Goal: Task Accomplishment & Management: Use online tool/utility

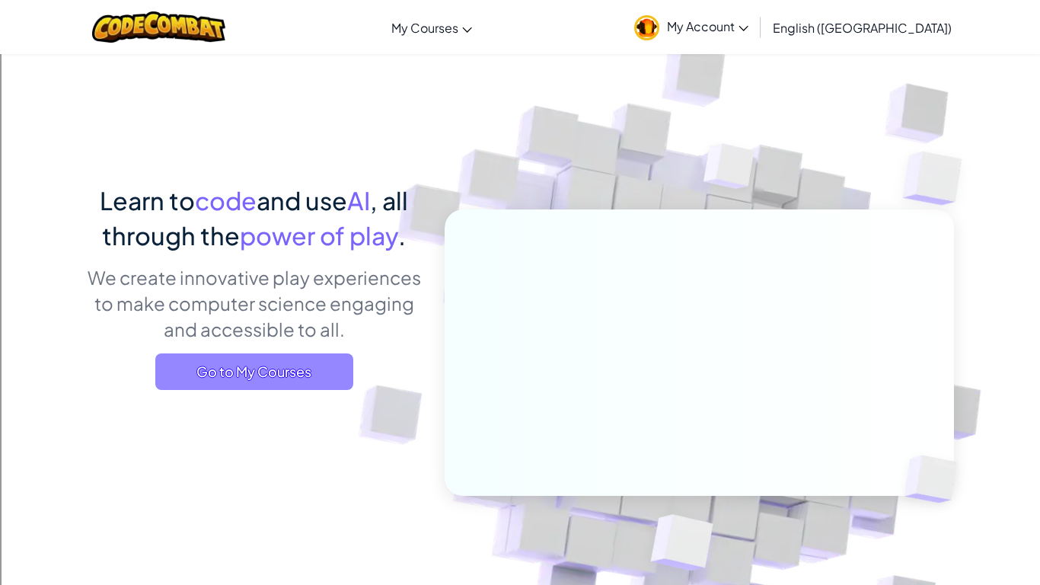
click at [262, 387] on span "Go to My Courses" at bounding box center [254, 371] width 198 height 37
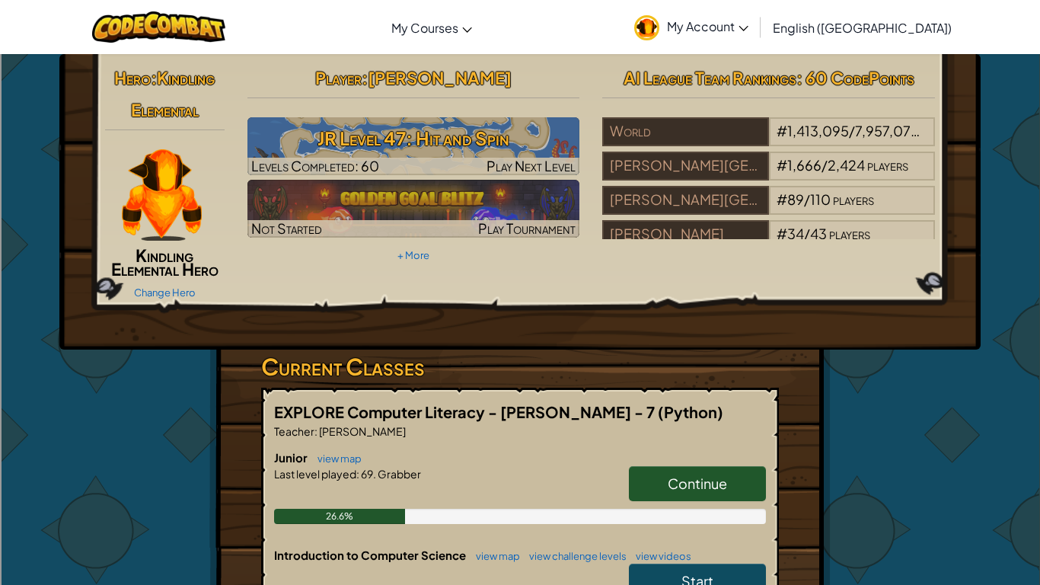
click at [662, 480] on link "Continue" at bounding box center [697, 483] width 137 height 35
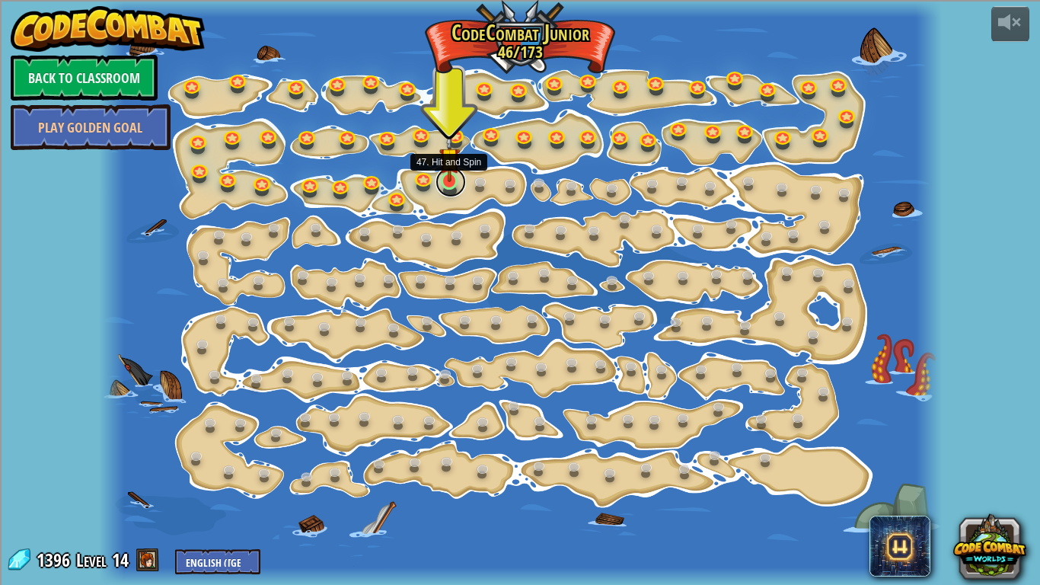
click at [447, 185] on link at bounding box center [451, 182] width 30 height 30
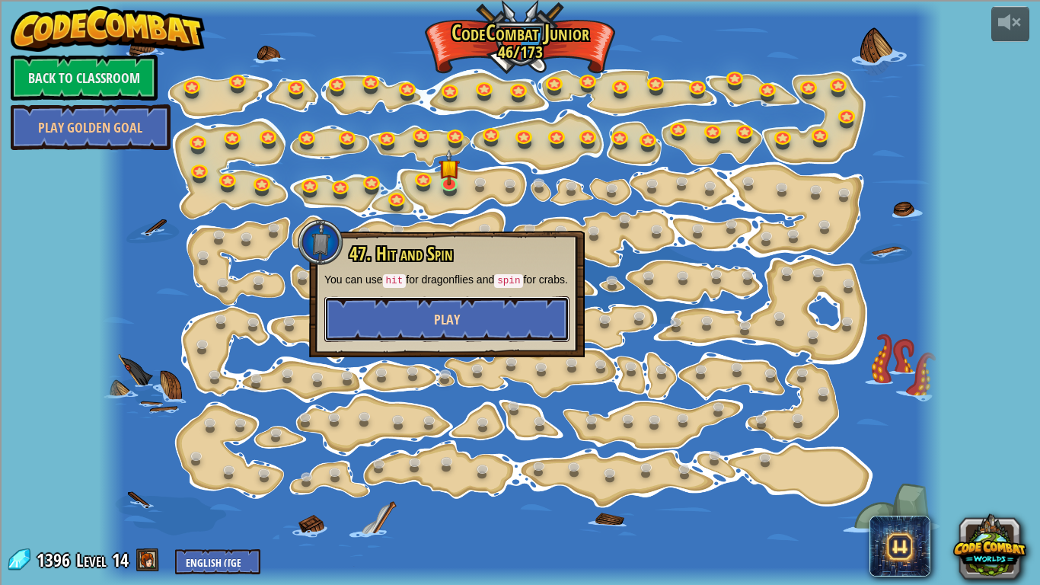
click at [514, 327] on button "Play" at bounding box center [446, 319] width 245 height 46
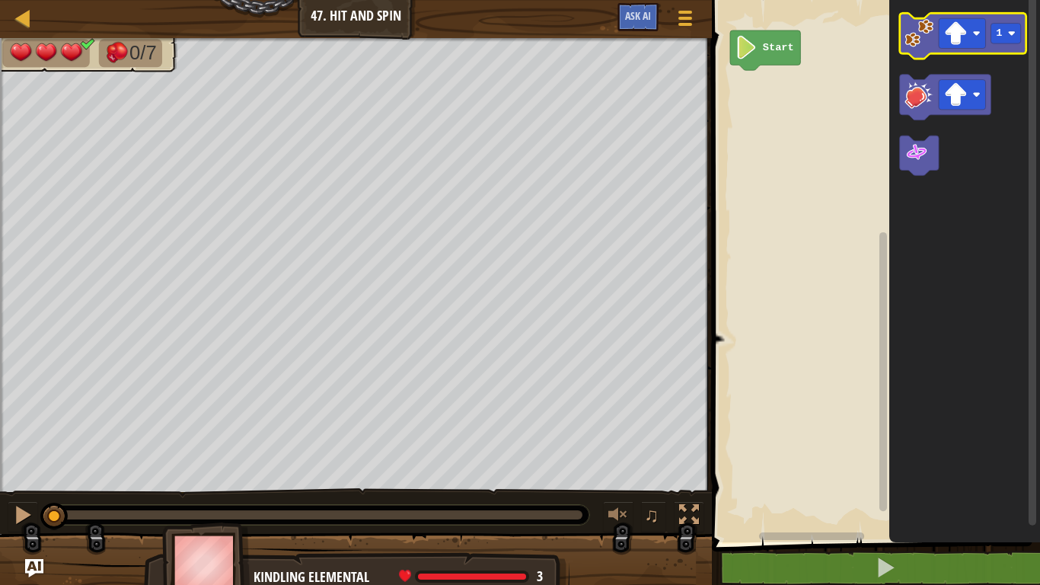
click at [913, 37] on image "Blockly Workspace" at bounding box center [919, 33] width 29 height 29
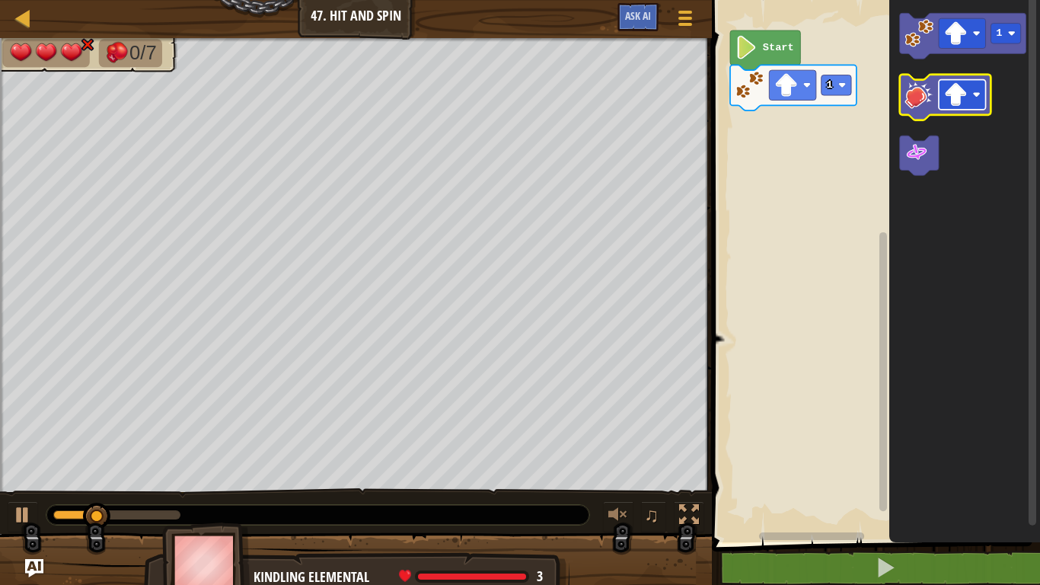
click at [974, 104] on rect "Blockly Workspace" at bounding box center [962, 95] width 47 height 30
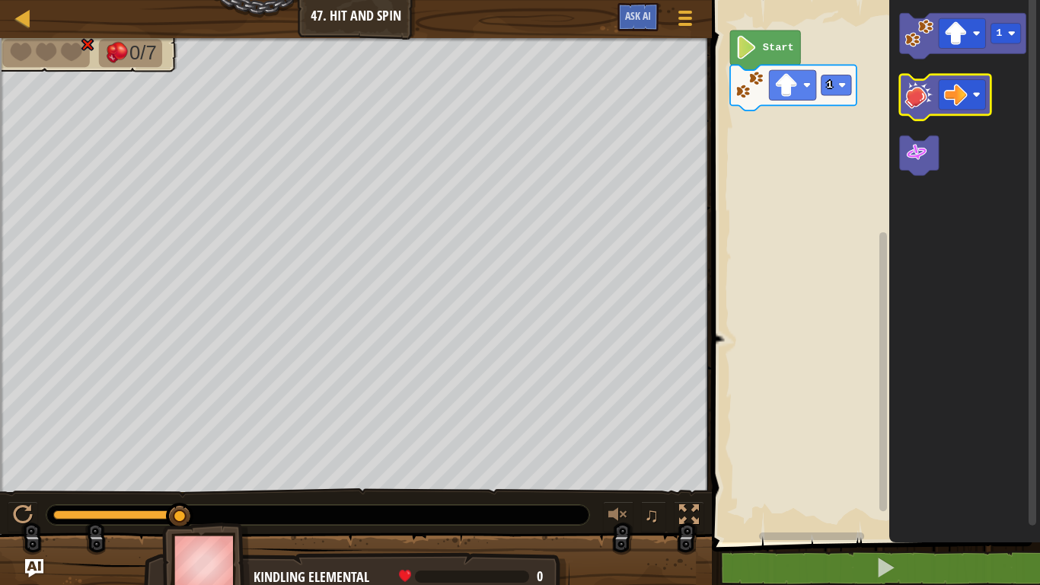
click at [912, 97] on image "Blockly Workspace" at bounding box center [919, 94] width 29 height 29
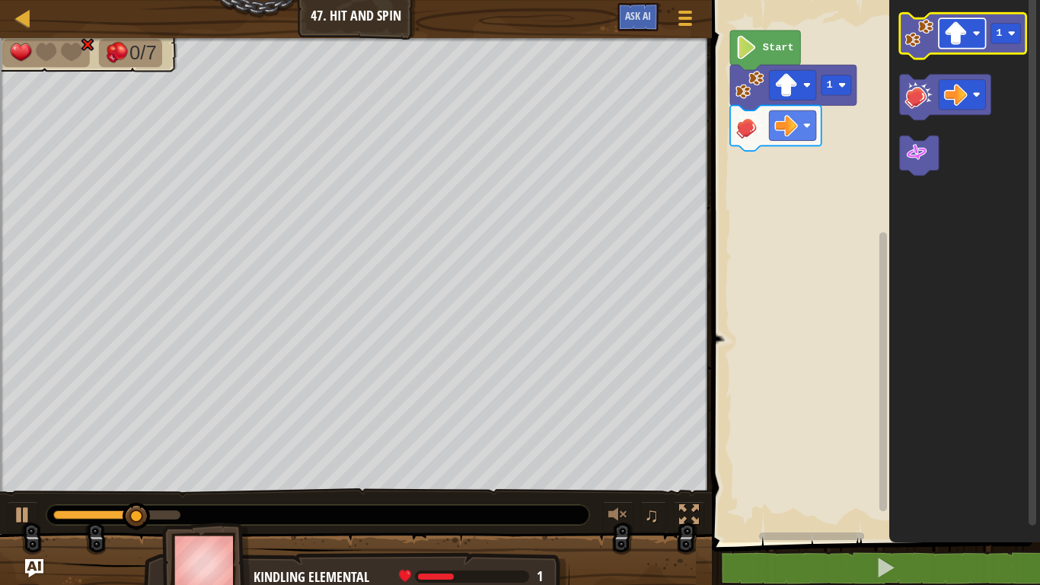
click at [958, 26] on image "Blockly Workspace" at bounding box center [956, 33] width 24 height 24
click at [920, 47] on icon "Blockly Workspace" at bounding box center [963, 36] width 126 height 46
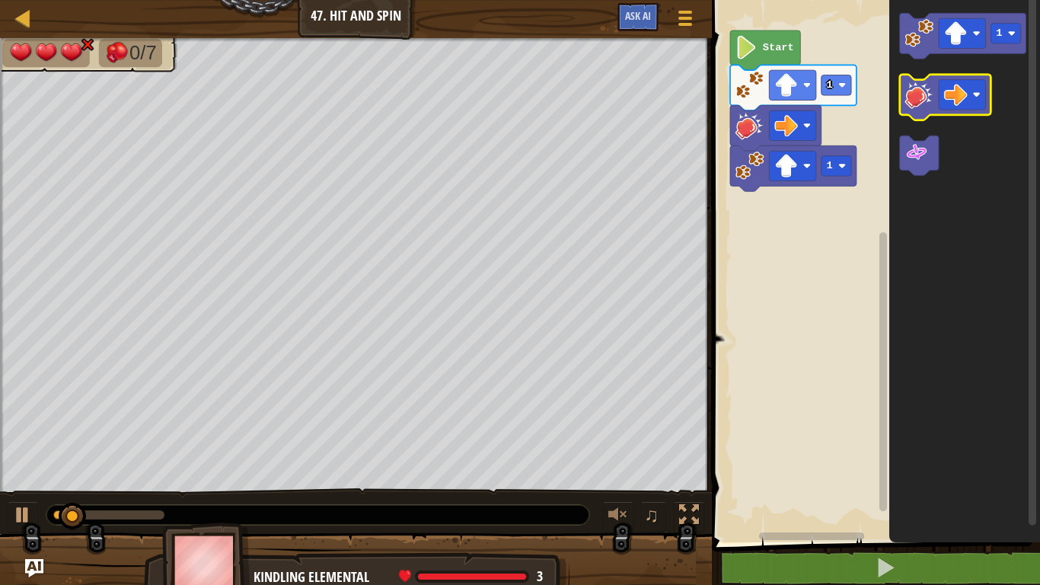
click at [909, 97] on image "Blockly Workspace" at bounding box center [919, 94] width 29 height 29
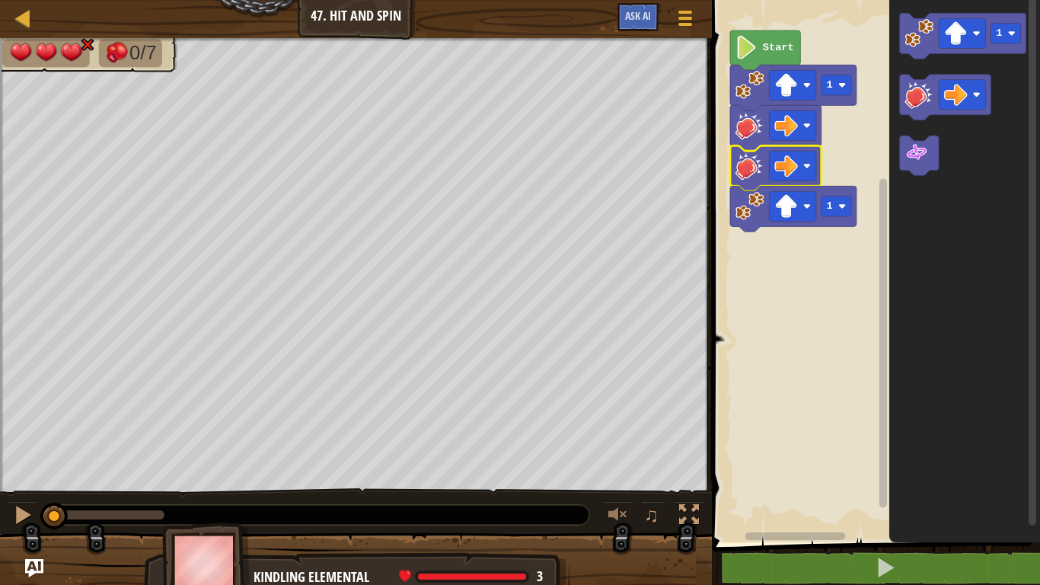
click at [771, 288] on rect "Blockly Workspace" at bounding box center [873, 267] width 333 height 550
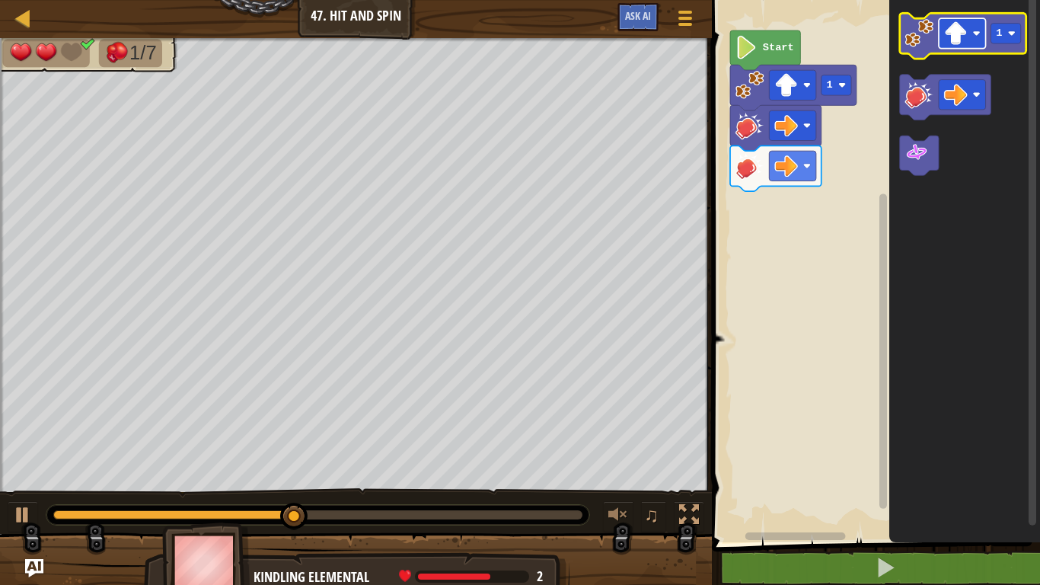
click at [945, 38] on image "Blockly Workspace" at bounding box center [956, 33] width 24 height 24
click at [918, 35] on image "Blockly Workspace" at bounding box center [919, 33] width 29 height 29
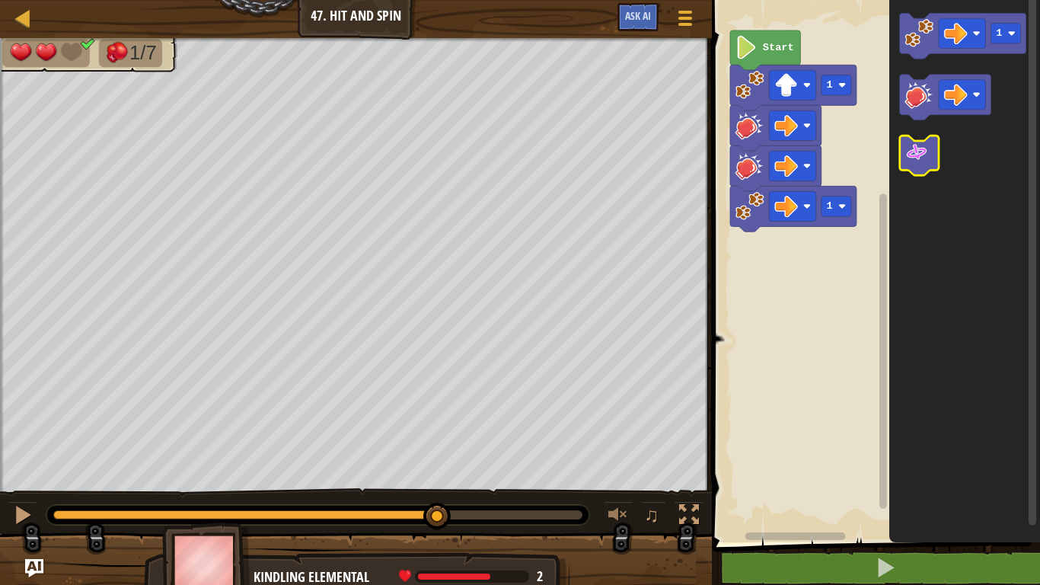
click at [924, 143] on image "Blockly Workspace" at bounding box center [917, 153] width 24 height 24
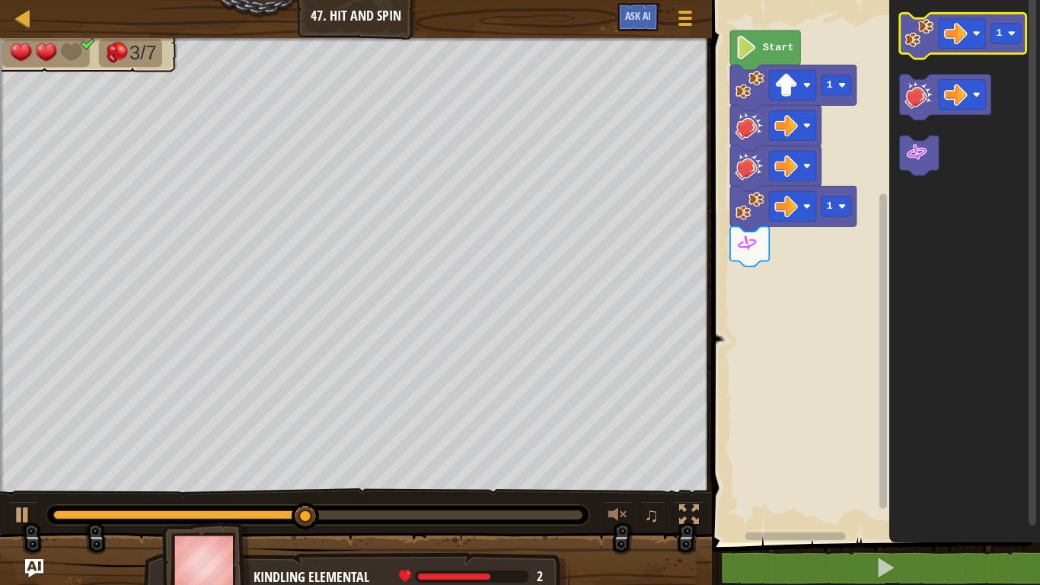
click at [918, 46] on image "Blockly Workspace" at bounding box center [919, 33] width 29 height 29
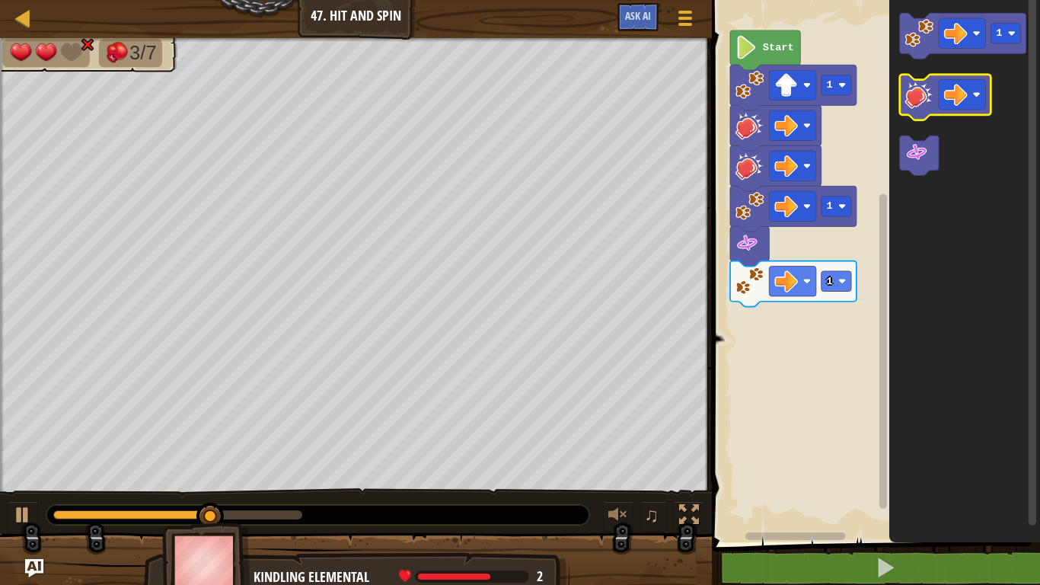
click at [921, 102] on image "Blockly Workspace" at bounding box center [919, 94] width 29 height 29
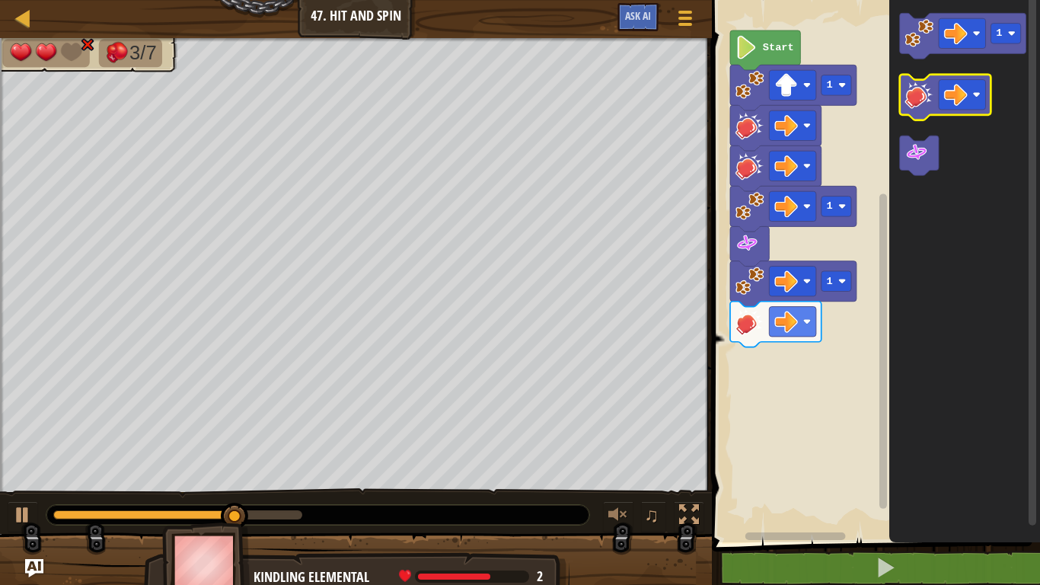
click at [920, 102] on image "Blockly Workspace" at bounding box center [919, 94] width 29 height 29
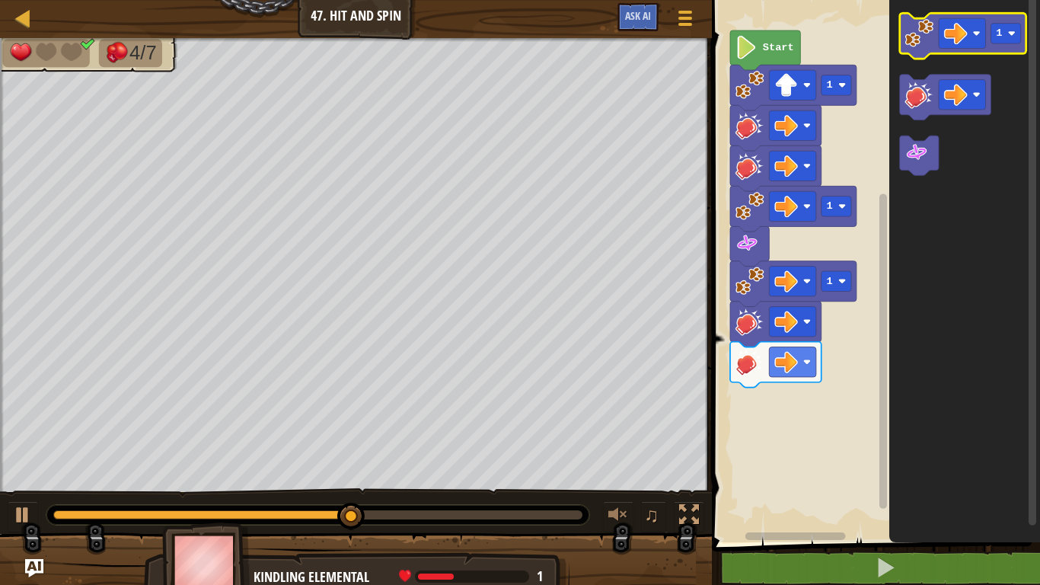
click at [906, 43] on image "Blockly Workspace" at bounding box center [919, 33] width 29 height 29
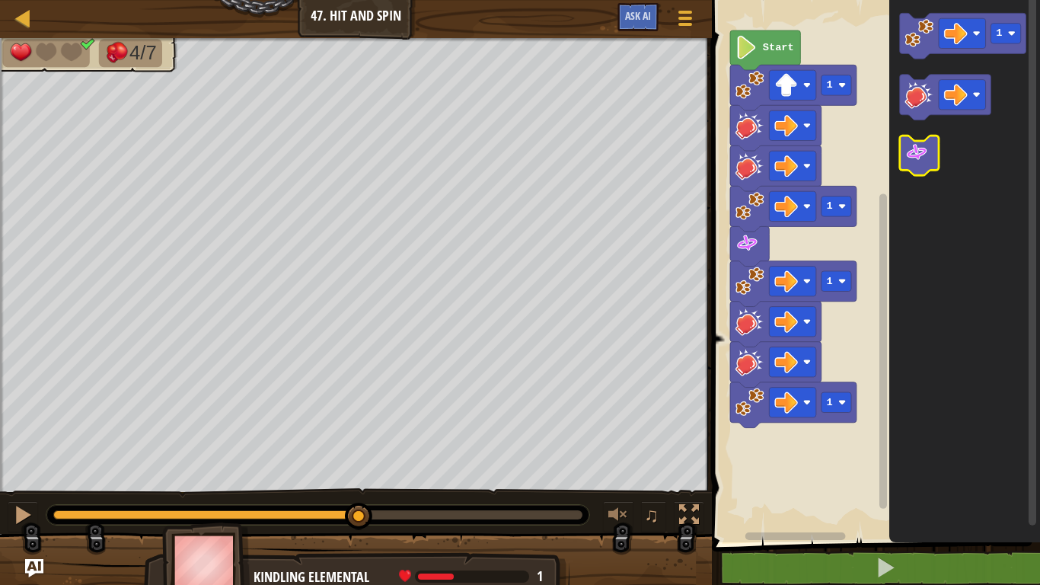
click at [927, 146] on image "Blockly Workspace" at bounding box center [917, 153] width 24 height 24
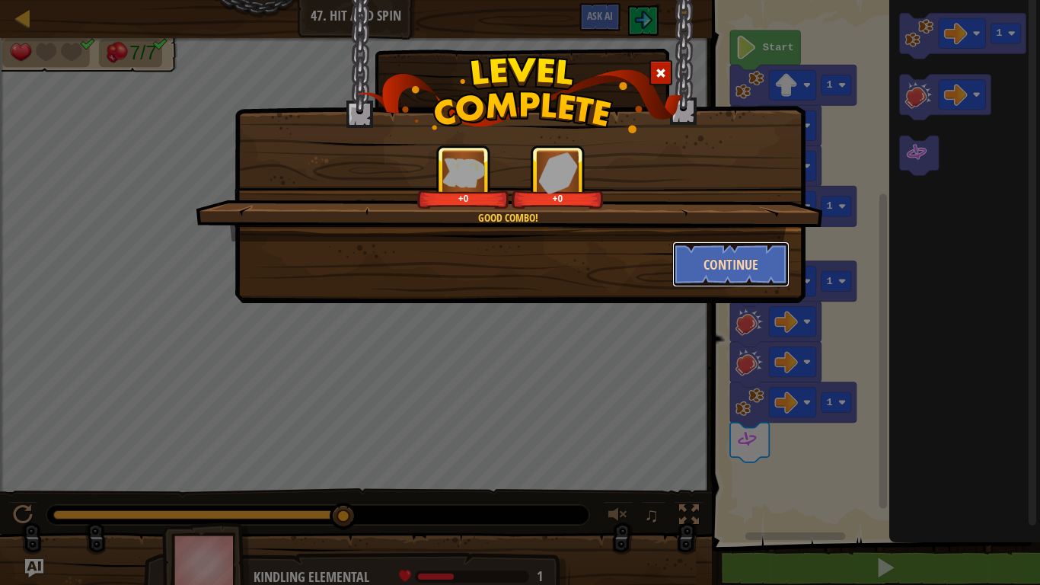
click at [702, 276] on button "Continue" at bounding box center [731, 264] width 118 height 46
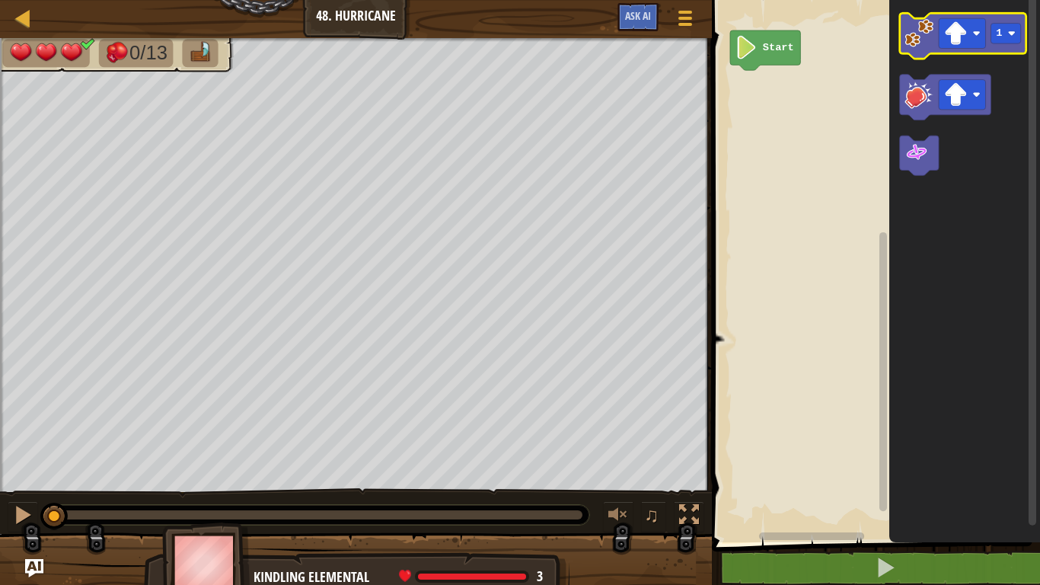
click at [949, 51] on icon "Blockly Workspace" at bounding box center [963, 36] width 126 height 46
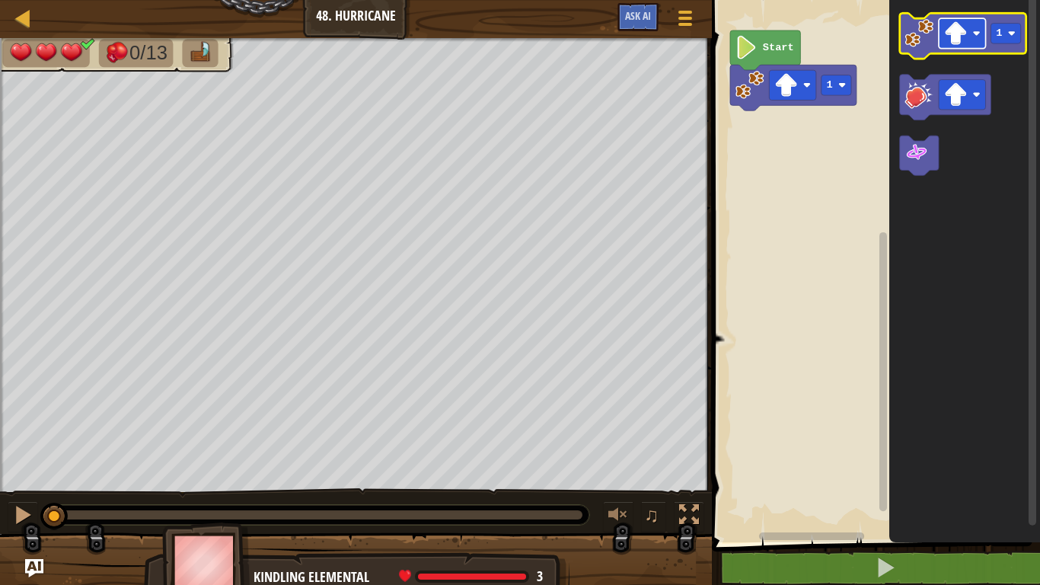
click at [961, 33] on image "Blockly Workspace" at bounding box center [956, 33] width 24 height 24
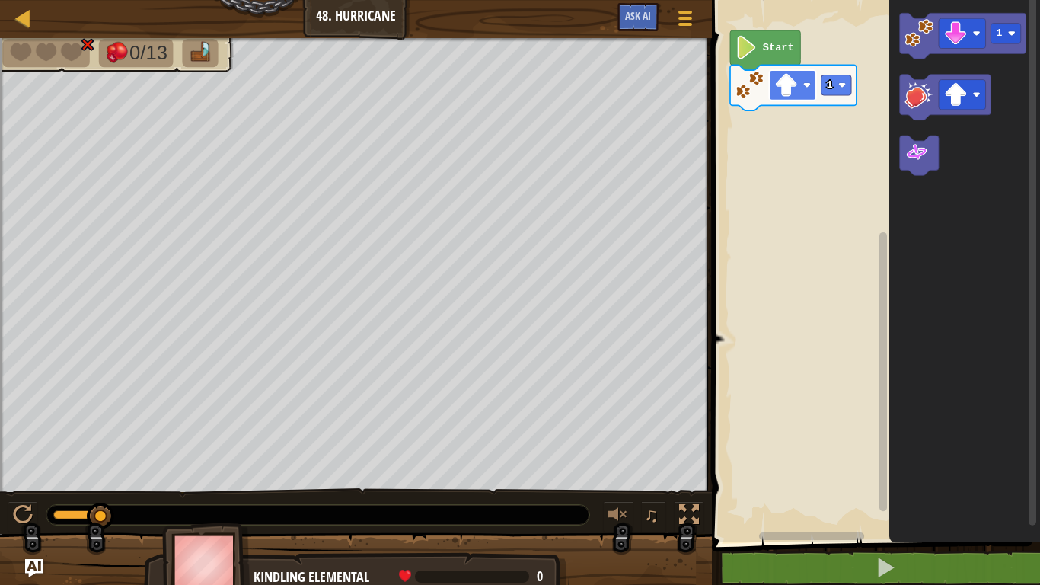
click at [812, 86] on rect "Blockly Workspace" at bounding box center [793, 85] width 47 height 30
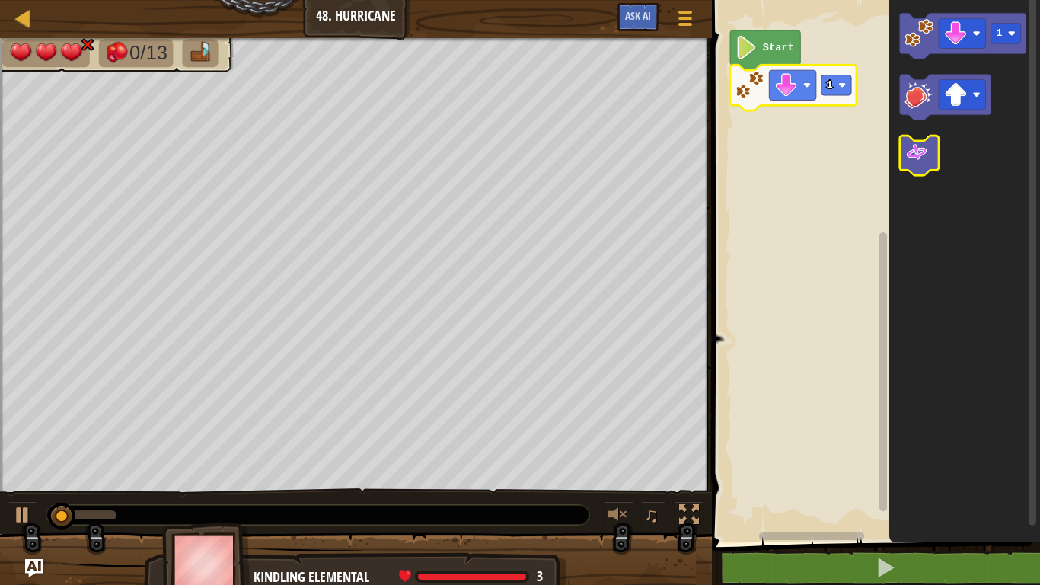
click at [930, 145] on icon "Blockly Workspace" at bounding box center [919, 156] width 39 height 40
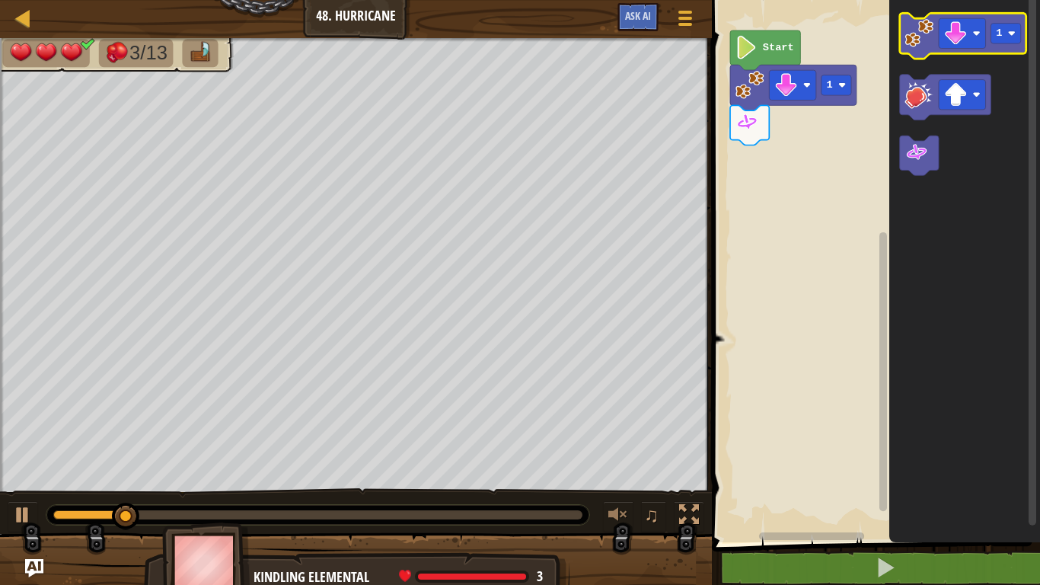
click at [914, 40] on image "Blockly Workspace" at bounding box center [919, 33] width 29 height 29
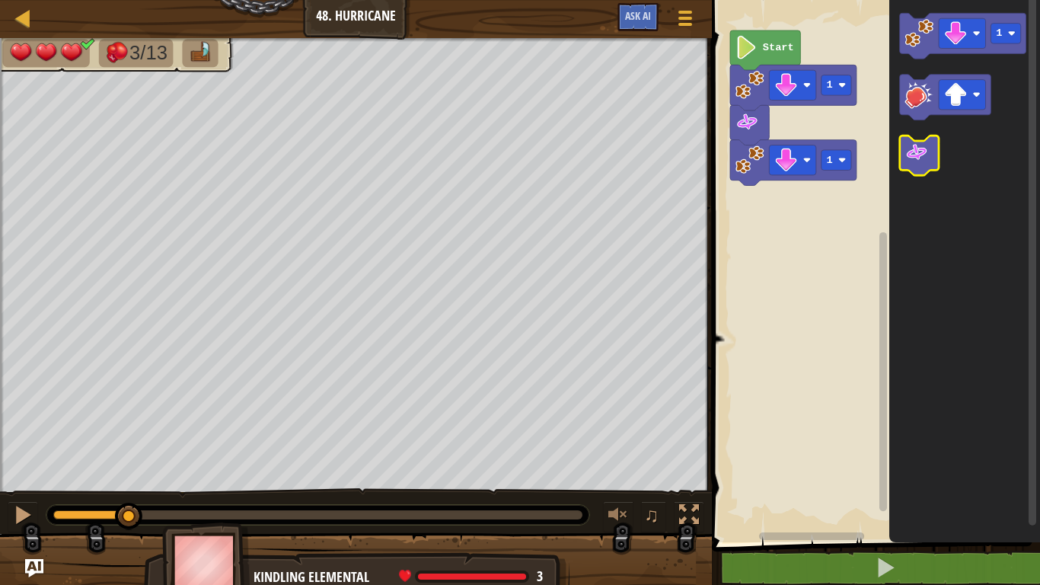
click at [919, 162] on image "Blockly Workspace" at bounding box center [917, 153] width 24 height 24
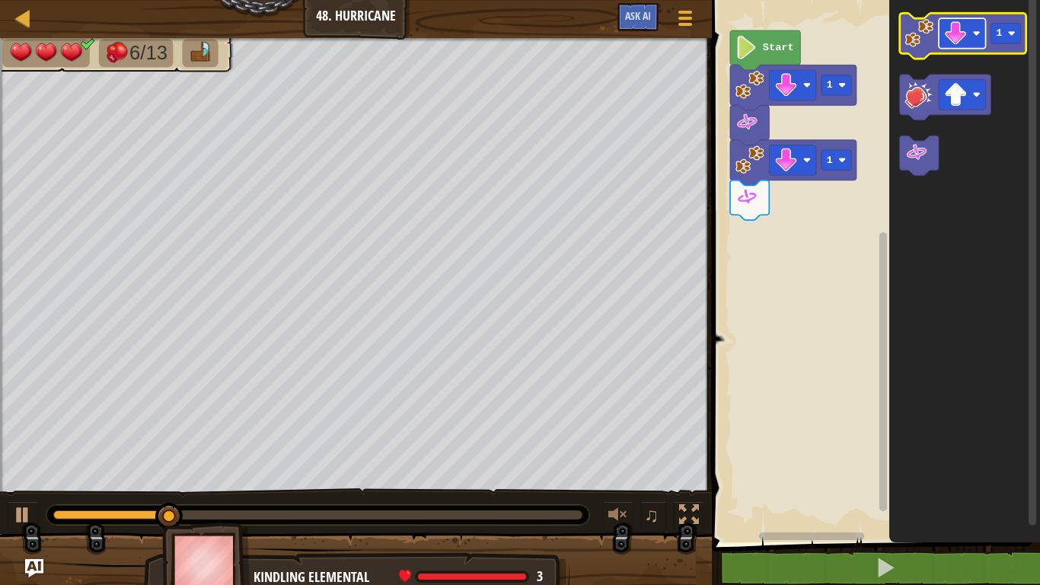
click at [952, 42] on image "Blockly Workspace" at bounding box center [956, 33] width 24 height 24
click at [911, 33] on image "Blockly Workspace" at bounding box center [919, 33] width 29 height 29
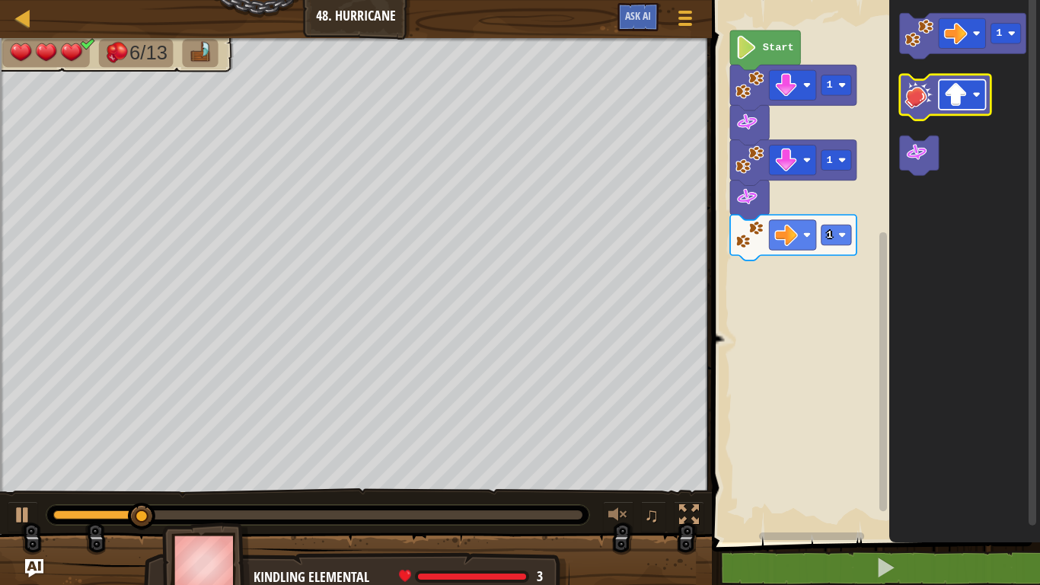
click at [958, 94] on image "Blockly Workspace" at bounding box center [956, 95] width 24 height 24
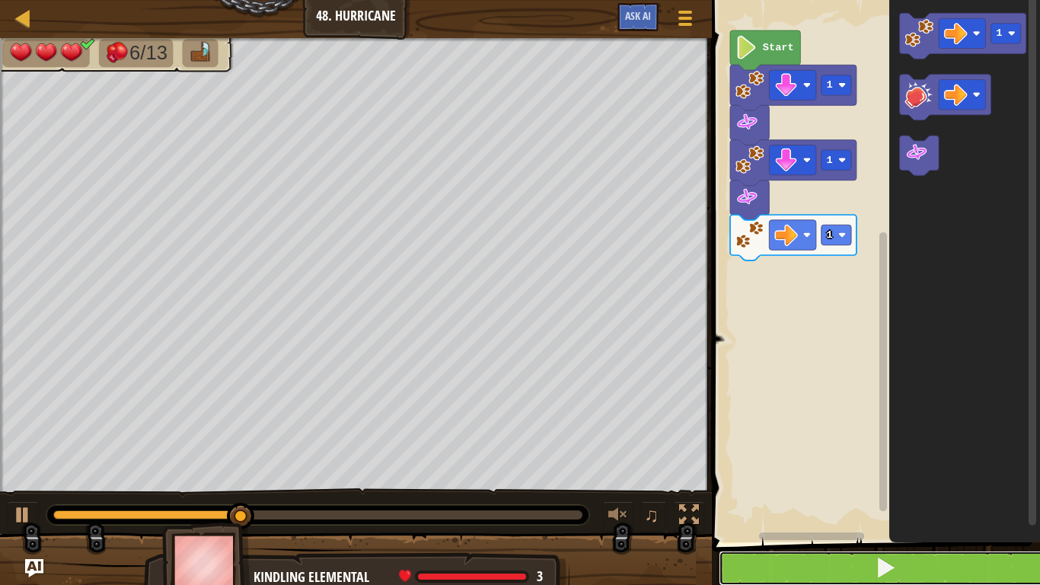
click at [841, 562] on button at bounding box center [885, 567] width 333 height 35
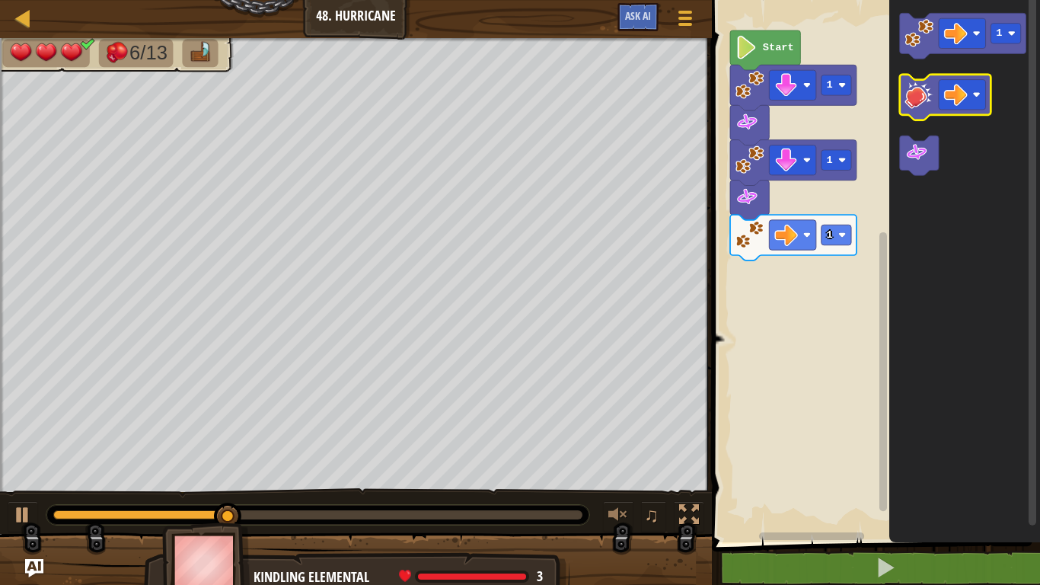
click at [914, 109] on icon "Blockly Workspace" at bounding box center [945, 98] width 91 height 46
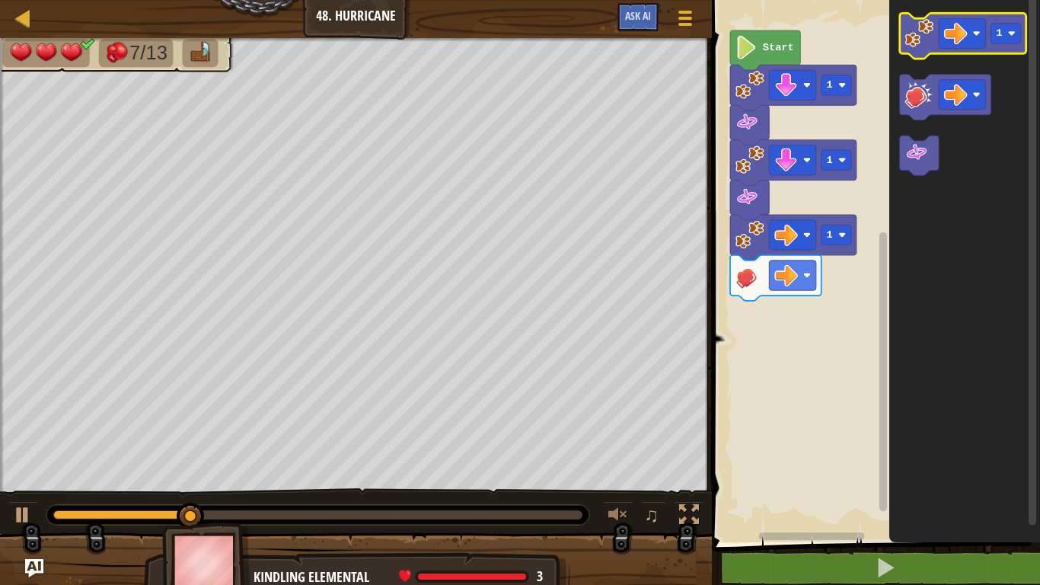
click at [915, 52] on icon "Blockly Workspace" at bounding box center [963, 36] width 126 height 46
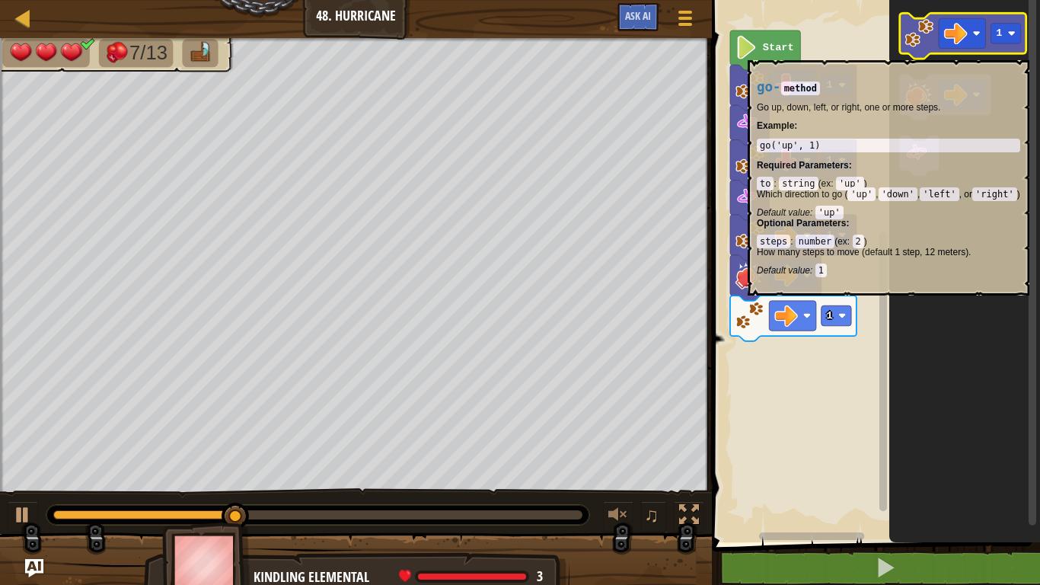
click at [915, 52] on icon "Blockly Workspace" at bounding box center [963, 36] width 126 height 46
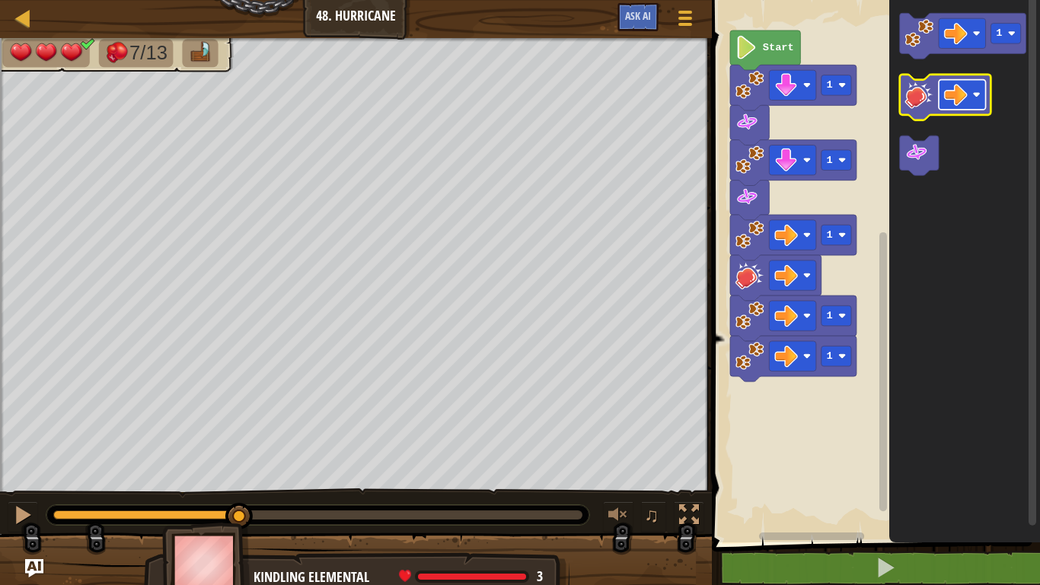
click at [955, 92] on image "Blockly Workspace" at bounding box center [956, 95] width 24 height 24
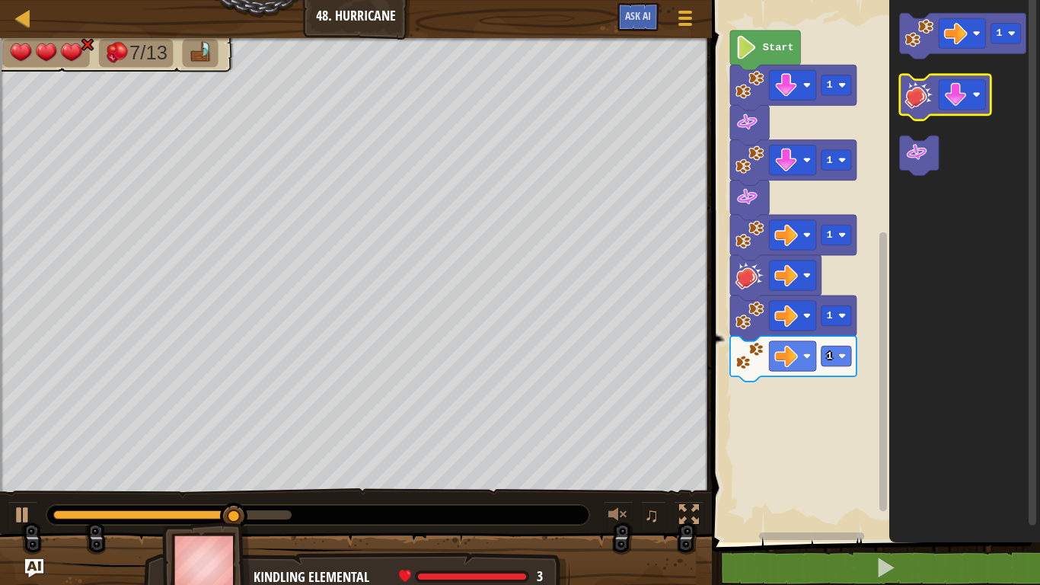
click at [919, 110] on icon "Blockly Workspace" at bounding box center [945, 98] width 91 height 46
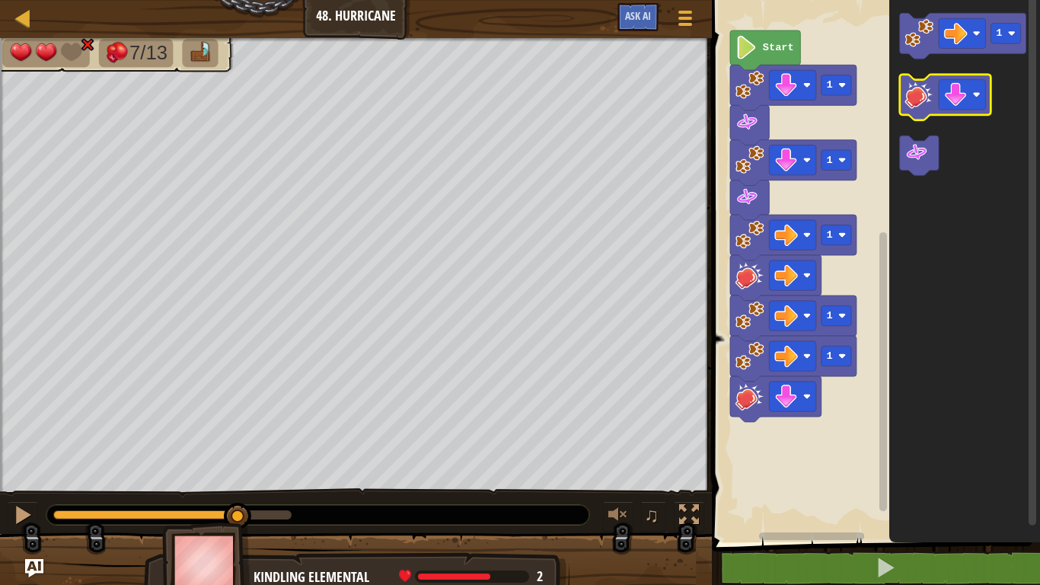
click at [919, 110] on icon "Blockly Workspace" at bounding box center [945, 98] width 91 height 46
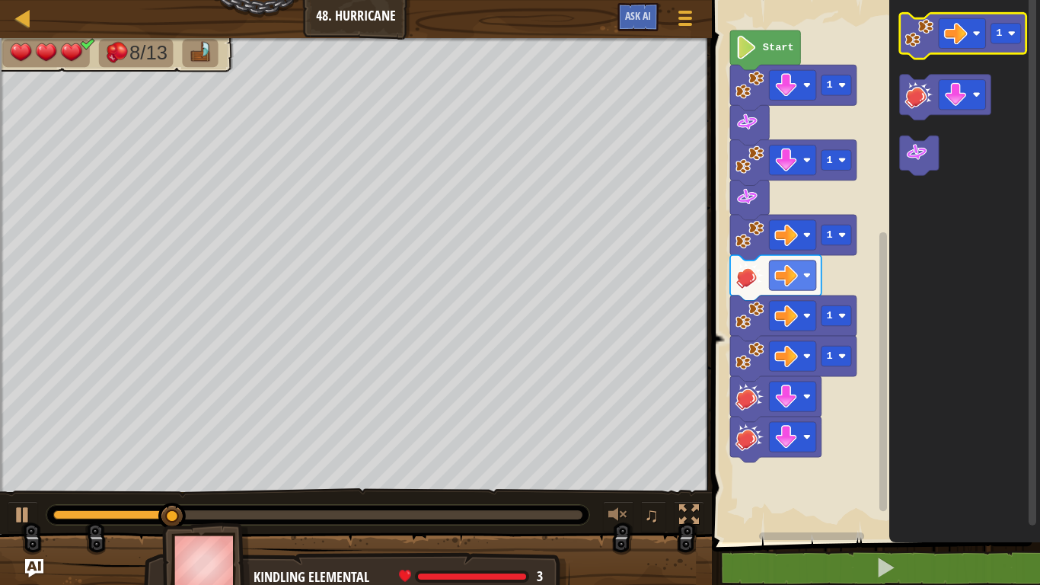
click at [929, 40] on image "Blockly Workspace" at bounding box center [919, 33] width 29 height 29
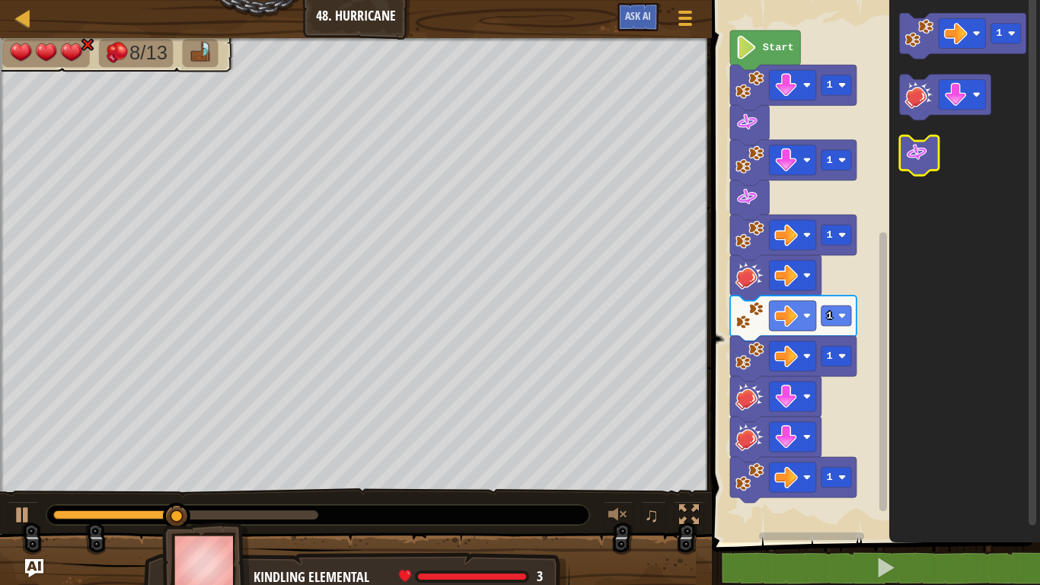
click at [930, 156] on icon "Blockly Workspace" at bounding box center [919, 156] width 39 height 40
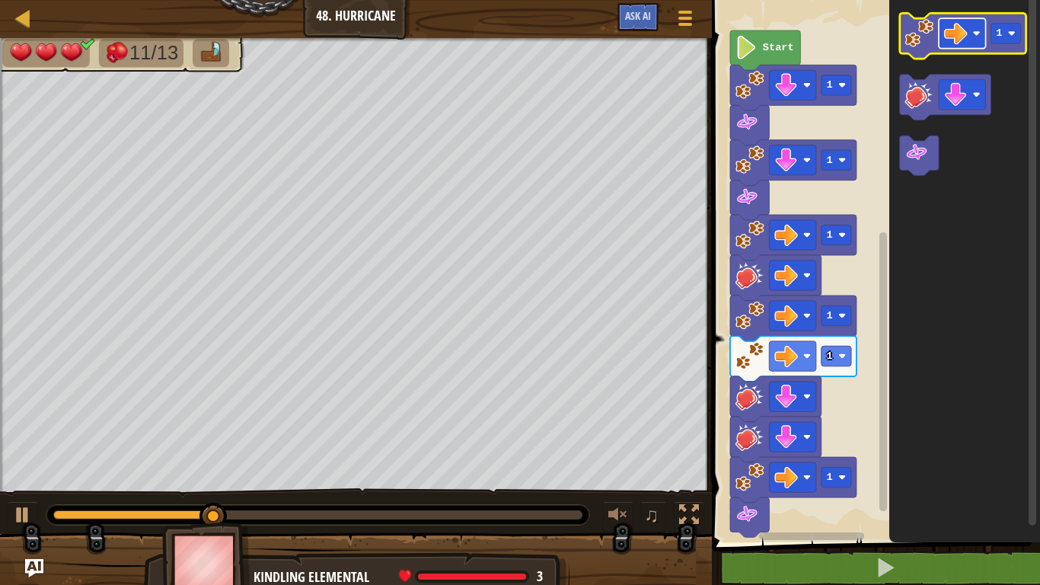
click at [956, 44] on image "Blockly Workspace" at bounding box center [956, 33] width 24 height 24
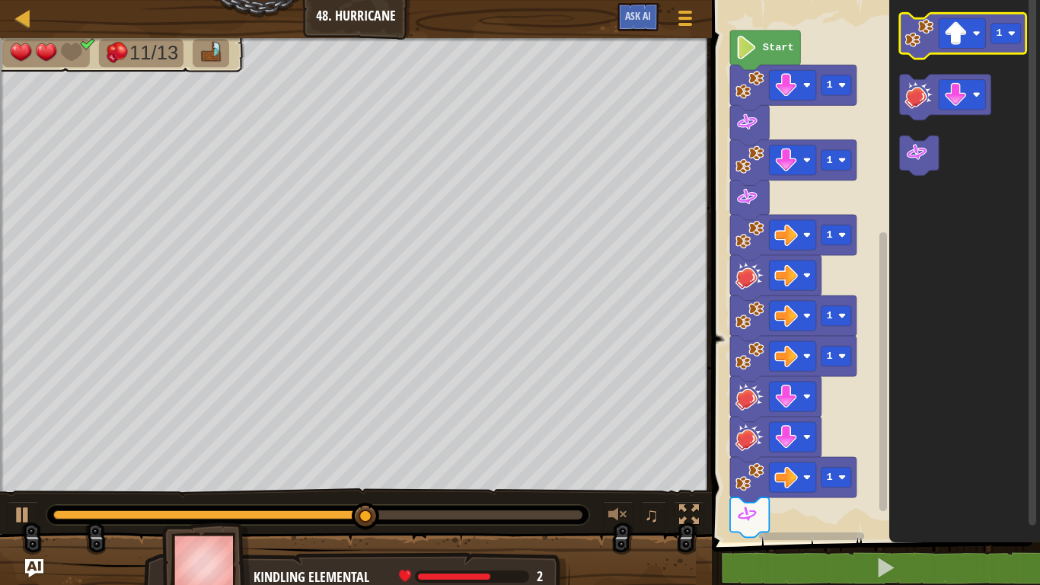
click at [912, 25] on image "Blockly Workspace" at bounding box center [919, 33] width 29 height 29
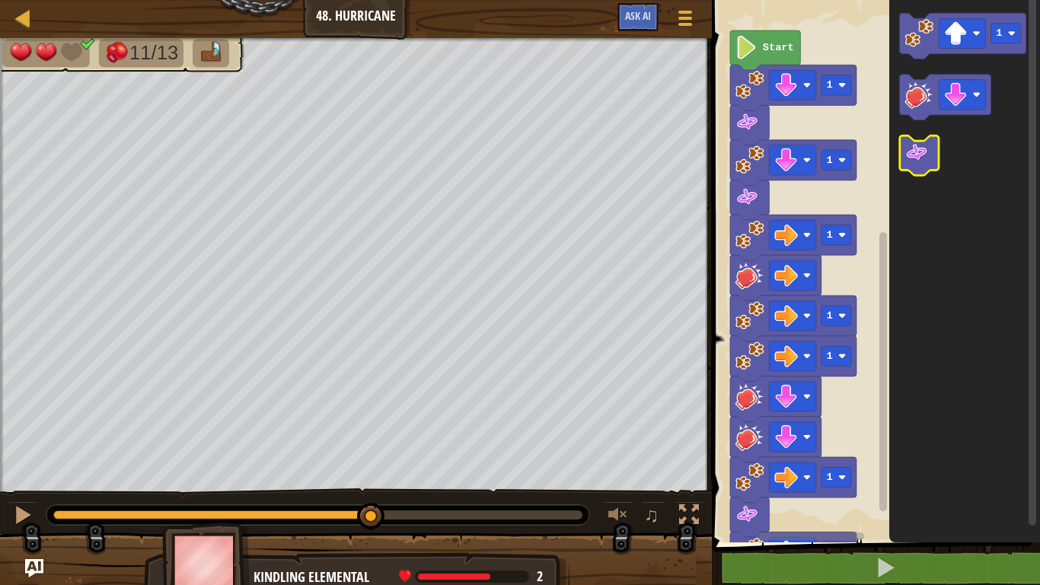
click at [914, 143] on image "Blockly Workspace" at bounding box center [917, 153] width 24 height 24
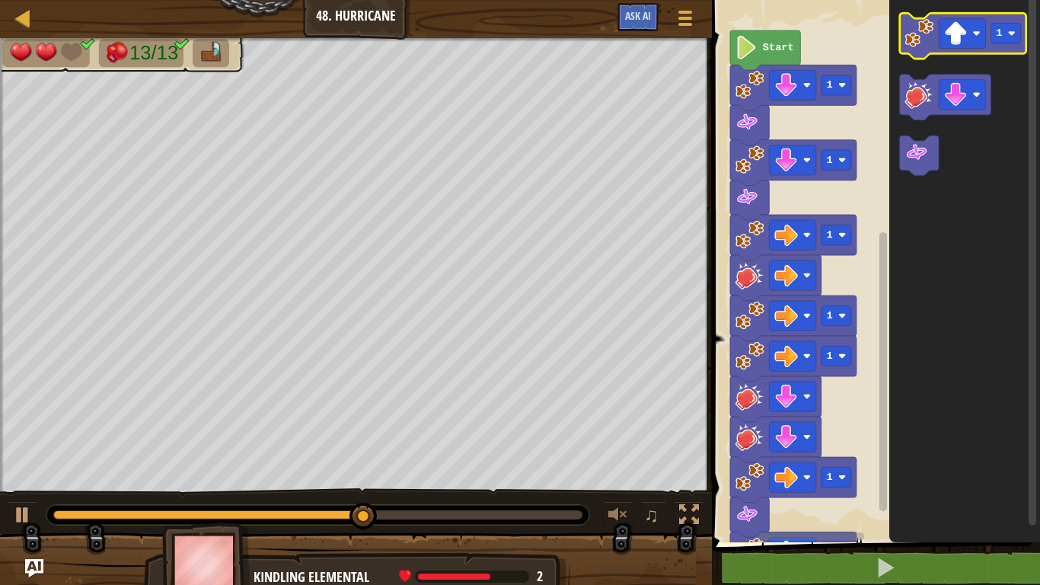
click at [933, 24] on image "Blockly Workspace" at bounding box center [919, 33] width 29 height 29
click at [929, 46] on image "Blockly Workspace" at bounding box center [919, 33] width 29 height 29
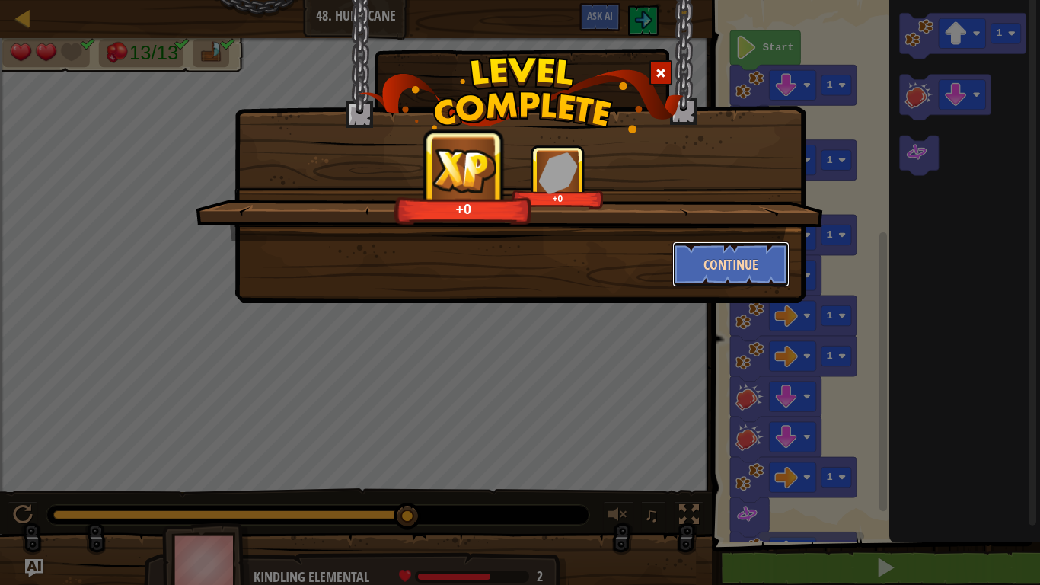
click at [718, 282] on button "Continue" at bounding box center [731, 264] width 118 height 46
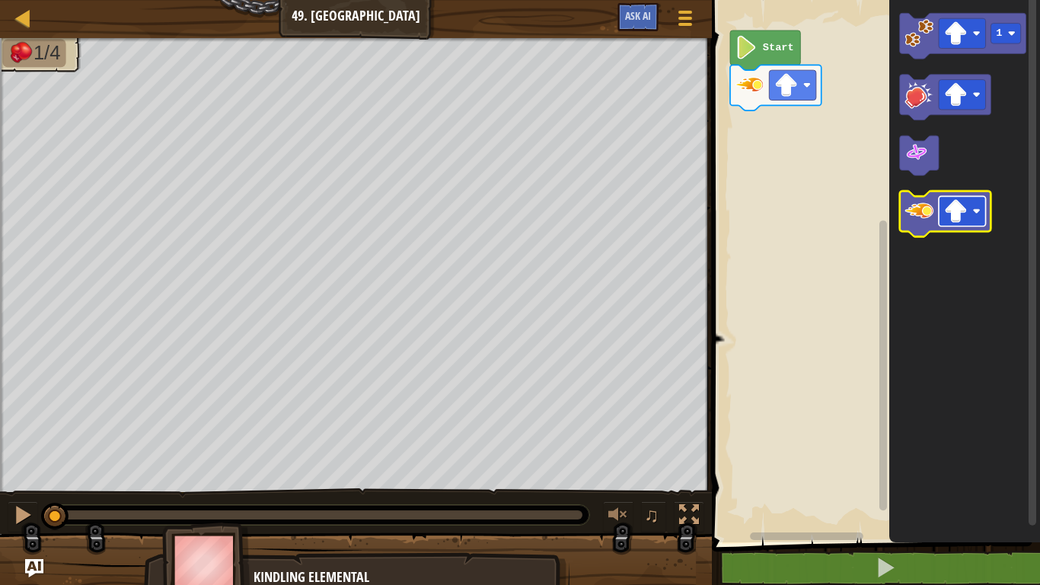
click at [958, 213] on image "Blockly Workspace" at bounding box center [956, 211] width 24 height 24
click at [911, 212] on image "Blockly Workspace" at bounding box center [919, 210] width 29 height 29
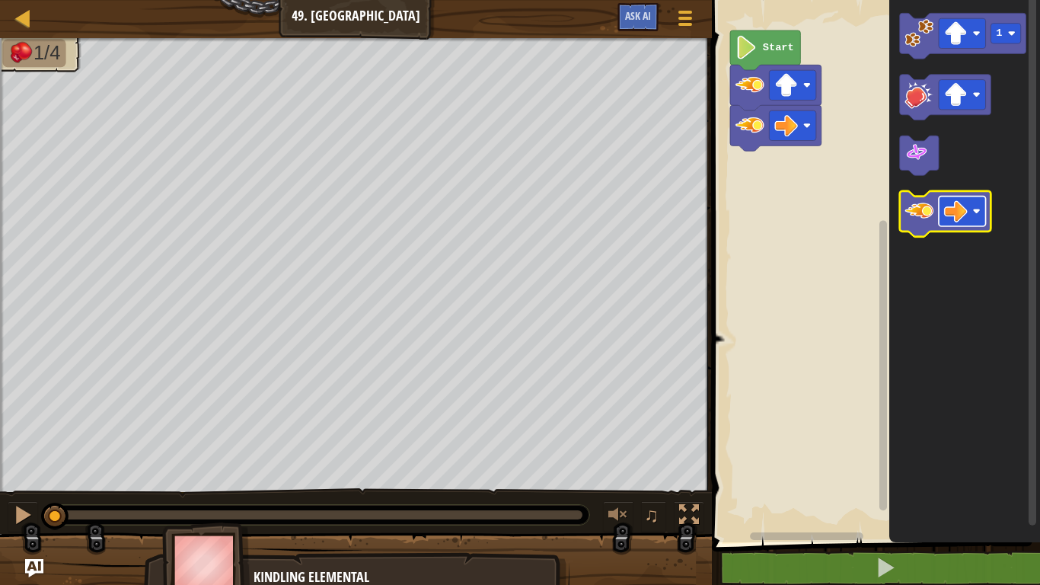
click at [972, 213] on rect "Blockly Workspace" at bounding box center [962, 211] width 47 height 30
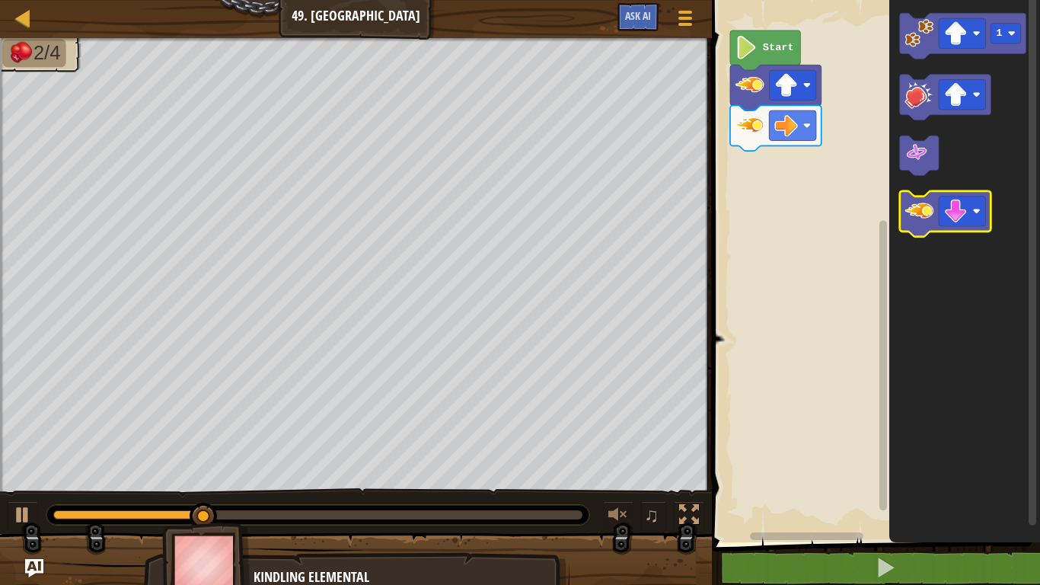
click at [927, 216] on image "Blockly Workspace" at bounding box center [919, 210] width 29 height 29
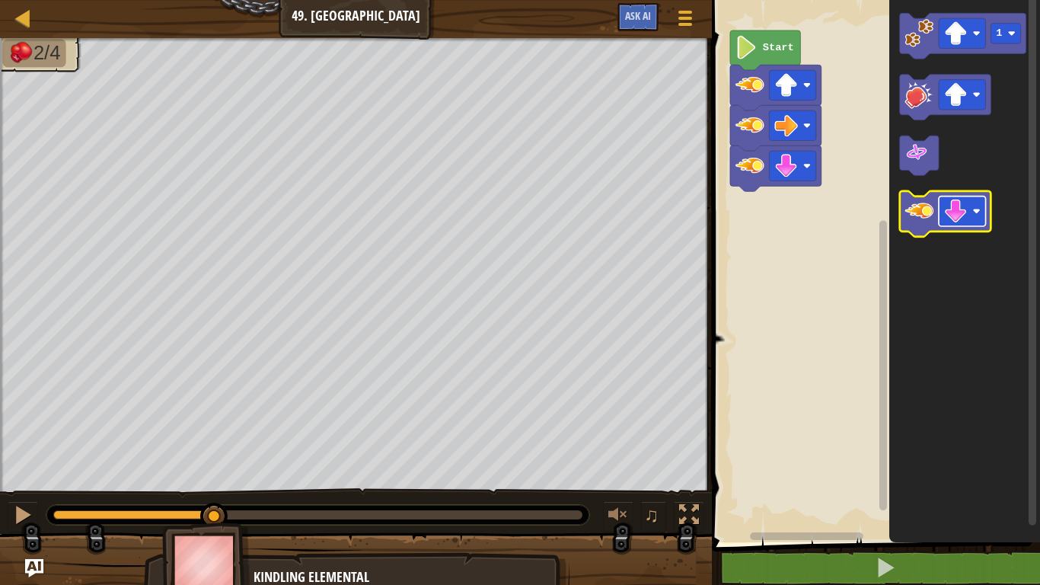
click at [959, 218] on image "Blockly Workspace" at bounding box center [956, 211] width 24 height 24
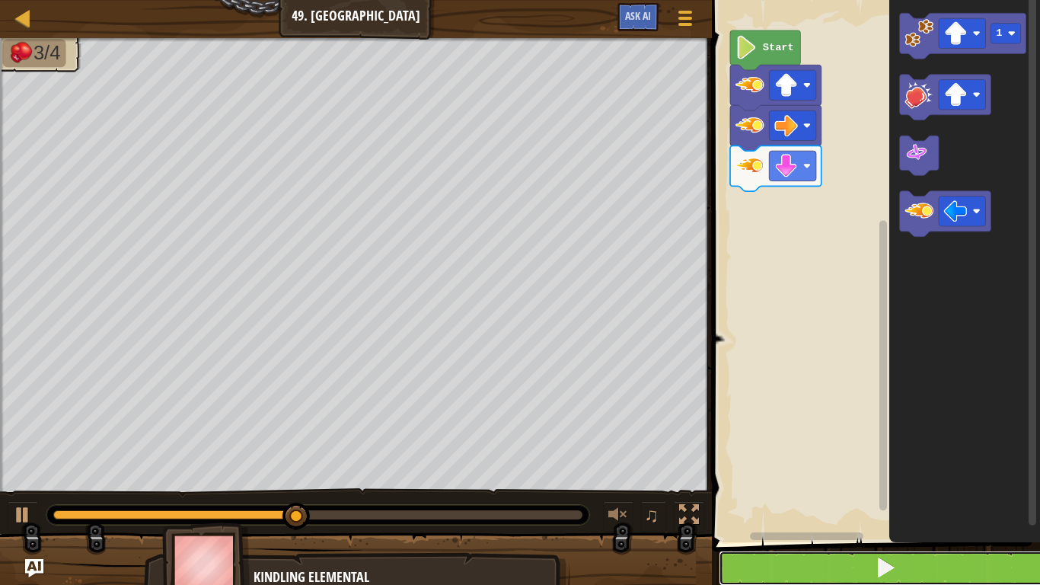
click at [929, 581] on button at bounding box center [885, 567] width 333 height 35
click at [956, 582] on button at bounding box center [885, 567] width 333 height 35
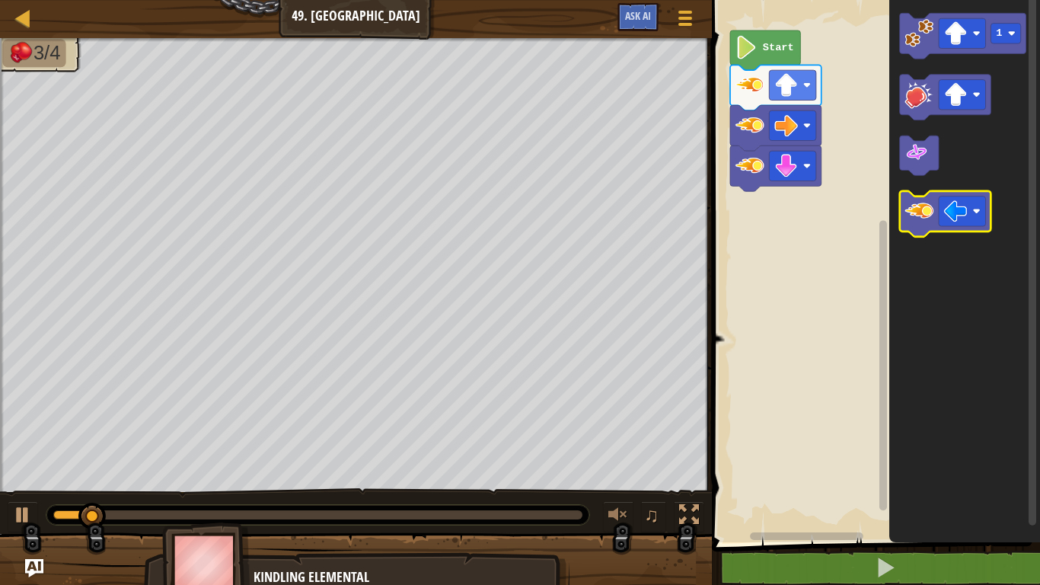
click at [919, 218] on image "Blockly Workspace" at bounding box center [919, 210] width 29 height 29
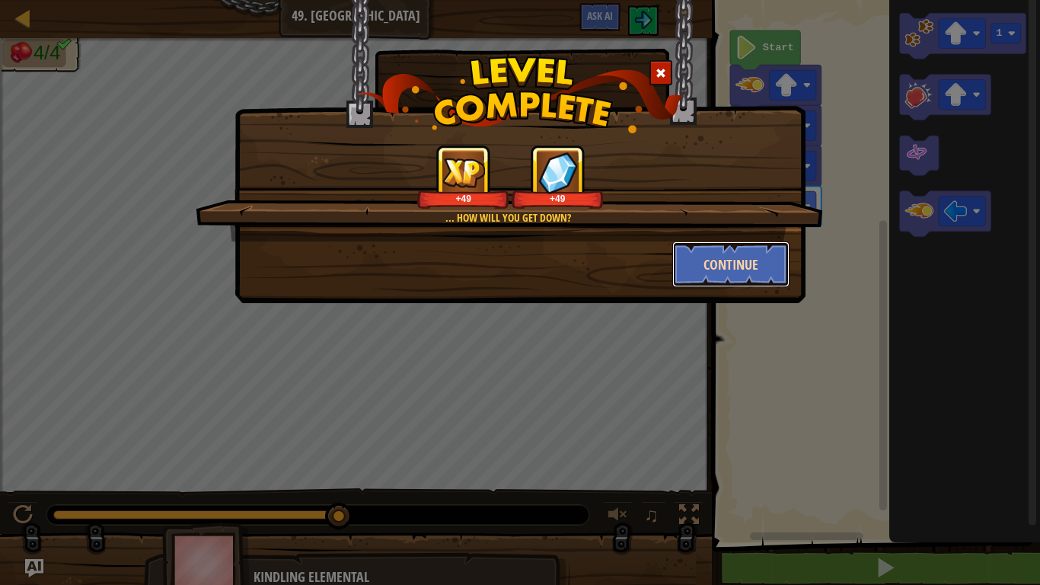
click at [716, 273] on button "Continue" at bounding box center [731, 264] width 118 height 46
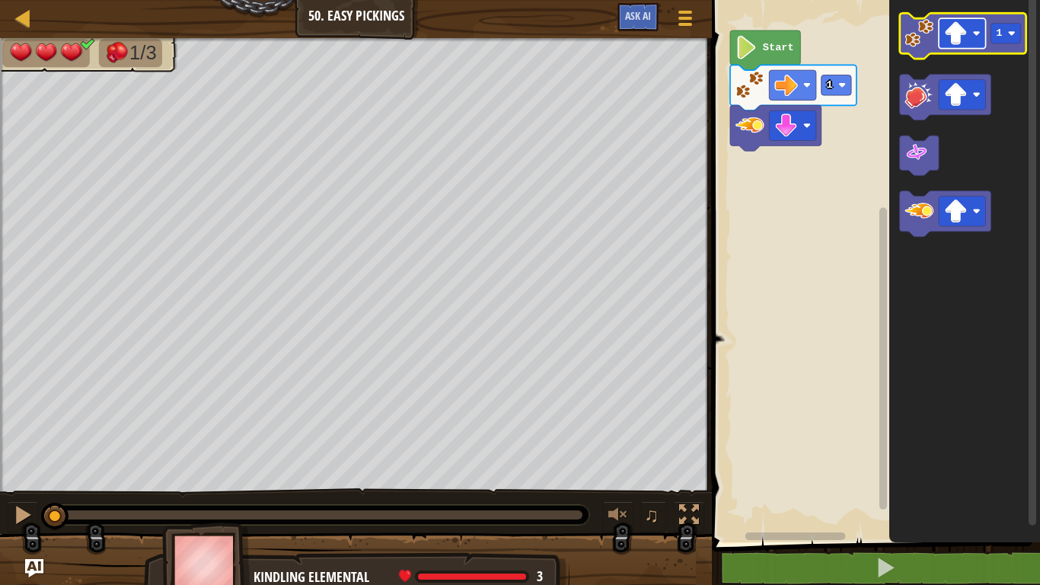
click at [952, 47] on rect "Blockly Workspace" at bounding box center [962, 33] width 47 height 30
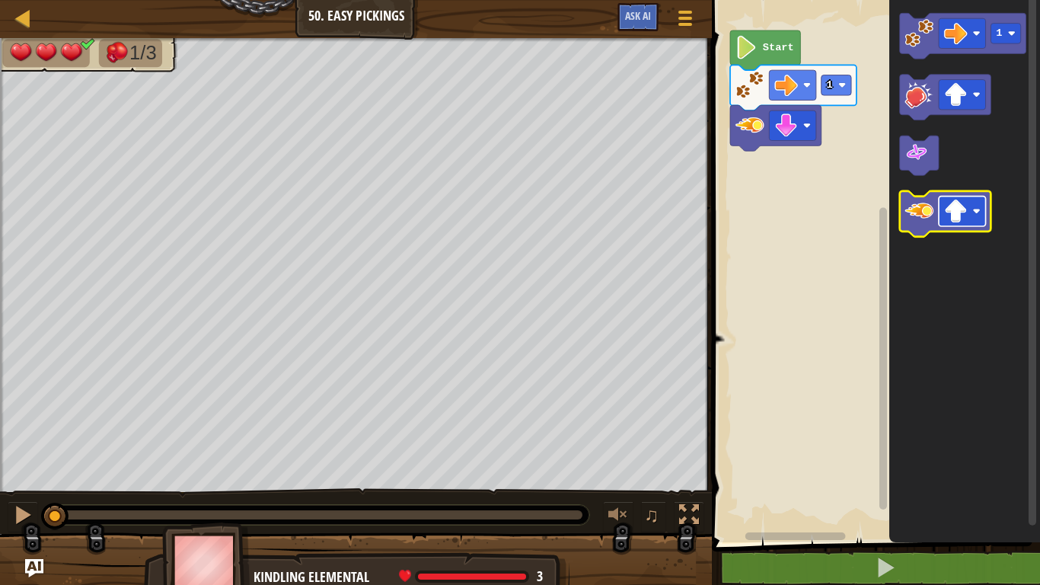
click at [957, 215] on image "Blockly Workspace" at bounding box center [956, 211] width 24 height 24
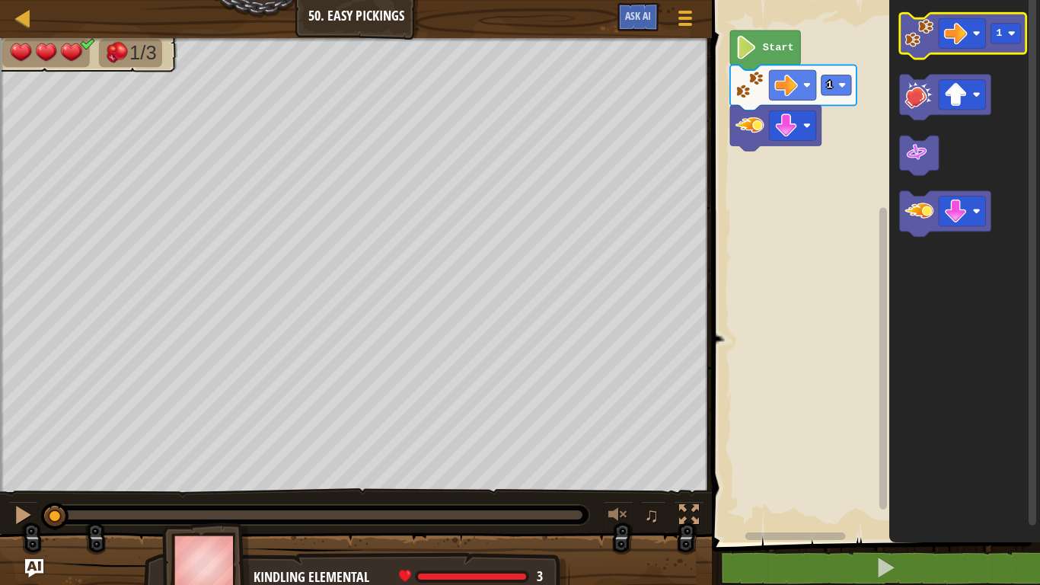
click at [921, 42] on image "Blockly Workspace" at bounding box center [919, 33] width 29 height 29
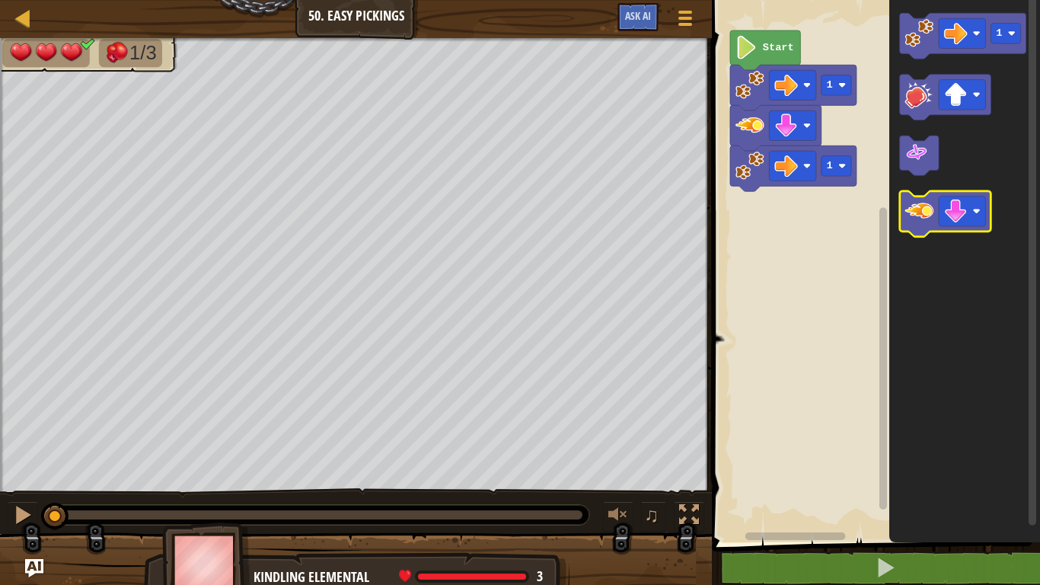
click at [931, 214] on image "Blockly Workspace" at bounding box center [919, 210] width 29 height 29
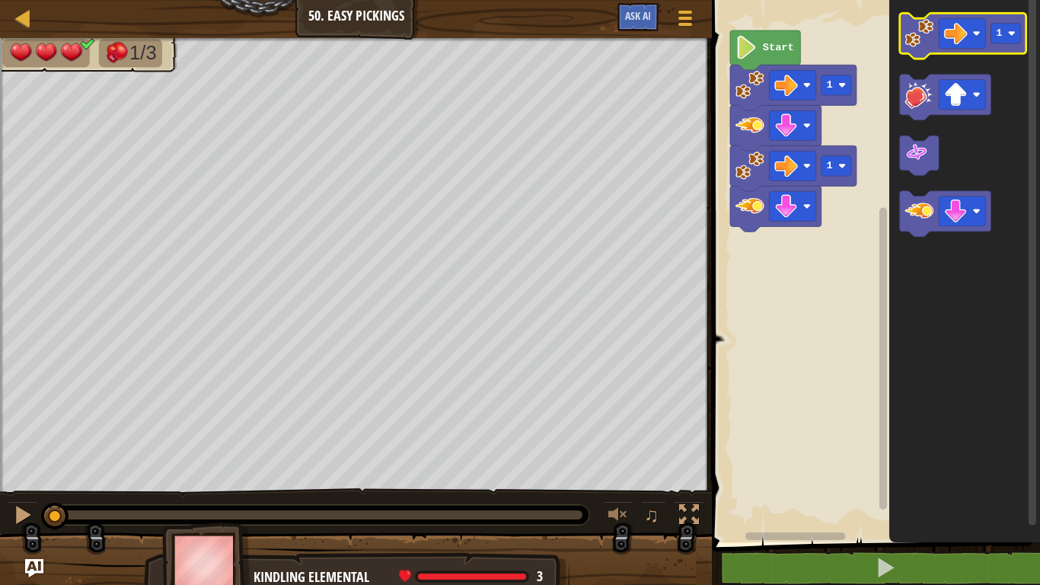
click at [919, 53] on icon "Blockly Workspace" at bounding box center [963, 36] width 126 height 46
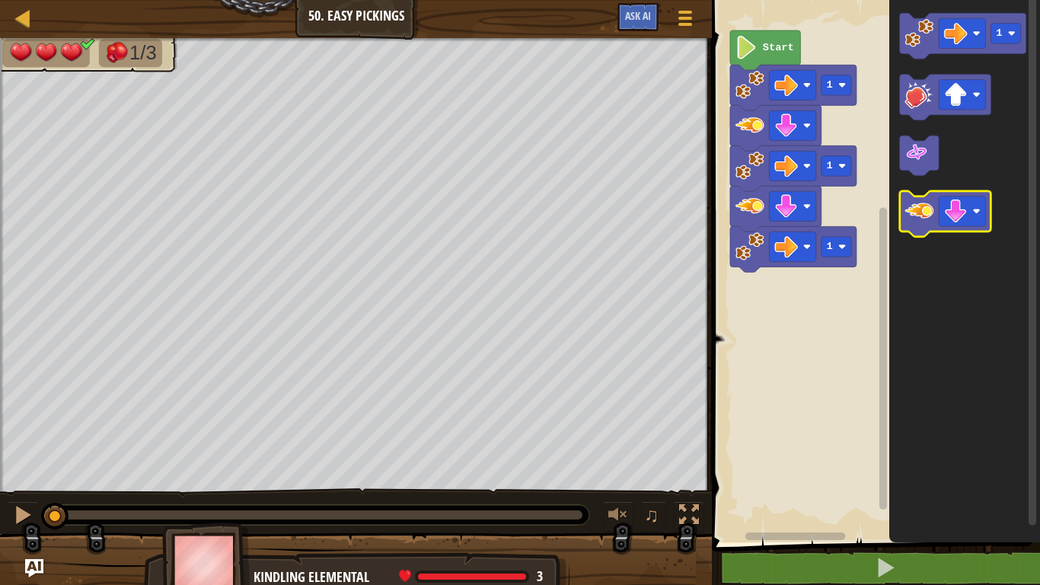
click at [922, 222] on image "Blockly Workspace" at bounding box center [919, 210] width 29 height 29
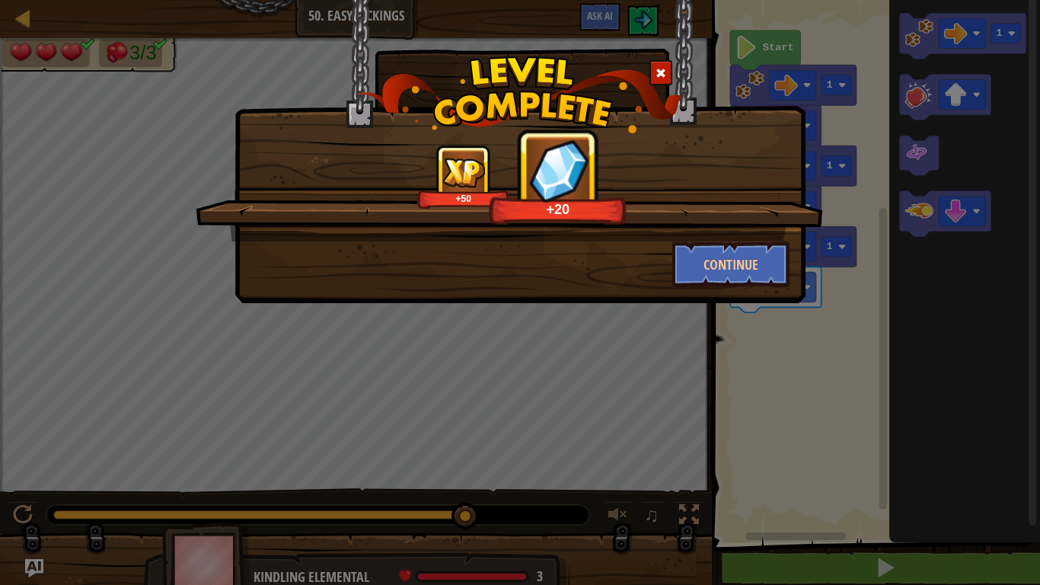
click at [995, 504] on div "+50 +20 Continue" at bounding box center [520, 292] width 1040 height 585
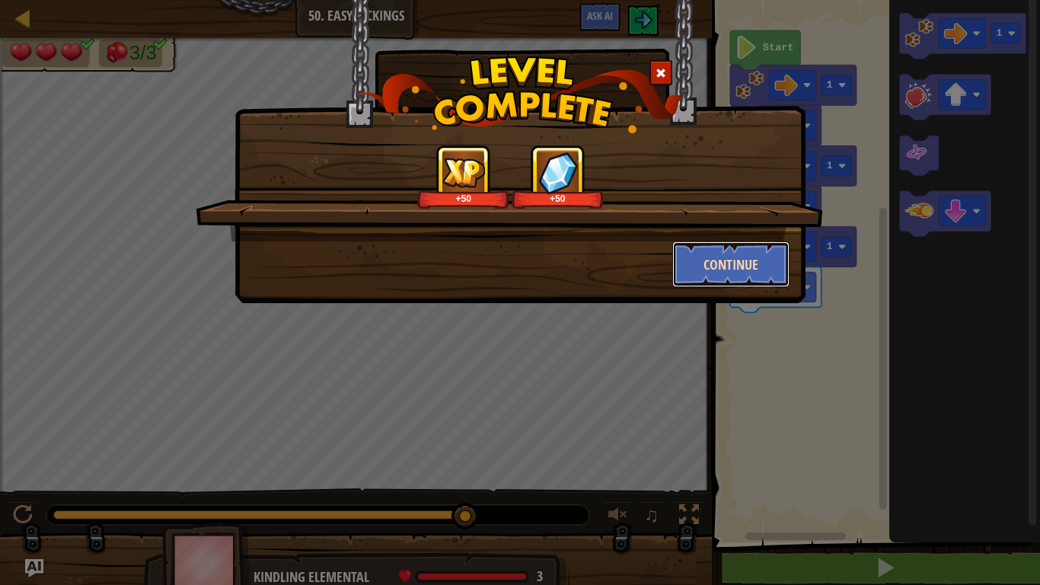
click at [750, 277] on button "Continue" at bounding box center [731, 264] width 118 height 46
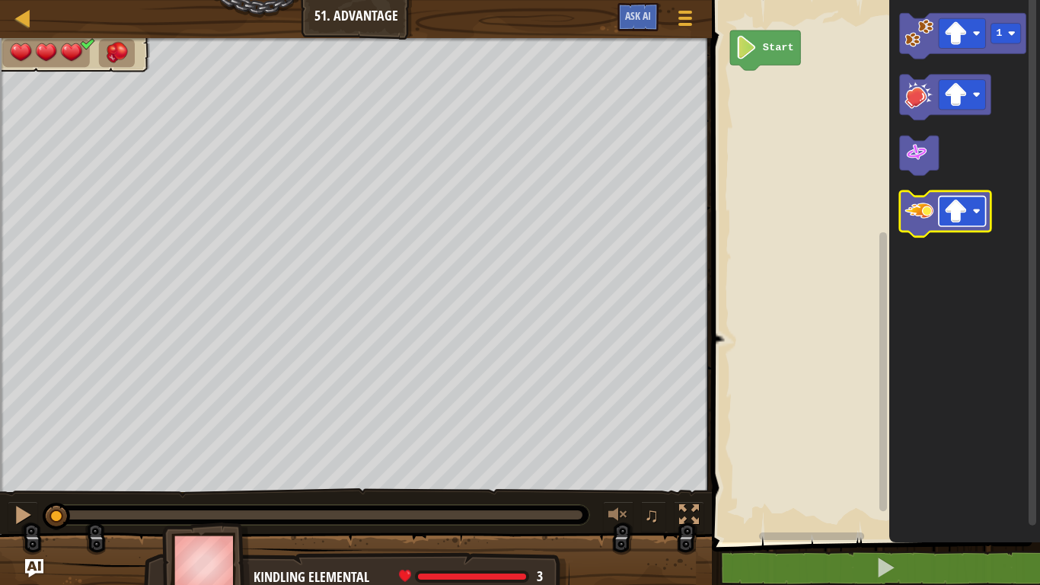
click at [963, 214] on image "Blockly Workspace" at bounding box center [956, 211] width 24 height 24
click at [931, 216] on image "Blockly Workspace" at bounding box center [919, 210] width 29 height 29
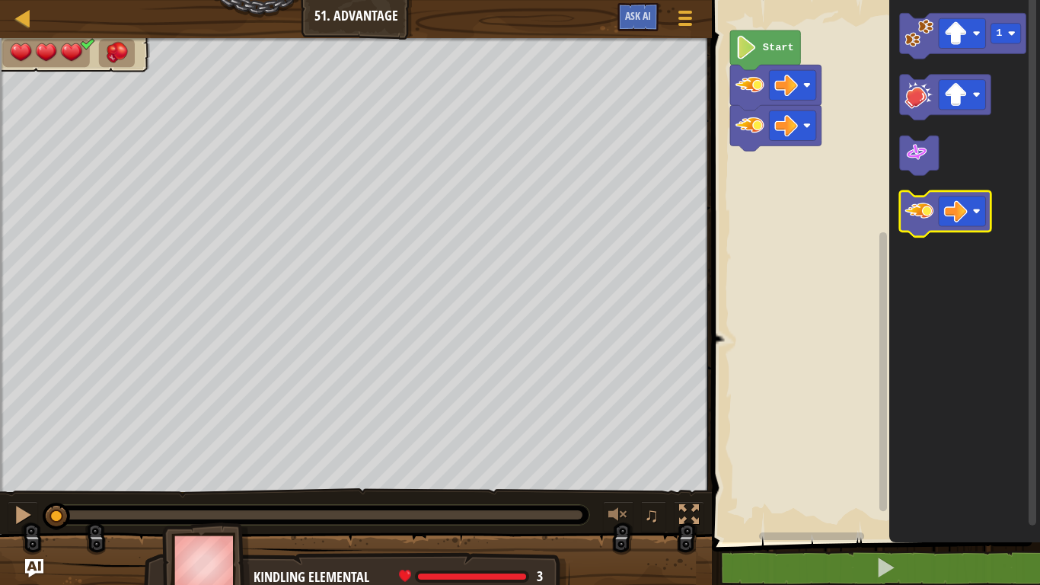
click at [931, 216] on image "Blockly Workspace" at bounding box center [919, 210] width 29 height 29
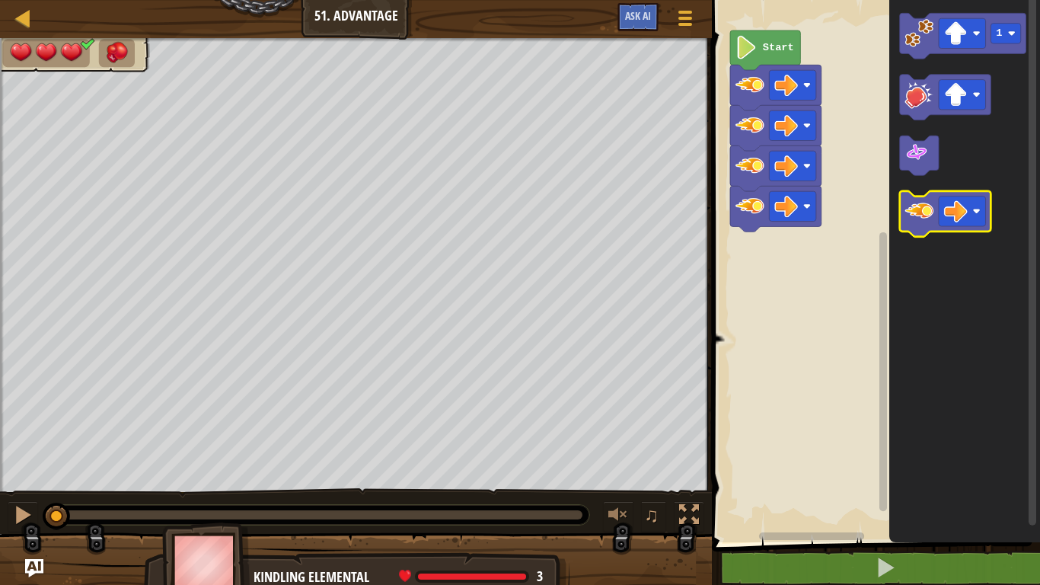
click at [931, 216] on image "Blockly Workspace" at bounding box center [919, 210] width 29 height 29
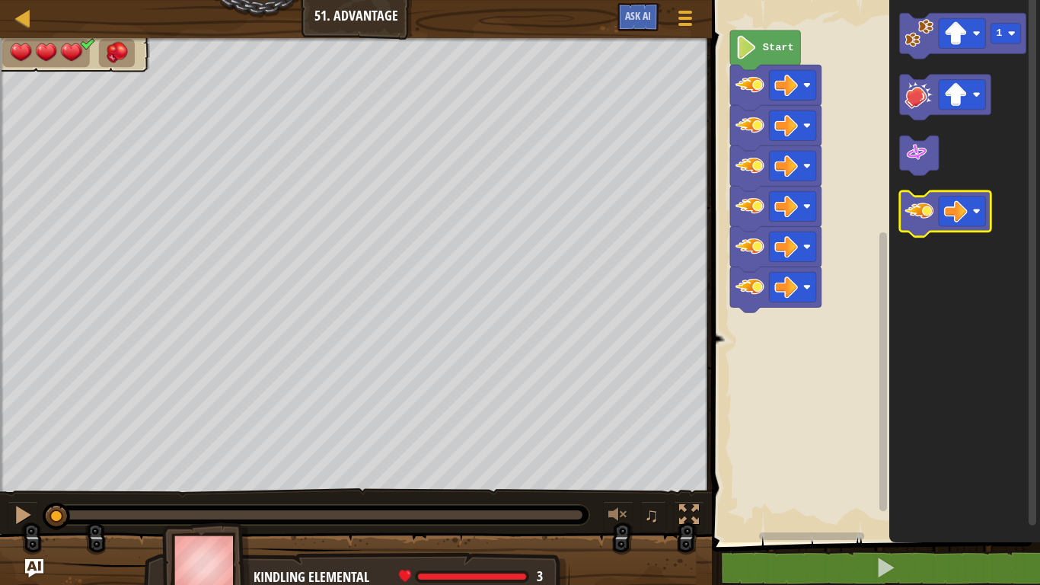
click at [931, 216] on image "Blockly Workspace" at bounding box center [919, 210] width 29 height 29
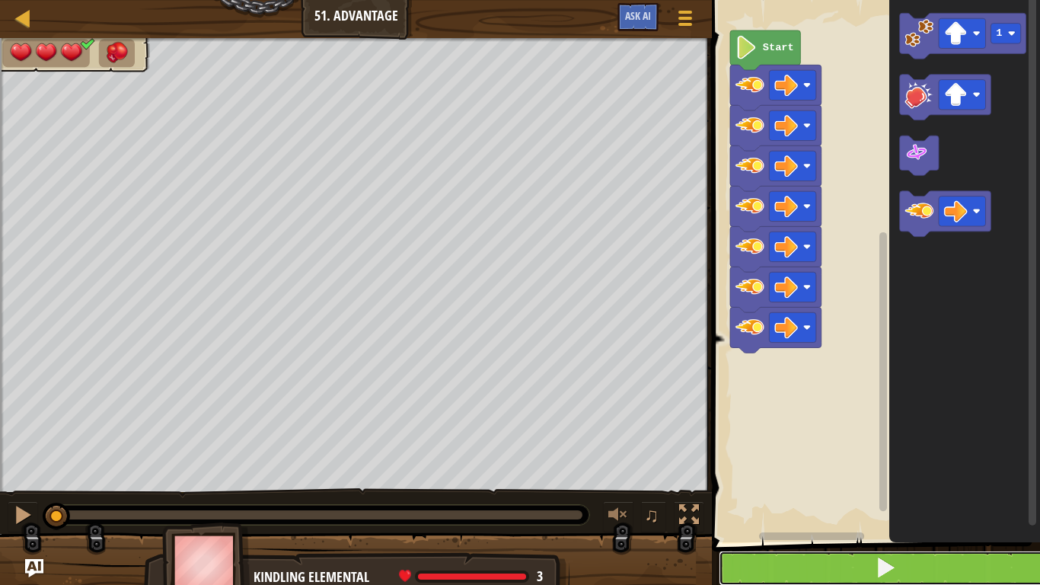
click at [926, 563] on button at bounding box center [885, 567] width 333 height 35
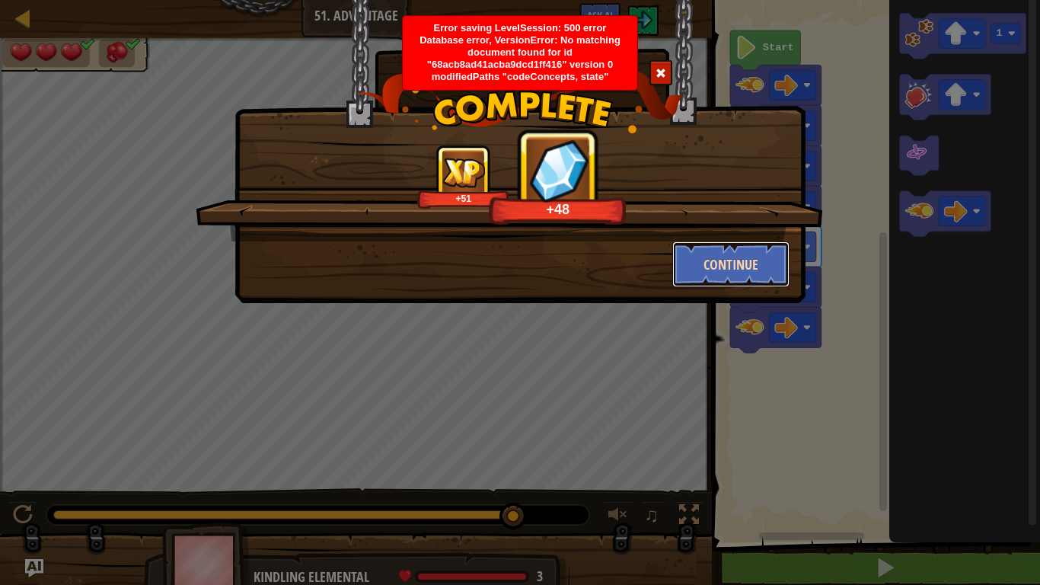
click at [742, 282] on button "Continue" at bounding box center [731, 264] width 118 height 46
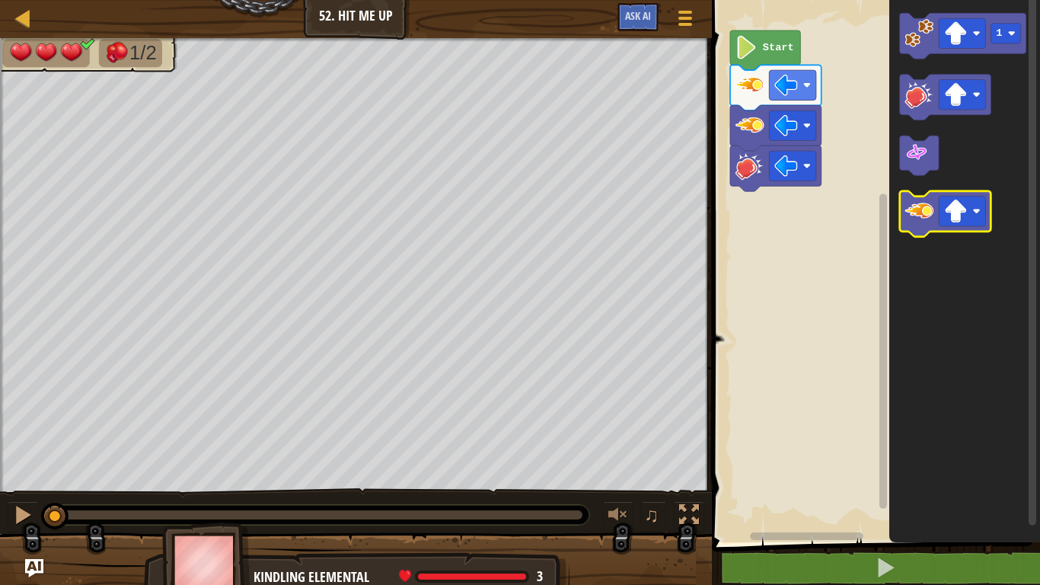
click at [924, 206] on image "Blockly Workspace" at bounding box center [919, 210] width 29 height 29
click at [924, 217] on image "Blockly Workspace" at bounding box center [919, 210] width 29 height 29
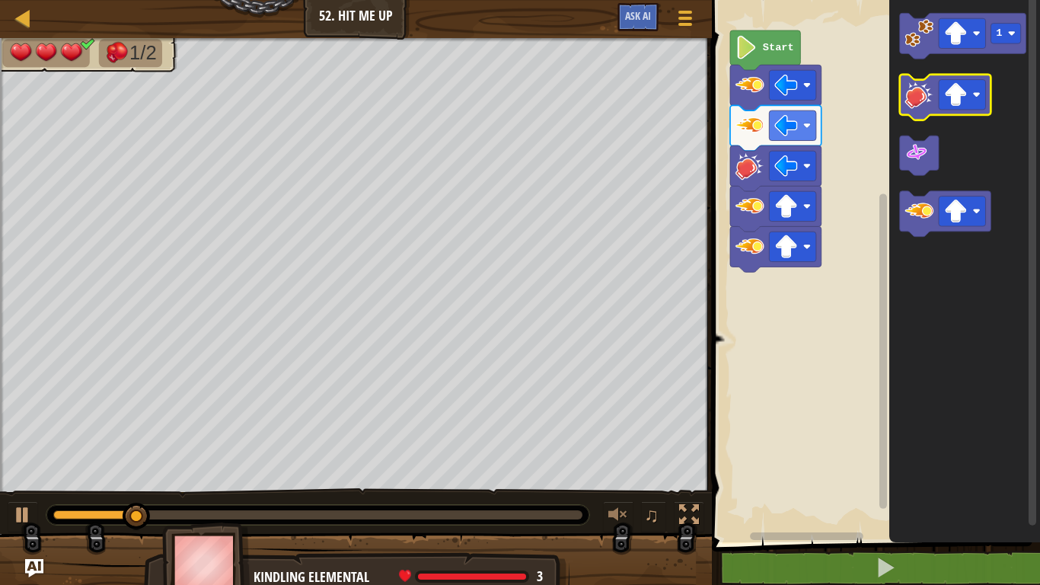
click at [919, 81] on image "Blockly Workspace" at bounding box center [919, 94] width 29 height 29
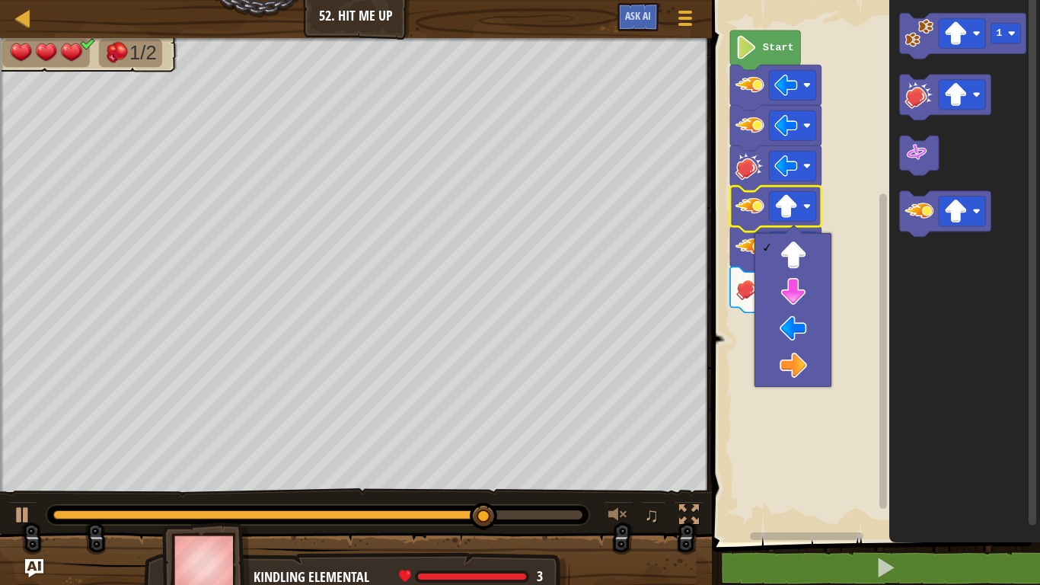
click at [838, 366] on rect "Blockly Workspace" at bounding box center [873, 267] width 333 height 550
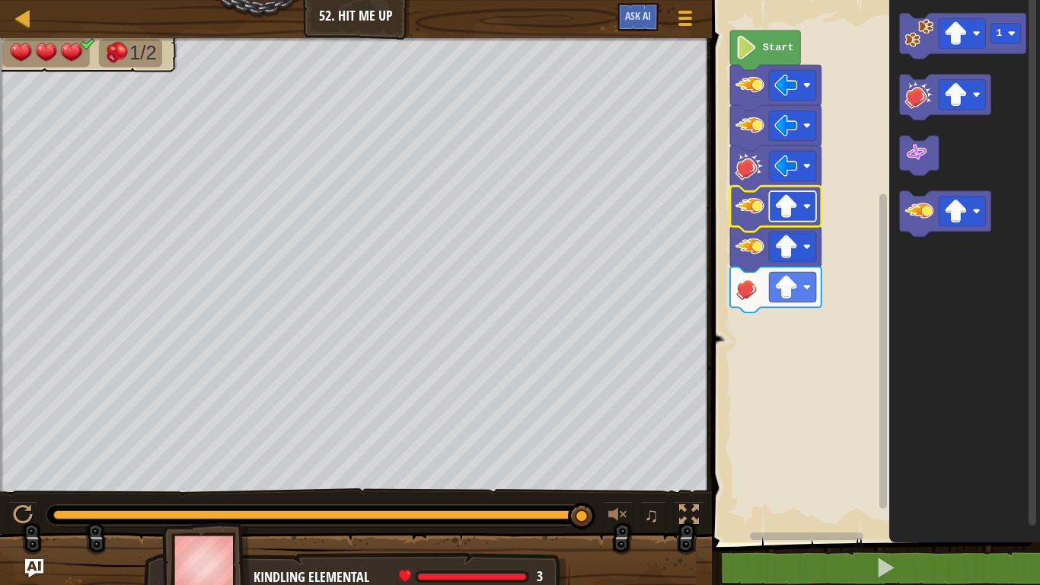
click at [794, 211] on image "Blockly Workspace" at bounding box center [787, 206] width 24 height 24
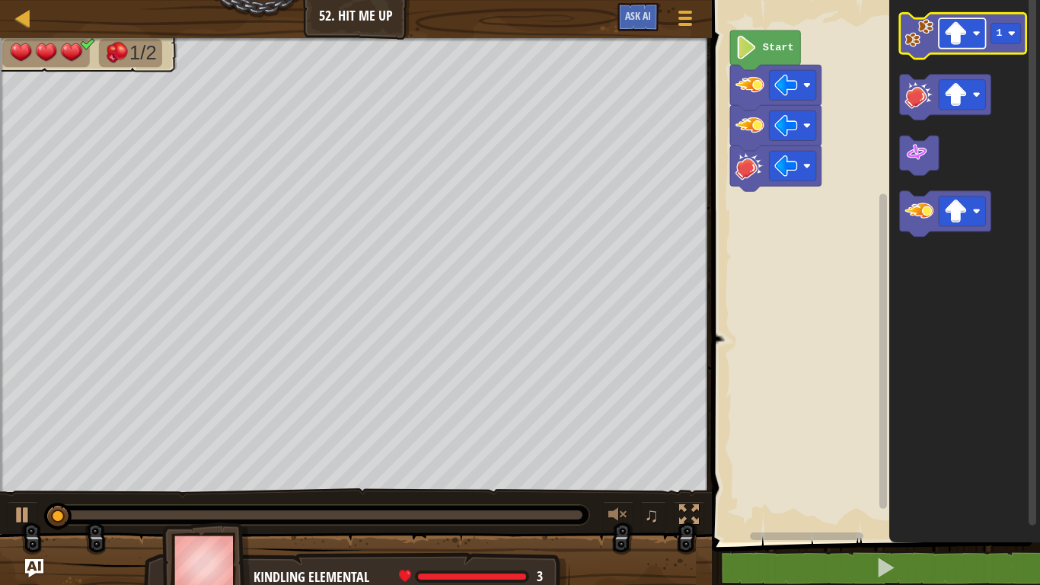
click at [967, 35] on image "Blockly Workspace" at bounding box center [956, 33] width 24 height 24
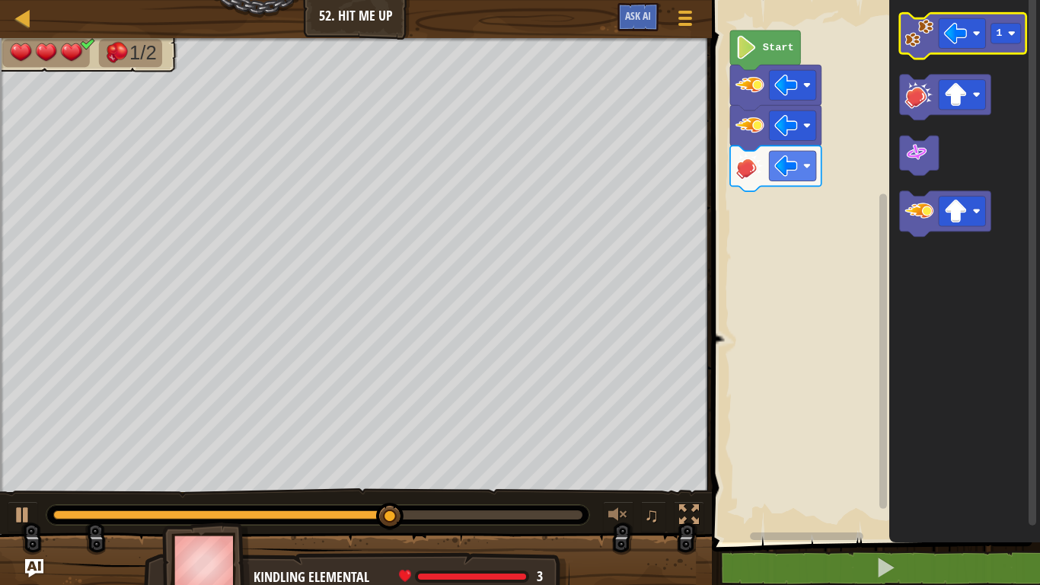
click at [917, 43] on image "Blockly Workspace" at bounding box center [919, 33] width 29 height 29
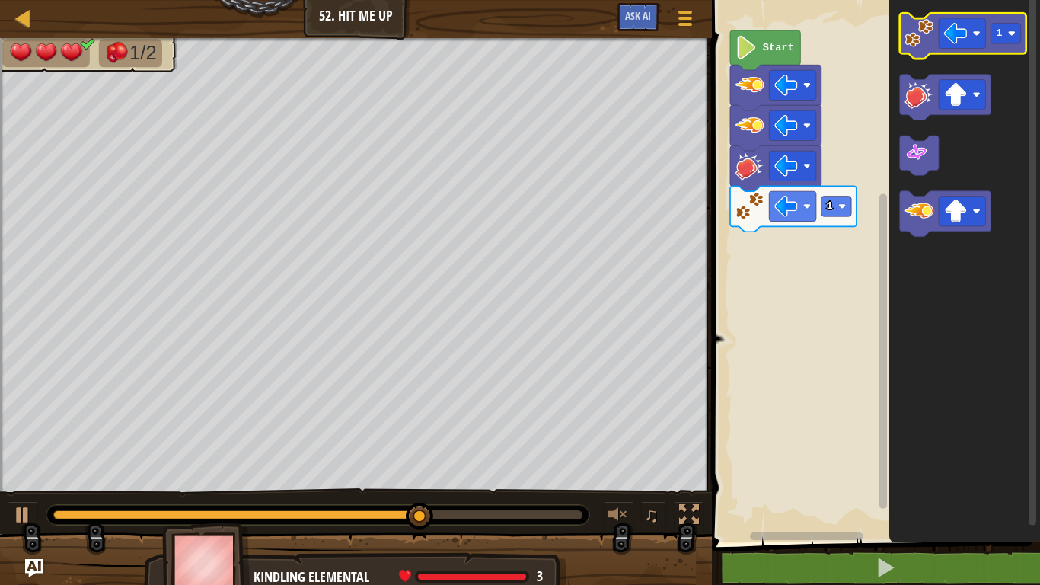
click at [904, 37] on icon "Blockly Workspace" at bounding box center [963, 36] width 126 height 46
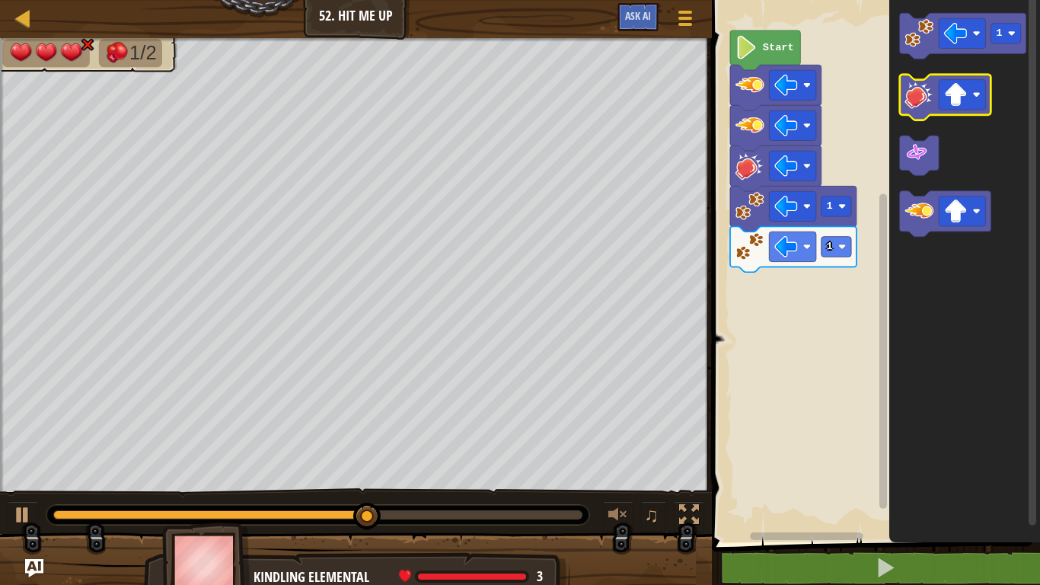
click at [910, 91] on image "Blockly Workspace" at bounding box center [919, 94] width 29 height 29
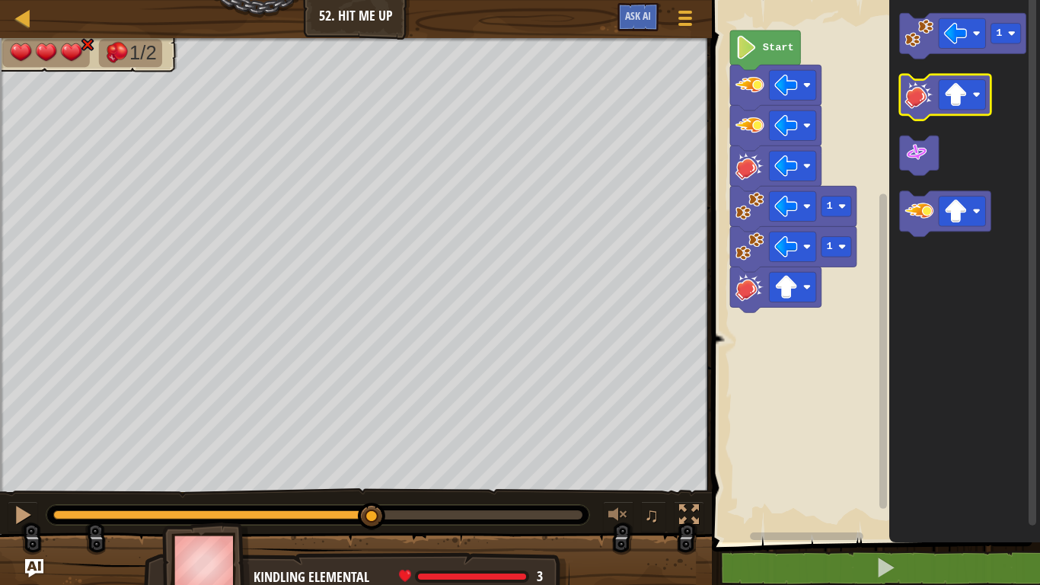
click at [910, 91] on image "Blockly Workspace" at bounding box center [919, 94] width 29 height 29
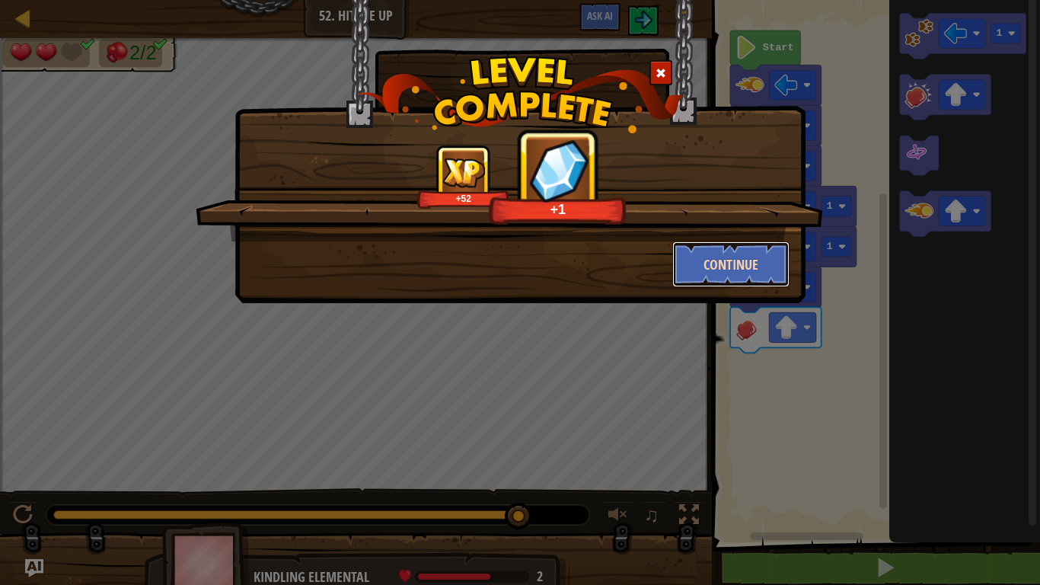
click at [730, 265] on button "Continue" at bounding box center [731, 264] width 118 height 46
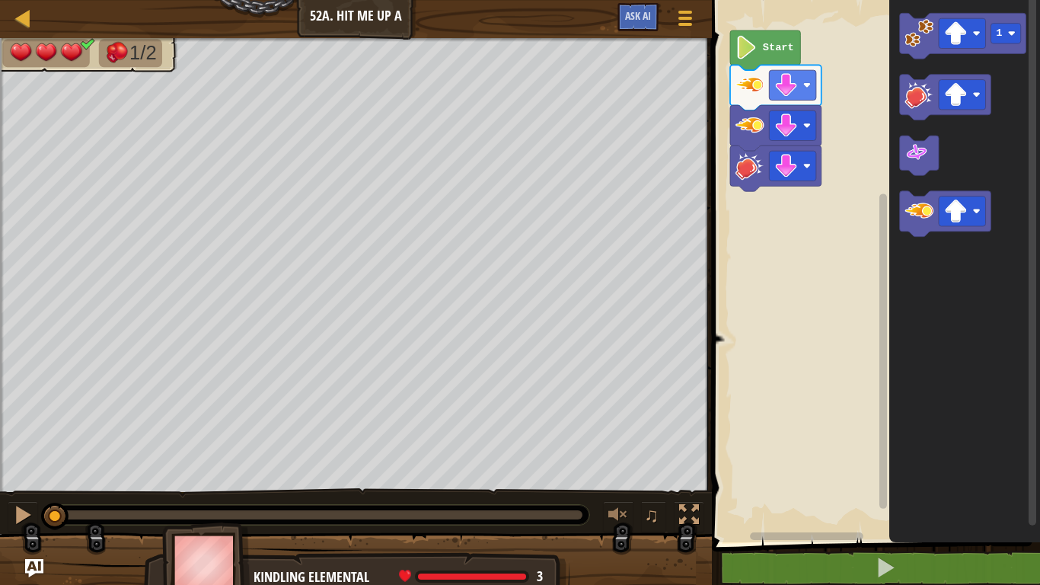
click at [767, 53] on text "Start" at bounding box center [778, 47] width 31 height 11
click at [812, 267] on rect "Blockly Workspace" at bounding box center [873, 267] width 333 height 550
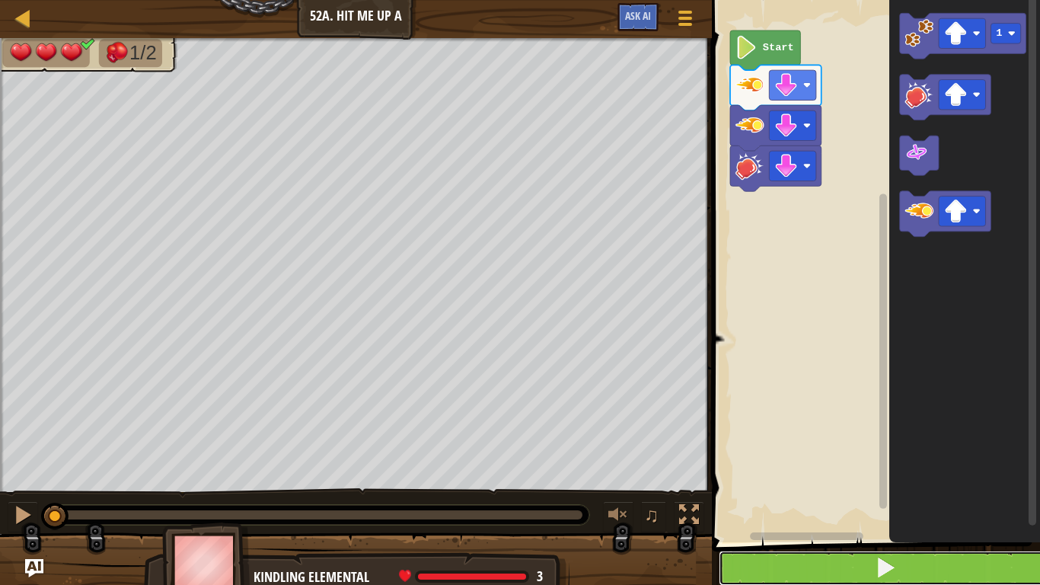
click at [907, 574] on button at bounding box center [885, 567] width 333 height 35
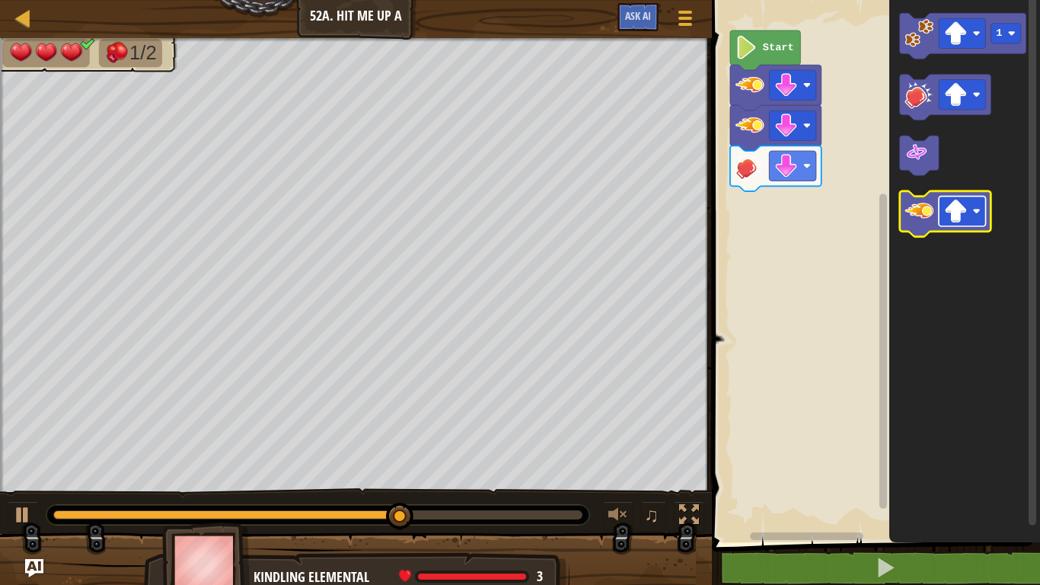
click at [953, 220] on image "Blockly Workspace" at bounding box center [956, 211] width 24 height 24
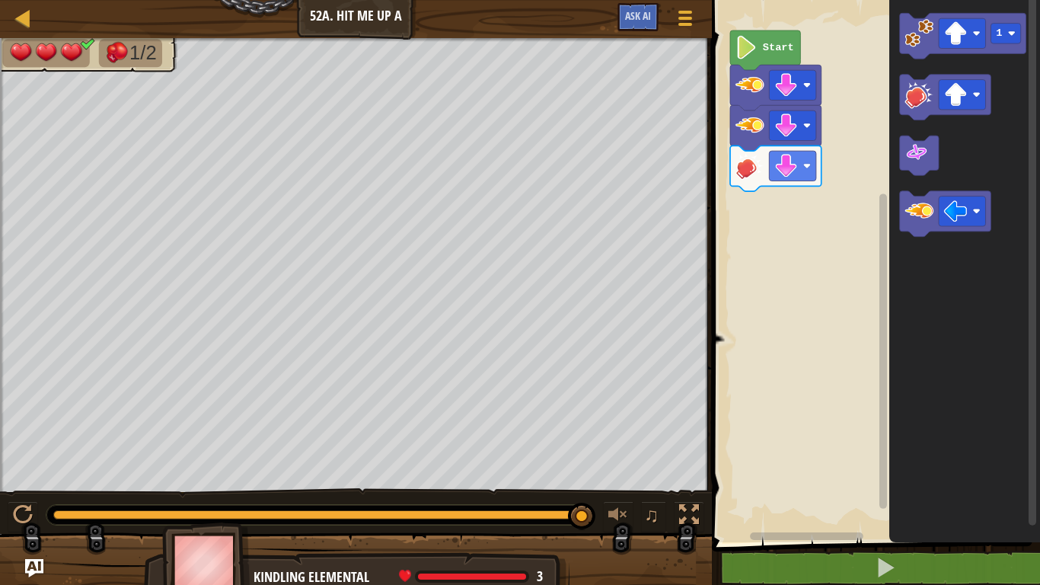
click at [920, 237] on icon "Blockly Workspace" at bounding box center [964, 267] width 151 height 550
click at [919, 232] on icon "Blockly Workspace" at bounding box center [945, 214] width 91 height 46
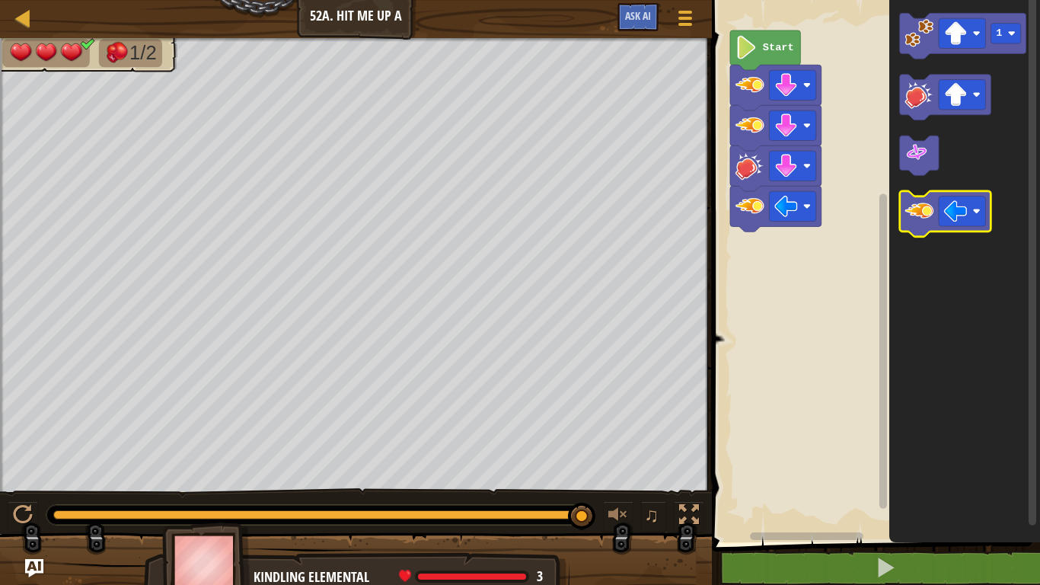
click at [919, 232] on icon "Blockly Workspace" at bounding box center [945, 214] width 91 height 46
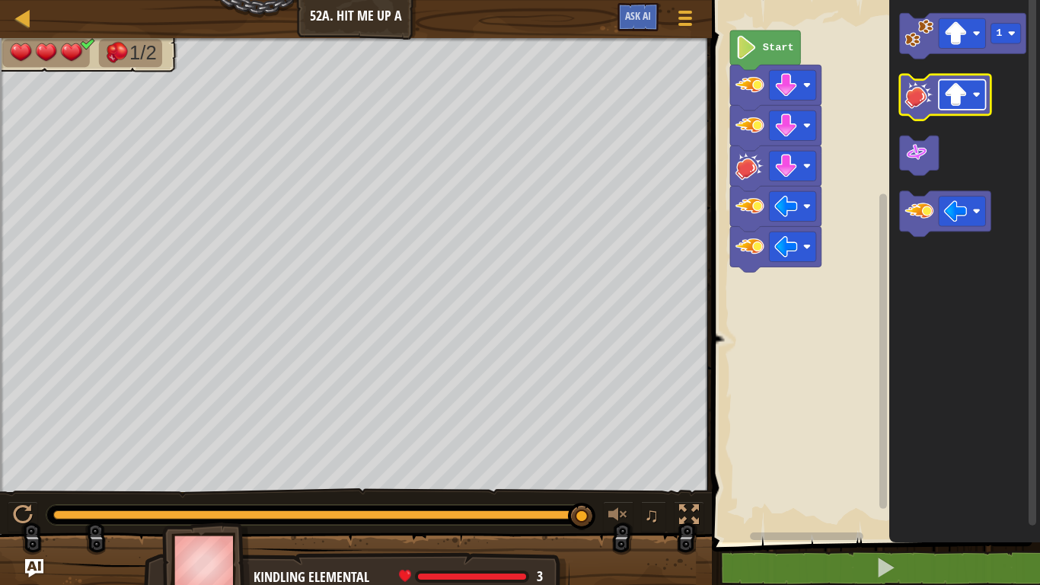
click at [955, 98] on image "Blockly Workspace" at bounding box center [956, 95] width 24 height 24
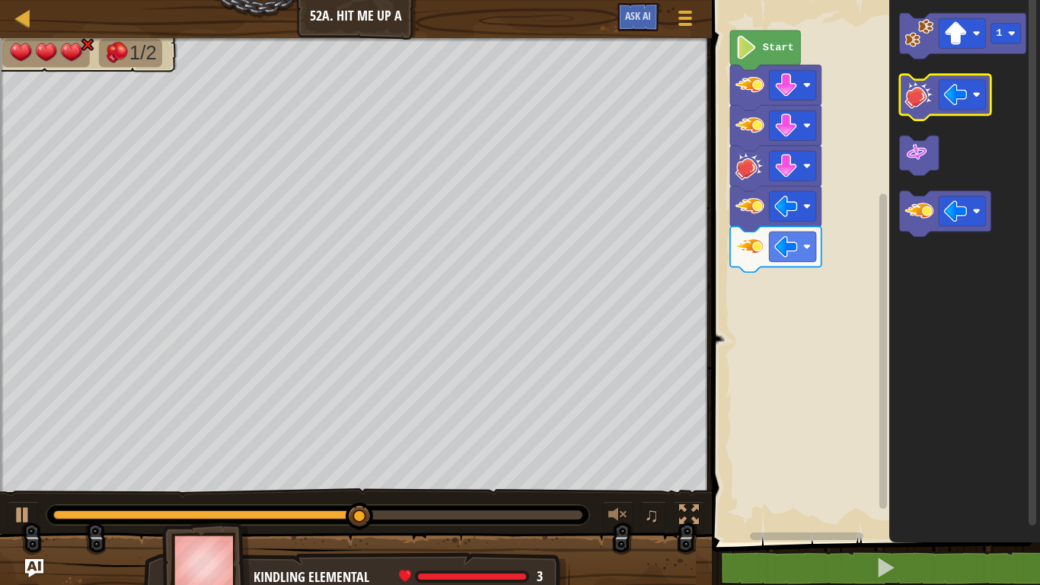
click at [909, 107] on image "Blockly Workspace" at bounding box center [919, 94] width 29 height 29
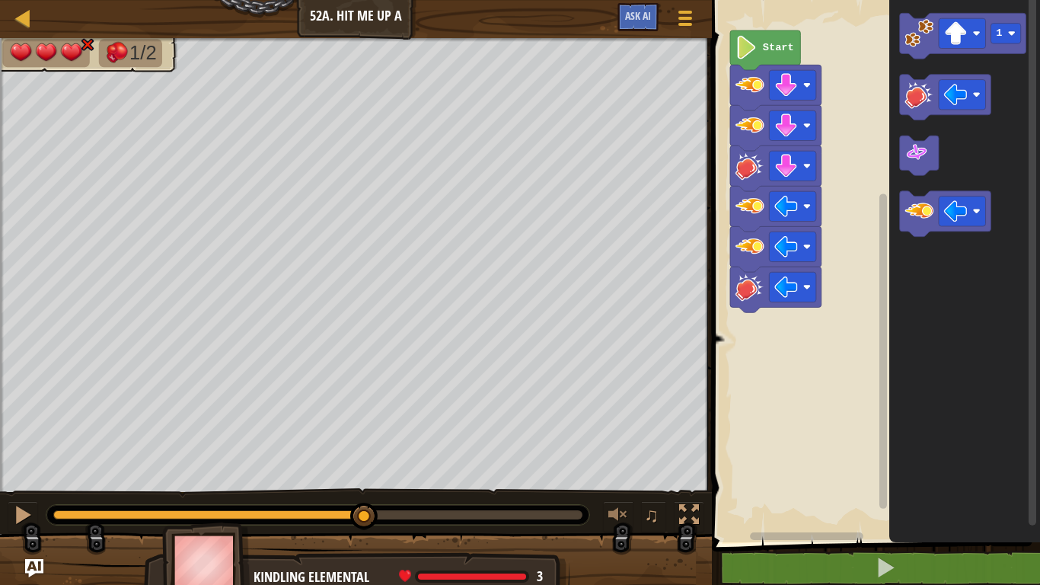
click at [949, 343] on icon "Blockly Workspace" at bounding box center [964, 267] width 151 height 550
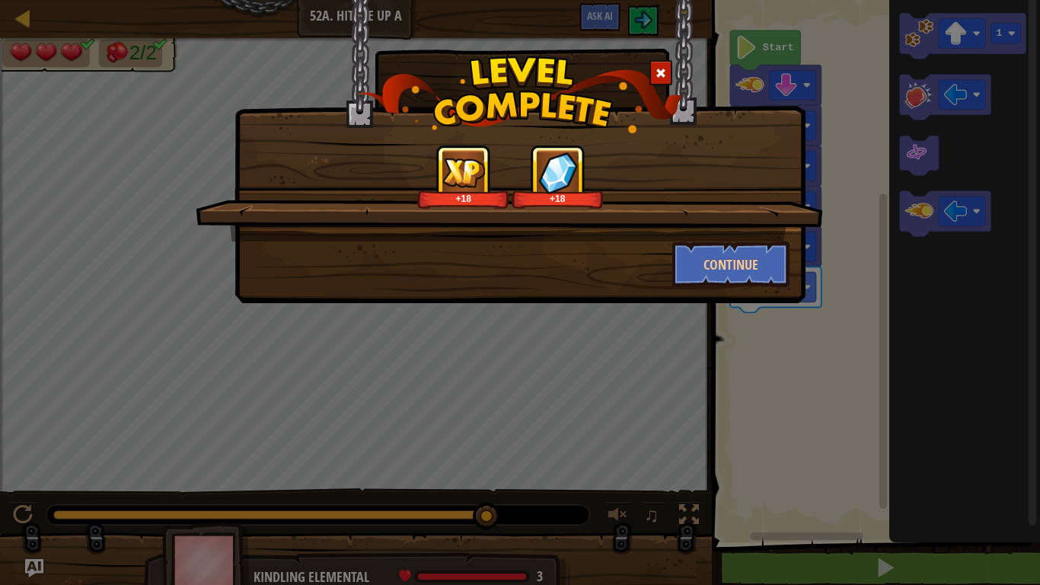
click at [772, 287] on div "+18 +18 Continue" at bounding box center [520, 151] width 571 height 303
click at [746, 262] on button "Continue" at bounding box center [731, 264] width 118 height 46
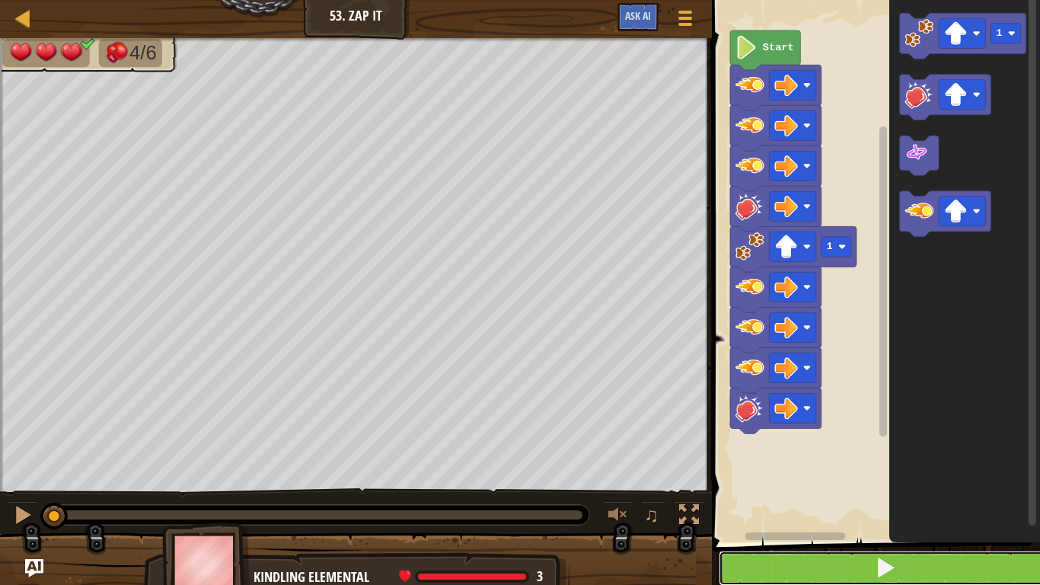
click at [890, 571] on span at bounding box center [885, 567] width 21 height 21
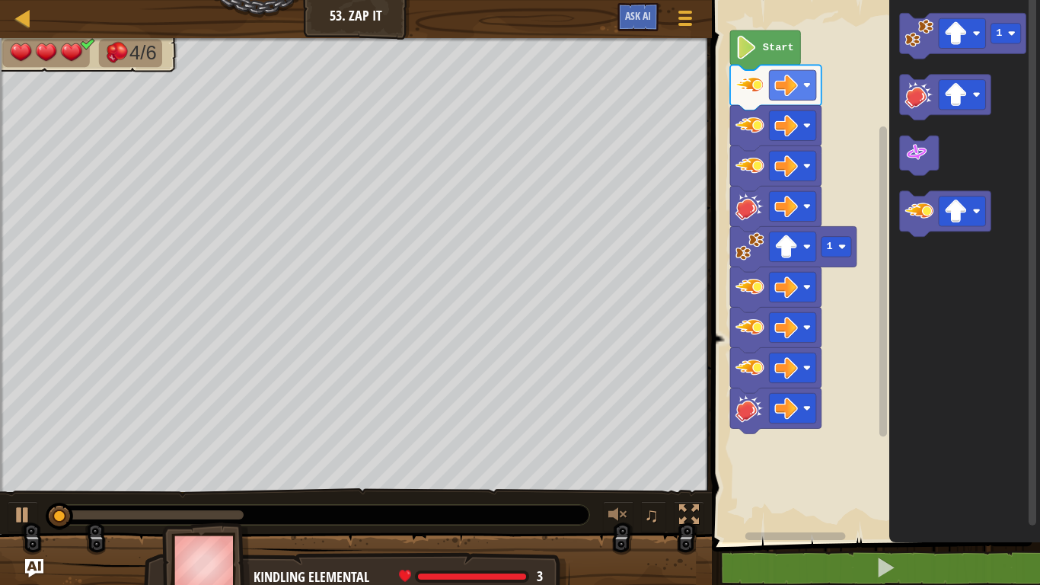
click at [981, 477] on icon "Blockly Workspace" at bounding box center [964, 267] width 151 height 550
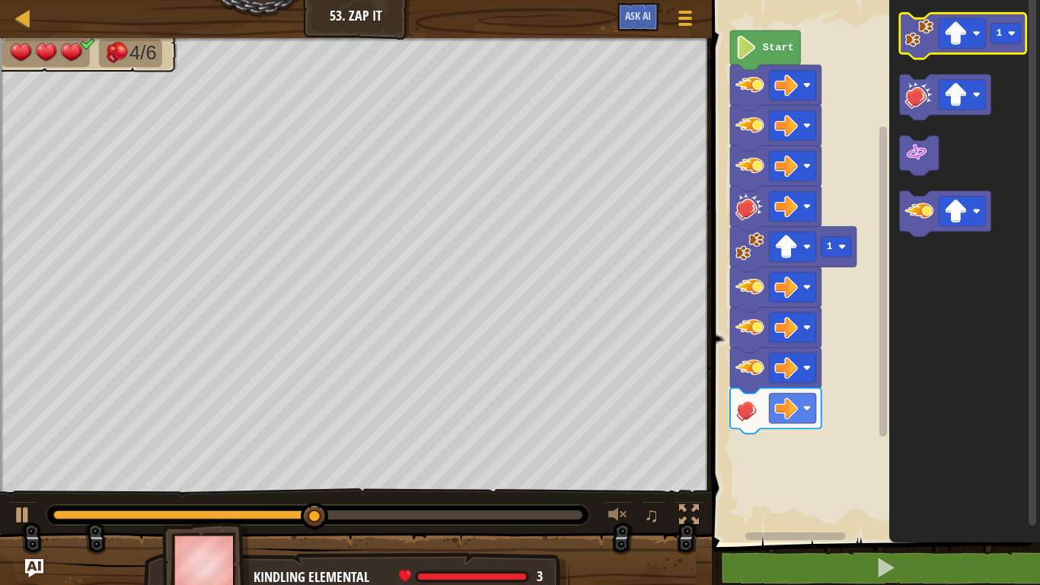
click at [906, 48] on icon "Blockly Workspace" at bounding box center [963, 36] width 126 height 46
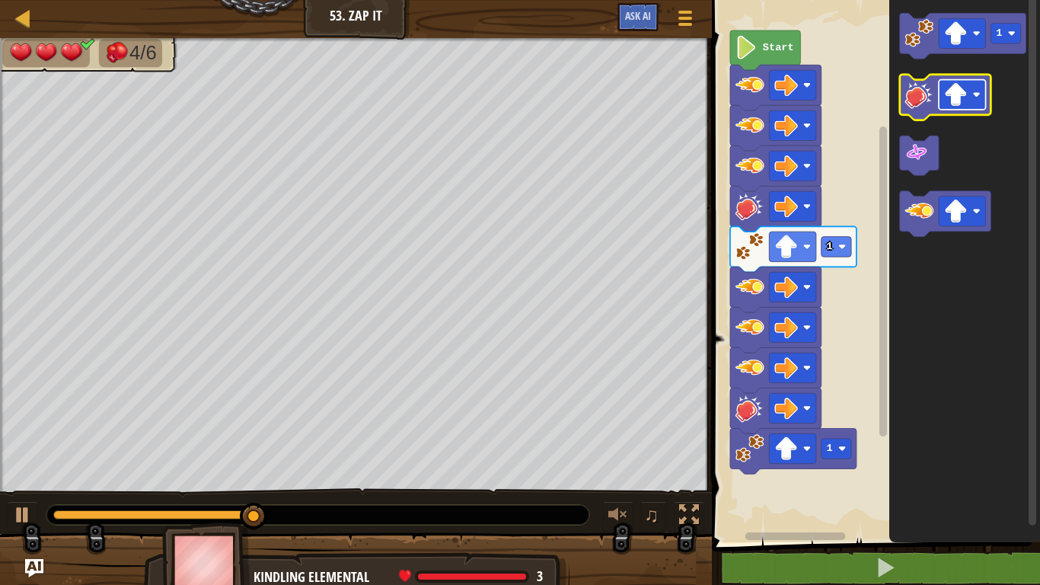
click at [967, 88] on image "Blockly Workspace" at bounding box center [956, 95] width 24 height 24
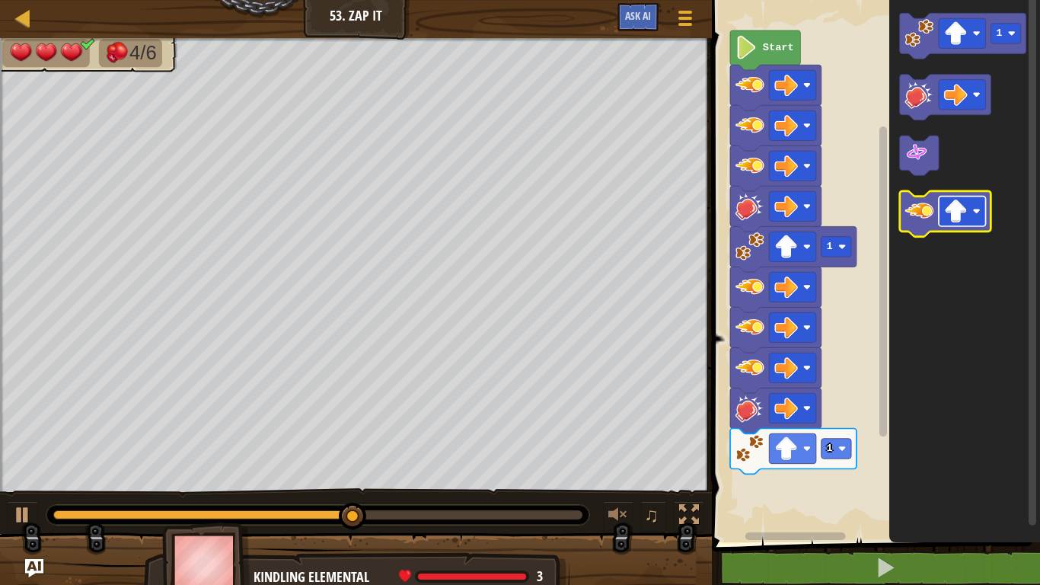
click at [957, 208] on image "Blockly Workspace" at bounding box center [956, 211] width 24 height 24
click at [926, 231] on icon "Blockly Workspace" at bounding box center [945, 214] width 91 height 46
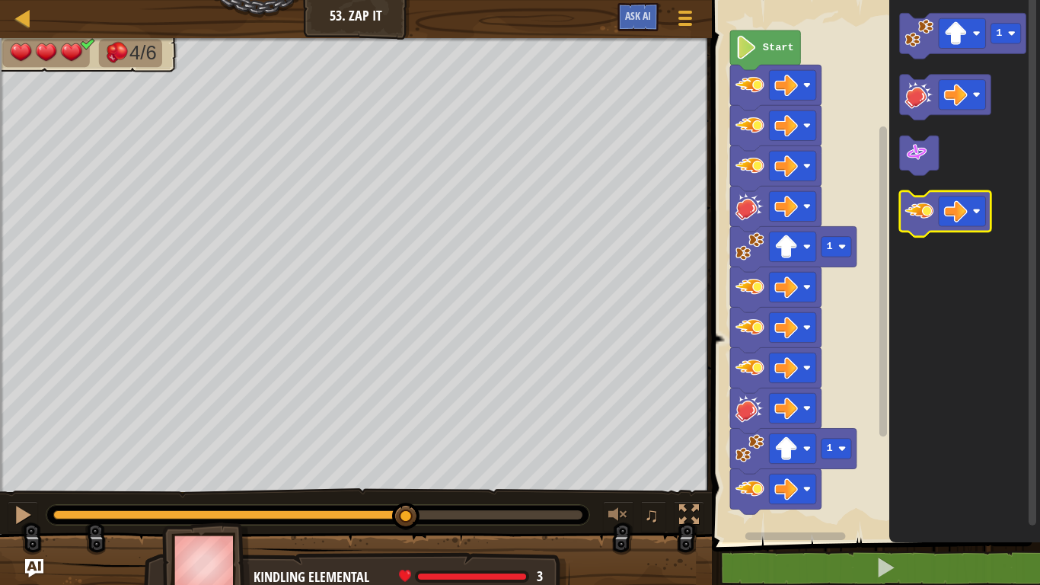
click at [926, 231] on icon "Blockly Workspace" at bounding box center [945, 214] width 91 height 46
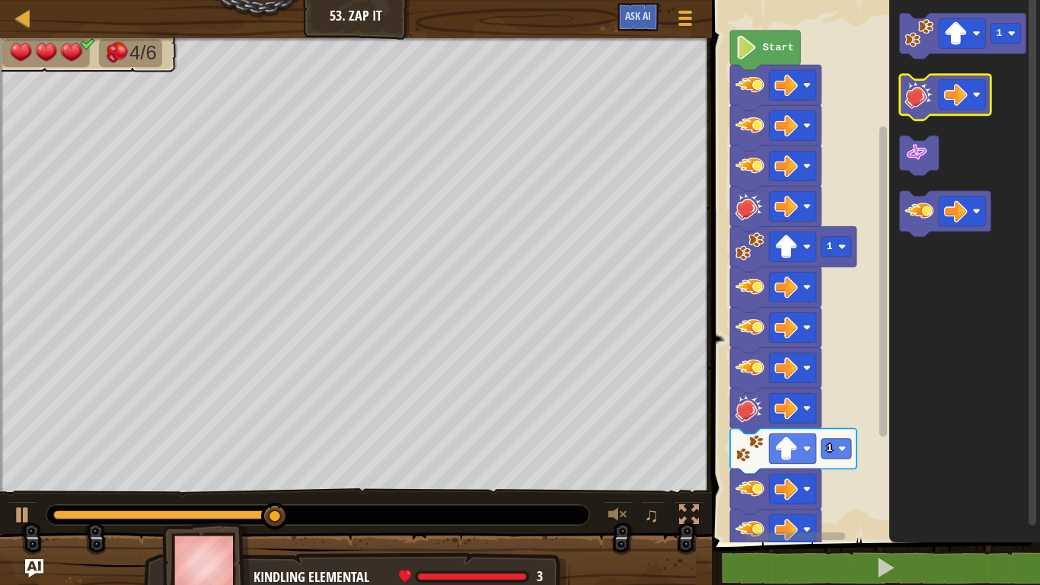
click at [914, 101] on image "Blockly Workspace" at bounding box center [919, 94] width 29 height 29
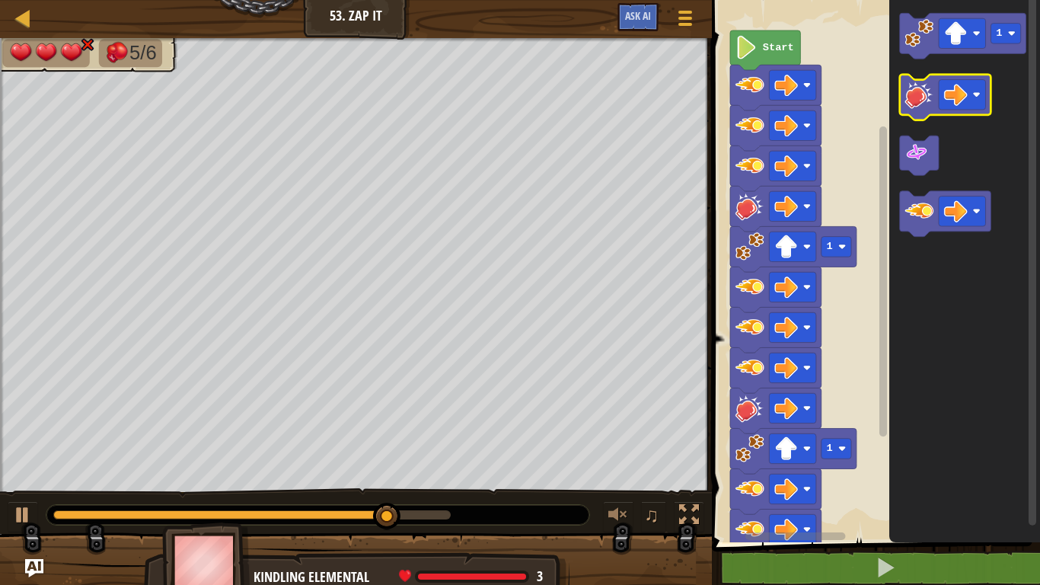
click at [904, 113] on icon "Blockly Workspace" at bounding box center [945, 98] width 91 height 46
click at [921, 99] on image "Blockly Workspace" at bounding box center [919, 94] width 29 height 29
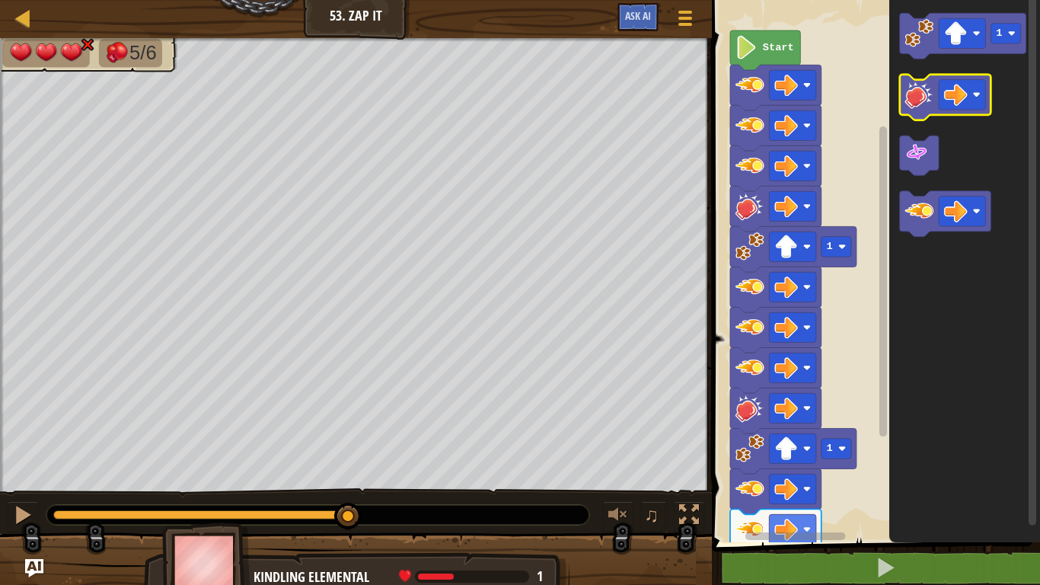
click at [921, 99] on image "Blockly Workspace" at bounding box center [919, 94] width 29 height 29
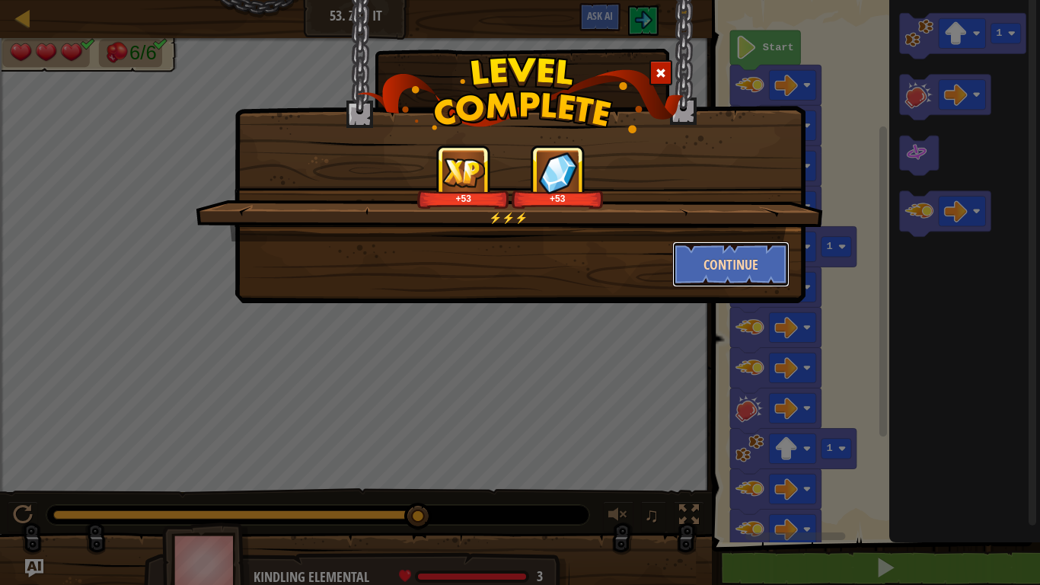
click at [694, 256] on button "Continue" at bounding box center [731, 264] width 118 height 46
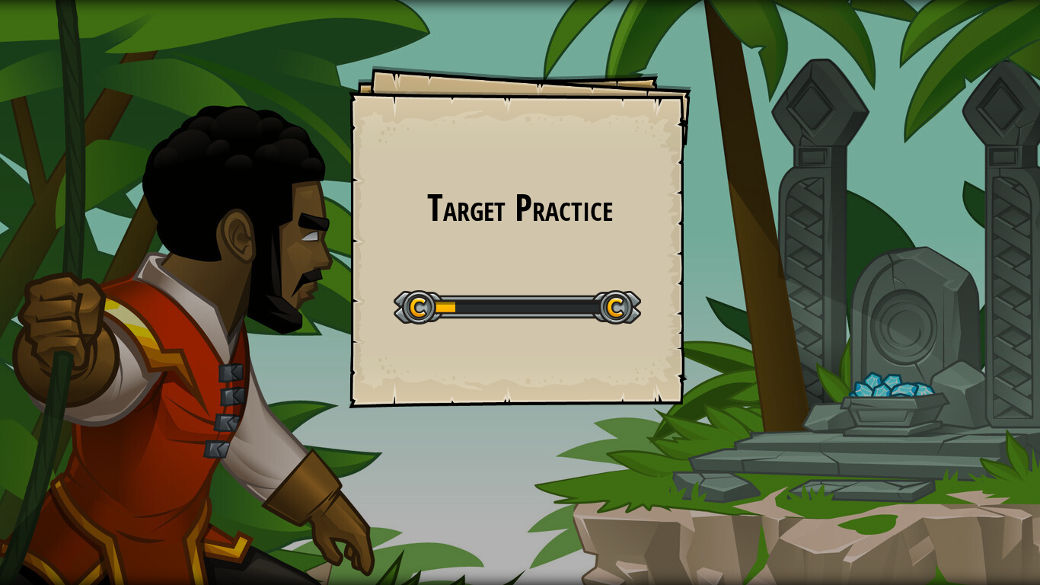
click at [736, 240] on div "Target Practice Goals Start Level Error loading from server. Try refreshing the…" at bounding box center [520, 292] width 1040 height 585
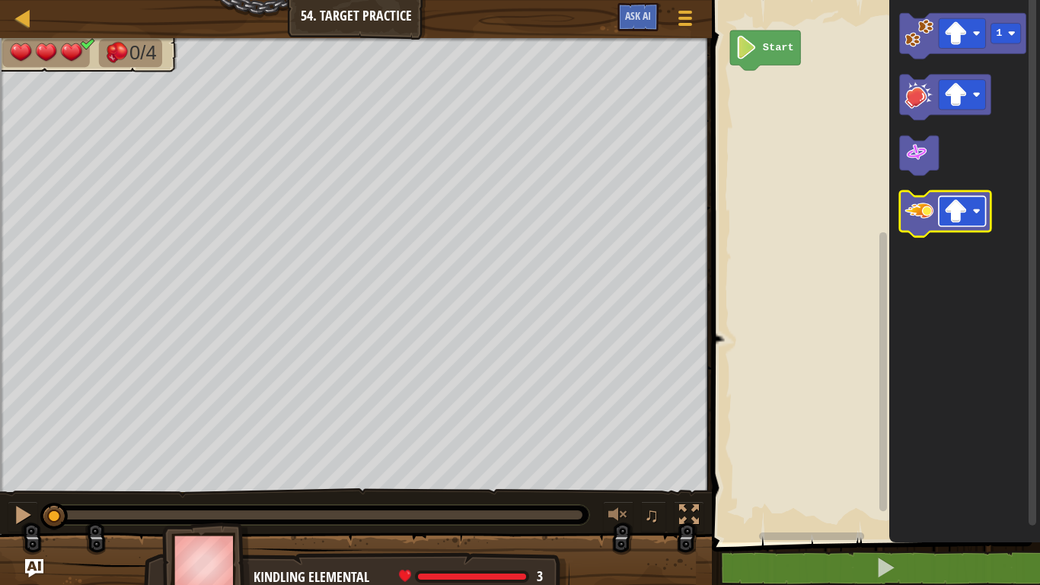
click at [964, 218] on image "Blockly Workspace" at bounding box center [956, 211] width 24 height 24
click at [924, 230] on icon "Blockly Workspace" at bounding box center [945, 214] width 91 height 46
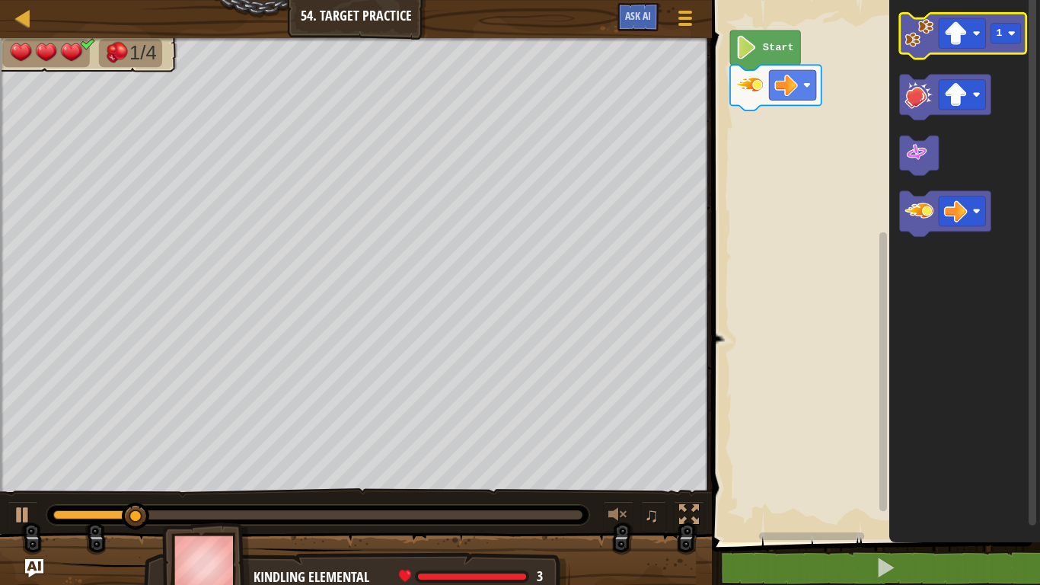
click at [925, 40] on image "Blockly Workspace" at bounding box center [919, 33] width 29 height 29
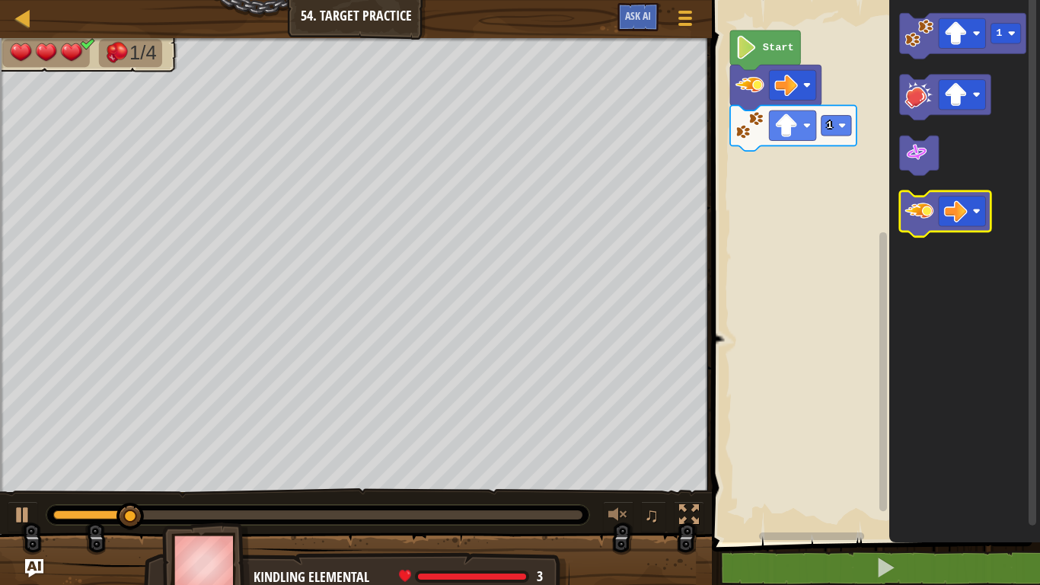
click at [930, 215] on image "Blockly Workspace" at bounding box center [919, 210] width 29 height 29
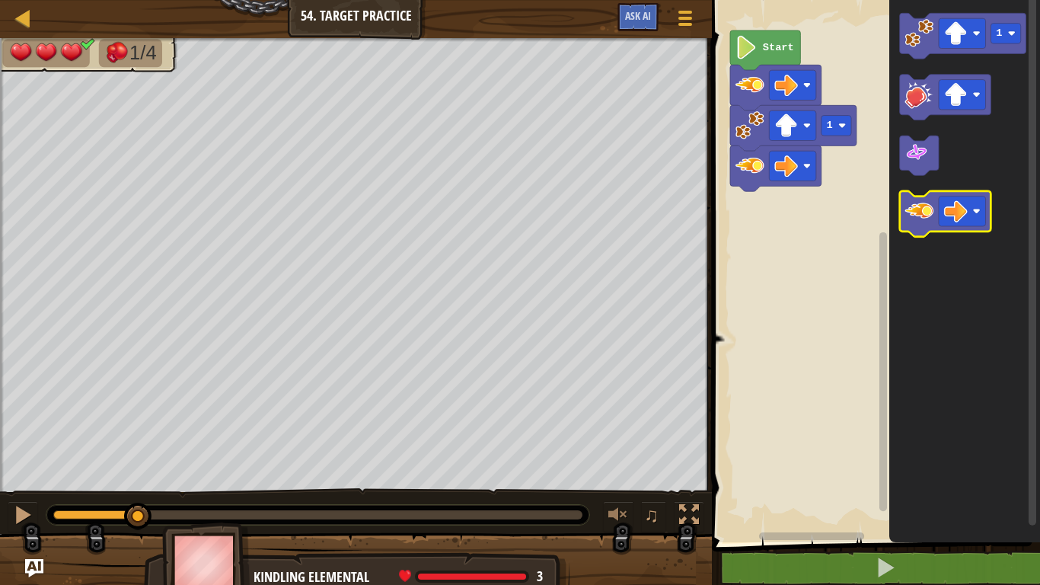
click at [930, 215] on image "Blockly Workspace" at bounding box center [919, 210] width 29 height 29
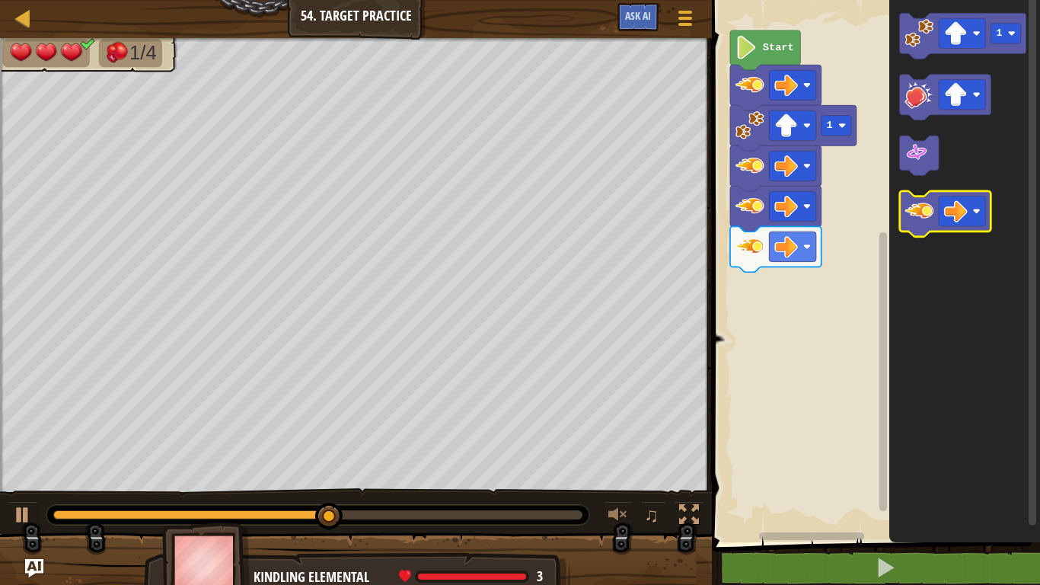
click at [928, 230] on icon "Blockly Workspace" at bounding box center [945, 214] width 91 height 46
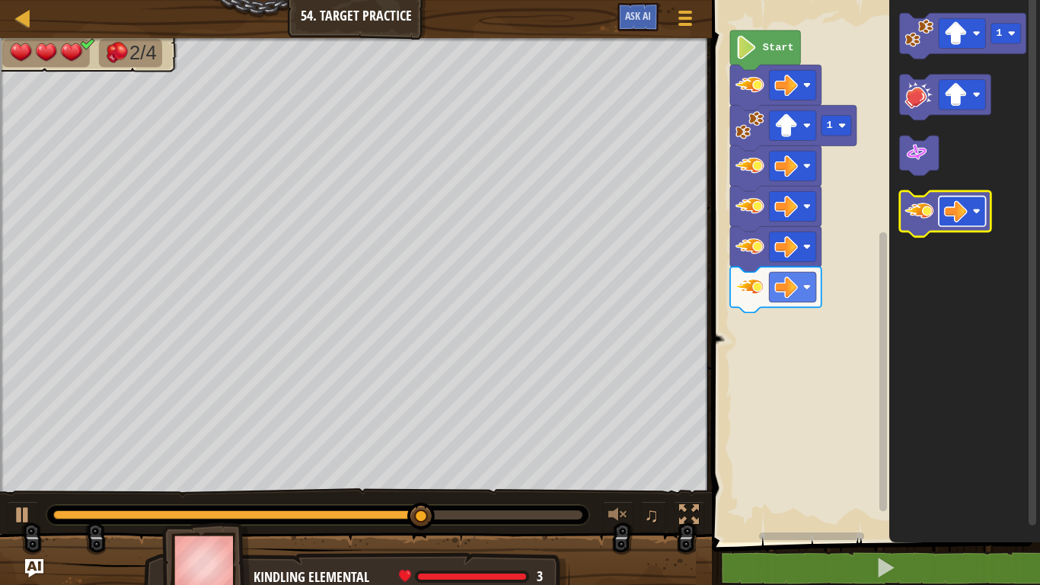
click at [949, 209] on image "Blockly Workspace" at bounding box center [956, 211] width 24 height 24
click at [921, 235] on icon "Blockly Workspace" at bounding box center [945, 214] width 91 height 46
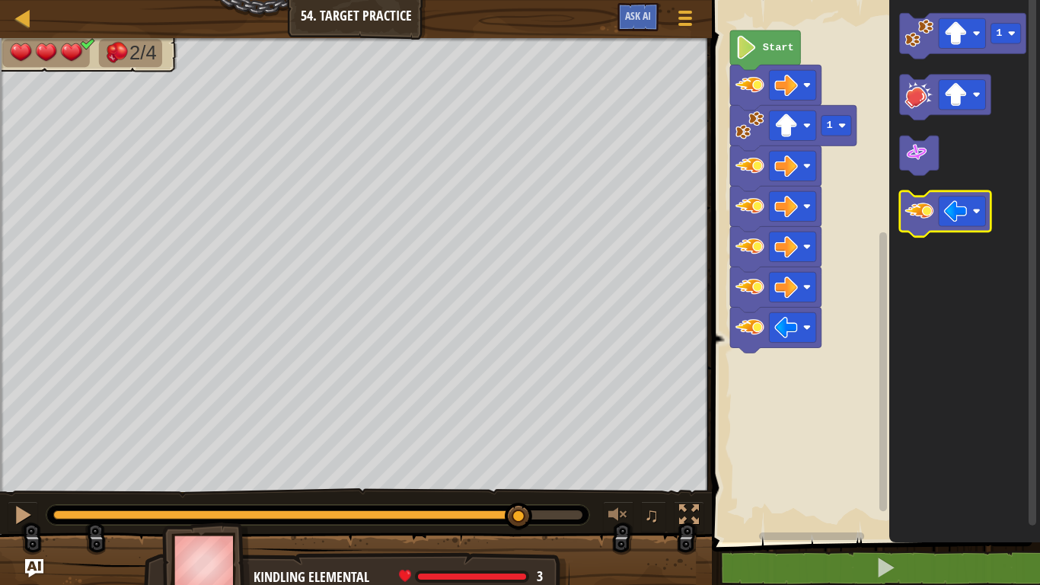
click at [921, 235] on icon "Blockly Workspace" at bounding box center [945, 214] width 91 height 46
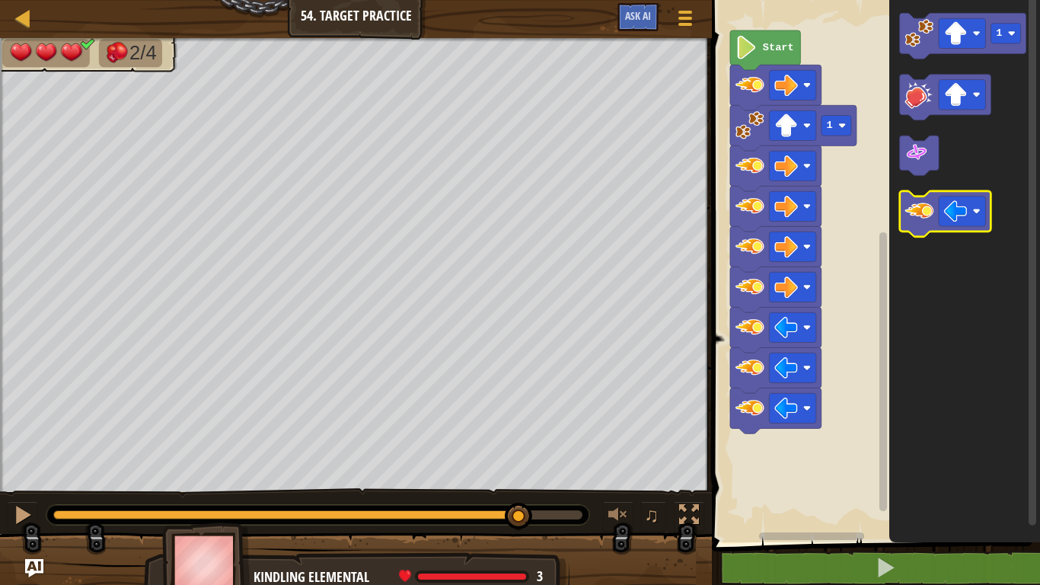
click at [921, 235] on icon "Blockly Workspace" at bounding box center [945, 214] width 91 height 46
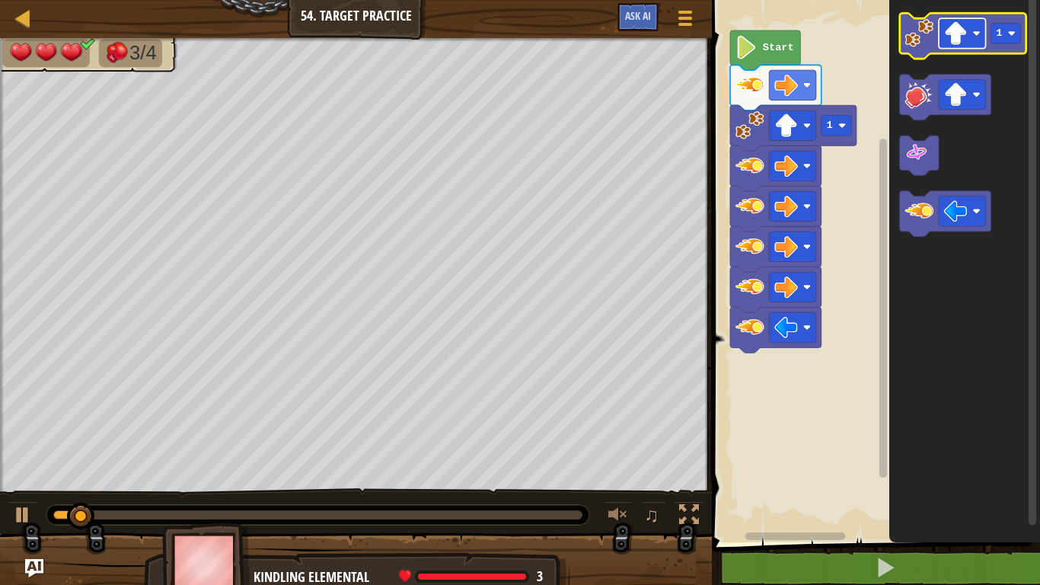
click at [973, 33] on image "Blockly Workspace" at bounding box center [977, 34] width 8 height 8
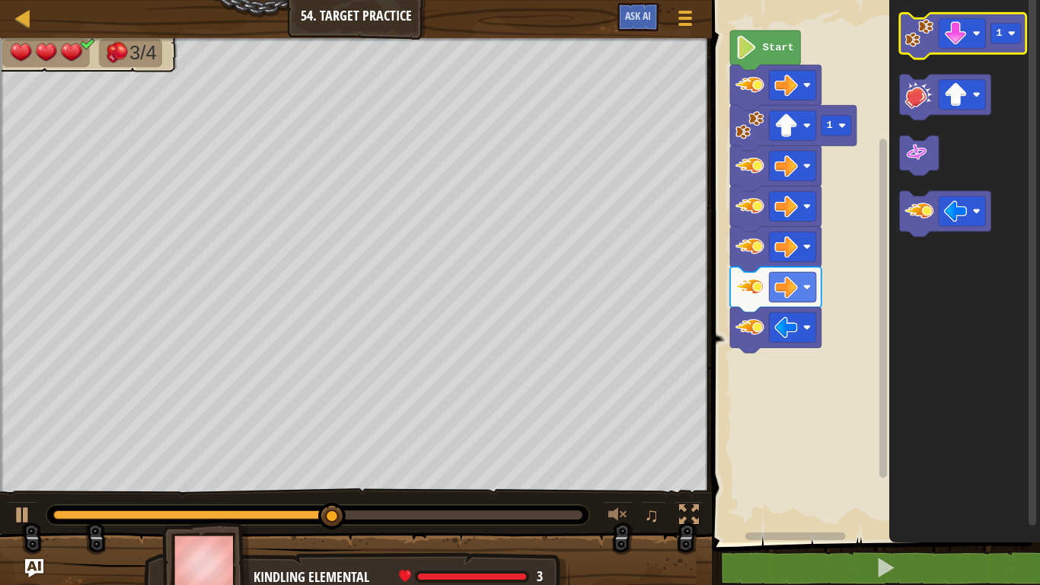
click at [934, 46] on icon "Blockly Workspace" at bounding box center [963, 36] width 126 height 46
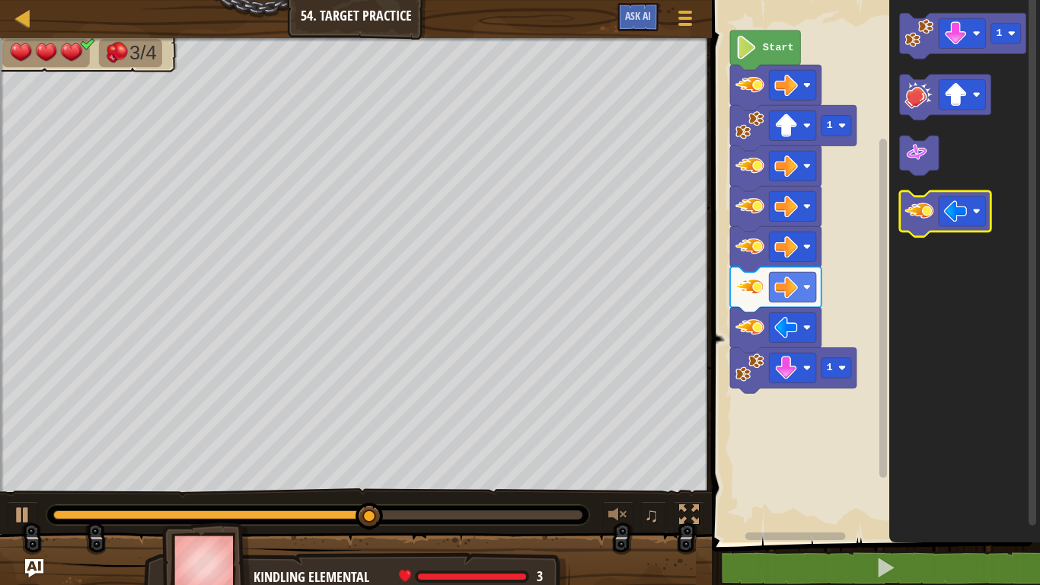
click at [921, 228] on icon "Blockly Workspace" at bounding box center [945, 214] width 91 height 46
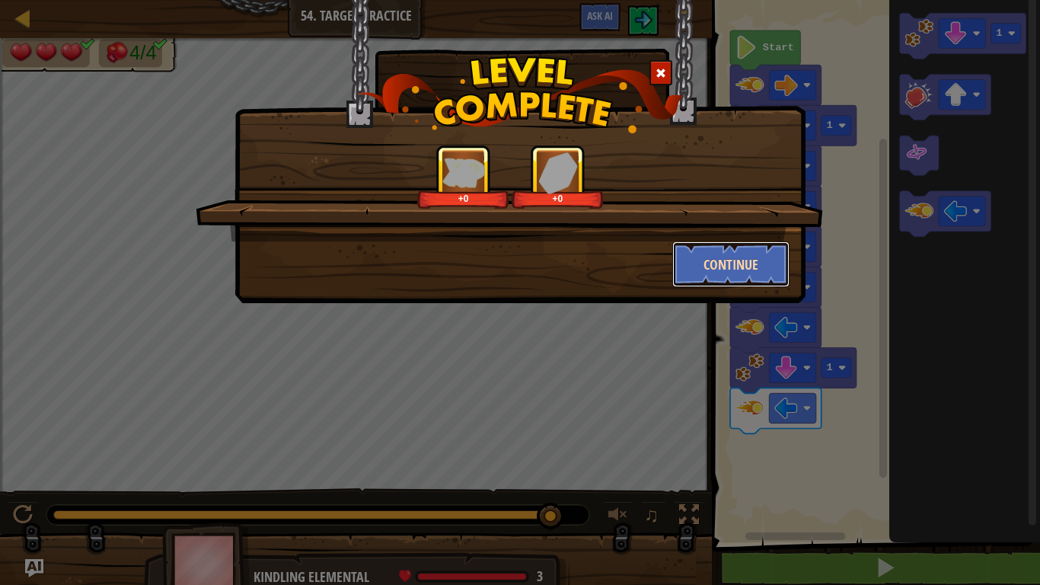
click at [694, 263] on button "Continue" at bounding box center [731, 264] width 118 height 46
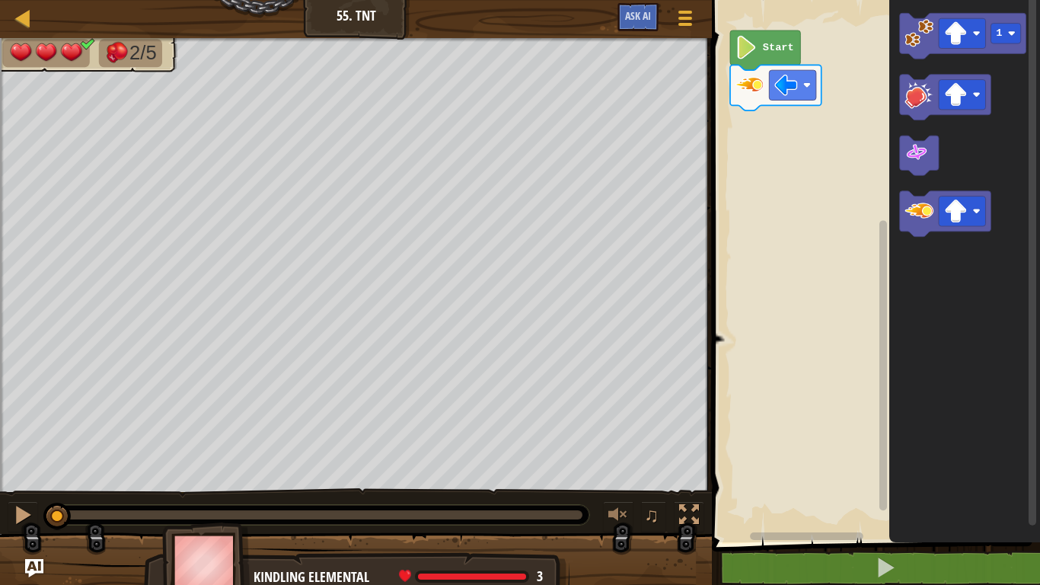
click at [751, 49] on image "Blockly Workspace" at bounding box center [747, 48] width 22 height 24
click at [963, 222] on image "Blockly Workspace" at bounding box center [956, 211] width 24 height 24
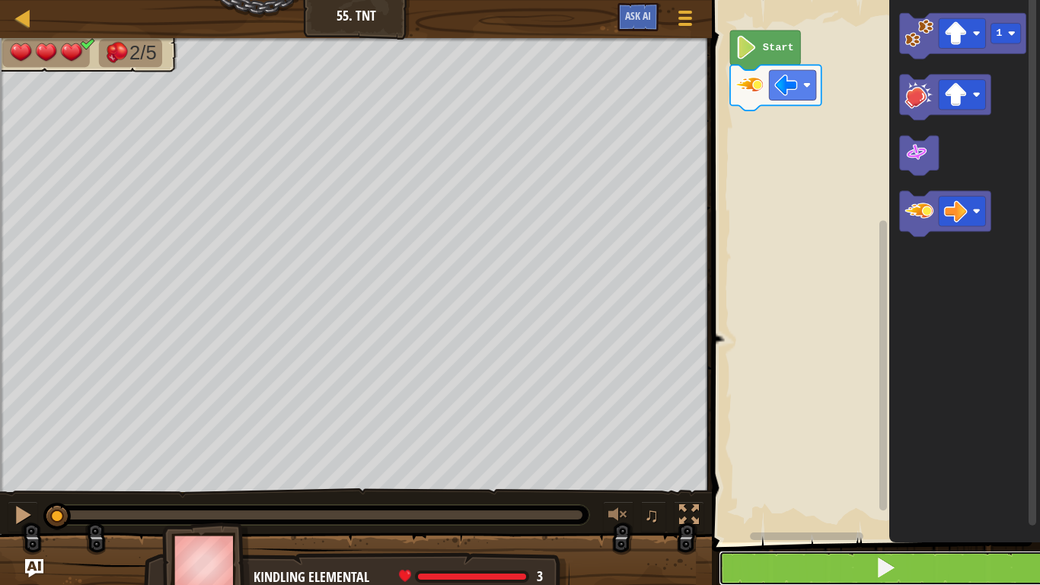
click at [902, 560] on button at bounding box center [885, 567] width 333 height 35
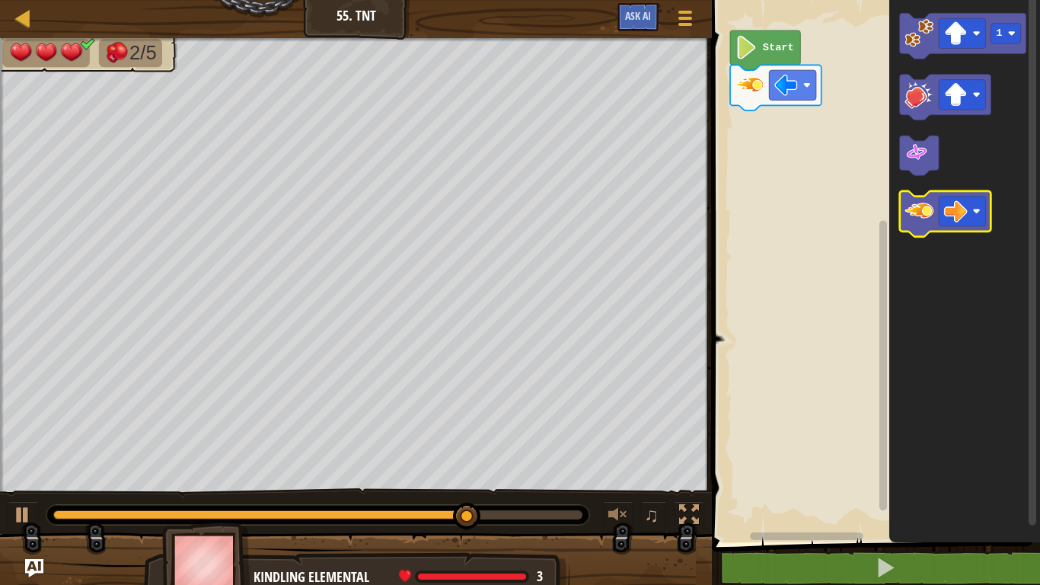
click at [911, 225] on icon "Blockly Workspace" at bounding box center [945, 214] width 91 height 46
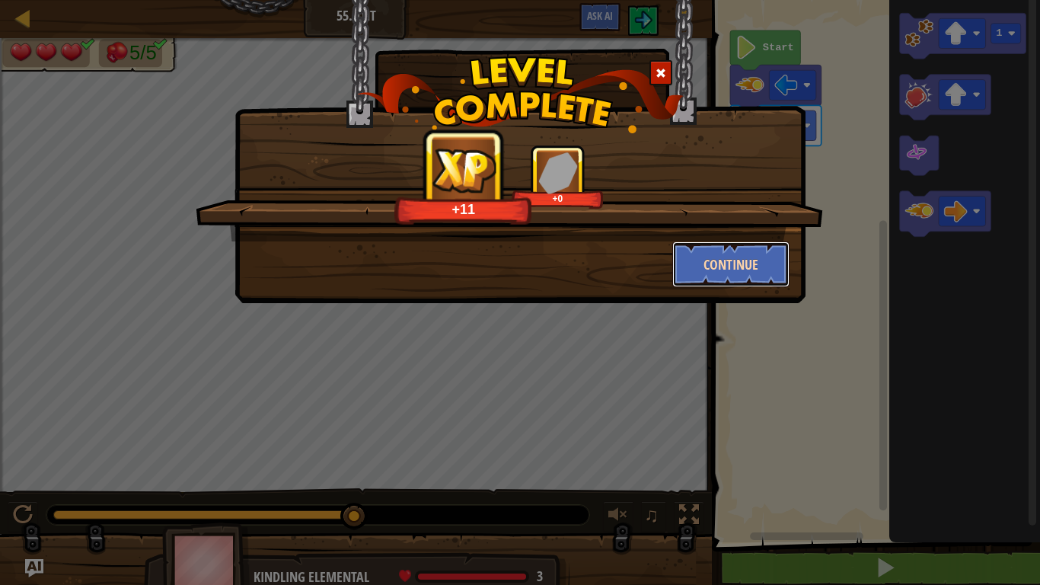
click at [732, 266] on button "Continue" at bounding box center [731, 264] width 118 height 46
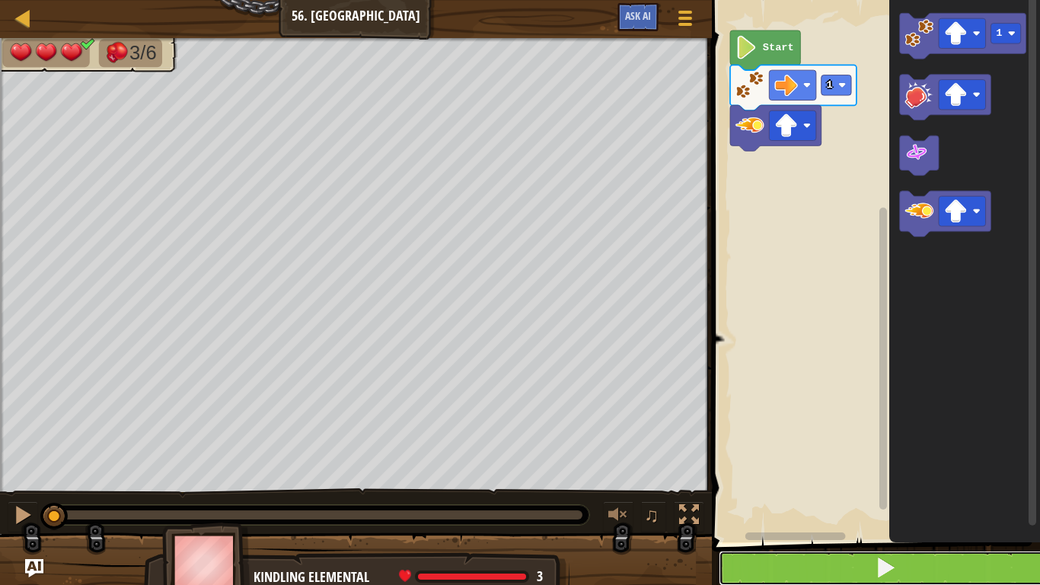
click at [940, 571] on button at bounding box center [885, 567] width 333 height 35
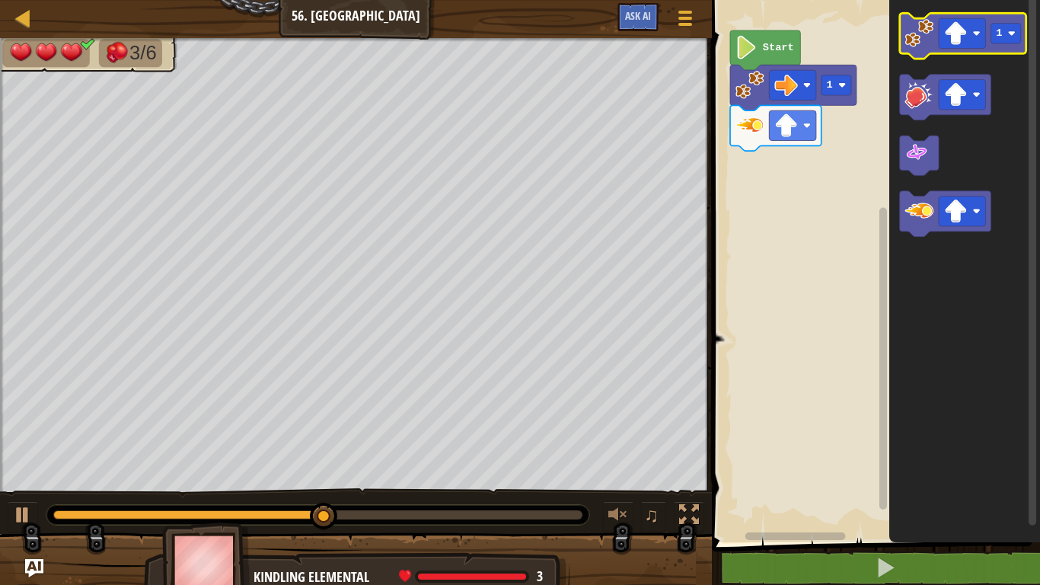
click at [911, 35] on image "Blockly Workspace" at bounding box center [919, 33] width 29 height 29
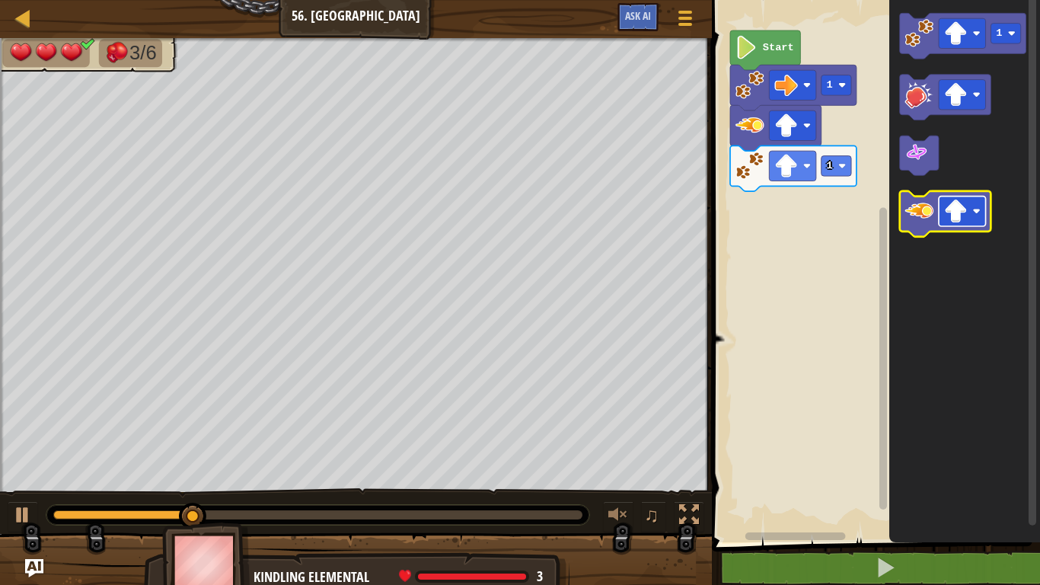
click at [953, 203] on image "Blockly Workspace" at bounding box center [956, 211] width 24 height 24
click at [930, 201] on image "Blockly Workspace" at bounding box center [919, 210] width 29 height 29
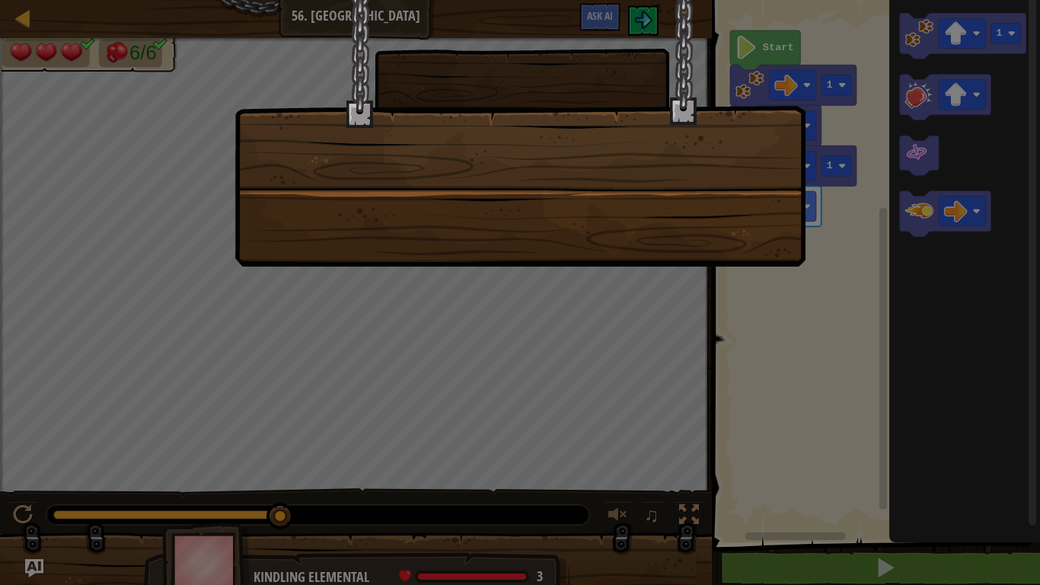
click at [760, 269] on div at bounding box center [520, 292] width 1040 height 585
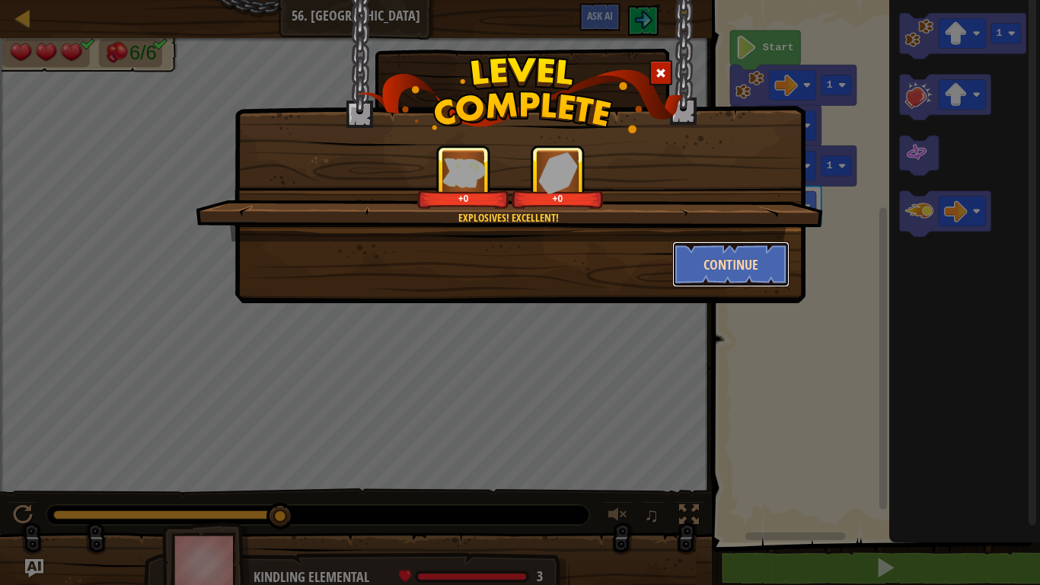
click at [757, 269] on button "Continue" at bounding box center [731, 264] width 118 height 46
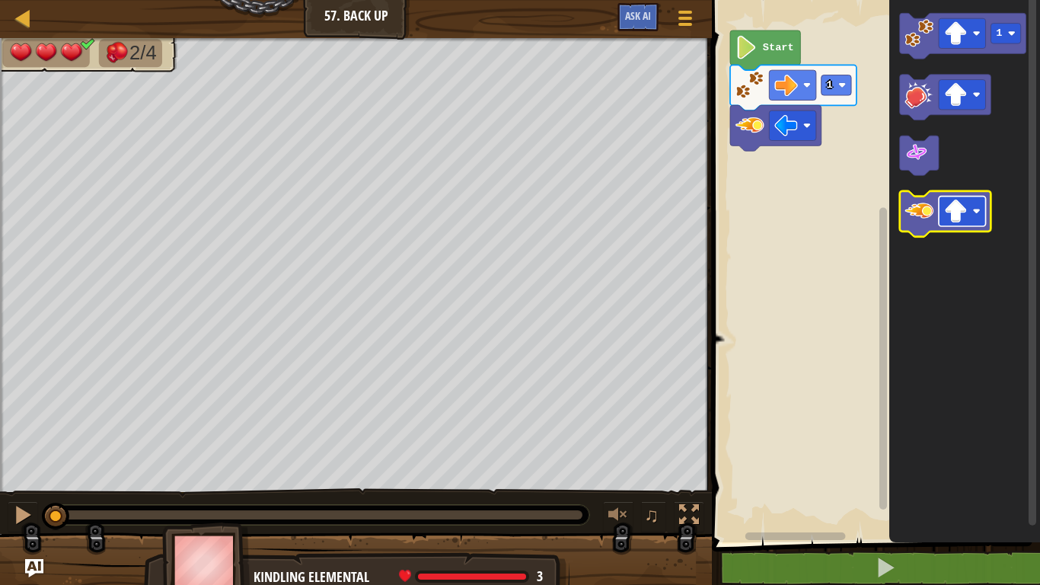
click at [961, 199] on image "Blockly Workspace" at bounding box center [956, 211] width 24 height 24
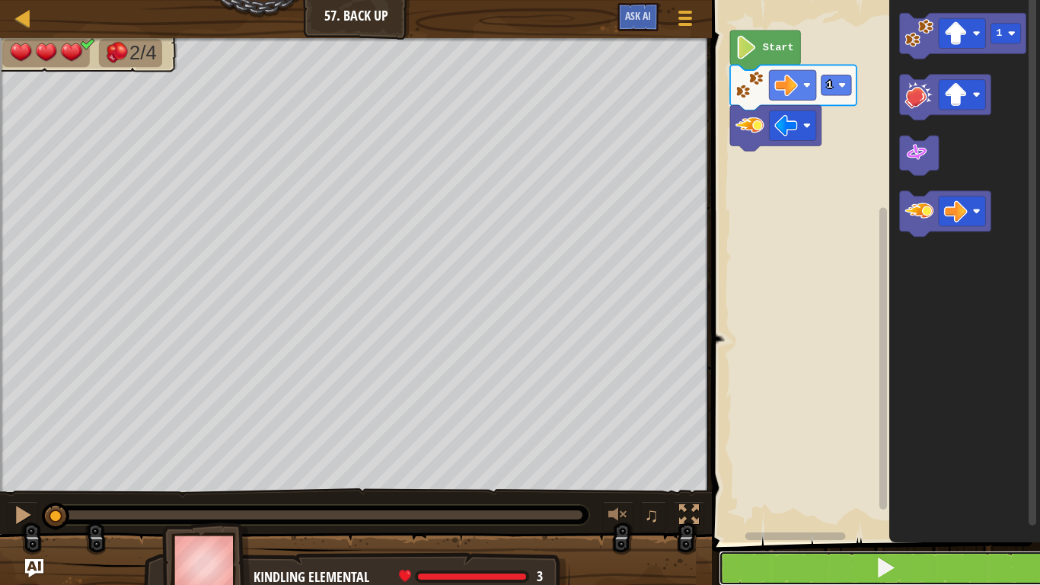
click at [940, 563] on button at bounding box center [885, 567] width 333 height 35
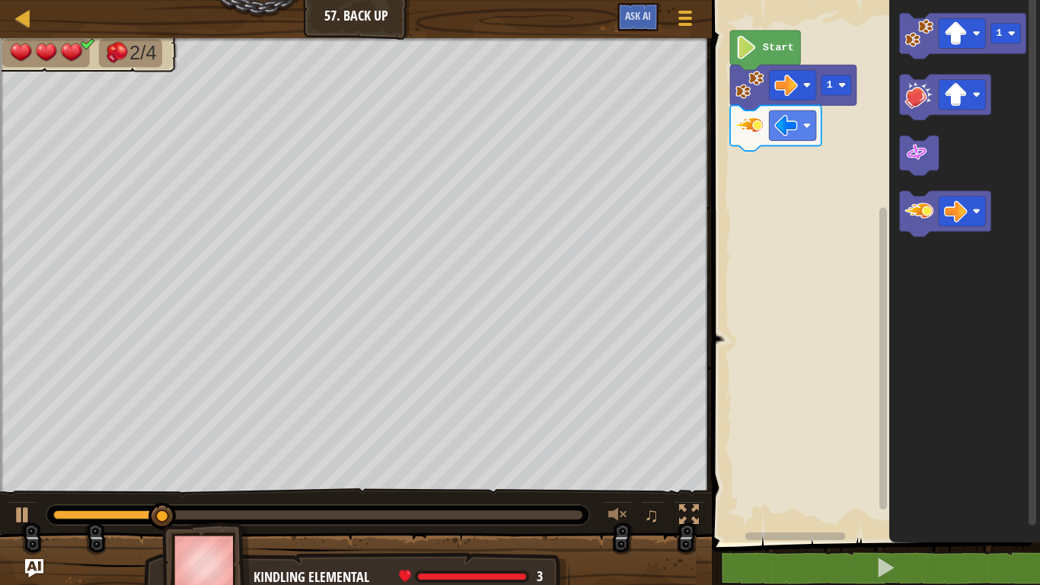
click at [916, 190] on icon "Blockly Workspace" at bounding box center [964, 267] width 151 height 550
click at [924, 205] on image "Blockly Workspace" at bounding box center [919, 210] width 29 height 29
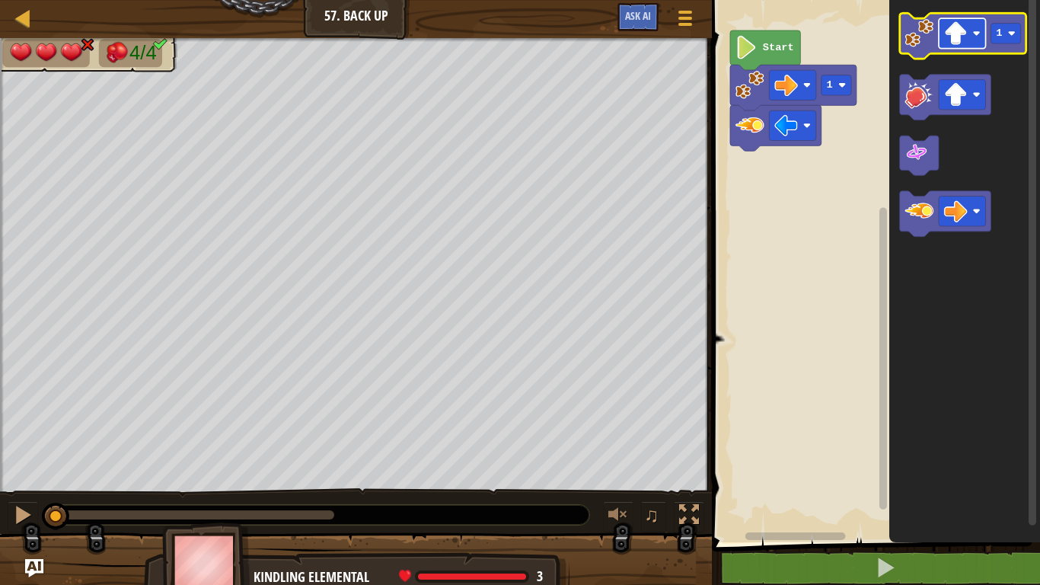
click at [962, 30] on image "Blockly Workspace" at bounding box center [956, 33] width 24 height 24
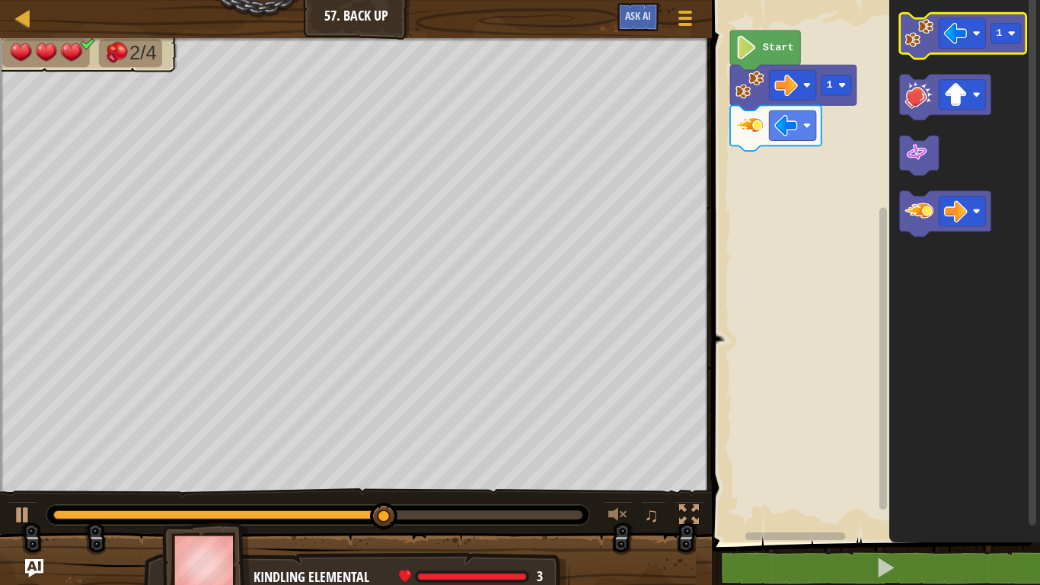
click at [917, 50] on icon "Blockly Workspace" at bounding box center [963, 36] width 126 height 46
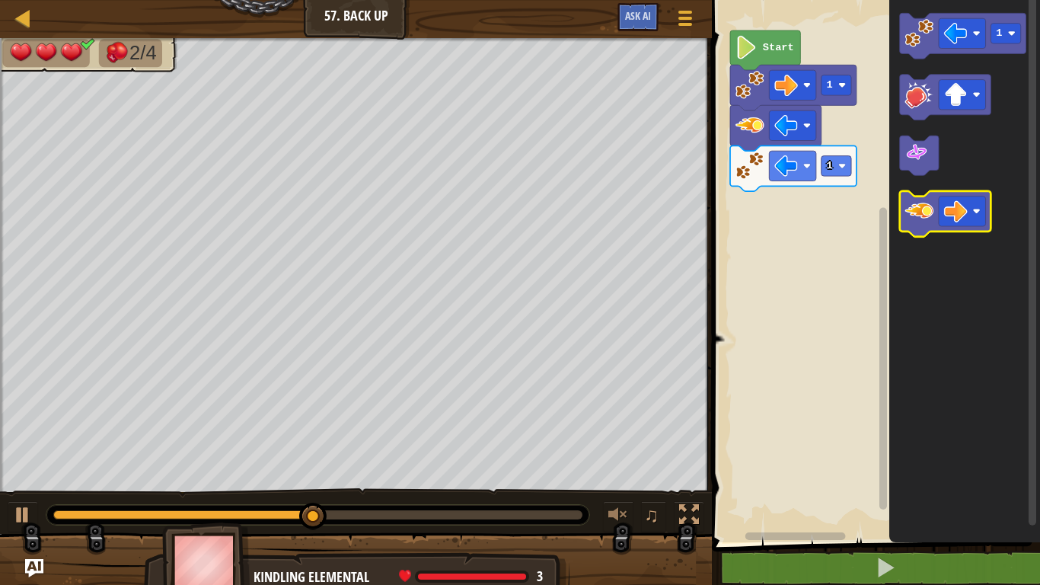
click at [930, 222] on image "Blockly Workspace" at bounding box center [919, 210] width 29 height 29
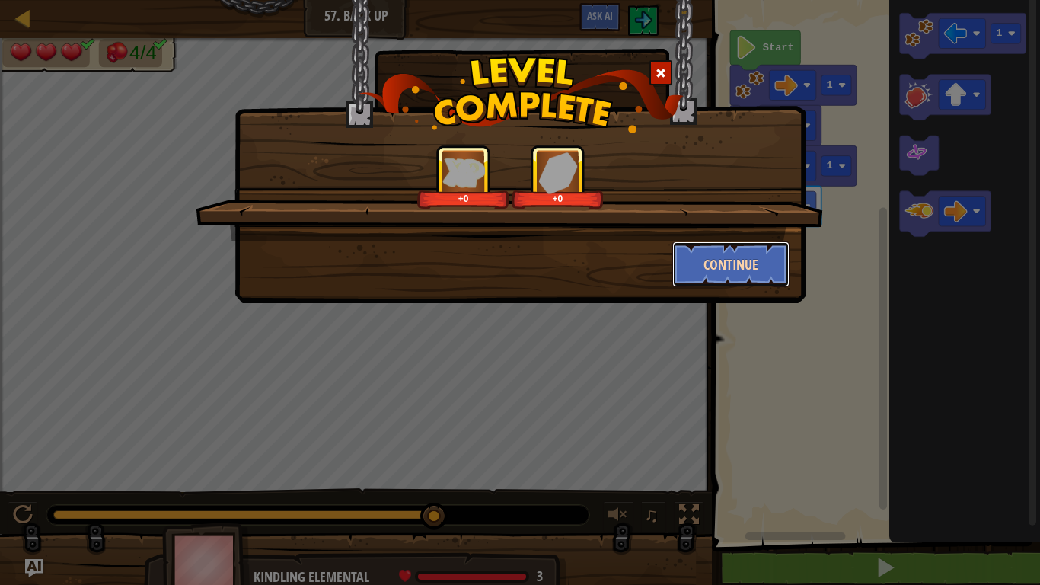
click at [707, 268] on button "Continue" at bounding box center [731, 264] width 118 height 46
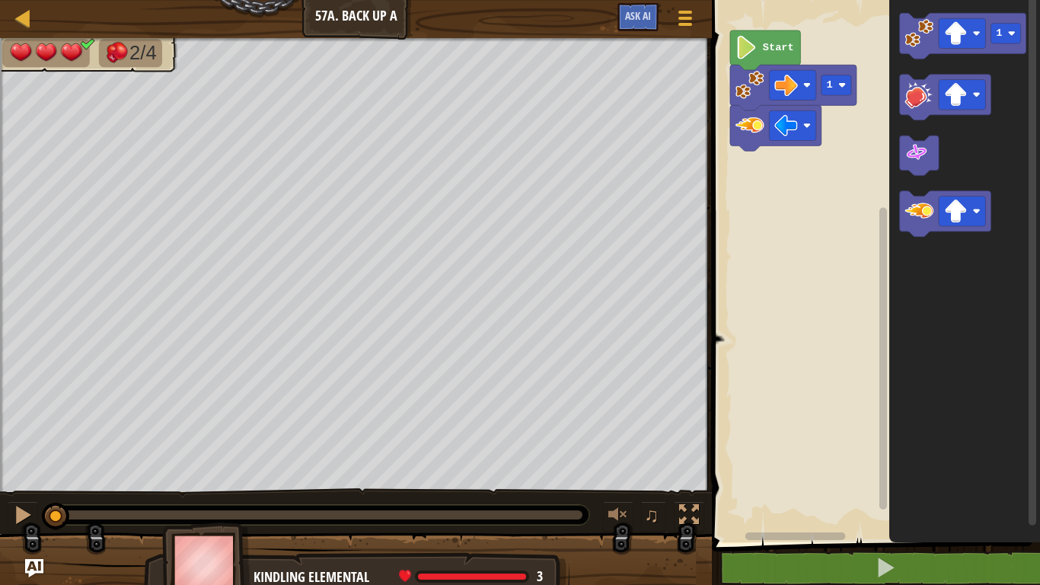
click at [924, 544] on span at bounding box center [877, 250] width 340 height 604
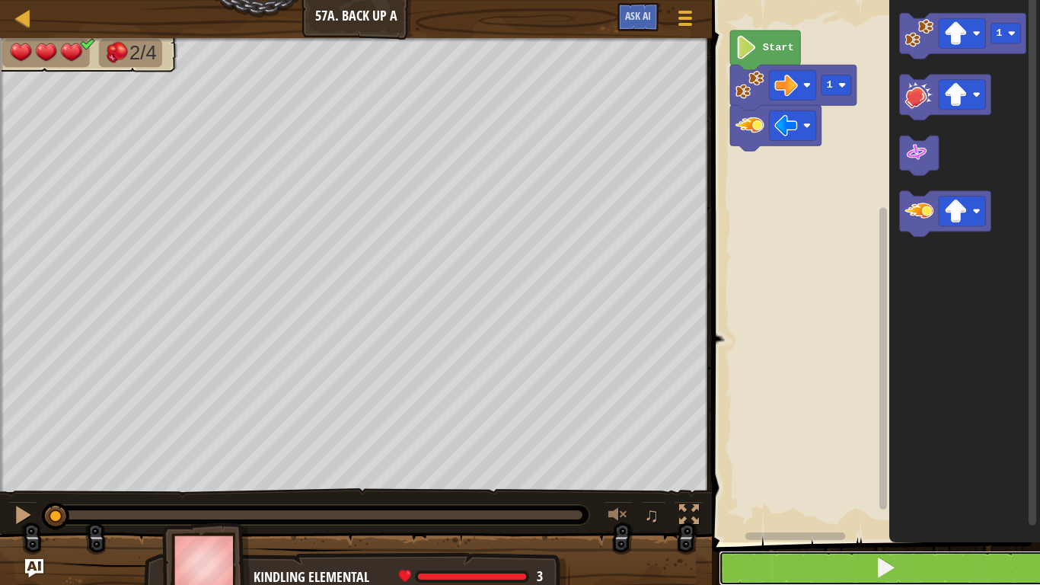
click at [936, 558] on button at bounding box center [885, 567] width 333 height 35
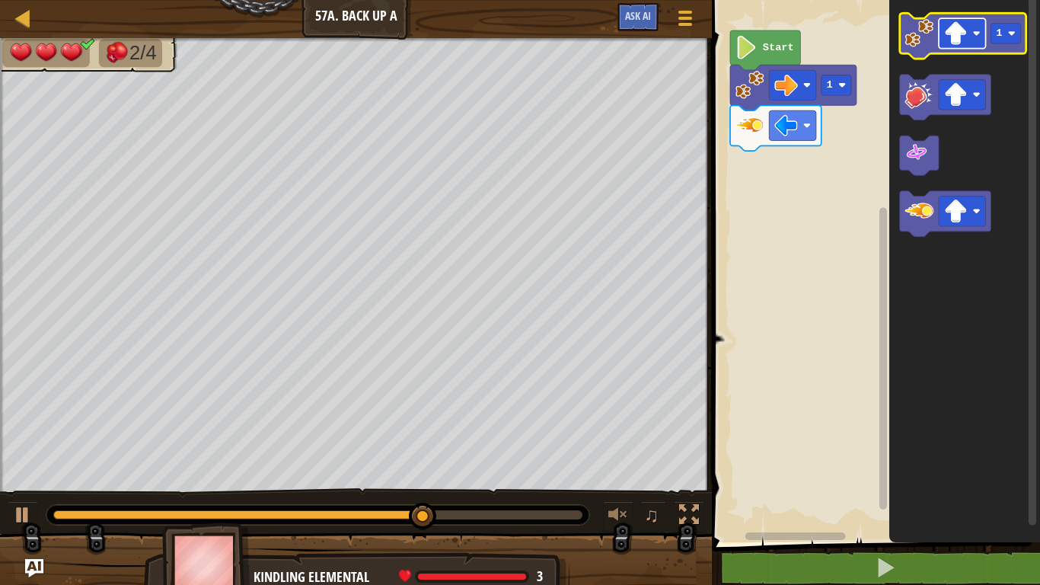
click at [955, 26] on image "Blockly Workspace" at bounding box center [956, 33] width 24 height 24
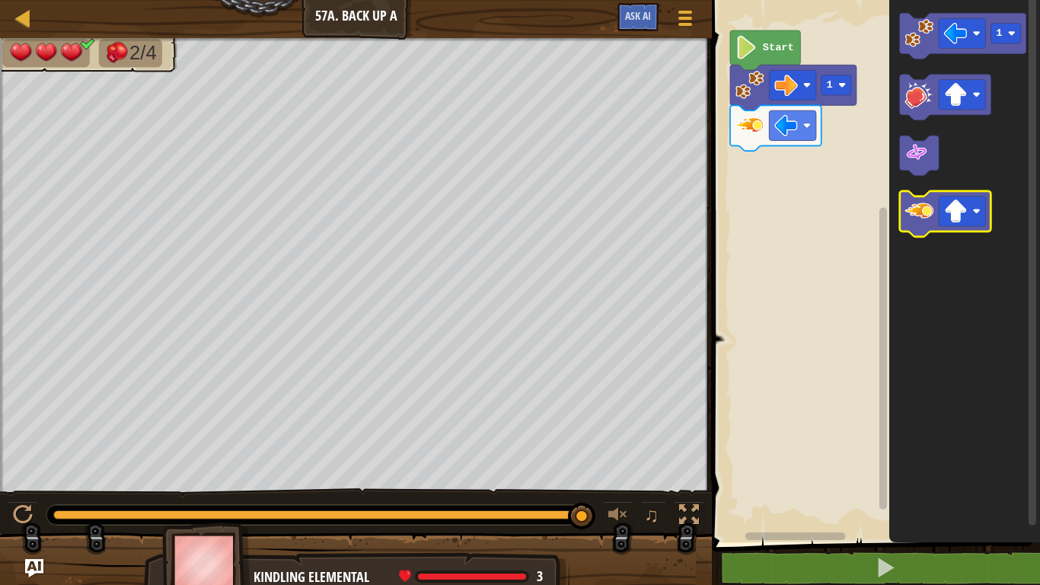
click at [918, 224] on image "Blockly Workspace" at bounding box center [919, 210] width 29 height 29
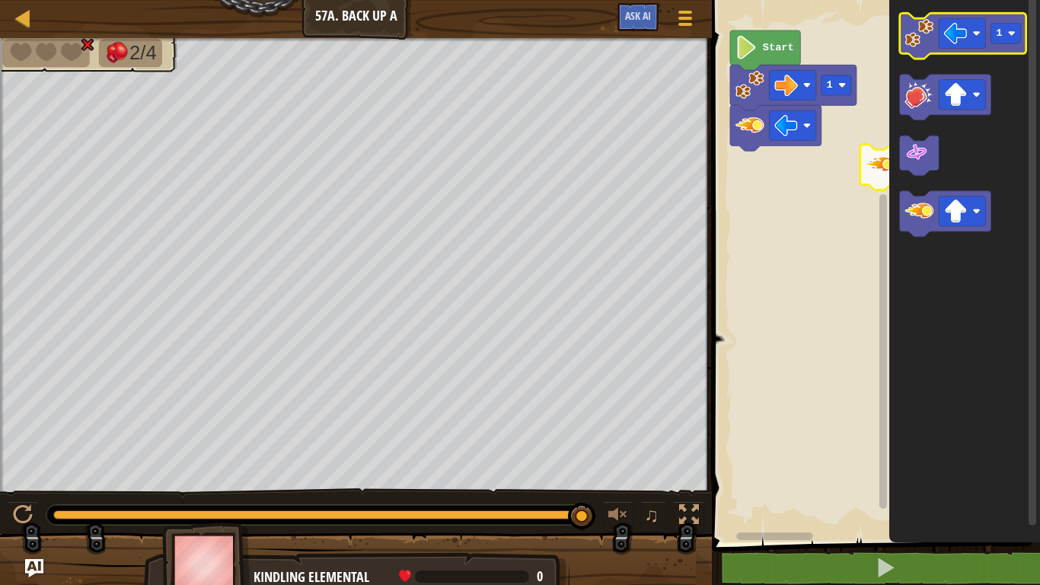
click at [927, 49] on icon "Blockly Workspace" at bounding box center [963, 36] width 126 height 46
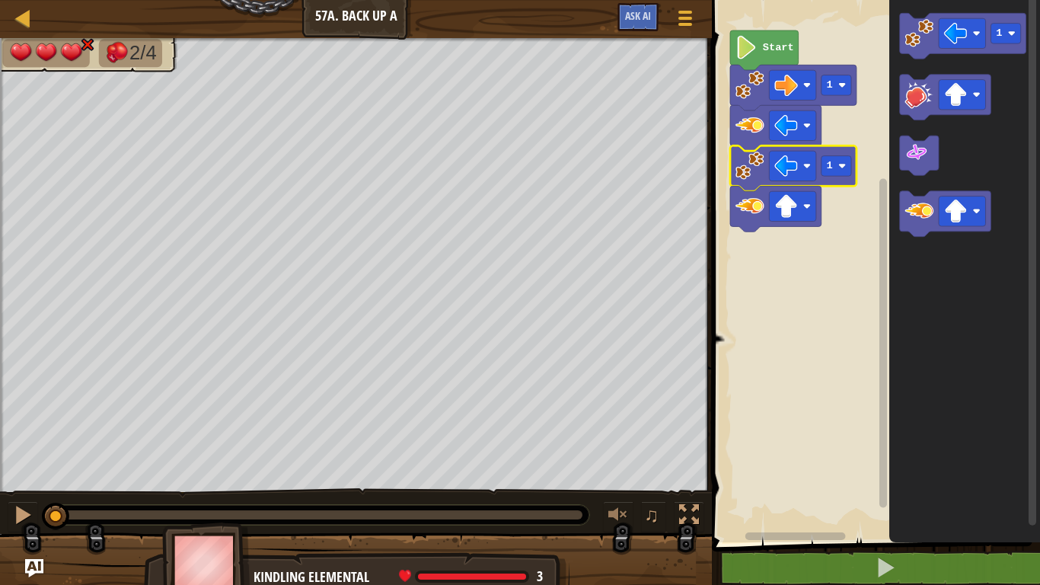
click at [776, 250] on rect "Blockly Workspace" at bounding box center [873, 267] width 333 height 550
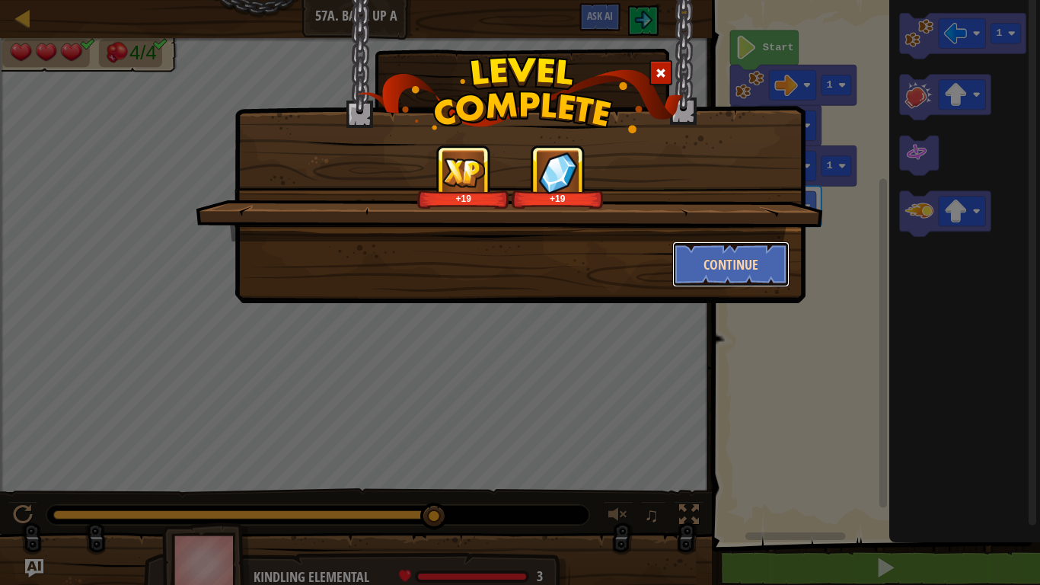
click at [763, 261] on button "Continue" at bounding box center [731, 264] width 118 height 46
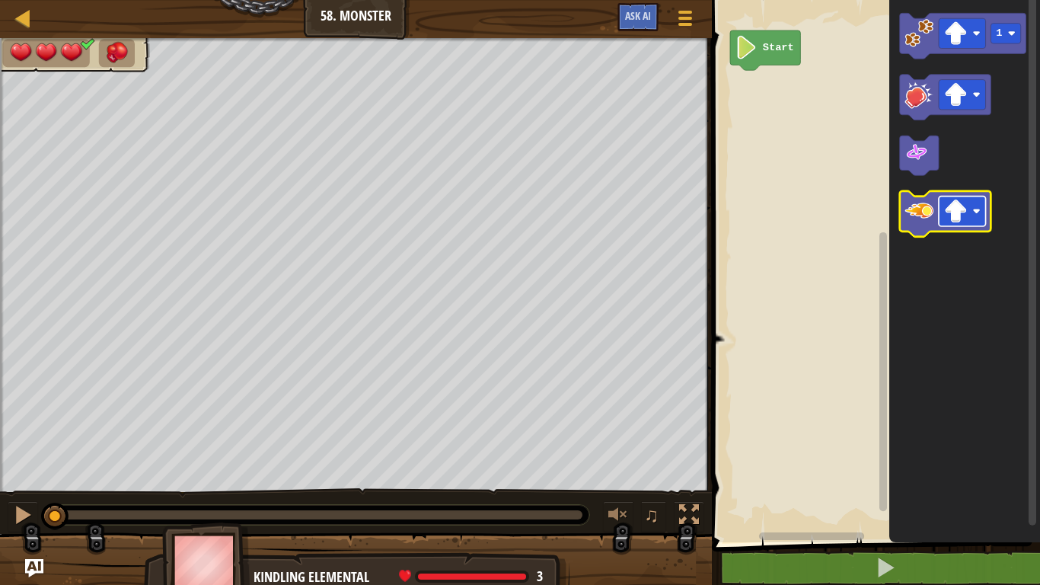
click at [975, 215] on rect "Blockly Workspace" at bounding box center [962, 211] width 47 height 30
click at [933, 213] on image "Blockly Workspace" at bounding box center [919, 210] width 29 height 29
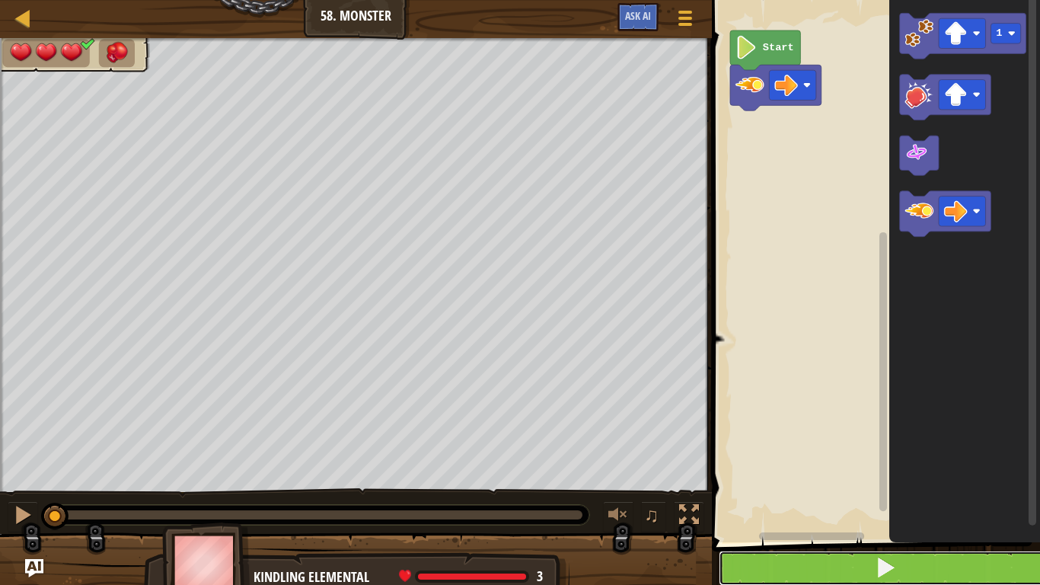
click at [921, 567] on button at bounding box center [885, 567] width 333 height 35
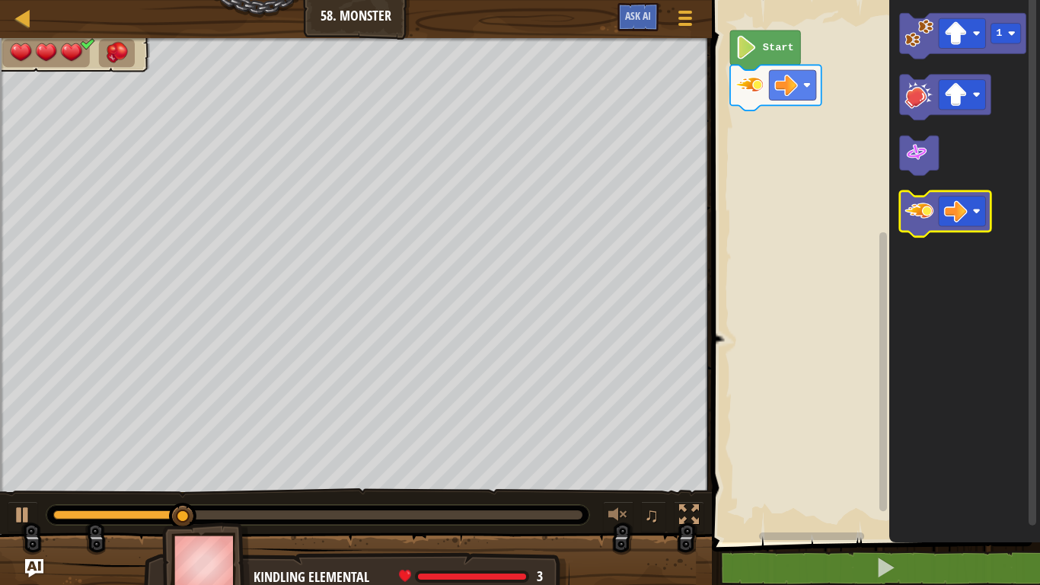
click at [921, 236] on icon "Blockly Workspace" at bounding box center [945, 214] width 91 height 46
click at [918, 227] on icon "Blockly Workspace" at bounding box center [945, 214] width 91 height 46
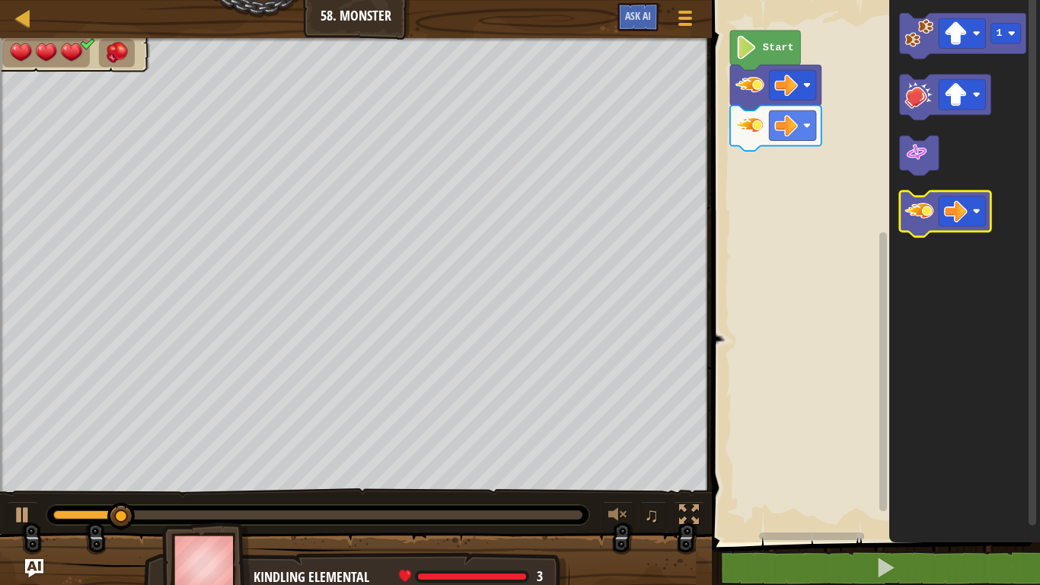
click at [918, 226] on icon "Blockly Workspace" at bounding box center [945, 214] width 91 height 46
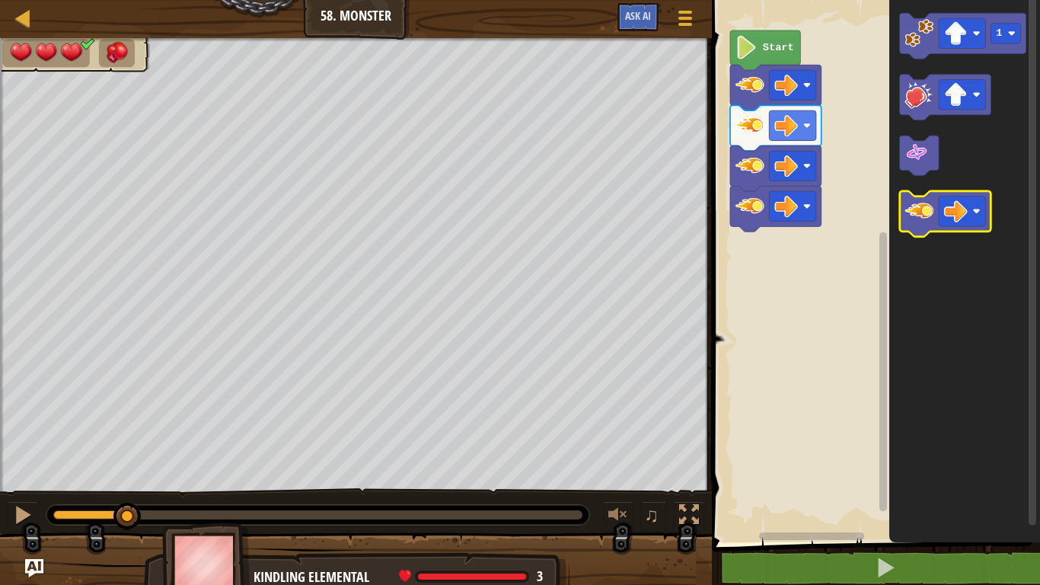
click at [918, 226] on icon "Blockly Workspace" at bounding box center [945, 214] width 91 height 46
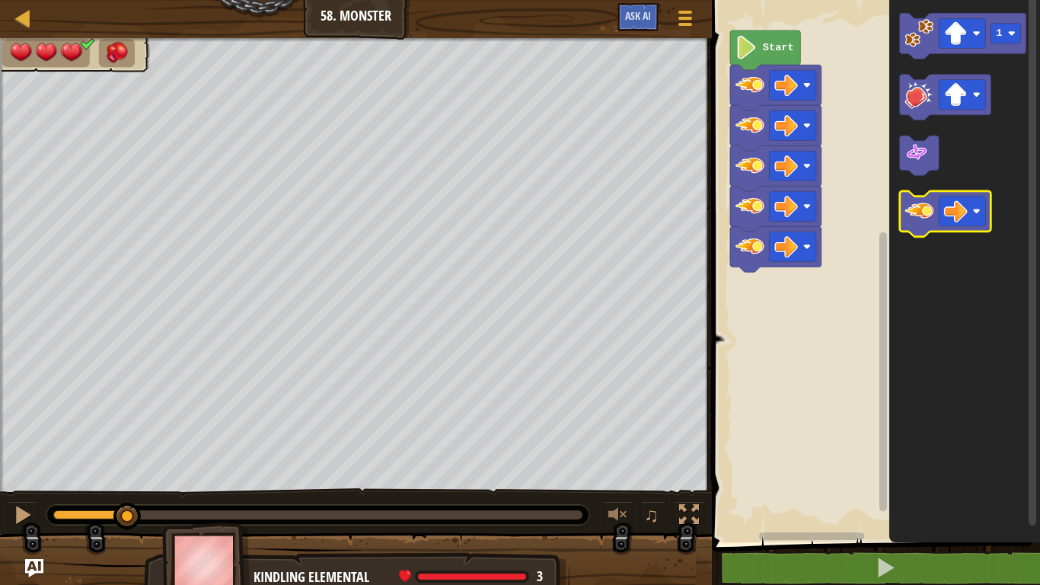
click at [918, 226] on icon "Blockly Workspace" at bounding box center [945, 214] width 91 height 46
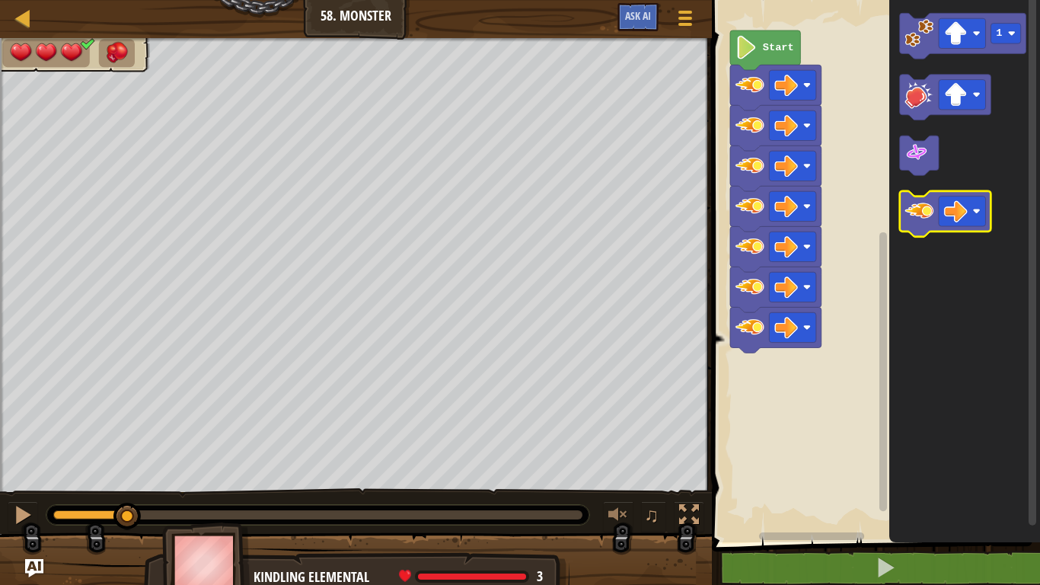
click at [918, 226] on icon "Blockly Workspace" at bounding box center [945, 214] width 91 height 46
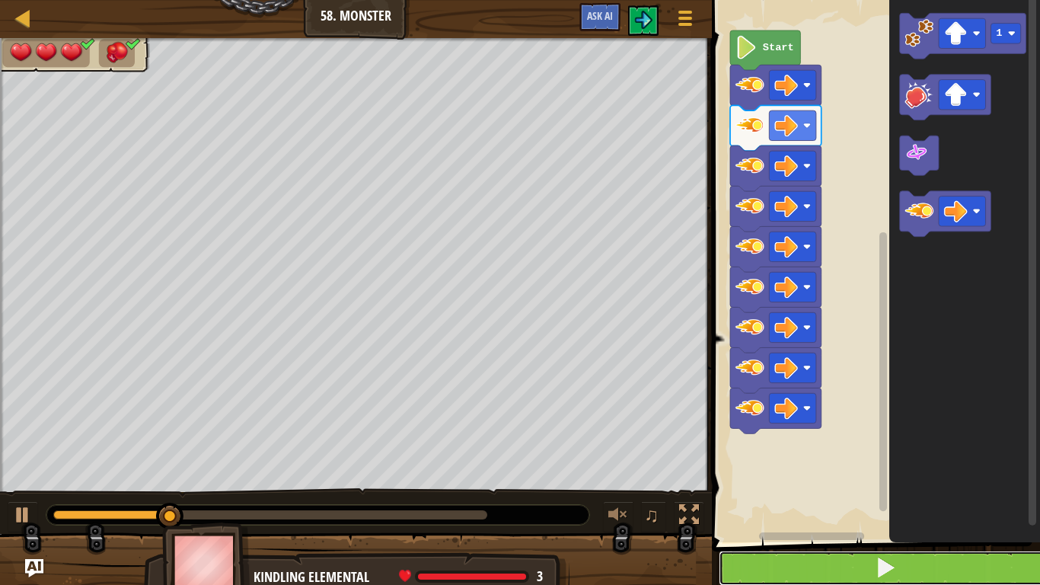
click at [921, 561] on button at bounding box center [885, 567] width 333 height 35
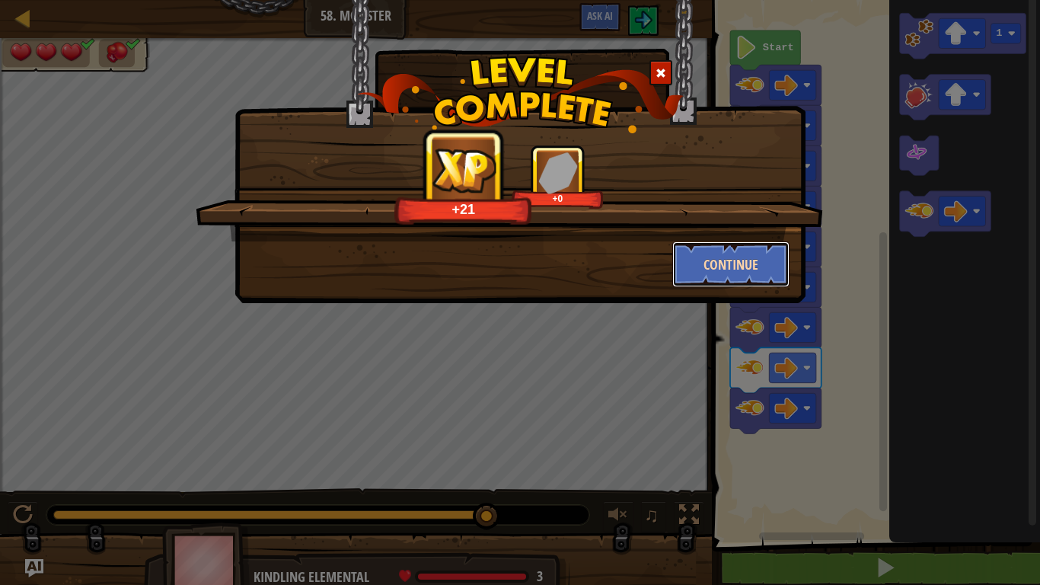
click at [748, 278] on button "Continue" at bounding box center [731, 264] width 118 height 46
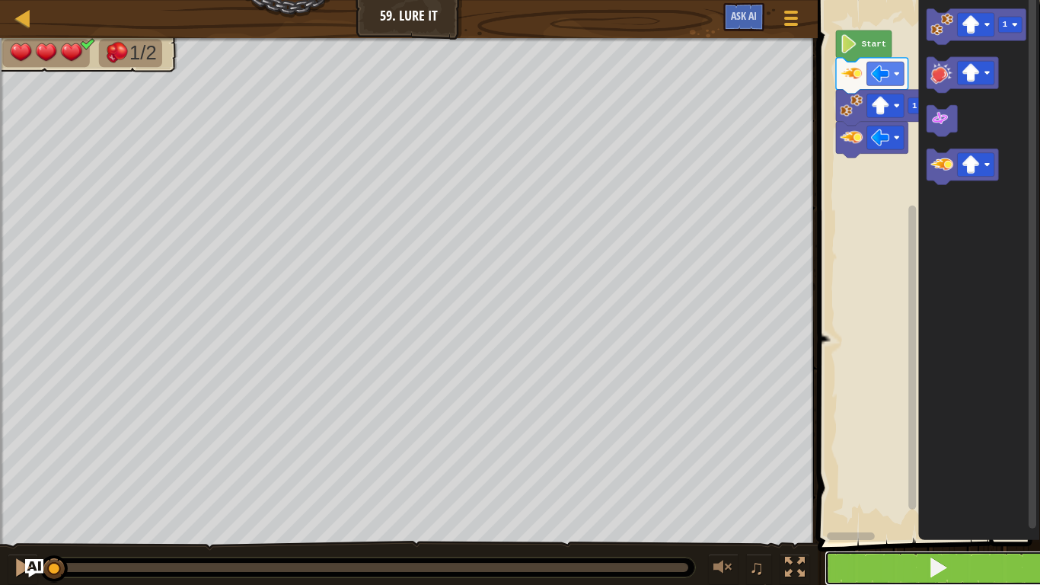
click at [978, 567] on button at bounding box center [938, 567] width 227 height 35
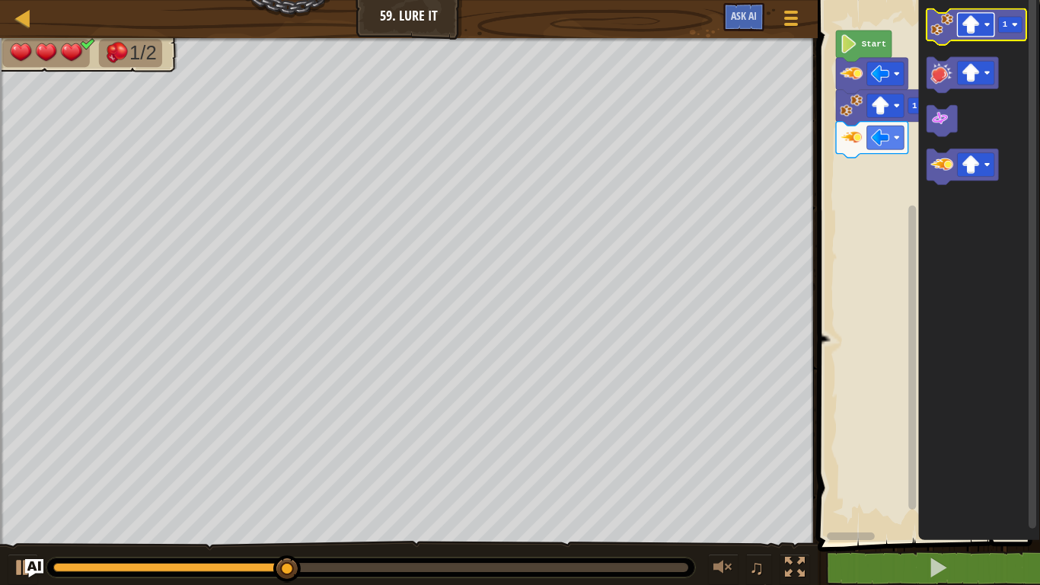
click at [991, 23] on rect "Blockly Workspace" at bounding box center [975, 25] width 37 height 24
click at [973, 29] on image "Blockly Workspace" at bounding box center [971, 24] width 18 height 18
click at [980, 24] on rect "Blockly Workspace" at bounding box center [975, 25] width 37 height 24
click at [938, 29] on image "Blockly Workspace" at bounding box center [941, 24] width 23 height 23
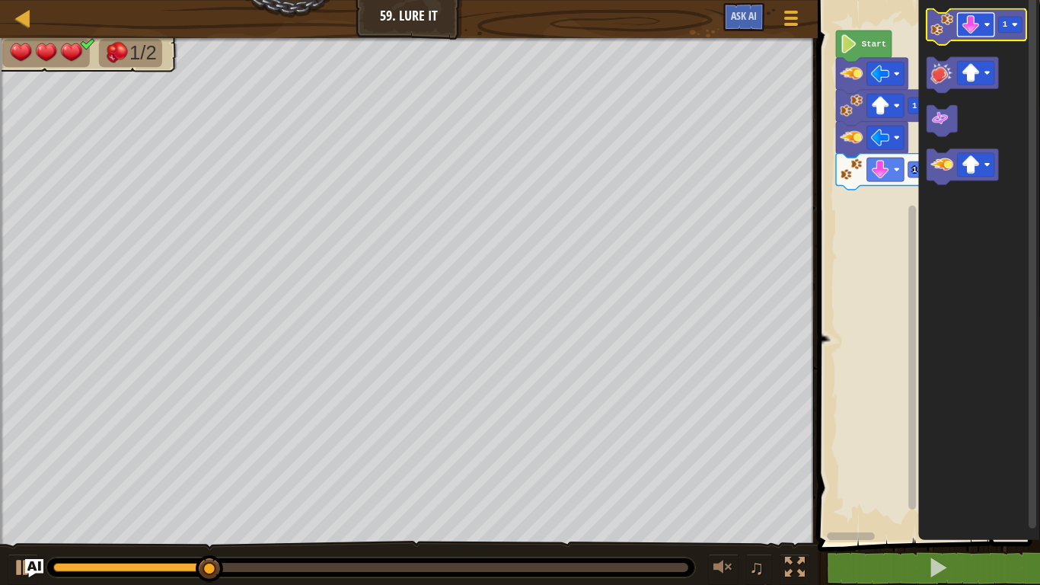
click at [977, 25] on image "Blockly Workspace" at bounding box center [971, 24] width 18 height 18
click at [937, 33] on image "Blockly Workspace" at bounding box center [941, 24] width 23 height 23
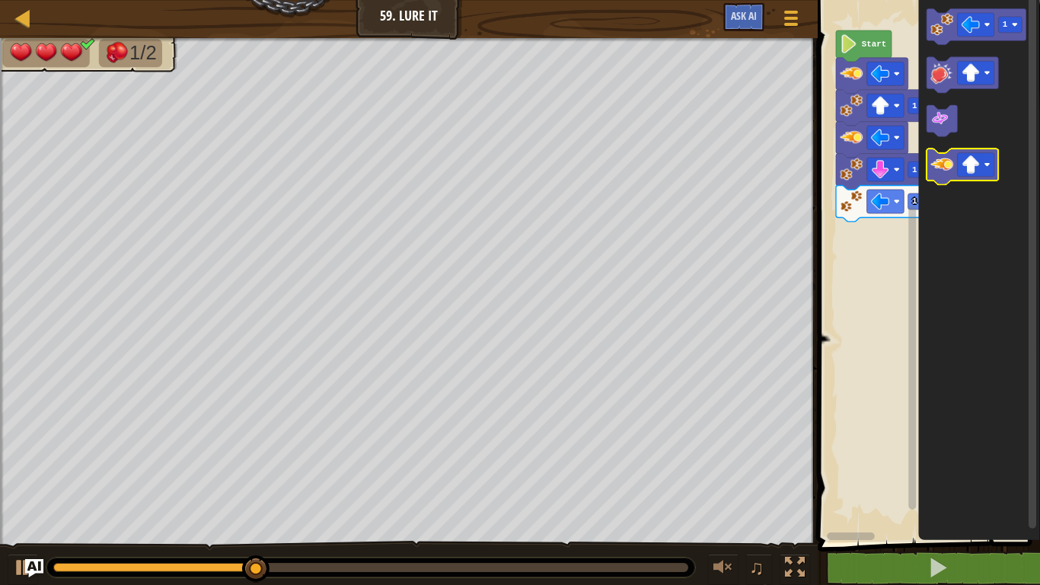
click at [945, 166] on image "Blockly Workspace" at bounding box center [941, 165] width 23 height 23
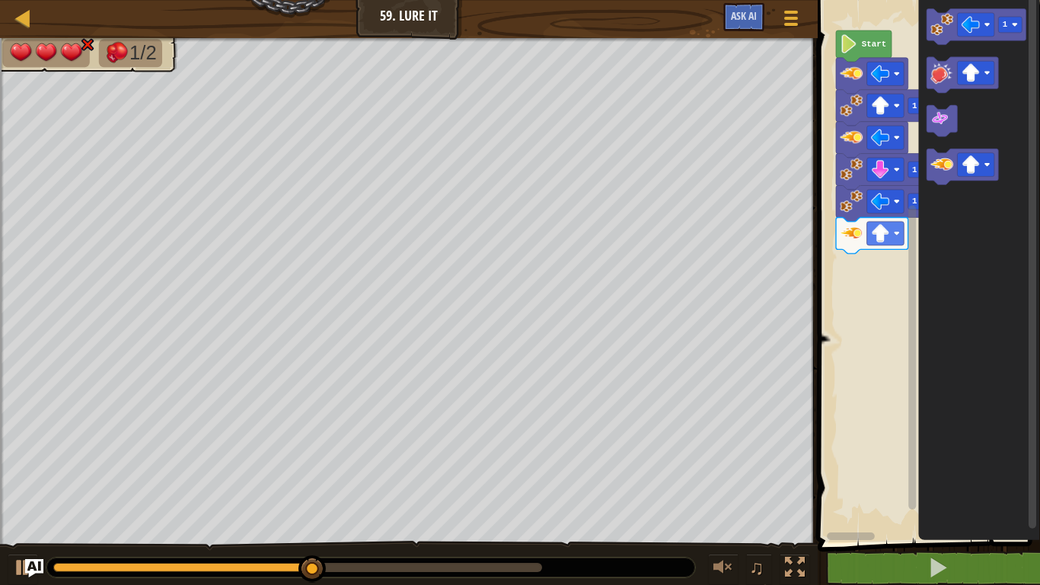
click at [951, 490] on icon "Blockly Workspace" at bounding box center [979, 267] width 122 height 550
click at [963, 33] on image "Blockly Workspace" at bounding box center [971, 24] width 18 height 18
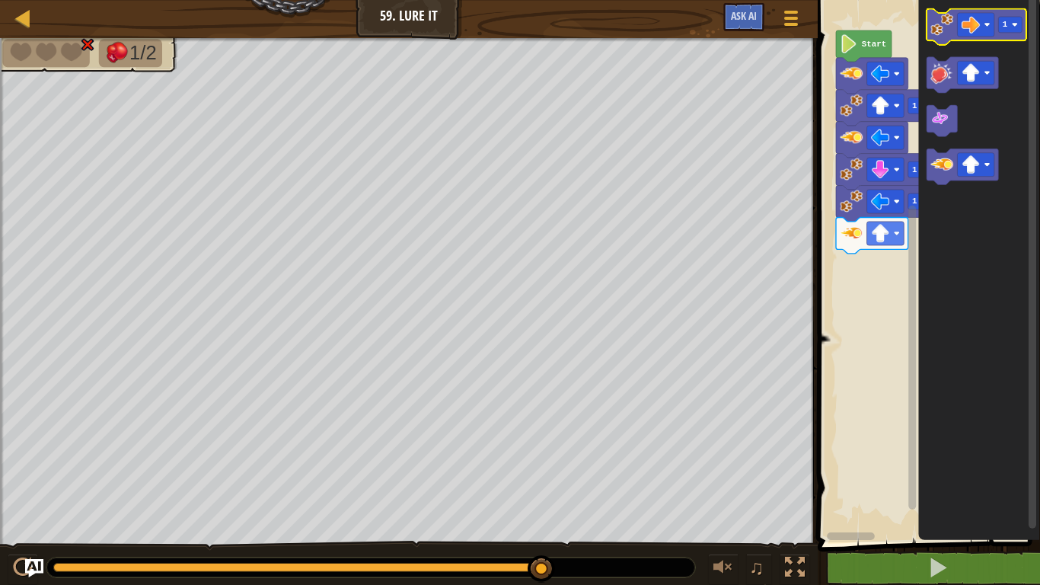
click at [949, 40] on icon "Blockly Workspace" at bounding box center [977, 27] width 100 height 36
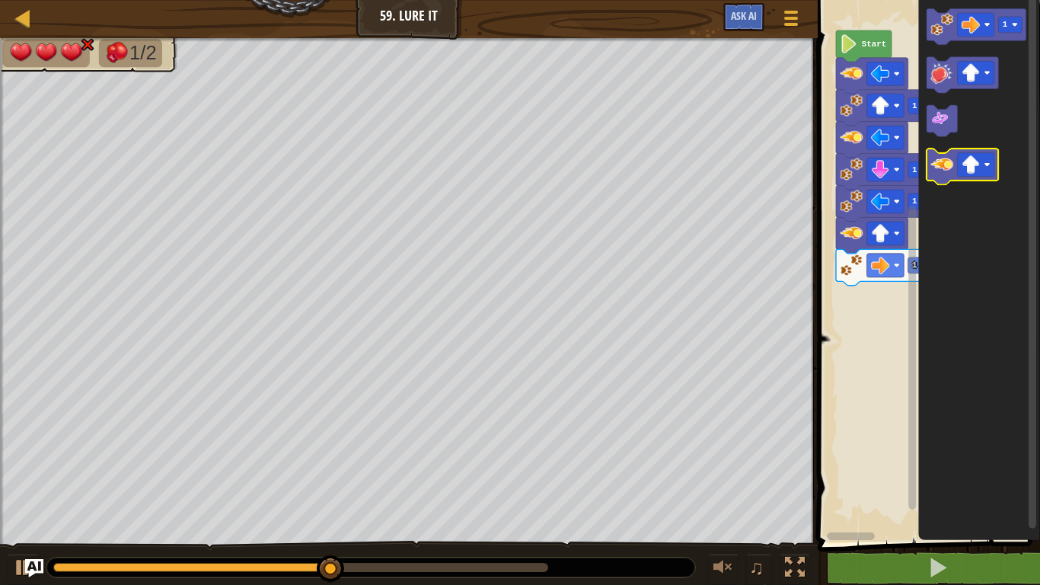
click at [946, 171] on image "Blockly Workspace" at bounding box center [941, 165] width 23 height 23
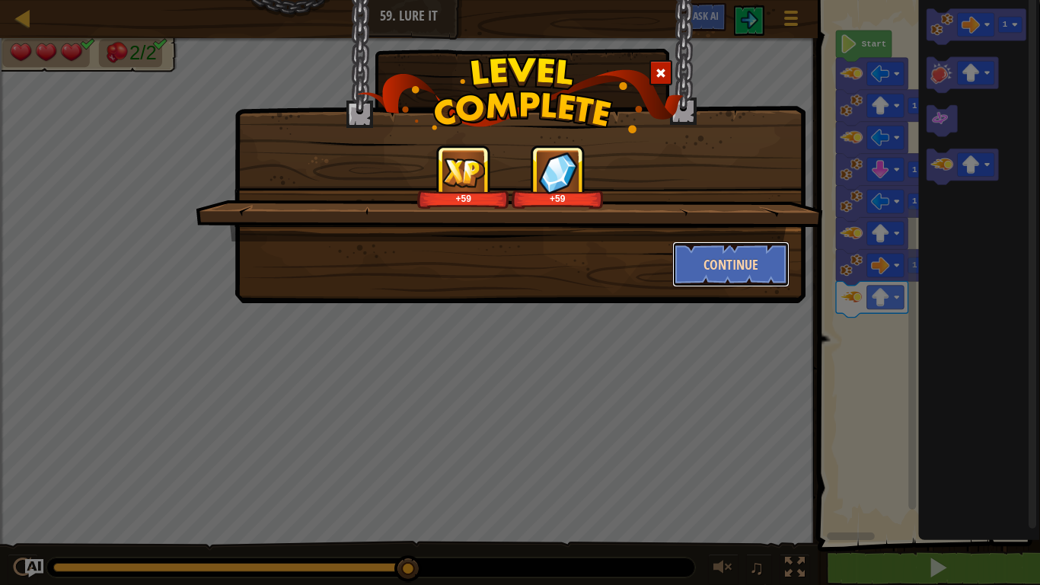
click at [741, 269] on button "Continue" at bounding box center [731, 264] width 118 height 46
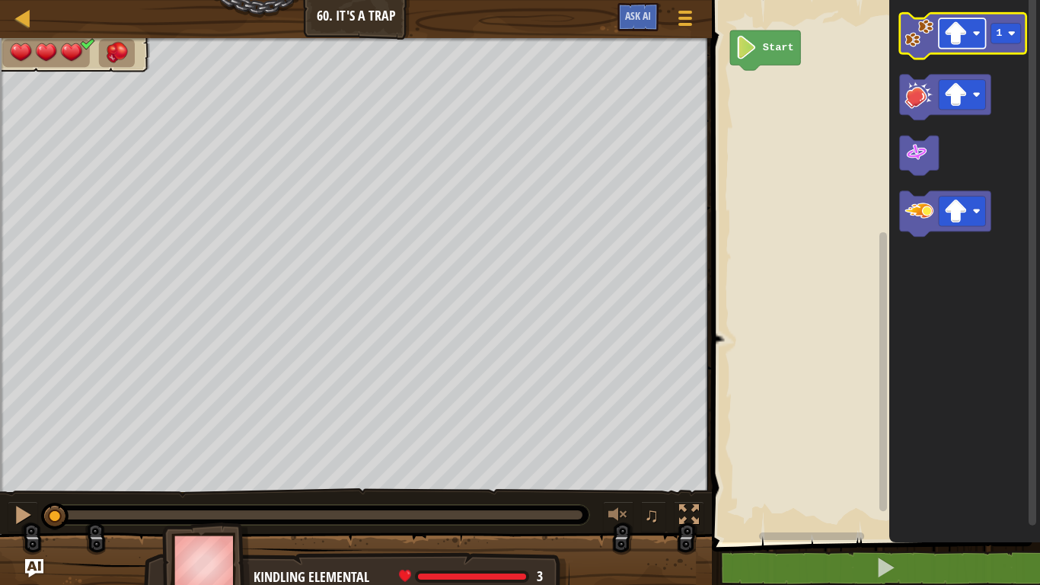
click at [953, 41] on image "Blockly Workspace" at bounding box center [956, 33] width 24 height 24
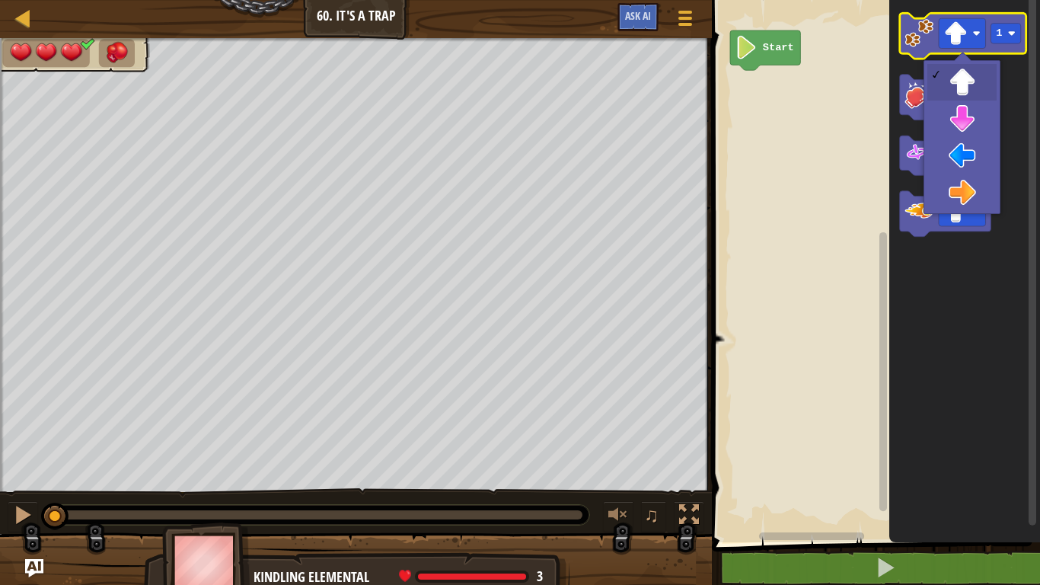
click at [930, 31] on image "Blockly Workspace" at bounding box center [919, 33] width 29 height 29
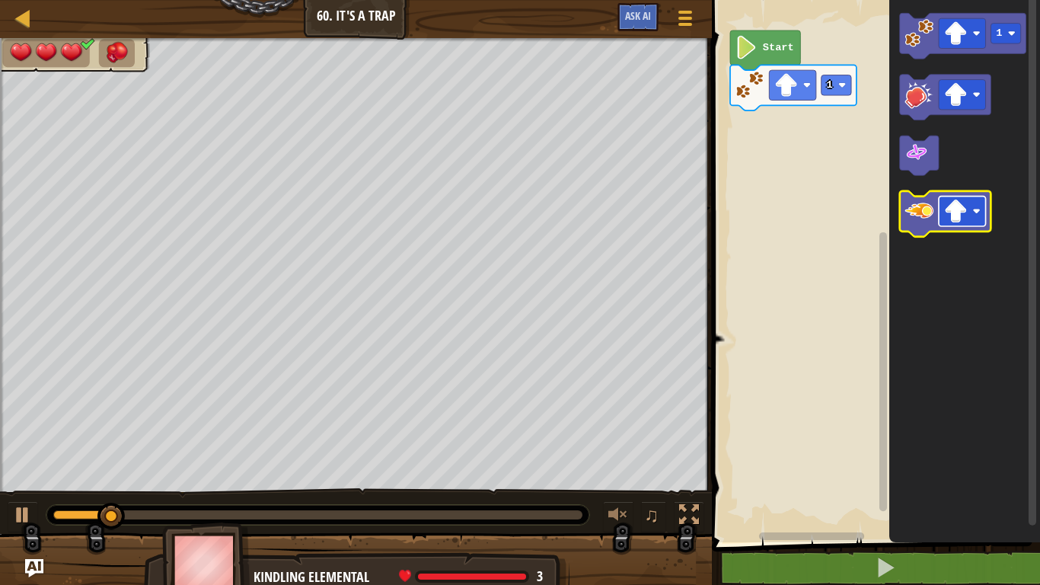
click at [961, 206] on image "Blockly Workspace" at bounding box center [956, 211] width 24 height 24
click at [923, 228] on icon "Blockly Workspace" at bounding box center [945, 214] width 91 height 46
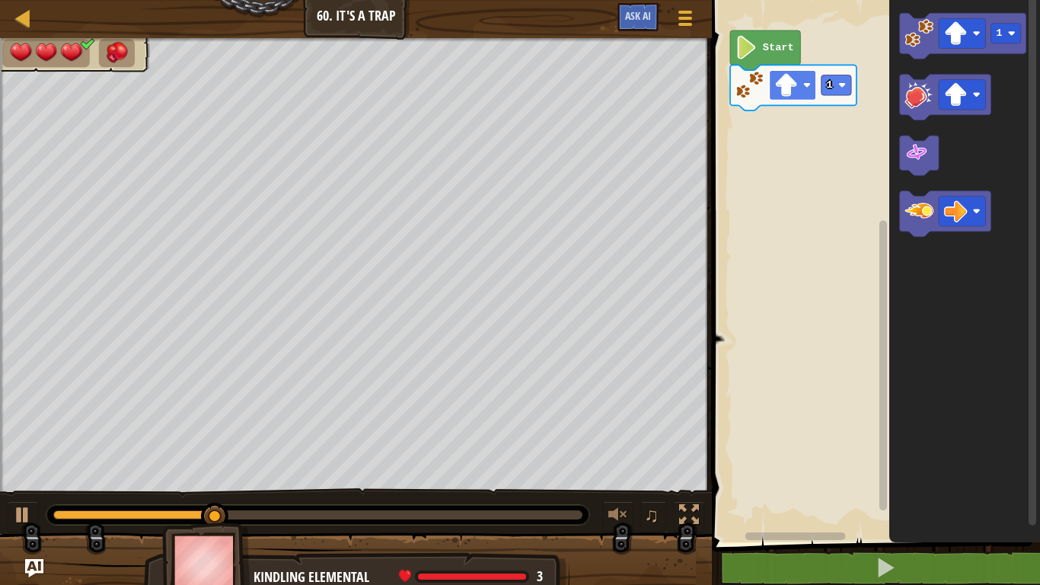
click at [787, 88] on image "Blockly Workspace" at bounding box center [787, 85] width 24 height 24
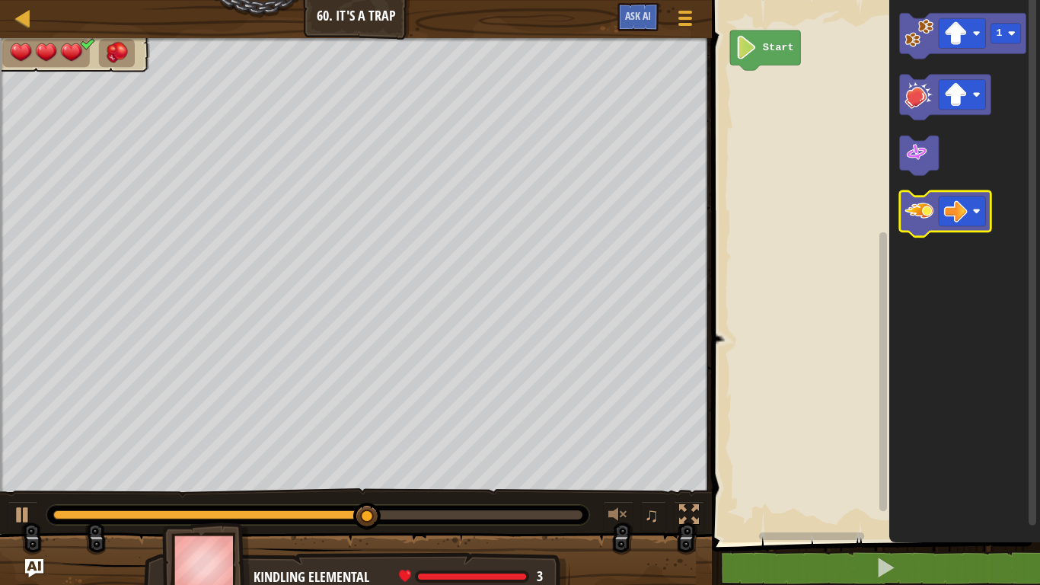
click at [917, 226] on icon "Blockly Workspace" at bounding box center [945, 214] width 91 height 46
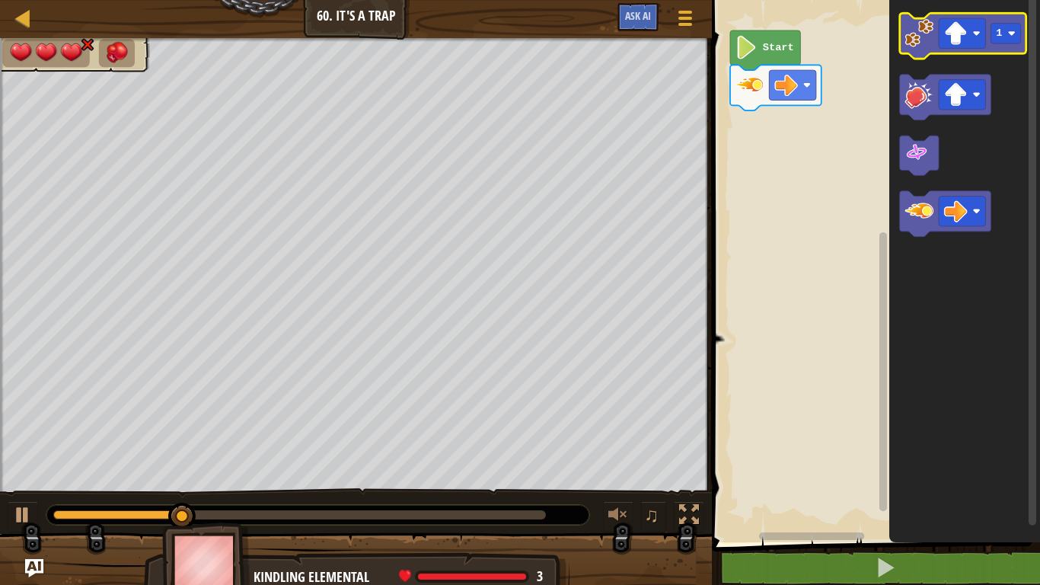
click at [932, 27] on image "Blockly Workspace" at bounding box center [919, 33] width 29 height 29
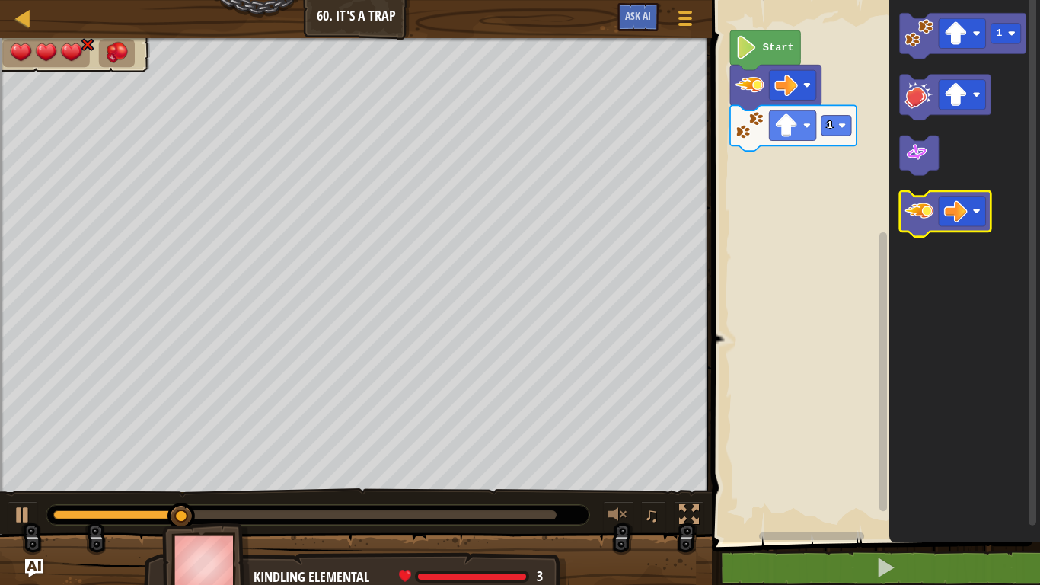
click at [919, 219] on image "Blockly Workspace" at bounding box center [919, 210] width 29 height 29
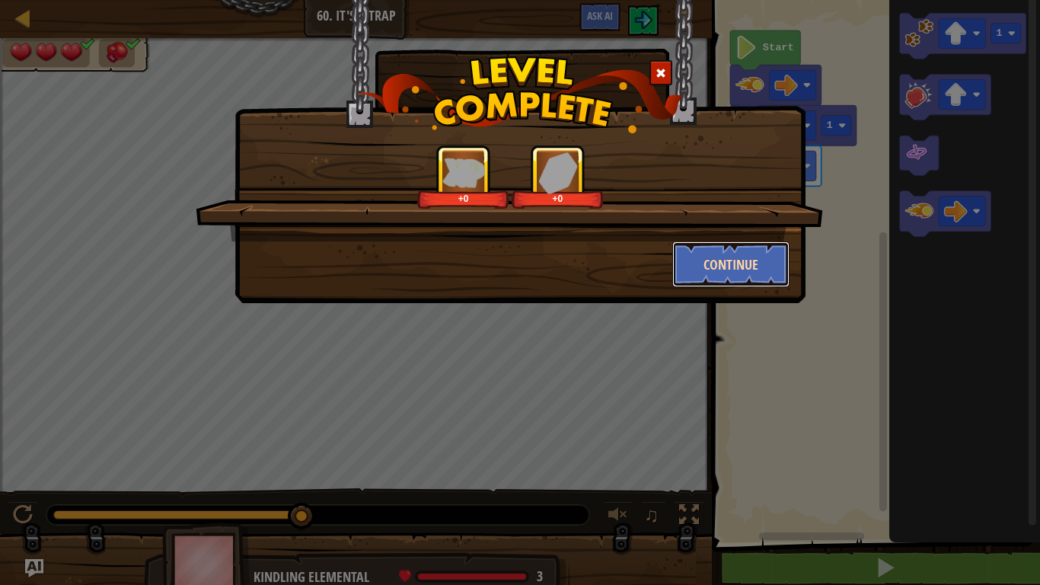
click at [693, 255] on button "Continue" at bounding box center [731, 264] width 118 height 46
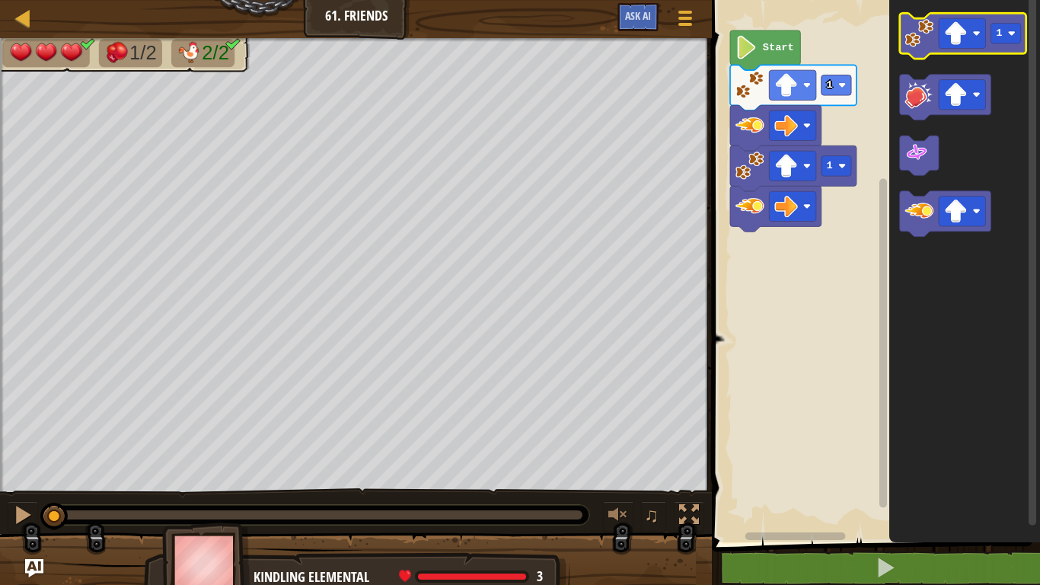
click at [925, 35] on image "Blockly Workspace" at bounding box center [919, 33] width 29 height 29
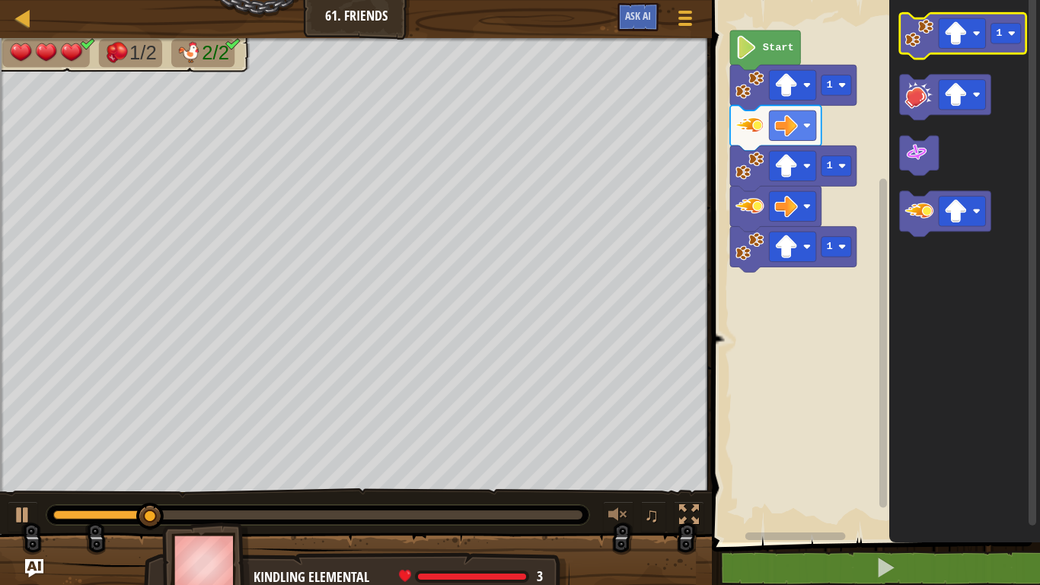
click at [914, 41] on image "Blockly Workspace" at bounding box center [919, 33] width 29 height 29
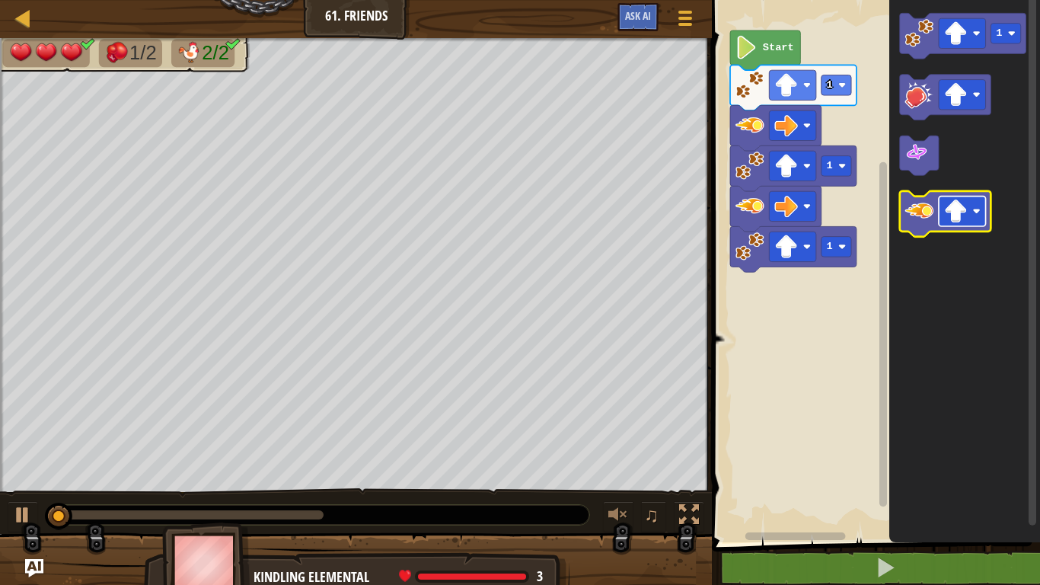
click at [963, 215] on image "Blockly Workspace" at bounding box center [956, 211] width 24 height 24
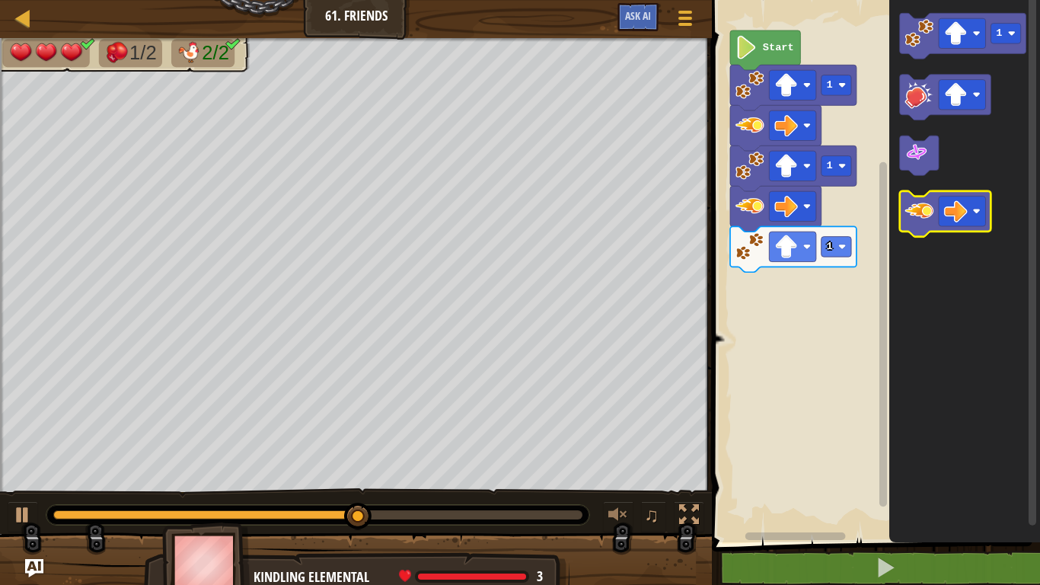
click at [900, 215] on icon "Blockly Workspace" at bounding box center [945, 214] width 91 height 46
click at [926, 206] on image "Blockly Workspace" at bounding box center [919, 210] width 29 height 29
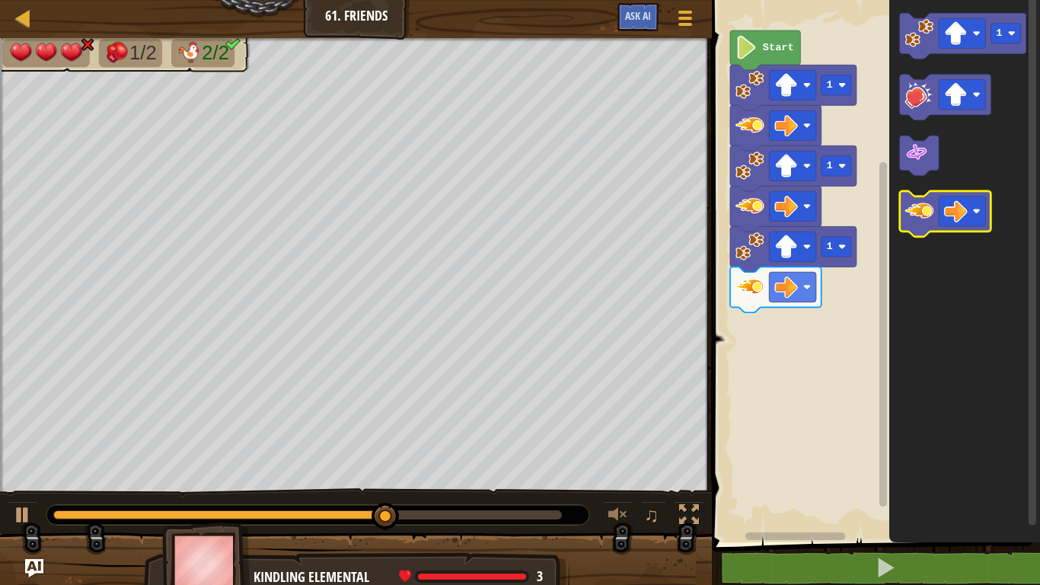
click at [911, 228] on icon "Blockly Workspace" at bounding box center [945, 214] width 91 height 46
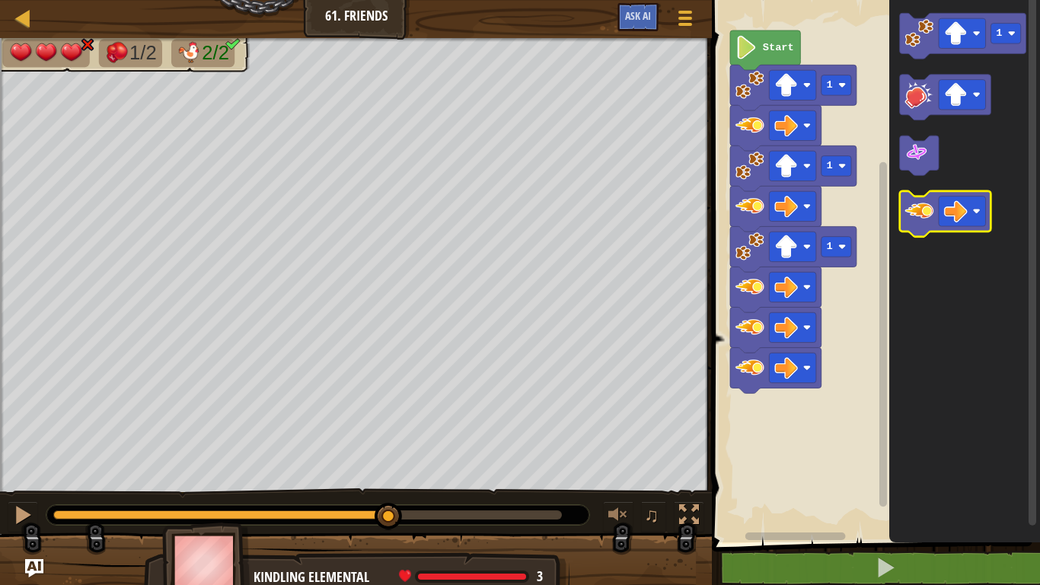
click at [911, 228] on icon "Blockly Workspace" at bounding box center [945, 214] width 91 height 46
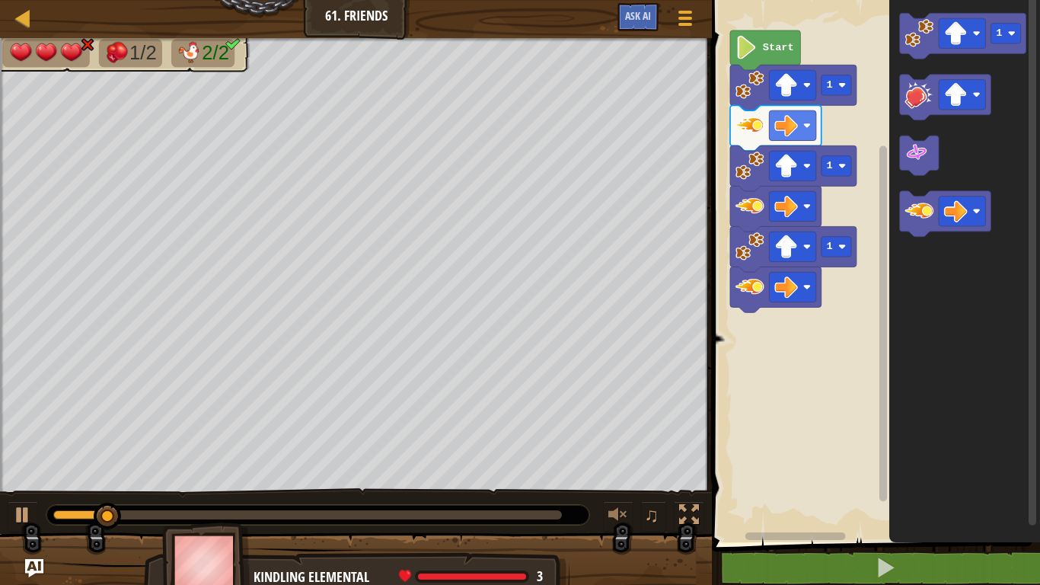
click at [806, 334] on div "1 1 1 Start 1" at bounding box center [873, 267] width 333 height 550
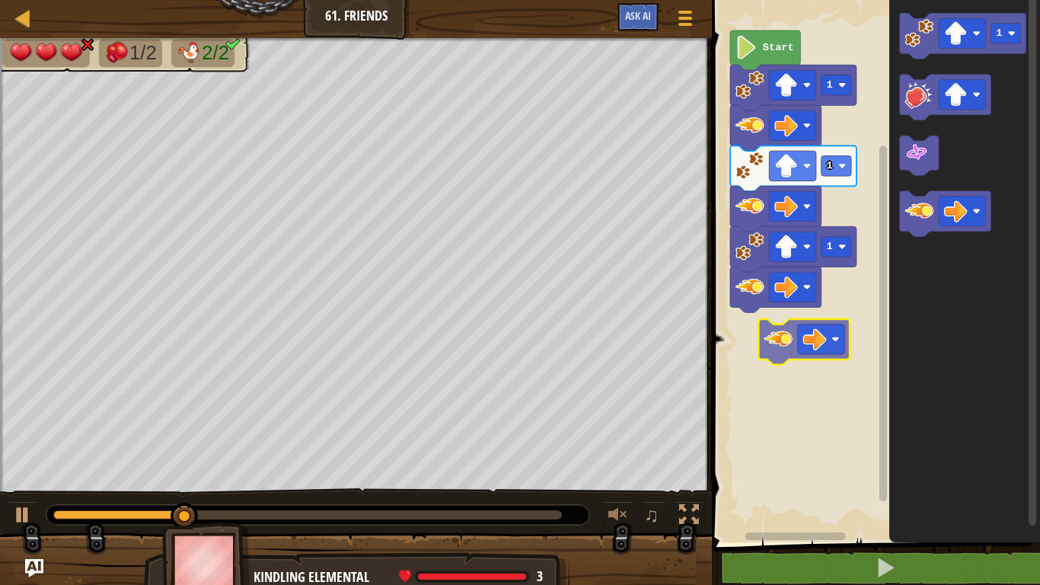
click at [757, 339] on div "1 1 1 Start 1" at bounding box center [873, 267] width 333 height 550
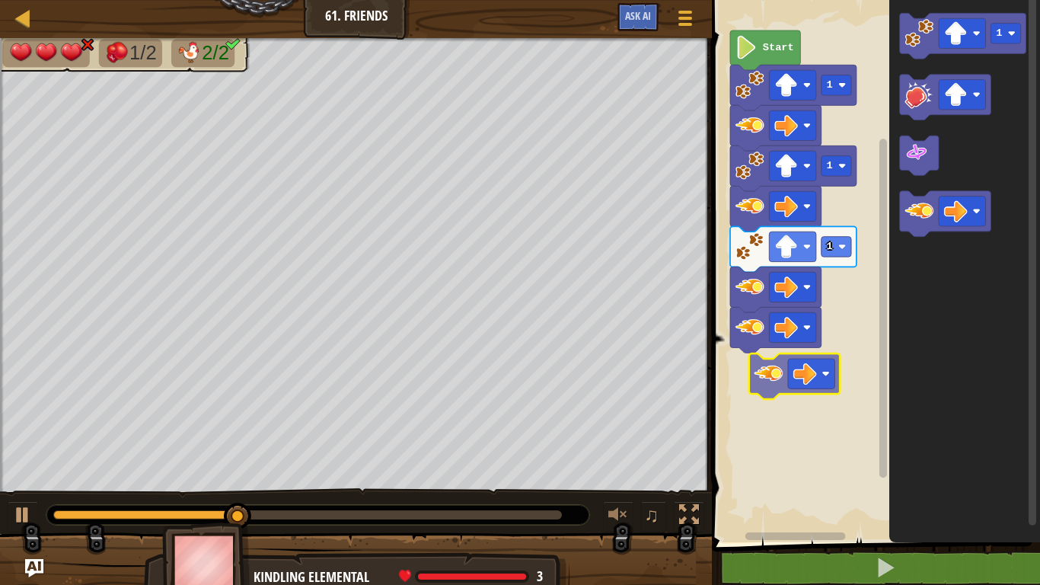
click at [743, 378] on div "1 1 1 Start 1" at bounding box center [873, 267] width 333 height 550
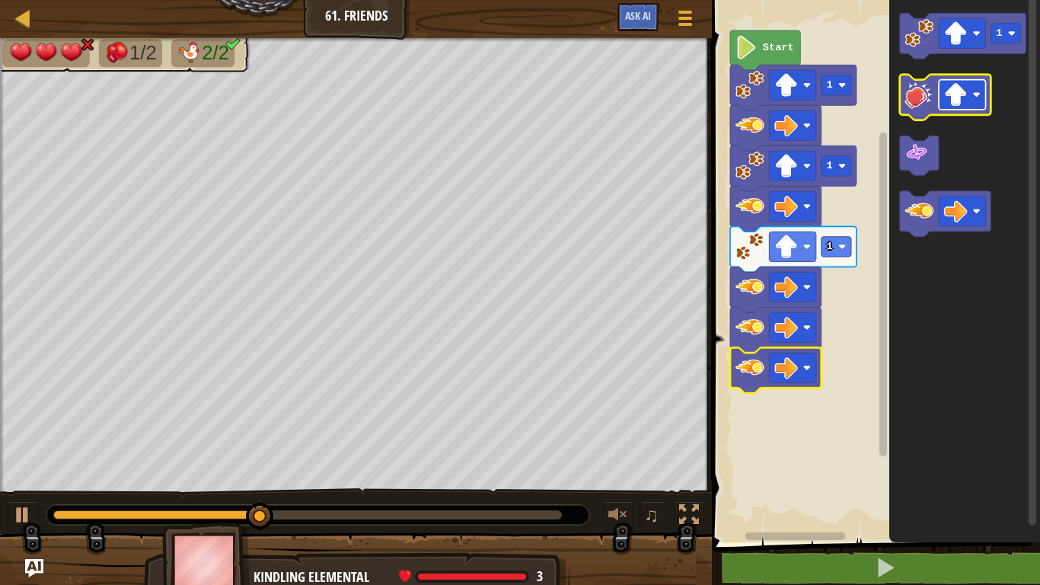
click at [968, 102] on rect "Blockly Workspace" at bounding box center [962, 95] width 47 height 30
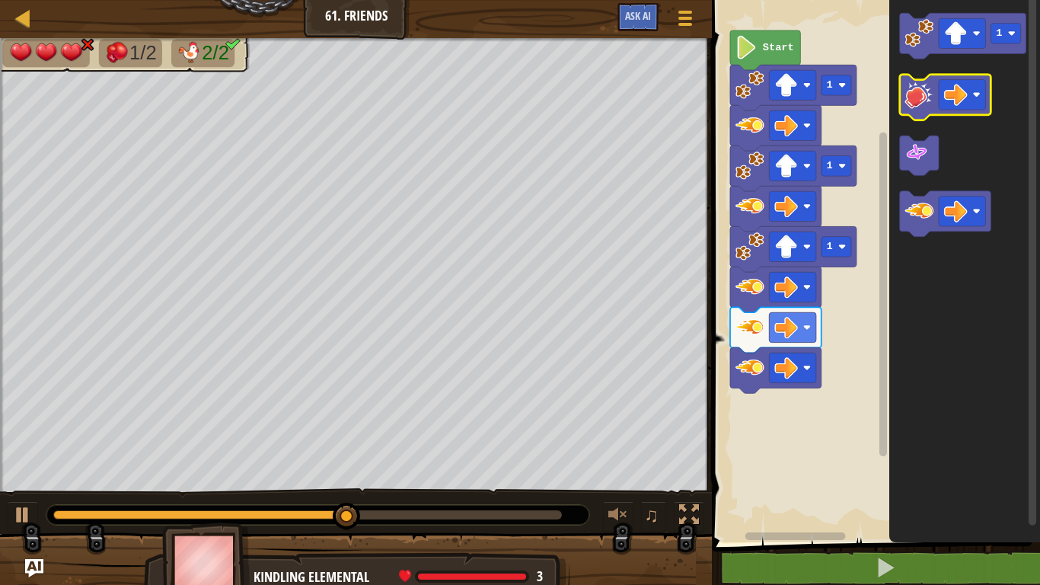
click at [918, 92] on image "Blockly Workspace" at bounding box center [919, 94] width 29 height 29
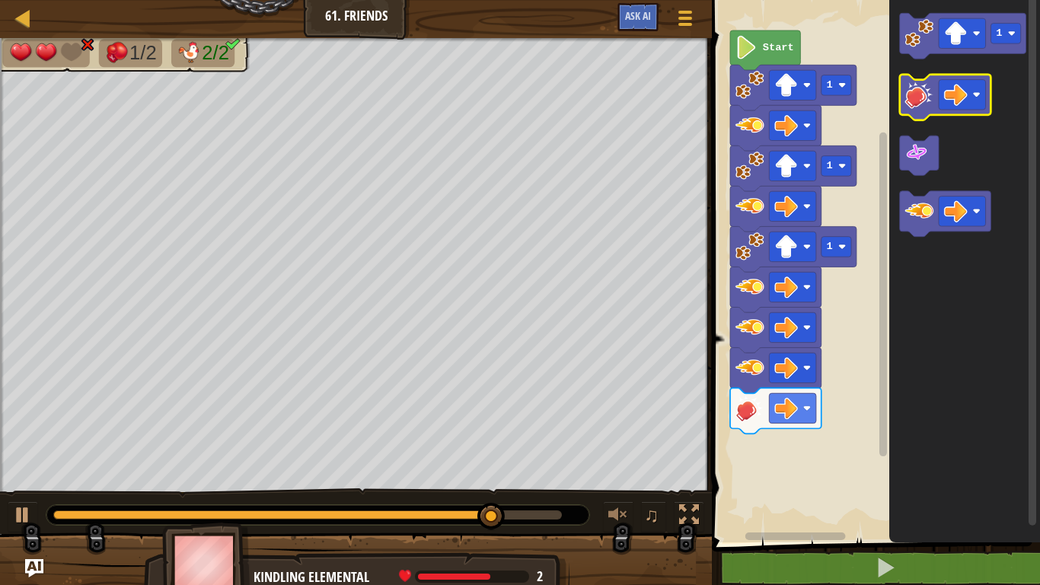
click at [908, 115] on rect "Blockly Workspace" at bounding box center [945, 98] width 91 height 46
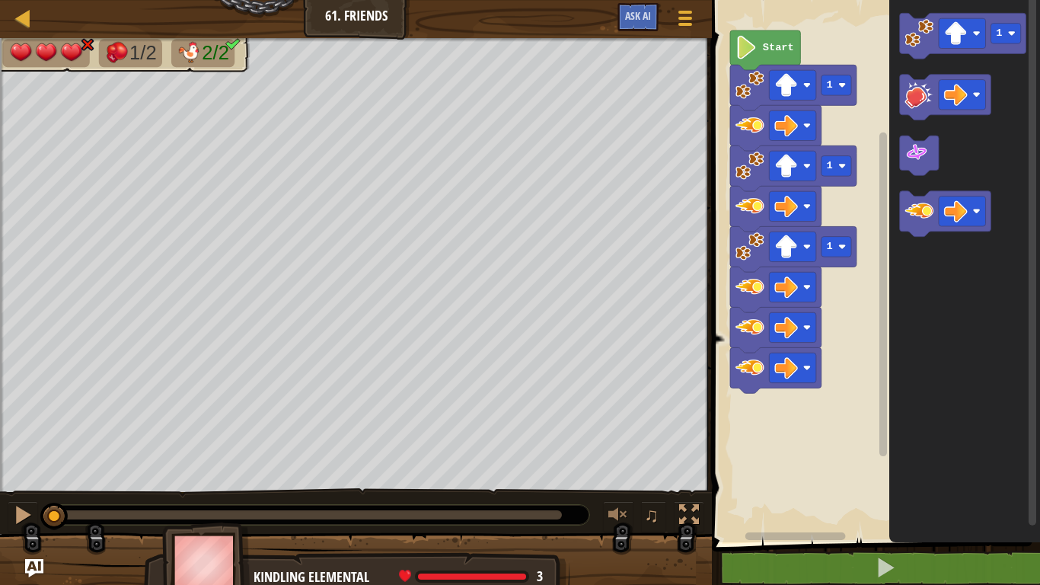
click at [928, 239] on icon "Blockly Workspace" at bounding box center [964, 267] width 151 height 550
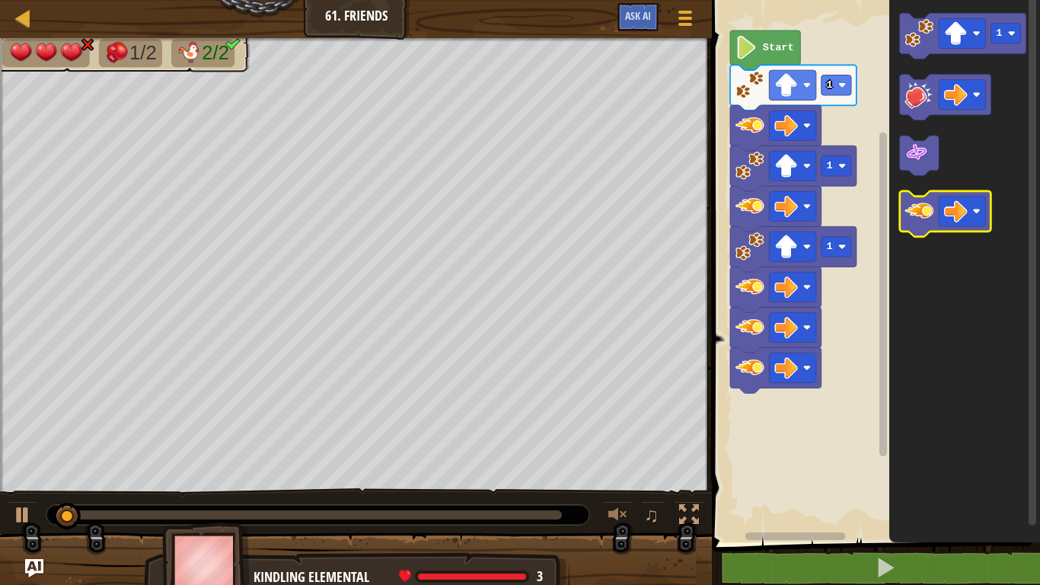
click at [916, 214] on image "Blockly Workspace" at bounding box center [919, 210] width 29 height 29
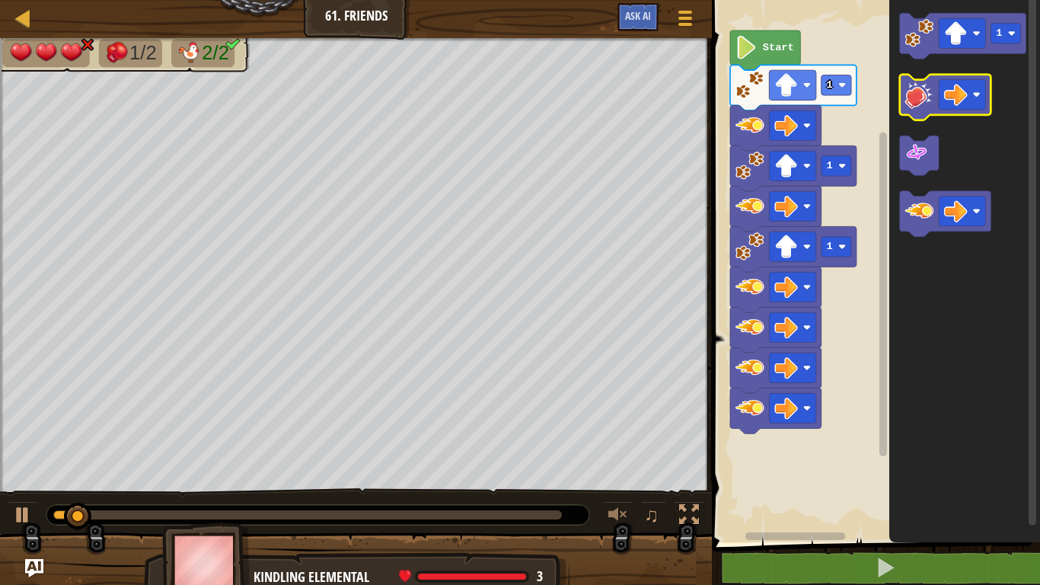
click at [905, 103] on icon "Blockly Workspace" at bounding box center [945, 98] width 91 height 46
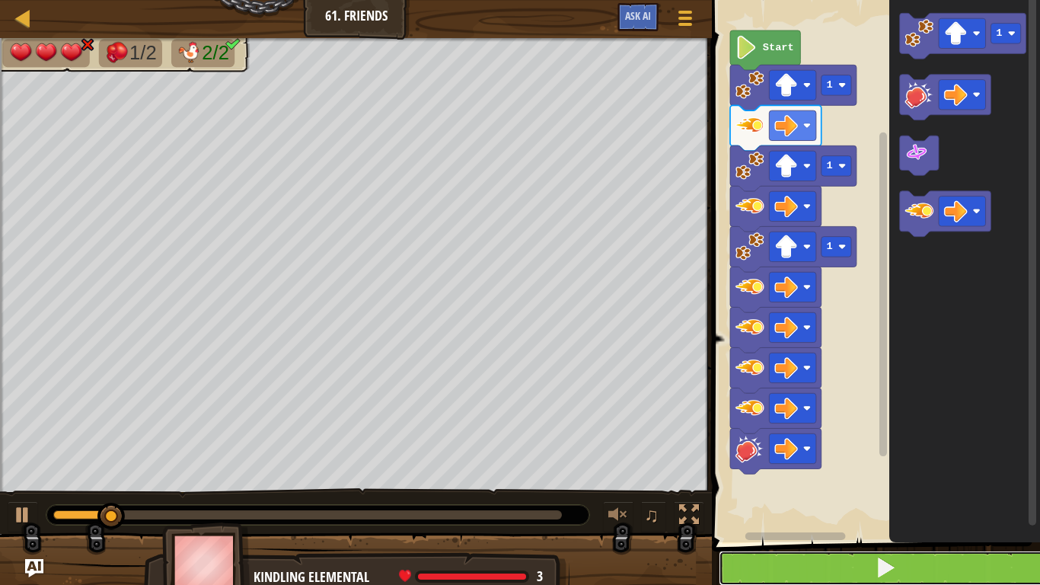
click at [903, 576] on button at bounding box center [885, 567] width 333 height 35
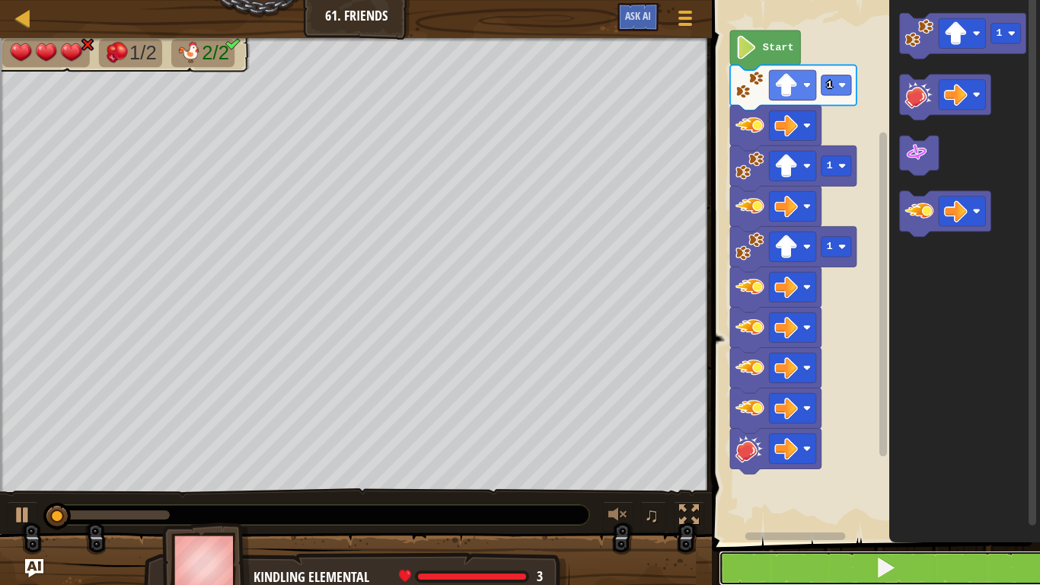
click at [911, 571] on button at bounding box center [885, 567] width 333 height 35
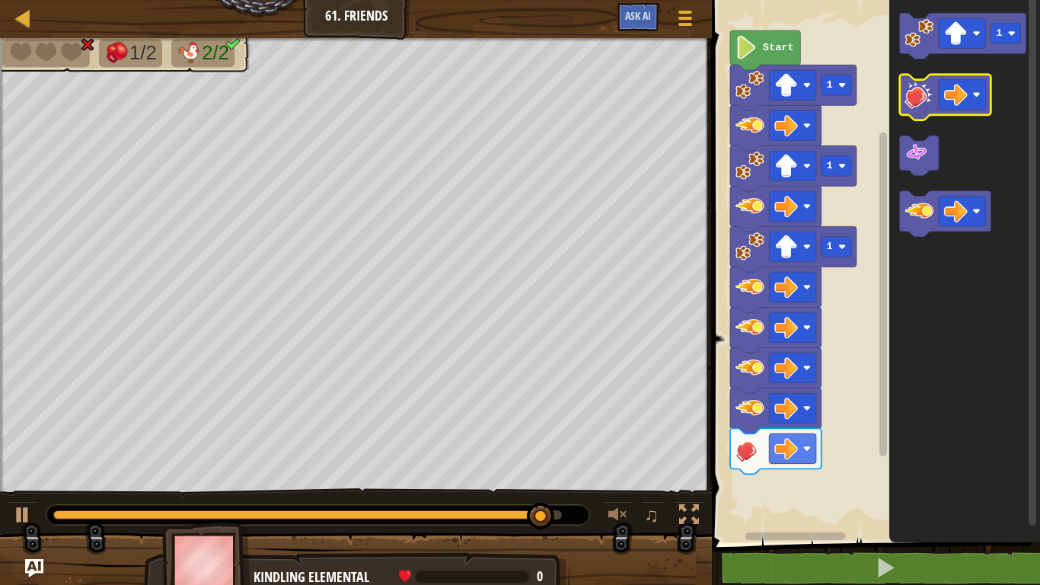
click at [908, 100] on image "Blockly Workspace" at bounding box center [919, 94] width 29 height 29
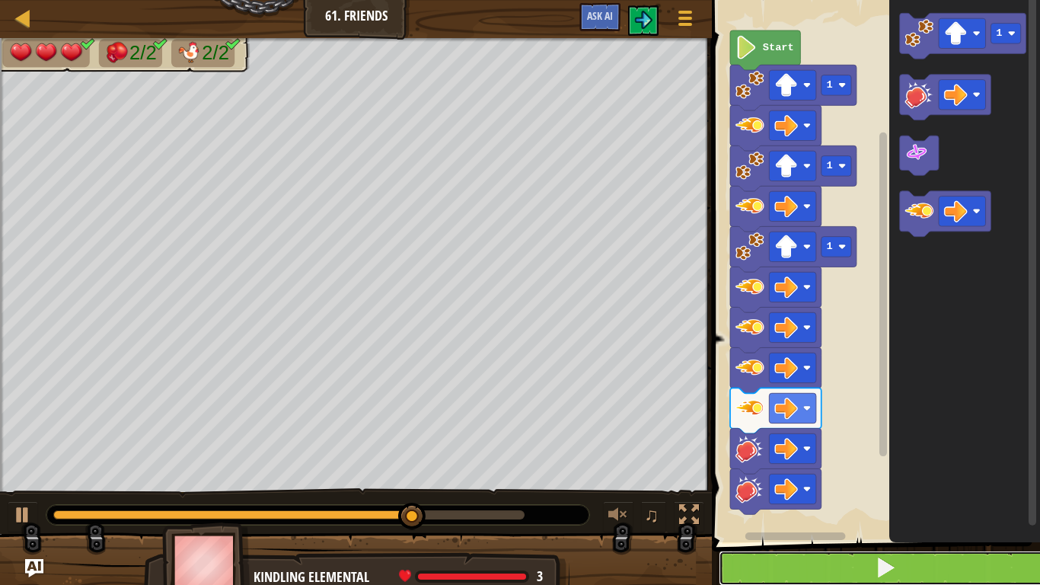
click at [956, 553] on button at bounding box center [885, 567] width 333 height 35
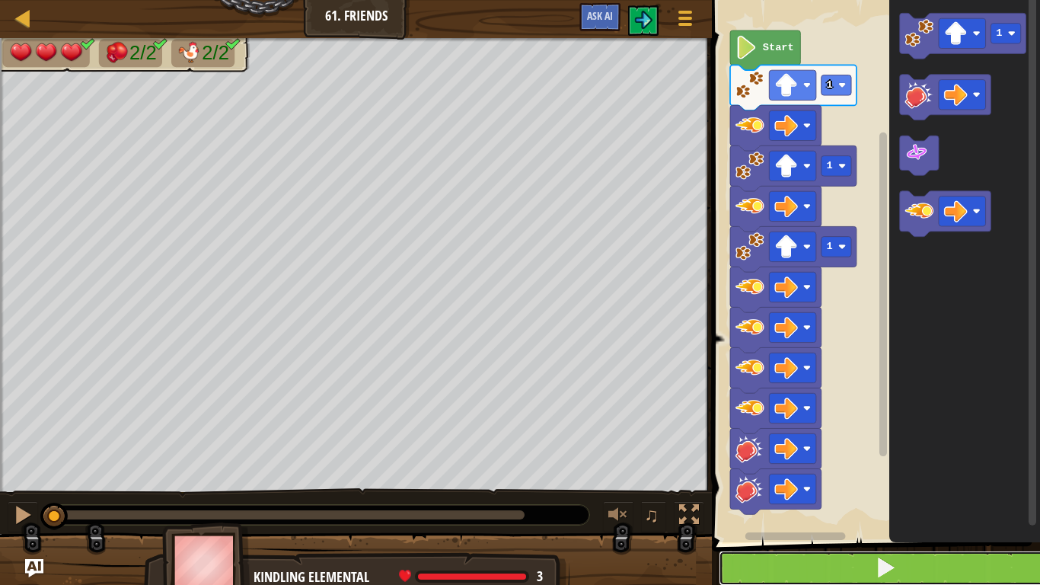
click at [959, 553] on button at bounding box center [885, 567] width 333 height 35
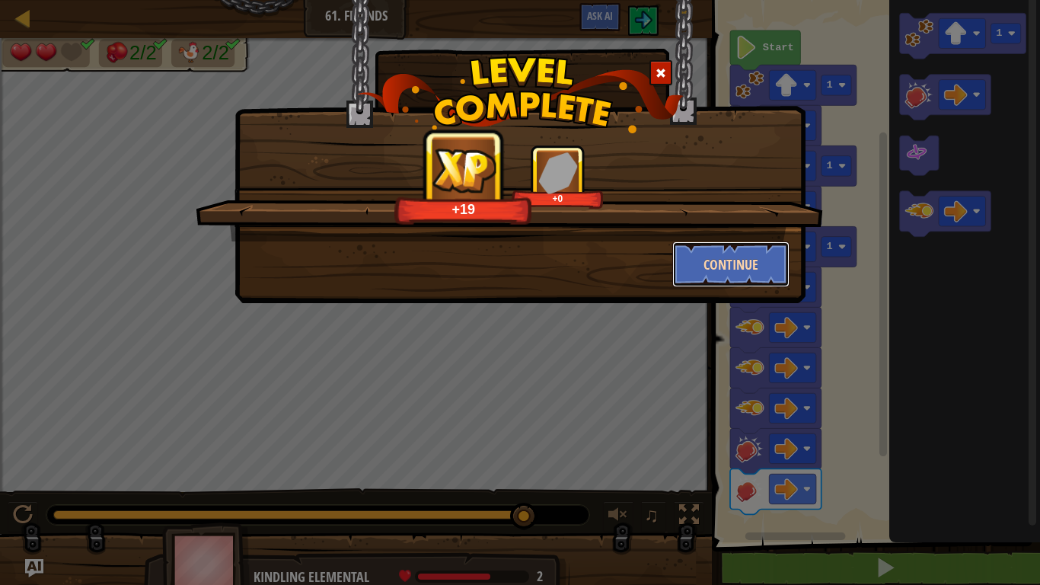
click at [736, 266] on button "Continue" at bounding box center [731, 264] width 118 height 46
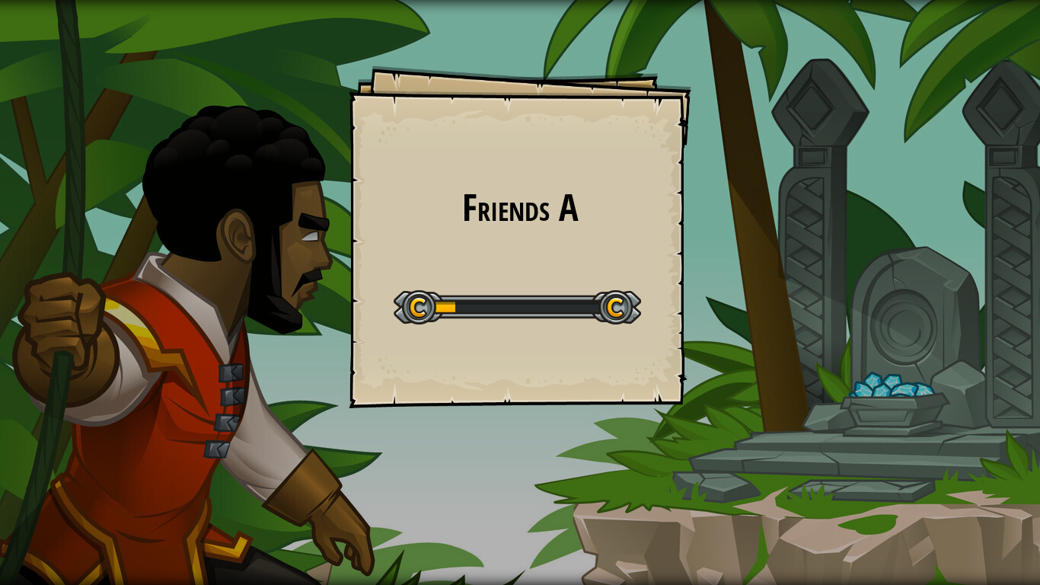
click at [637, 245] on div "Friends A Goals Start Level Error loading from server. Try refreshing the page.…" at bounding box center [520, 236] width 343 height 343
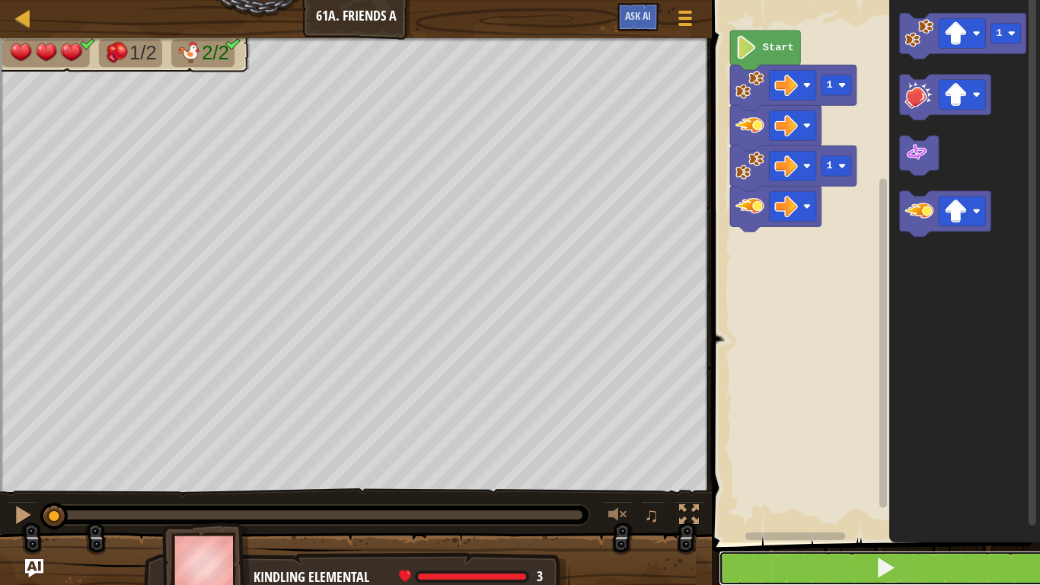
click at [876, 552] on button at bounding box center [885, 567] width 333 height 35
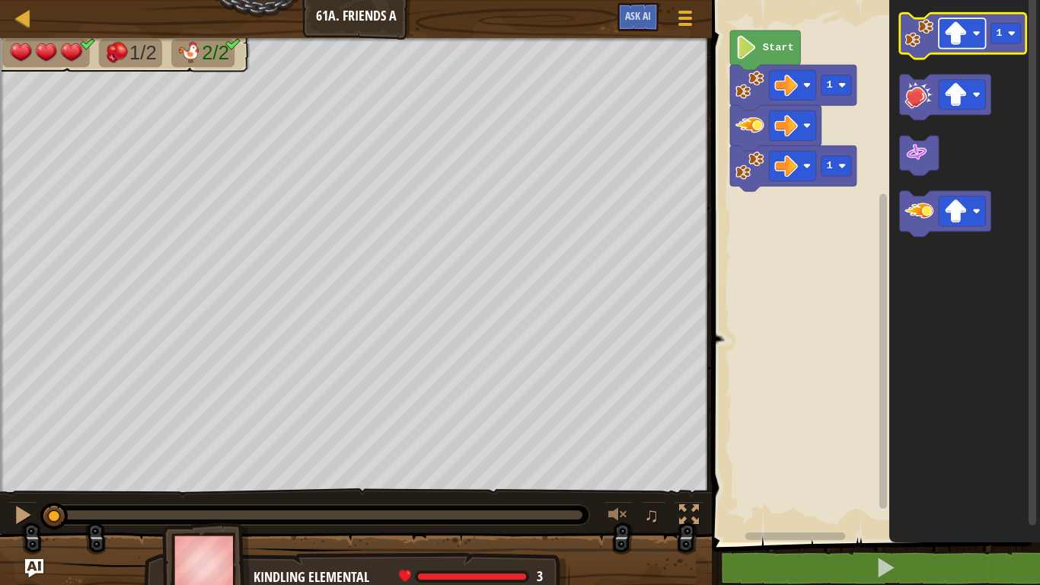
click at [948, 35] on image "Blockly Workspace" at bounding box center [956, 33] width 24 height 24
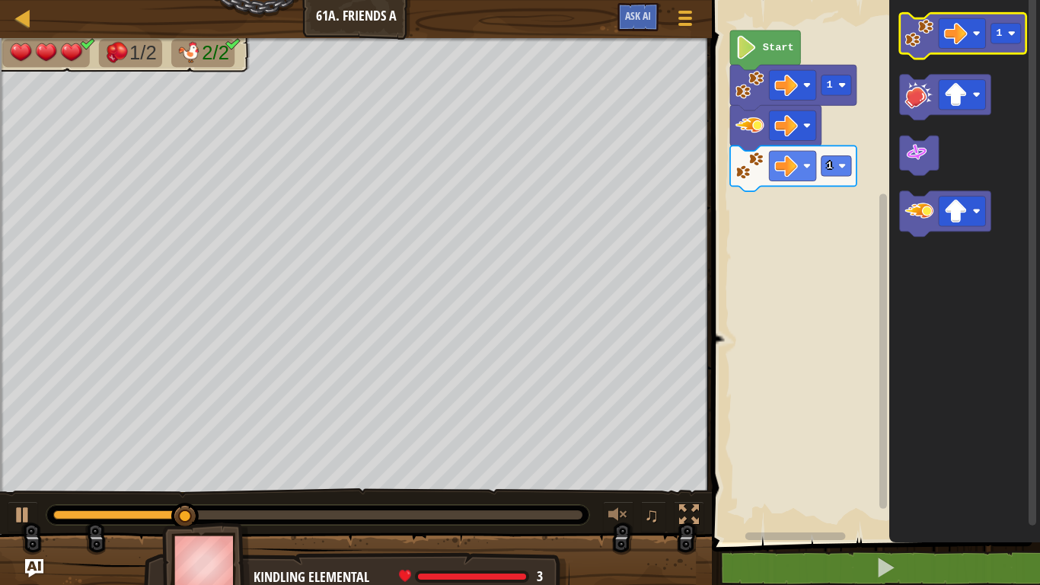
click at [924, 27] on image "Blockly Workspace" at bounding box center [919, 33] width 29 height 29
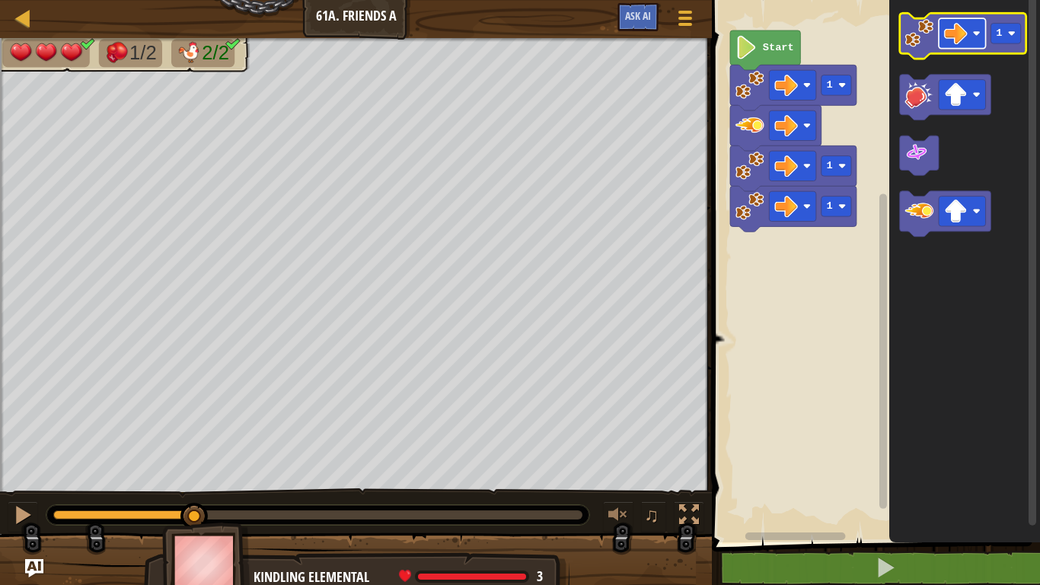
click at [960, 40] on image "Blockly Workspace" at bounding box center [956, 33] width 24 height 24
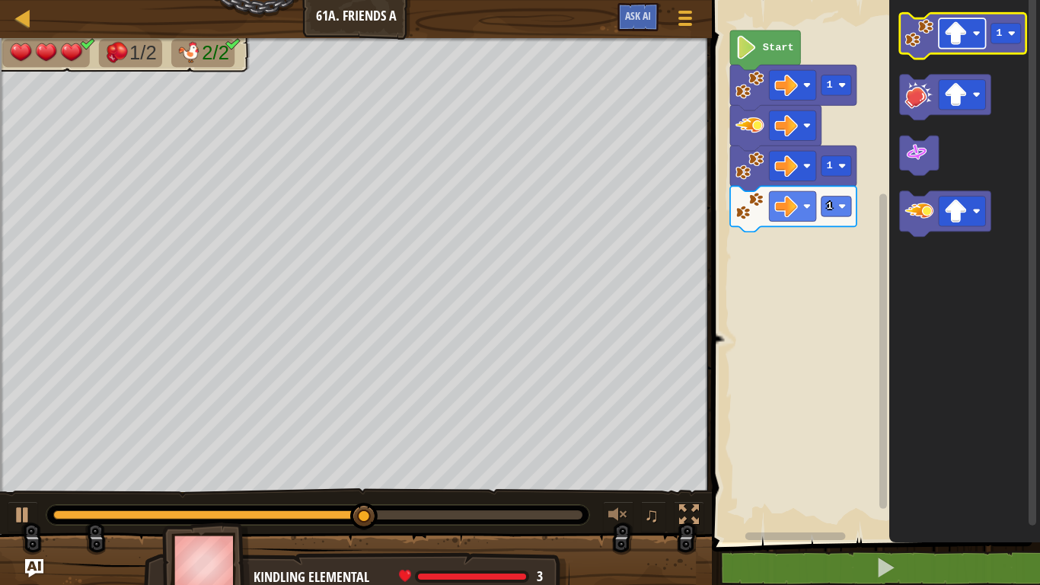
click at [956, 41] on image "Blockly Workspace" at bounding box center [956, 33] width 24 height 24
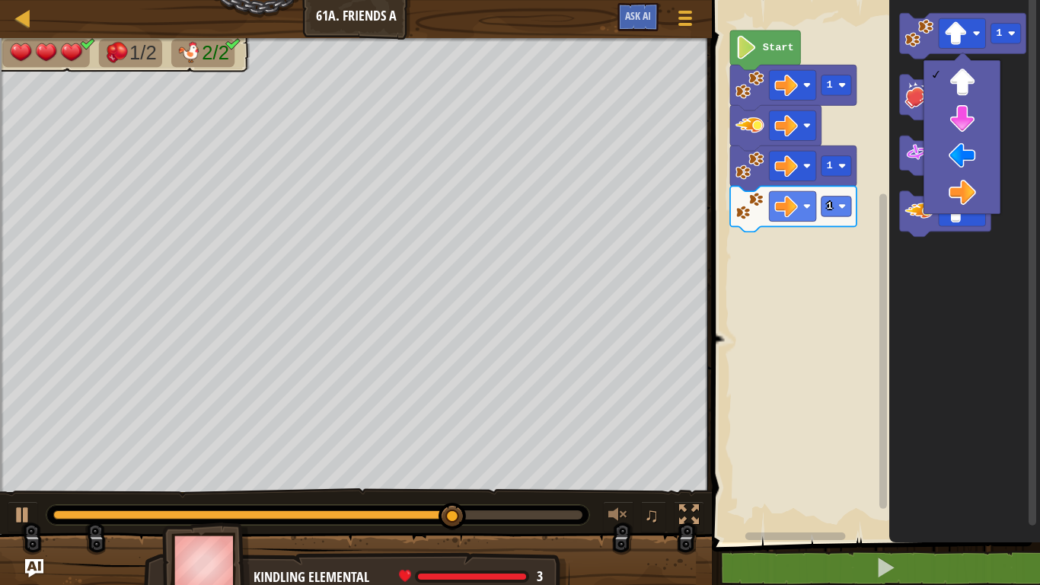
click at [863, 128] on rect "Blockly Workspace" at bounding box center [873, 267] width 333 height 550
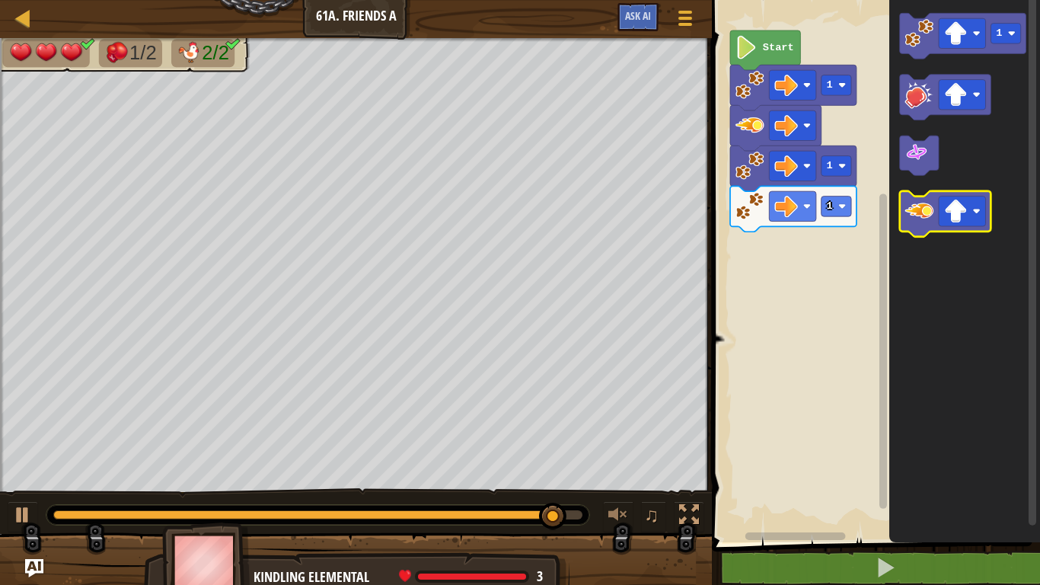
click at [918, 221] on image "Blockly Workspace" at bounding box center [919, 210] width 29 height 29
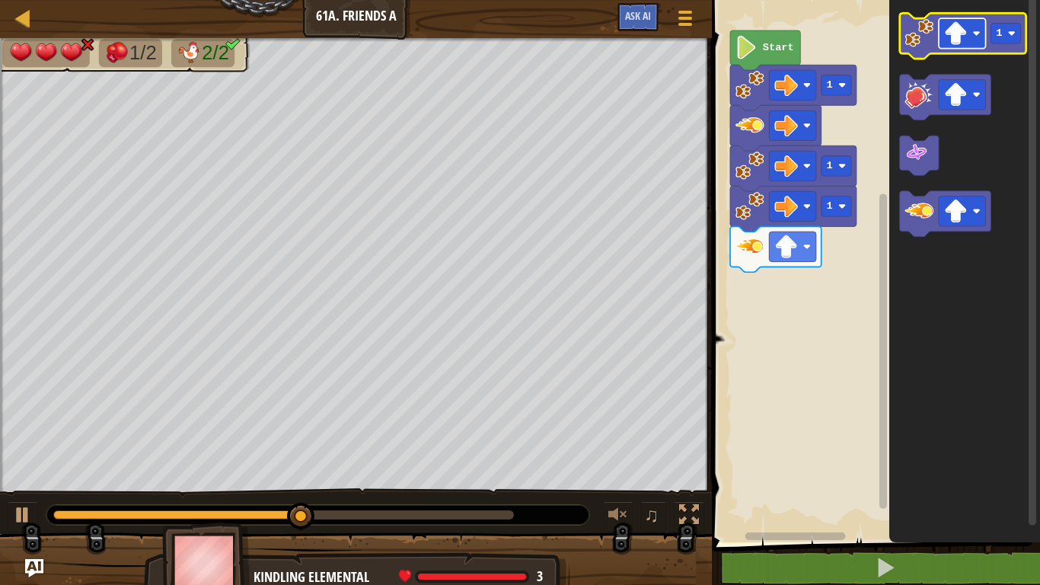
click at [967, 44] on image "Blockly Workspace" at bounding box center [956, 33] width 24 height 24
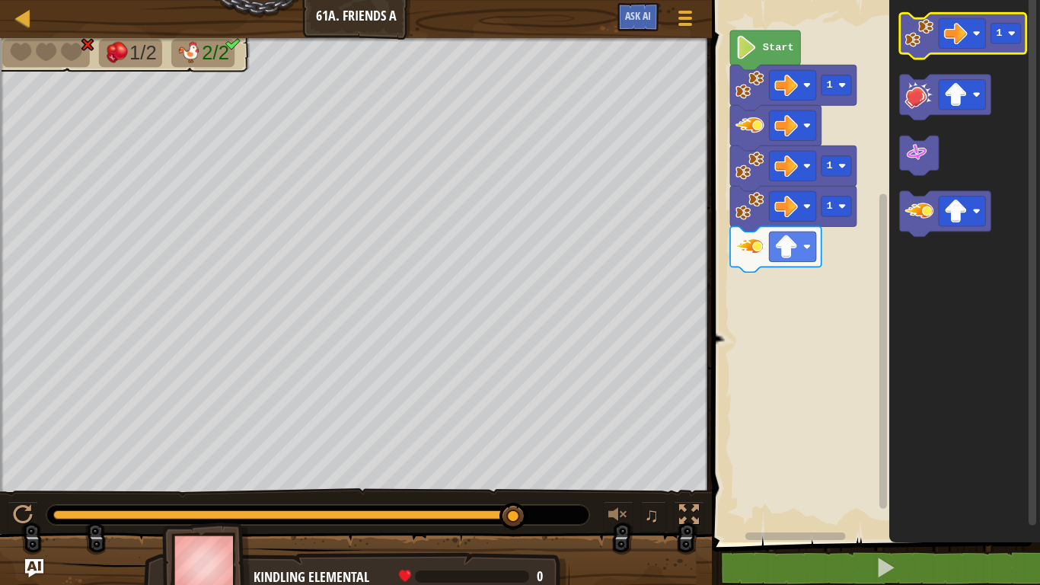
click at [914, 43] on image "Blockly Workspace" at bounding box center [919, 33] width 29 height 29
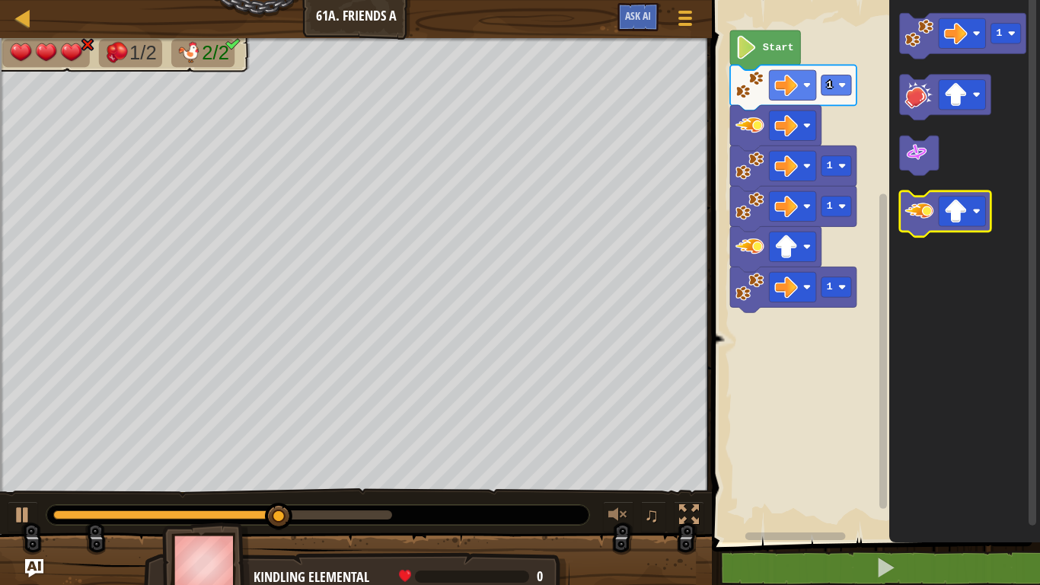
click at [916, 205] on image "Blockly Workspace" at bounding box center [919, 210] width 29 height 29
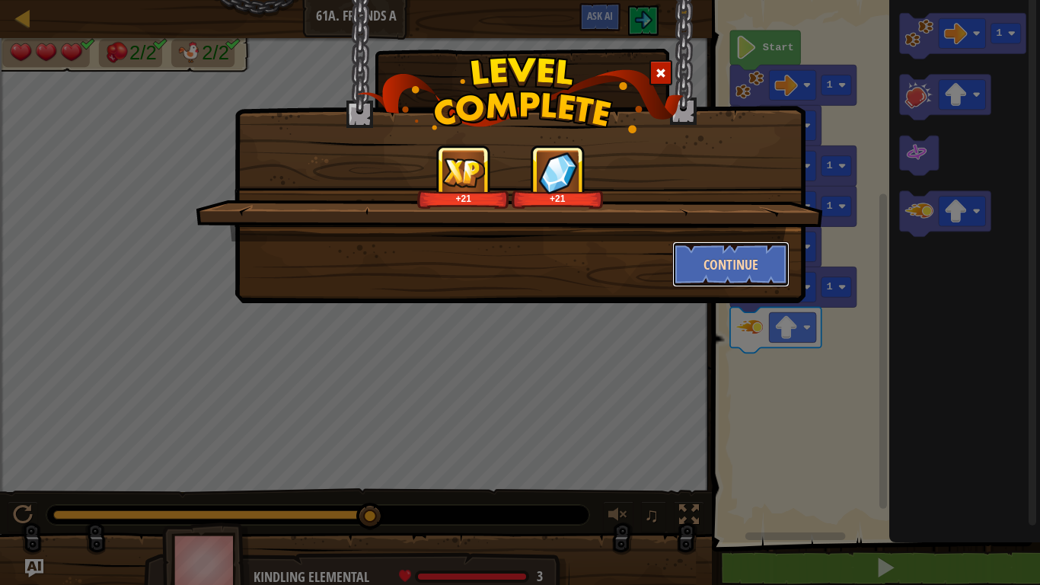
click at [708, 268] on button "Continue" at bounding box center [731, 264] width 118 height 46
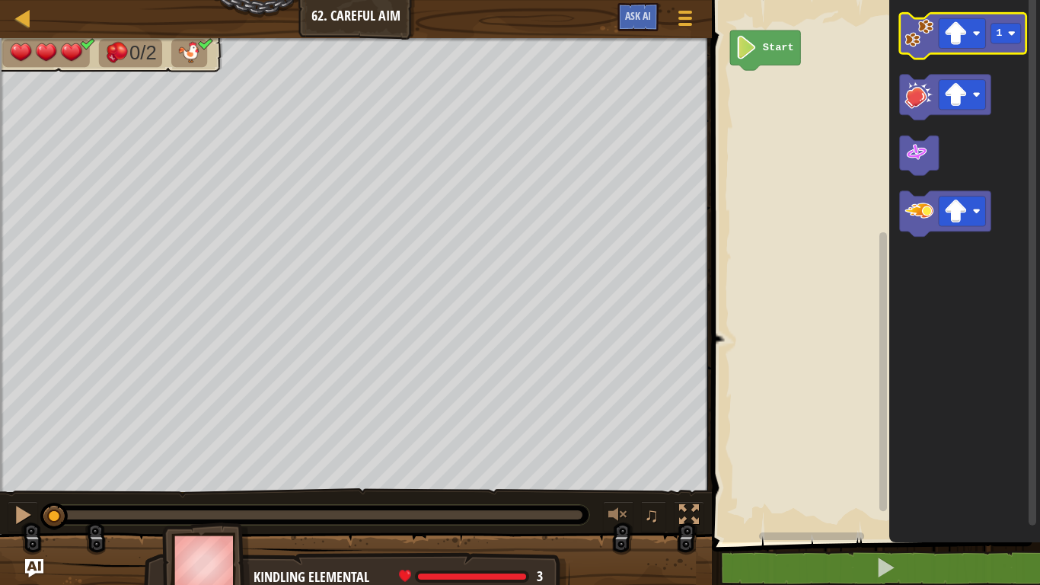
click at [942, 49] on icon "Blockly Workspace" at bounding box center [963, 36] width 126 height 46
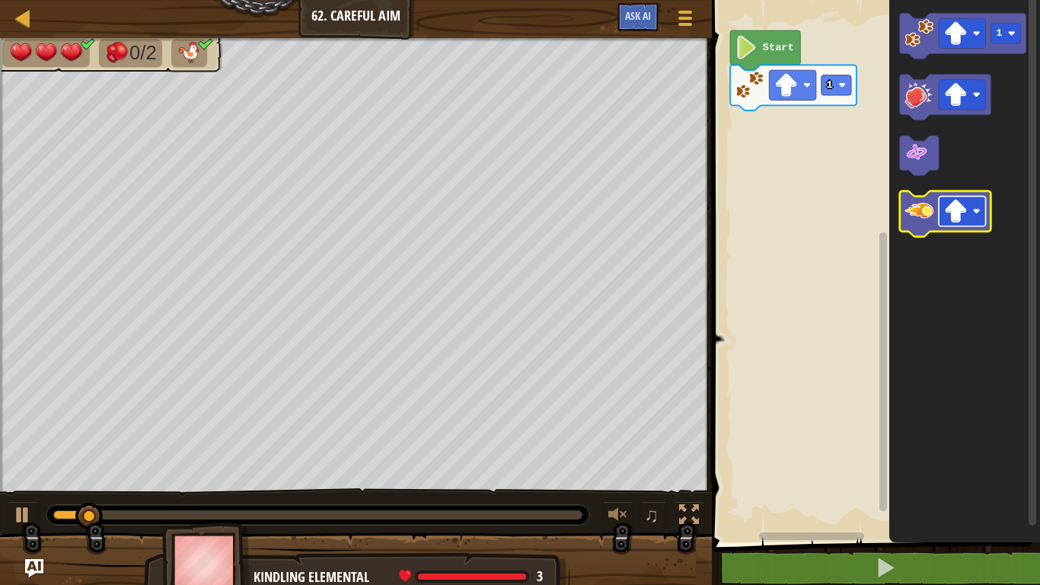
click at [949, 212] on image "Blockly Workspace" at bounding box center [956, 211] width 24 height 24
click at [917, 201] on image "Blockly Workspace" at bounding box center [919, 210] width 29 height 29
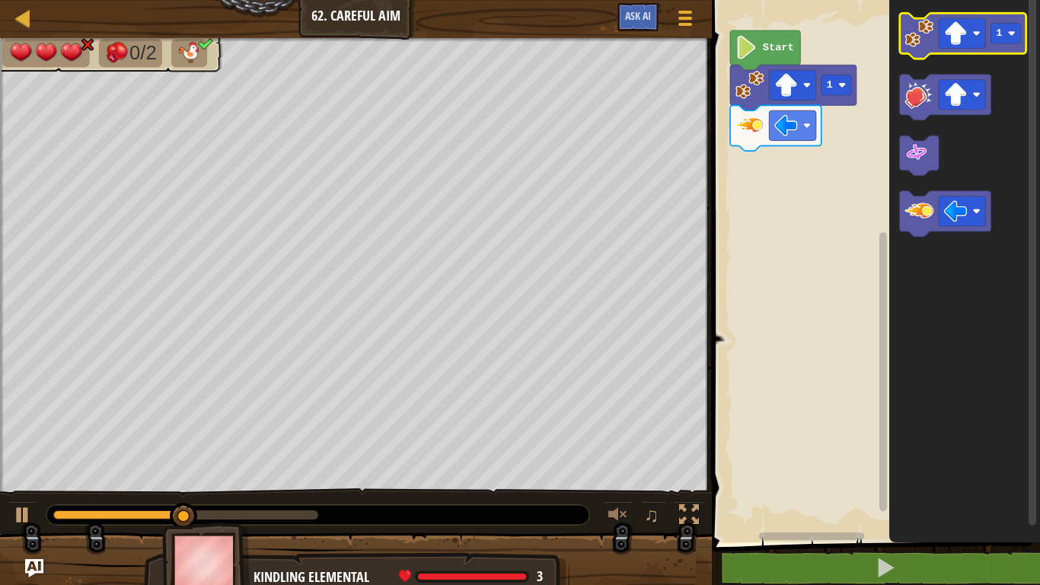
click at [911, 34] on image "Blockly Workspace" at bounding box center [919, 33] width 29 height 29
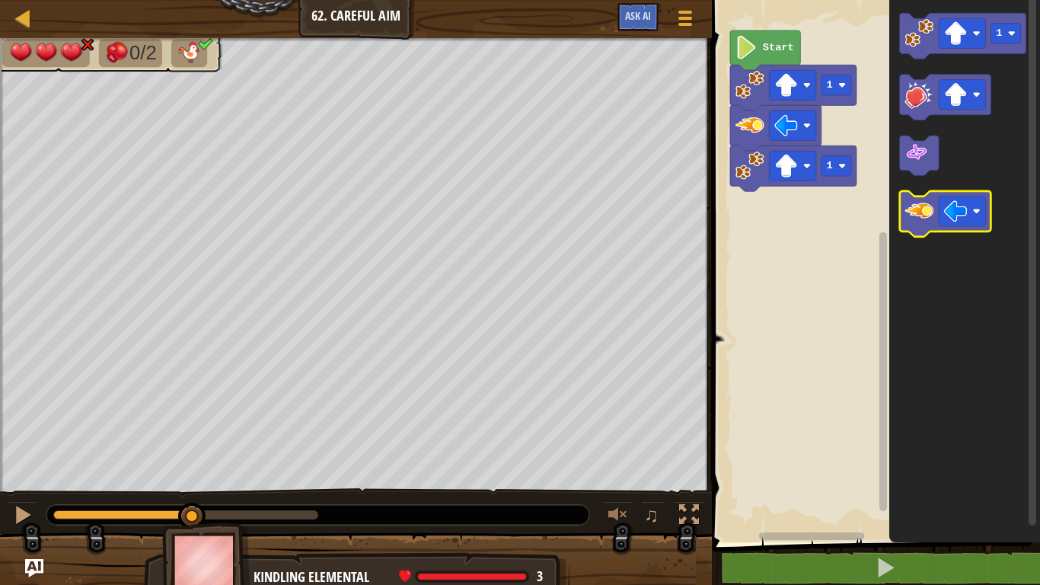
click at [927, 222] on image "Blockly Workspace" at bounding box center [919, 210] width 29 height 29
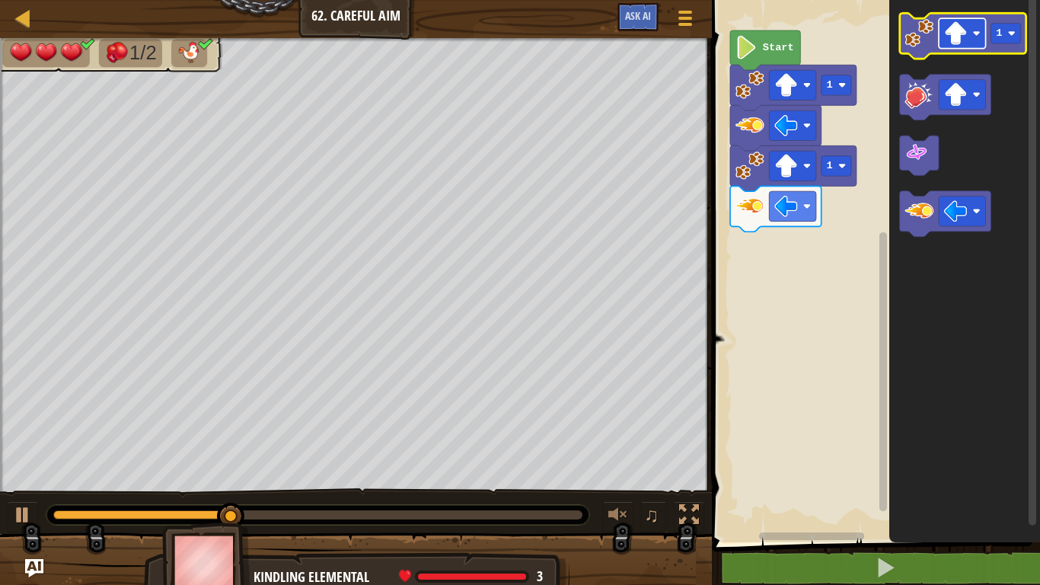
click at [949, 30] on image "Blockly Workspace" at bounding box center [956, 33] width 24 height 24
click at [931, 44] on image "Blockly Workspace" at bounding box center [919, 33] width 29 height 29
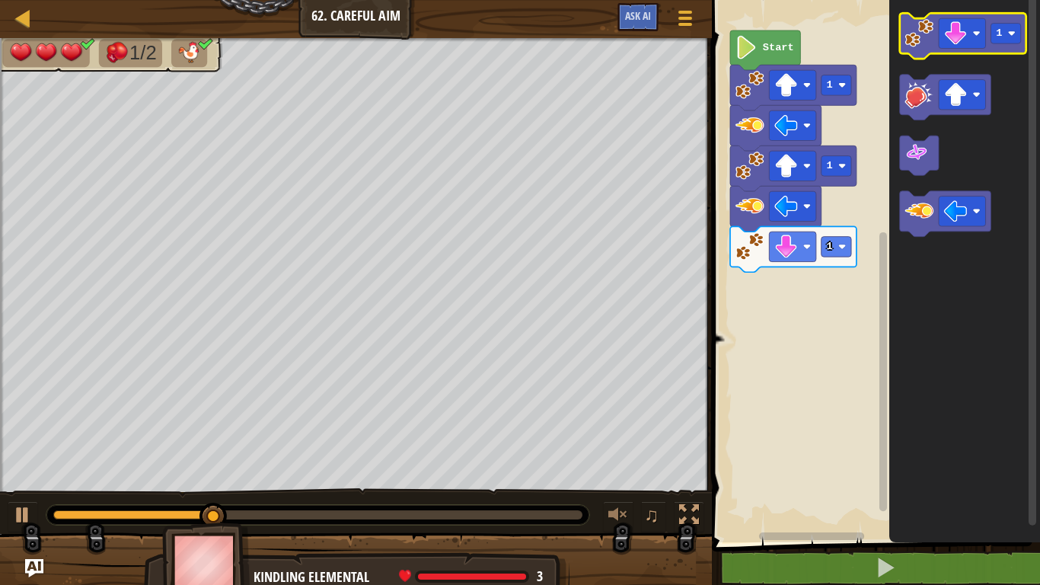
click at [933, 44] on image "Blockly Workspace" at bounding box center [919, 33] width 29 height 29
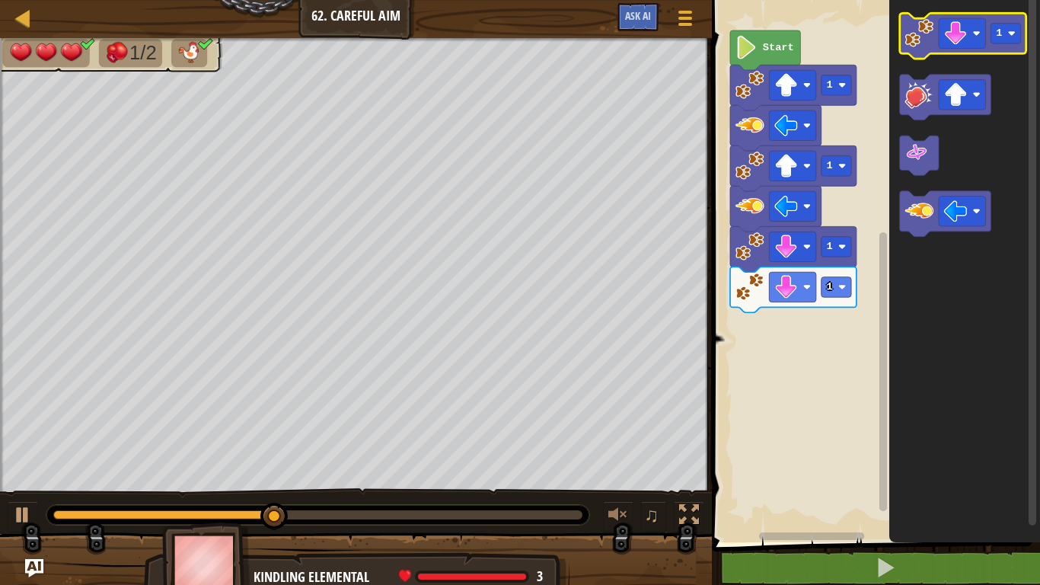
click at [914, 43] on image "Blockly Workspace" at bounding box center [919, 33] width 29 height 29
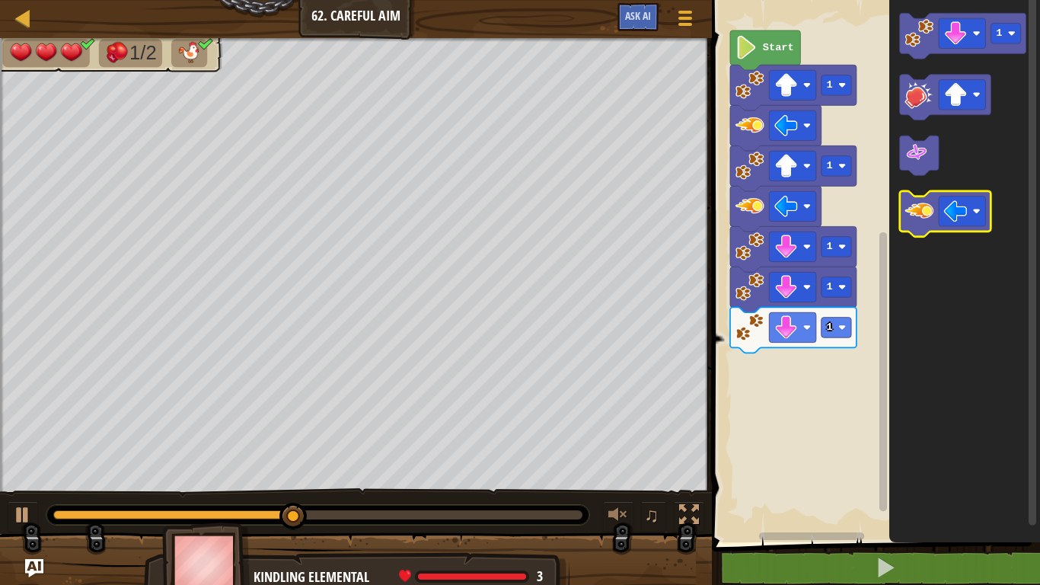
click at [926, 215] on image "Blockly Workspace" at bounding box center [919, 210] width 29 height 29
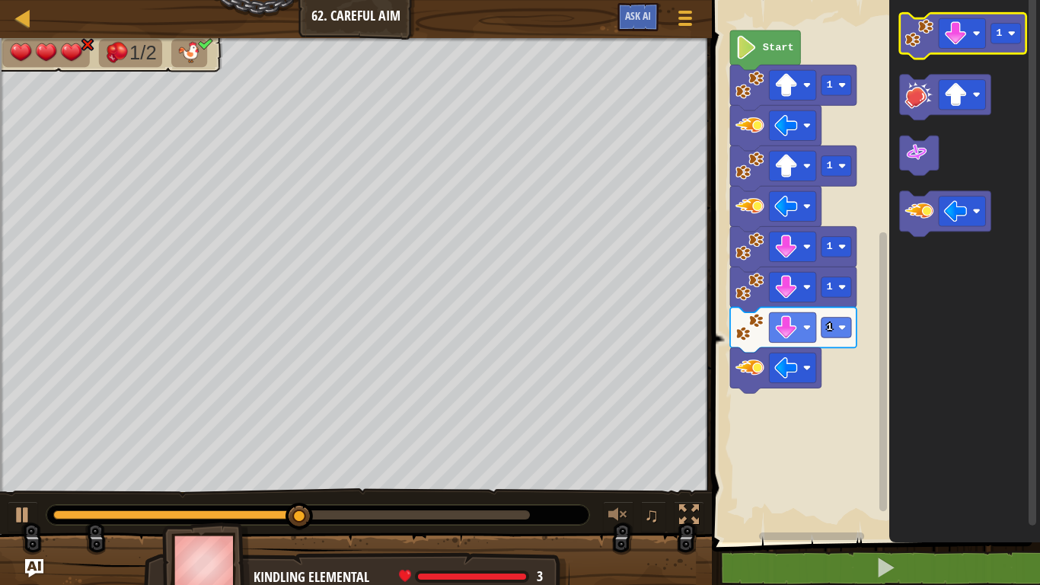
click at [919, 46] on image "Blockly Workspace" at bounding box center [919, 33] width 29 height 29
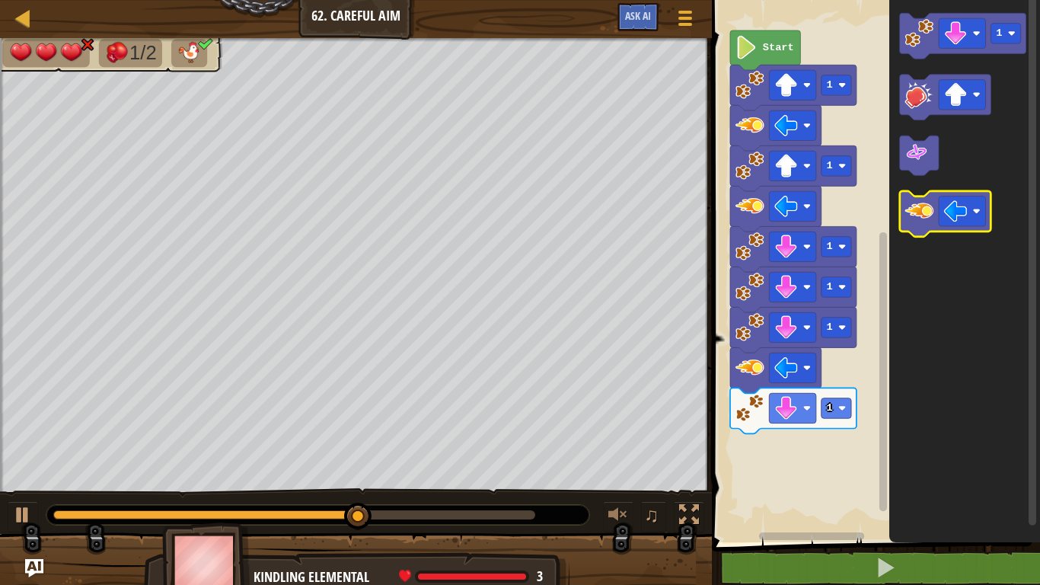
click at [924, 201] on image "Blockly Workspace" at bounding box center [919, 210] width 29 height 29
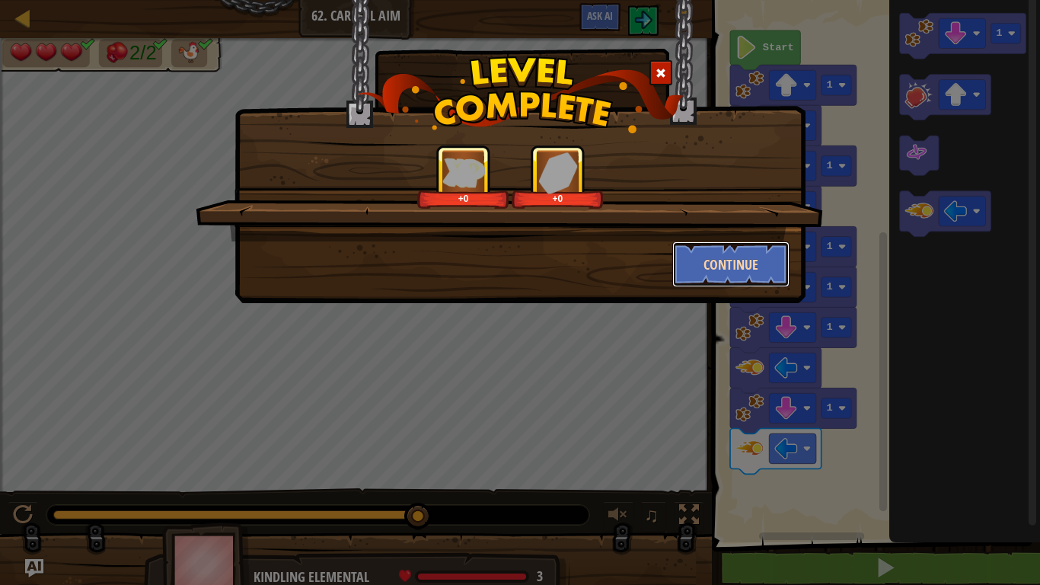
click at [730, 270] on button "Continue" at bounding box center [731, 264] width 118 height 46
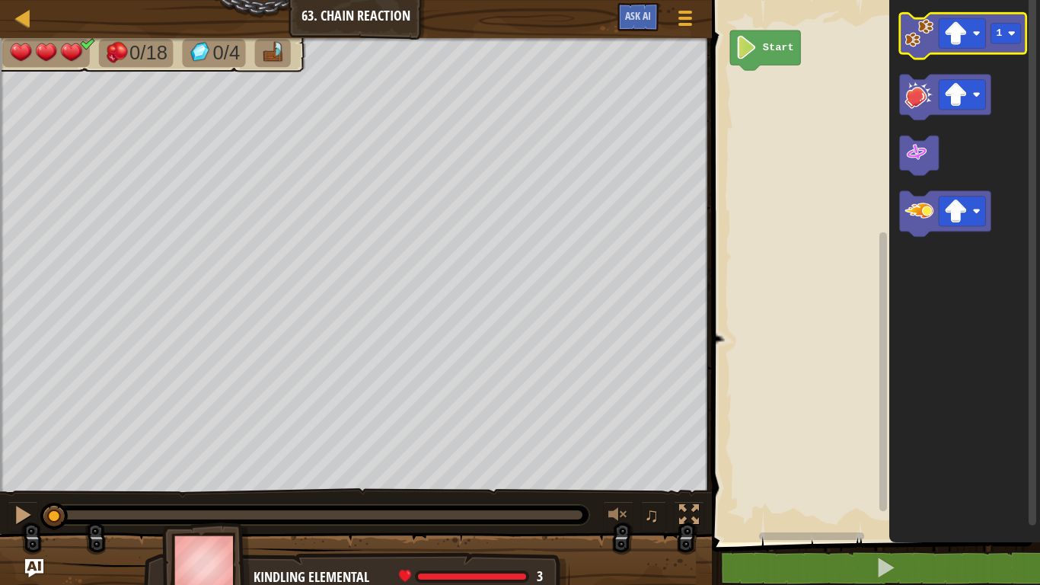
click at [915, 49] on icon "Blockly Workspace" at bounding box center [963, 36] width 126 height 46
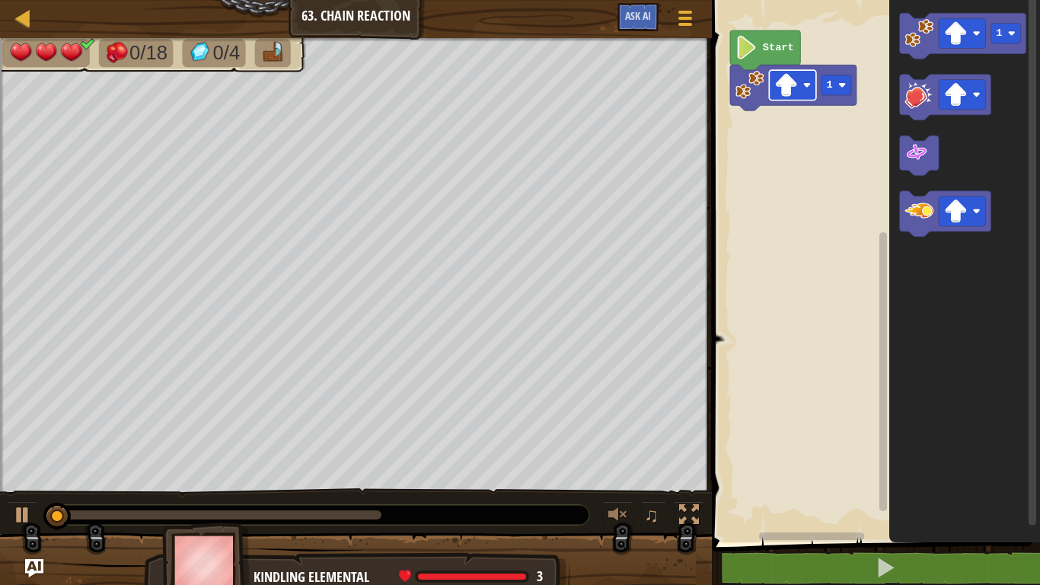
click at [780, 92] on image "Blockly Workspace" at bounding box center [787, 85] width 24 height 24
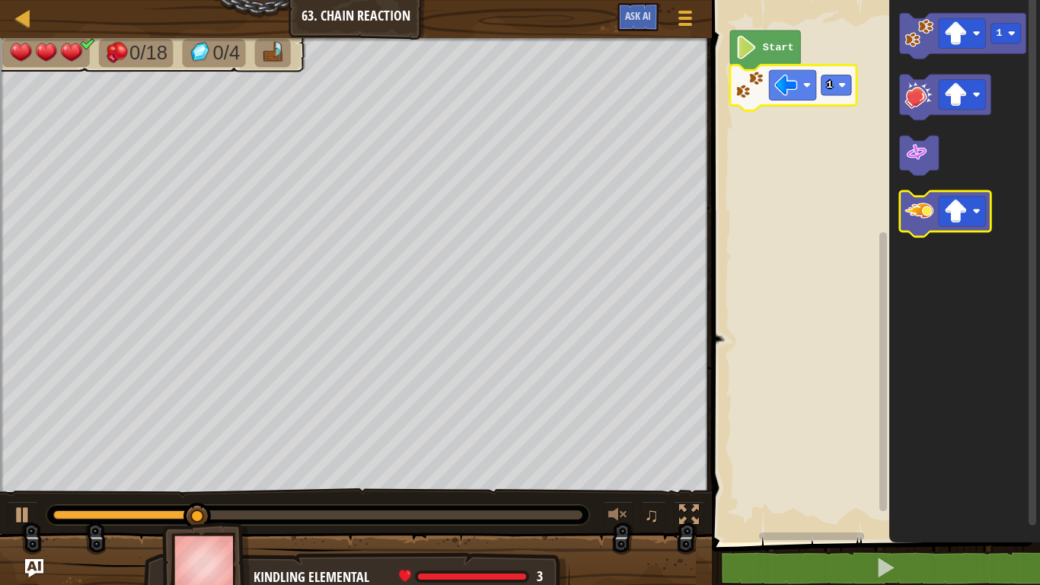
click at [928, 219] on image "Blockly Workspace" at bounding box center [919, 210] width 29 height 29
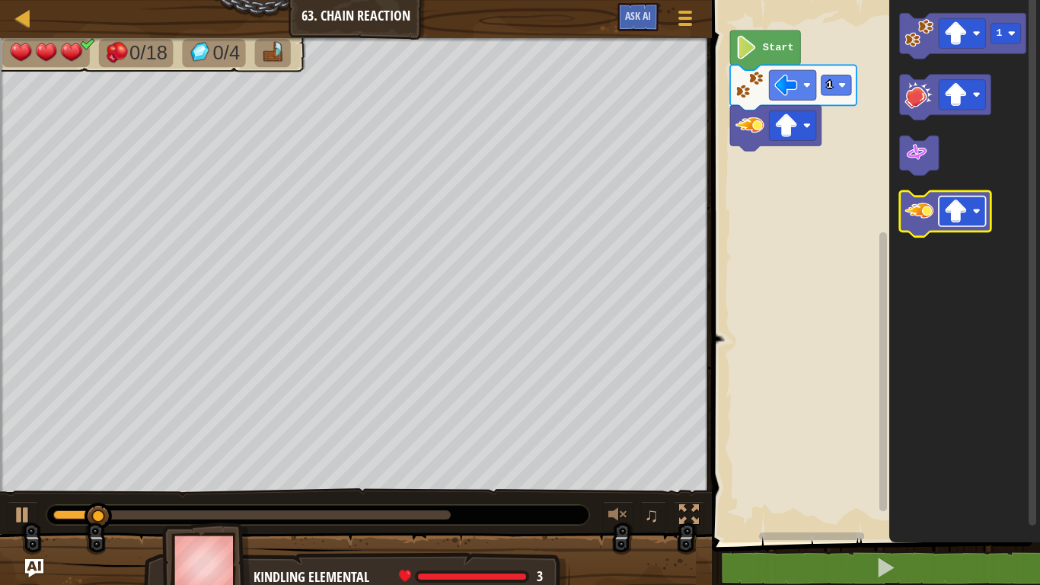
click at [949, 196] on rect "Blockly Workspace" at bounding box center [962, 211] width 47 height 30
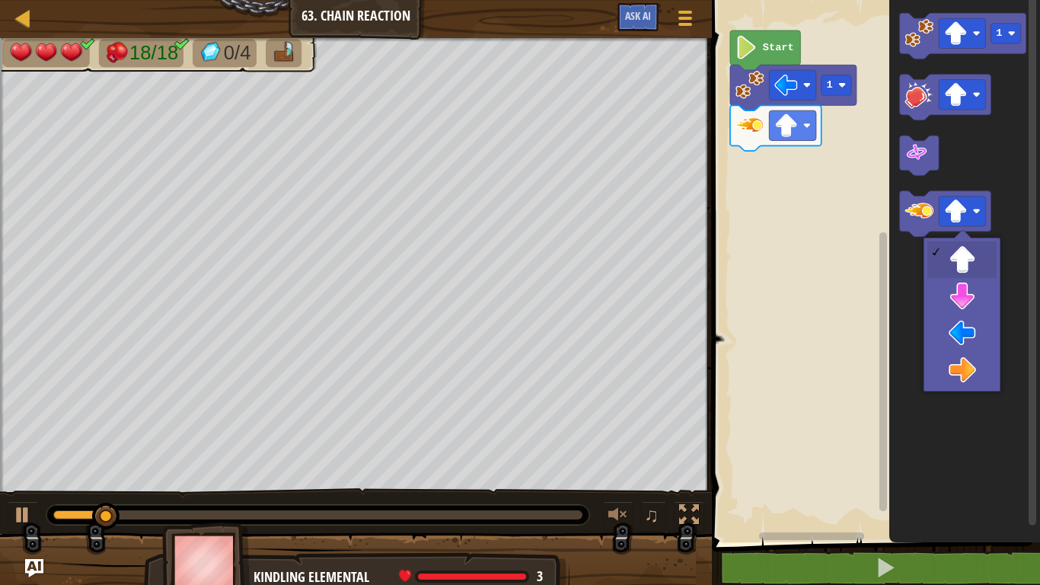
click at [900, 272] on icon "Blockly Workspace" at bounding box center [964, 267] width 151 height 550
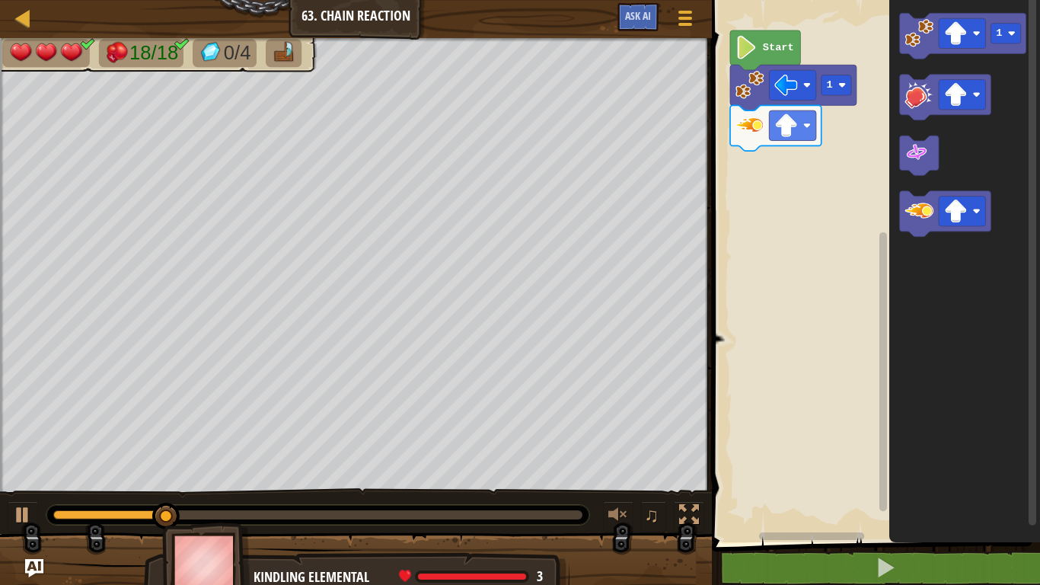
click at [946, 276] on icon "Blockly Workspace" at bounding box center [964, 267] width 151 height 550
click at [921, 49] on icon "Blockly Workspace" at bounding box center [963, 36] width 126 height 46
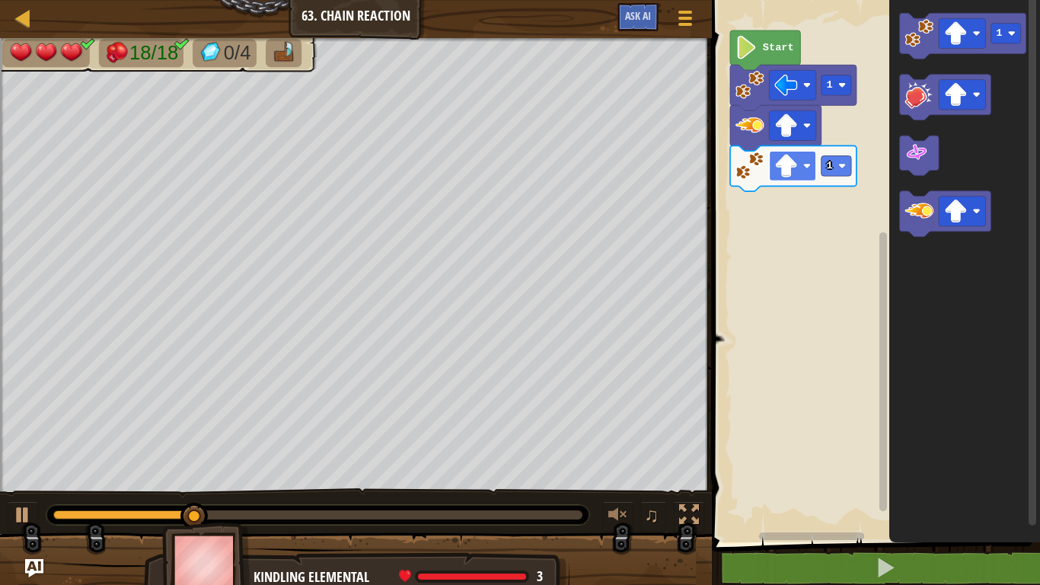
click at [804, 165] on image "Blockly Workspace" at bounding box center [807, 166] width 8 height 8
click at [837, 164] on rect "Blockly Workspace" at bounding box center [837, 166] width 30 height 21
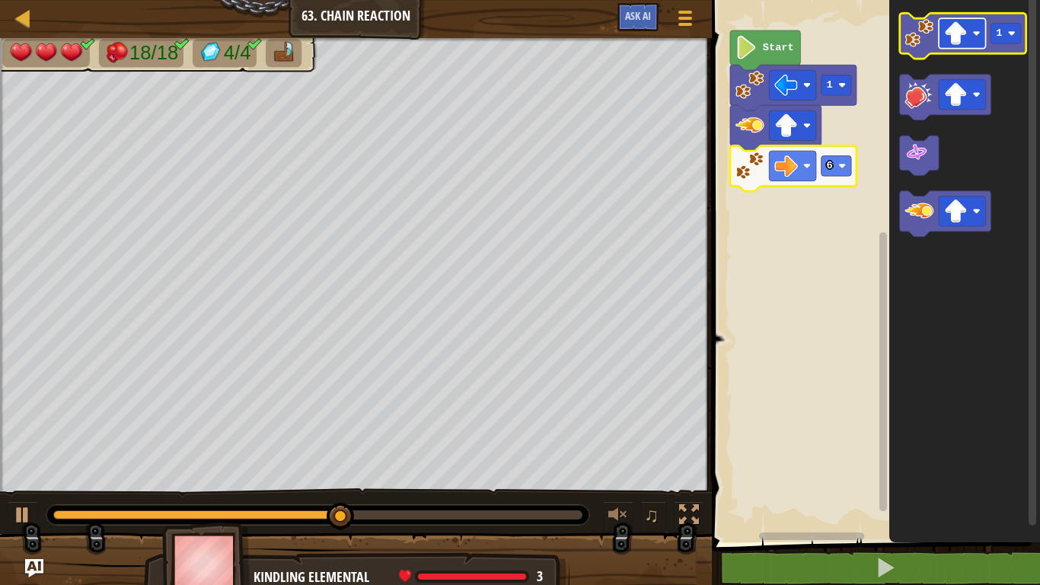
click at [962, 46] on rect "Blockly Workspace" at bounding box center [962, 33] width 47 height 30
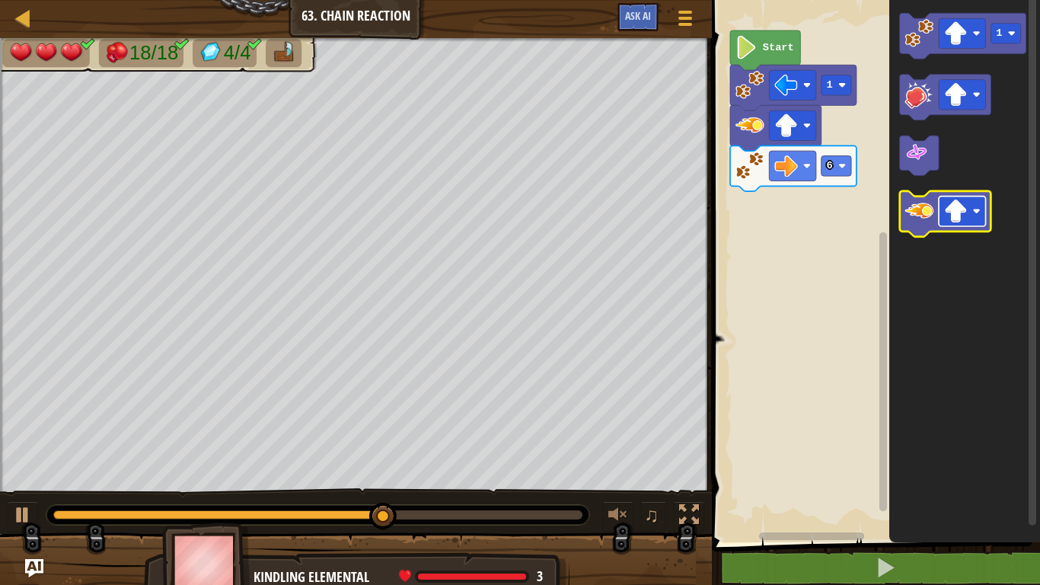
click at [952, 214] on image "Blockly Workspace" at bounding box center [956, 211] width 24 height 24
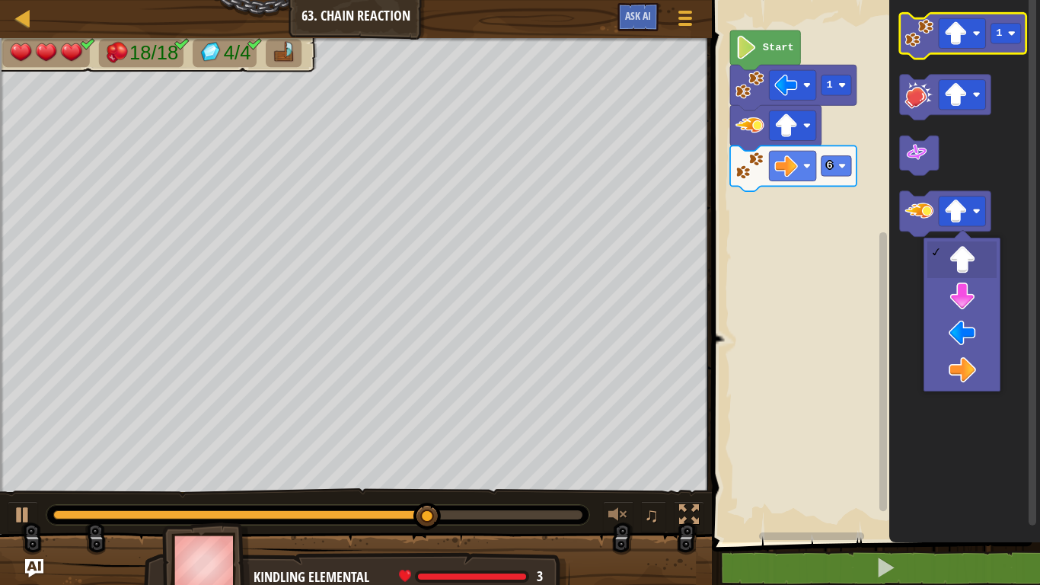
click at [908, 26] on image "Blockly Workspace" at bounding box center [919, 33] width 29 height 29
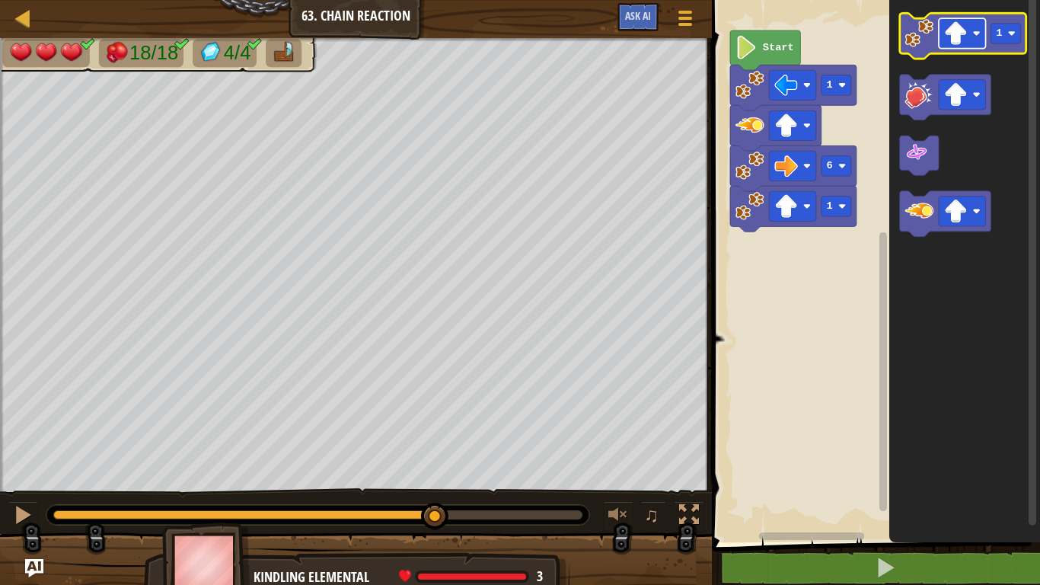
click at [956, 40] on image "Blockly Workspace" at bounding box center [956, 33] width 24 height 24
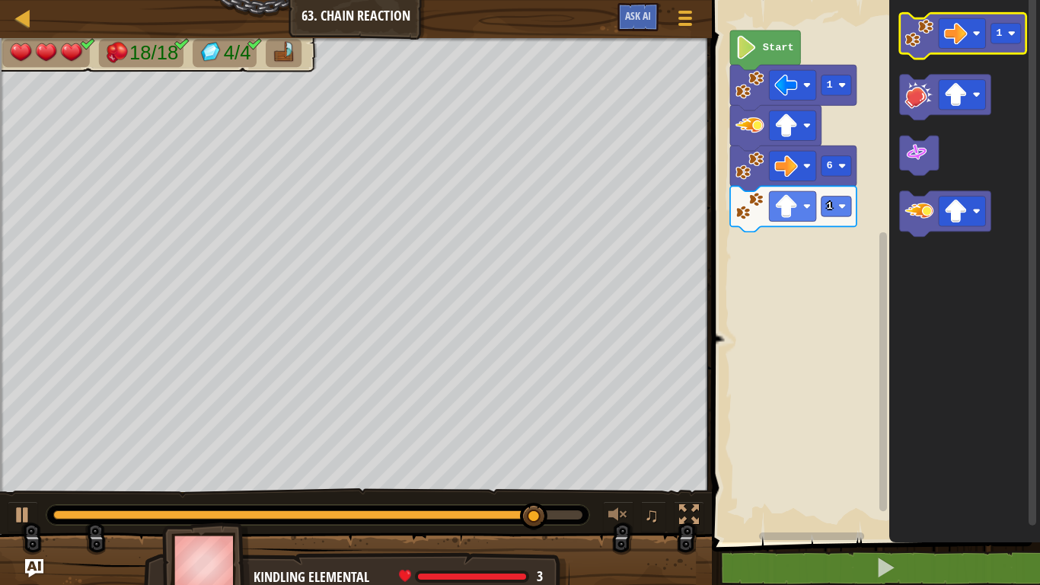
click at [929, 49] on icon "Blockly Workspace" at bounding box center [963, 36] width 126 height 46
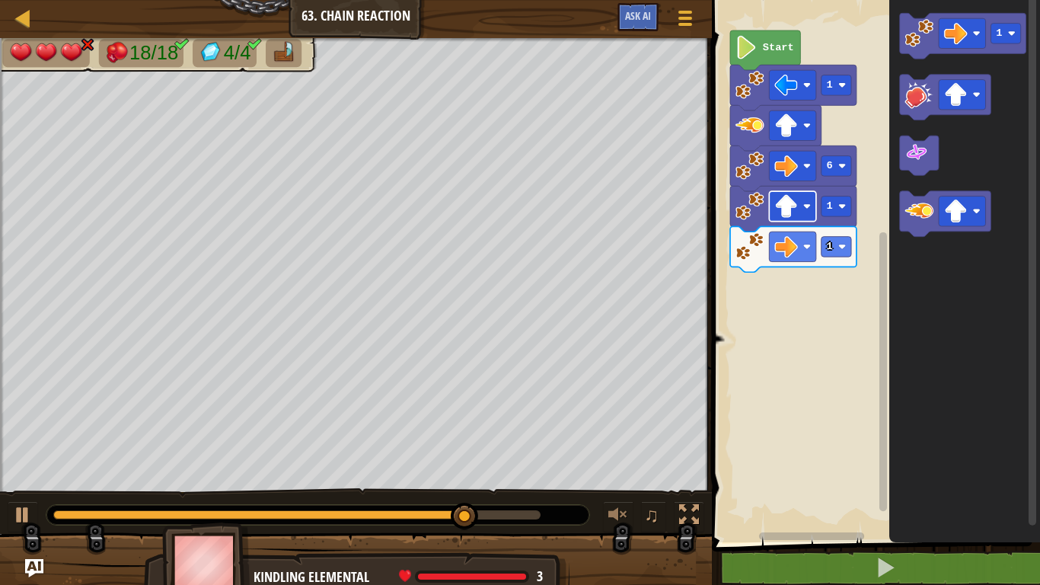
click at [779, 207] on image "Blockly Workspace" at bounding box center [787, 206] width 24 height 24
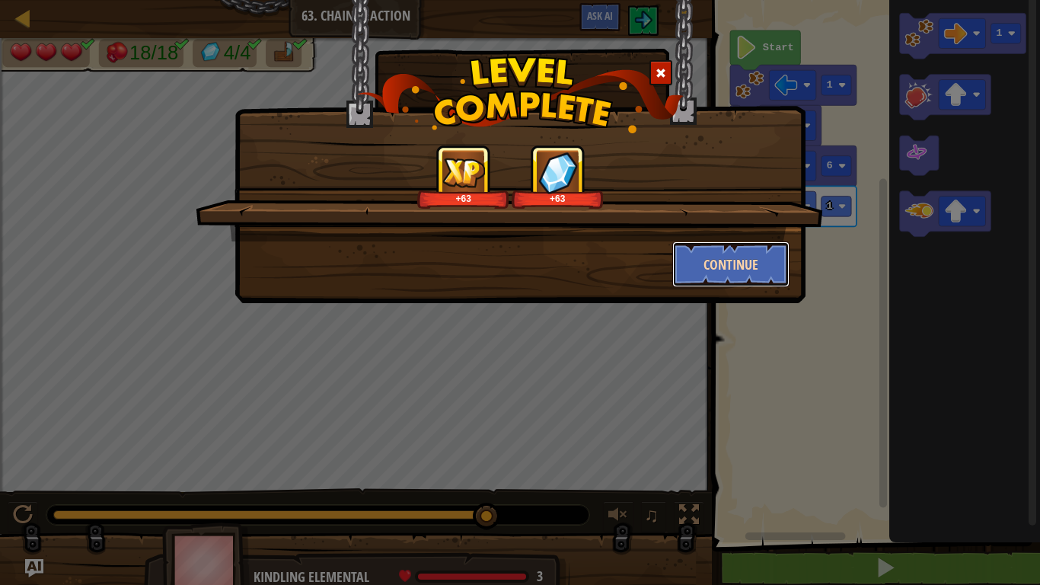
click at [699, 257] on button "Continue" at bounding box center [731, 264] width 118 height 46
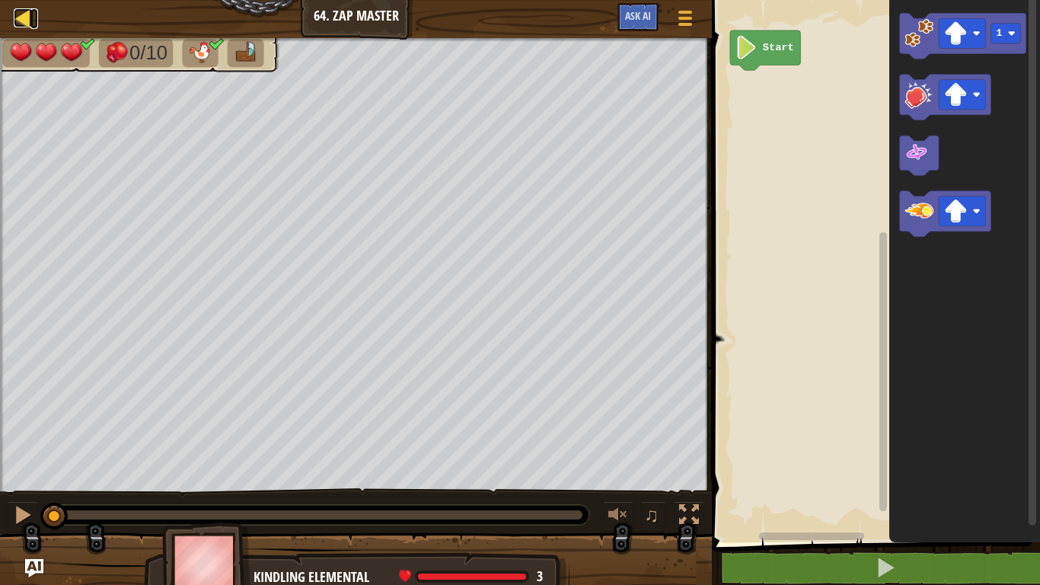
click at [24, 16] on div at bounding box center [23, 17] width 19 height 19
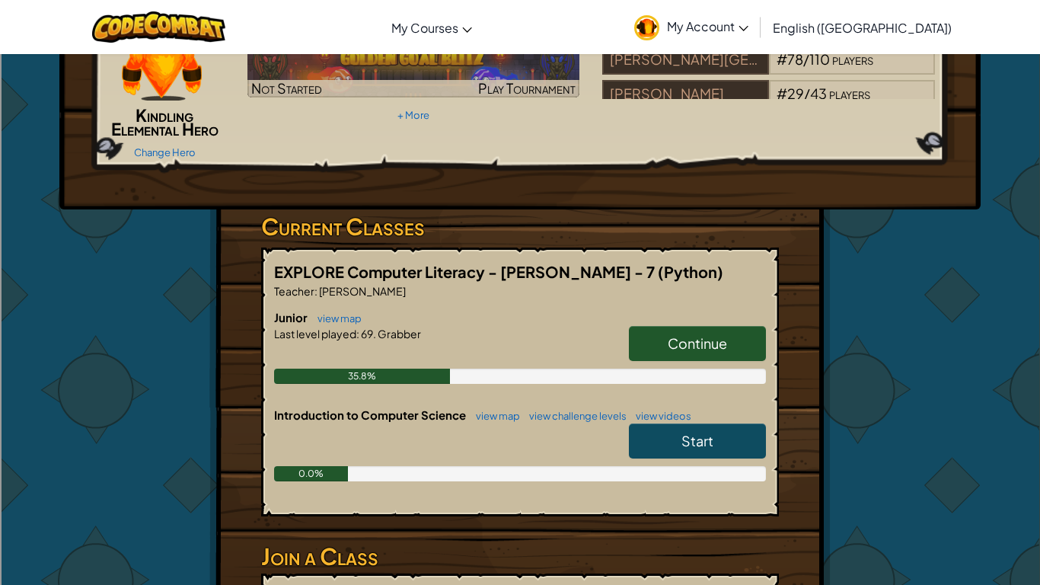
scroll to position [183, 0]
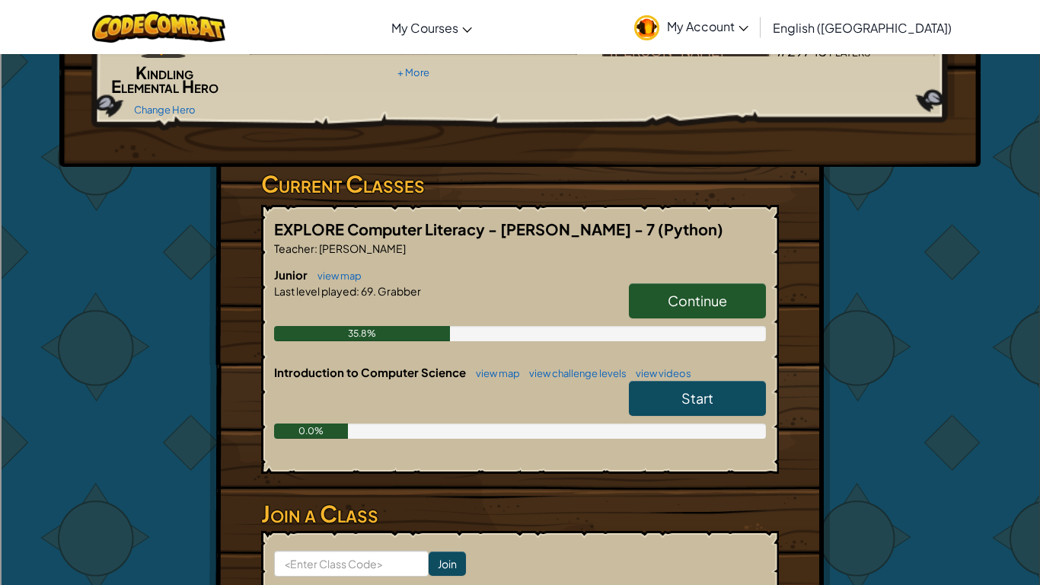
click at [727, 386] on link "Start" at bounding box center [697, 398] width 137 height 35
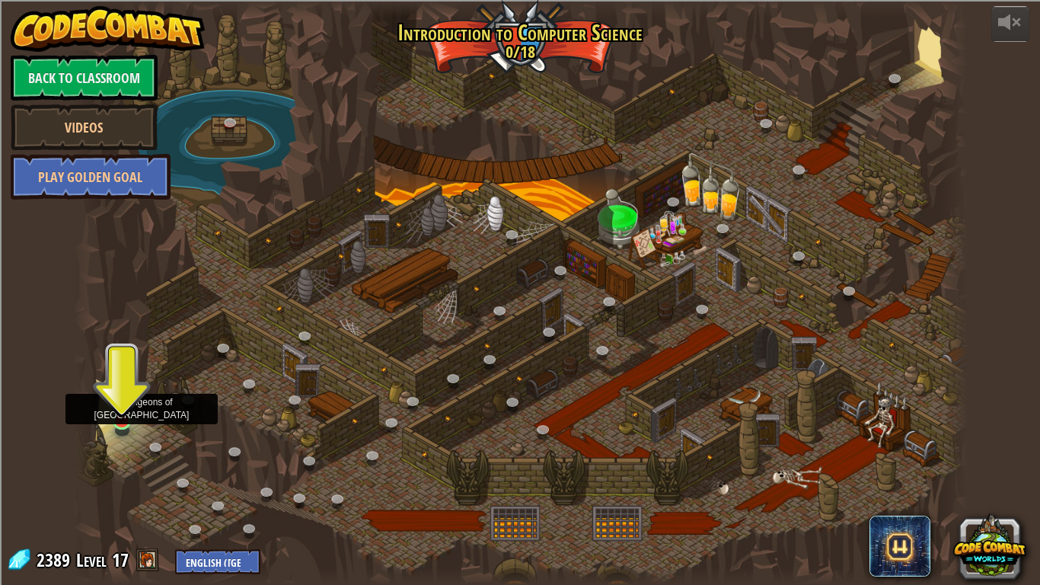
click at [116, 418] on img at bounding box center [121, 396] width 23 height 52
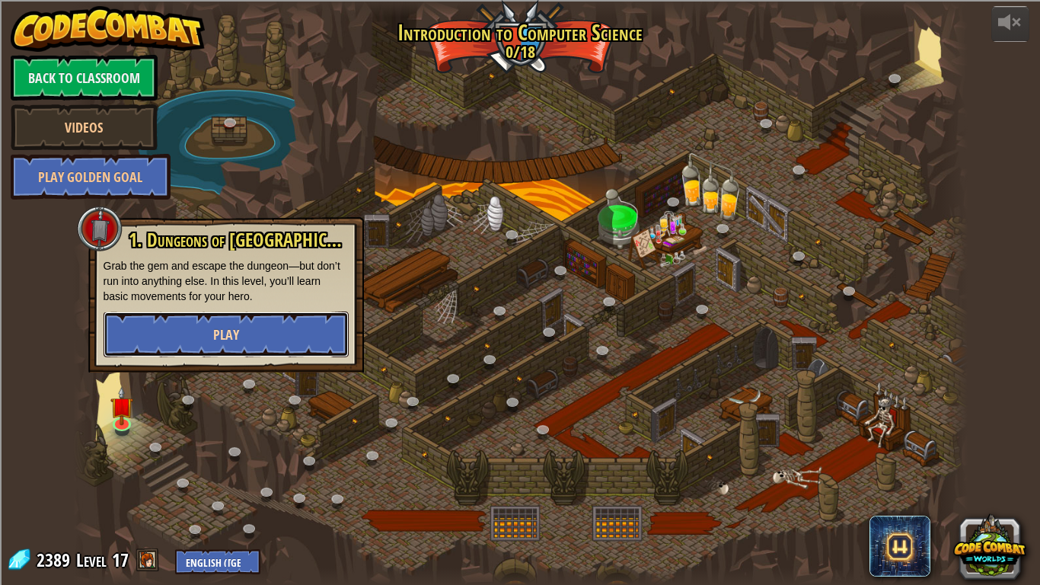
click at [235, 340] on span "Play" at bounding box center [226, 334] width 26 height 19
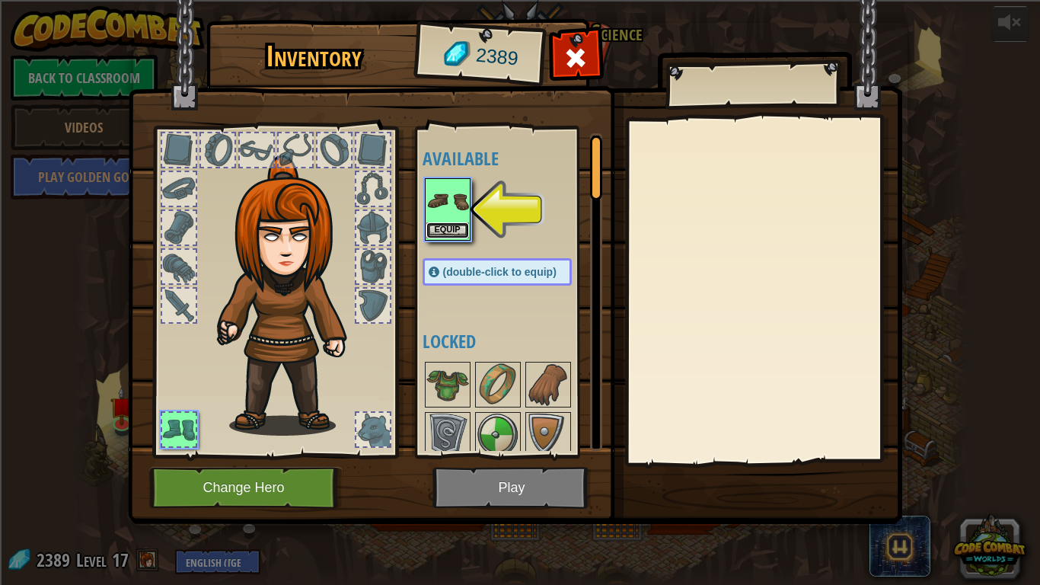
click at [452, 229] on button "Equip" at bounding box center [447, 230] width 43 height 16
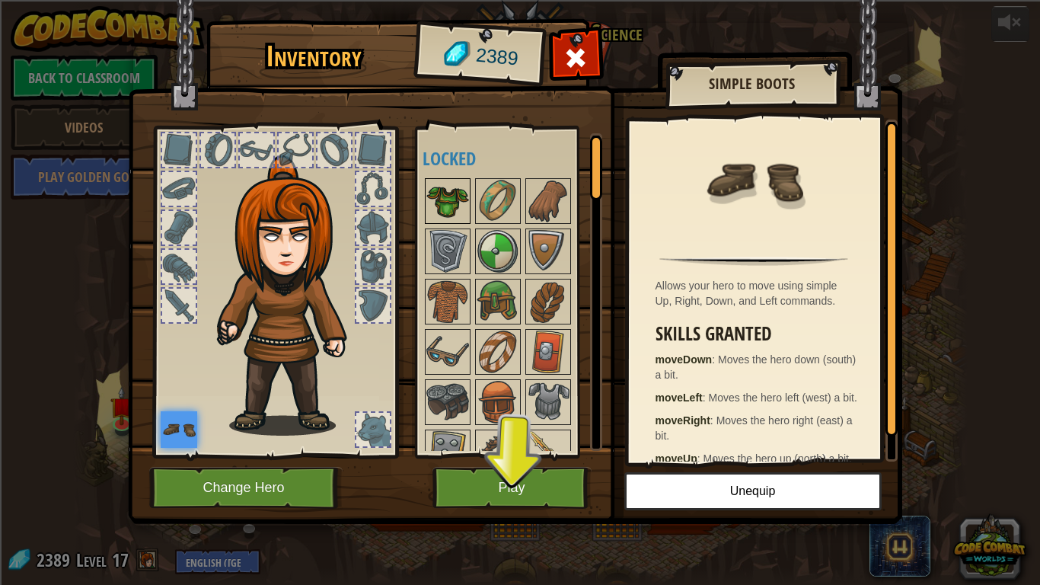
click at [453, 220] on img at bounding box center [447, 201] width 43 height 43
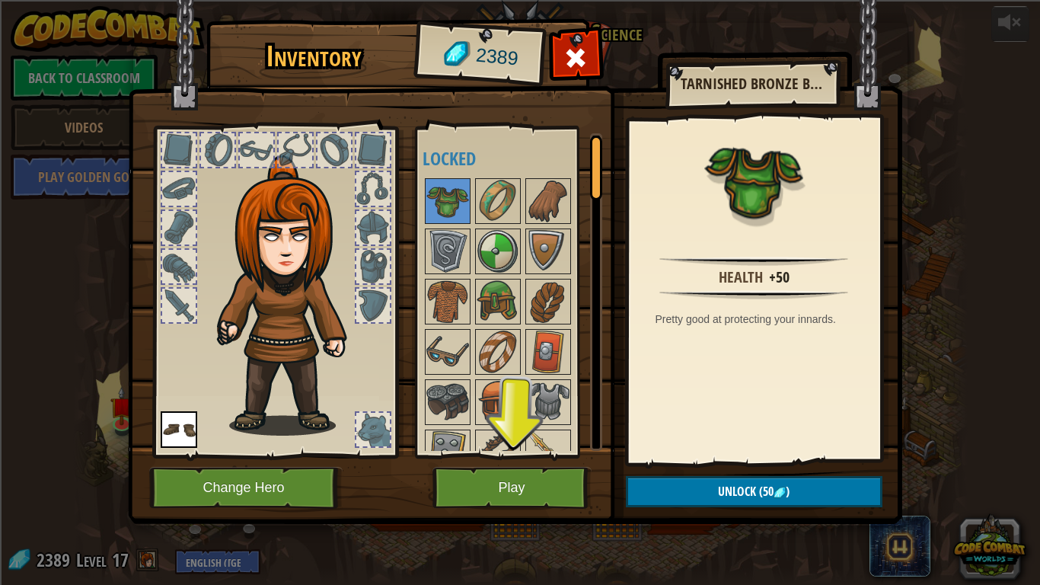
click at [308, 307] on img at bounding box center [292, 295] width 164 height 280
click at [282, 469] on button "Change Hero" at bounding box center [245, 488] width 193 height 42
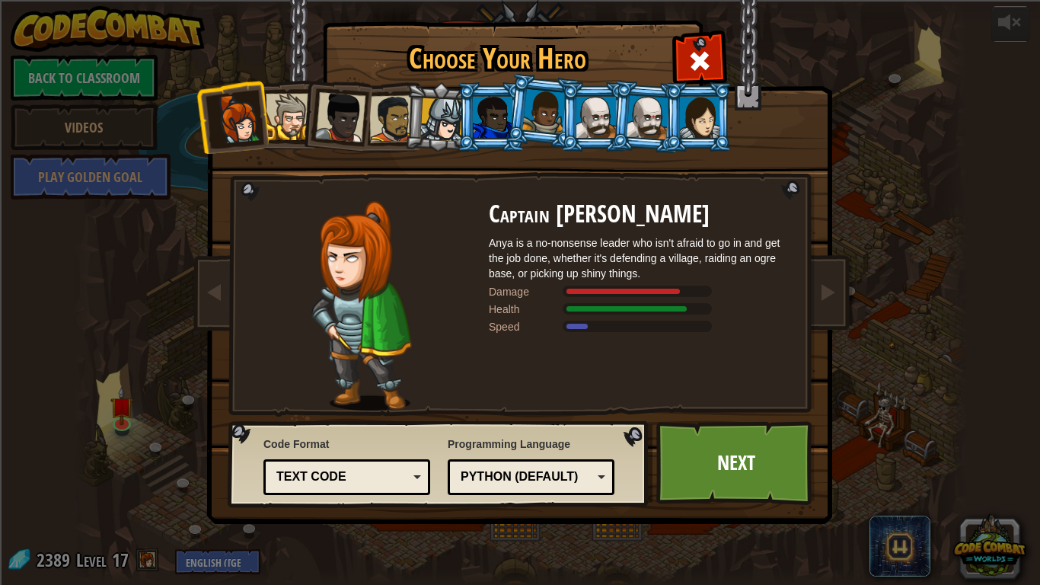
click at [286, 123] on div at bounding box center [289, 117] width 46 height 46
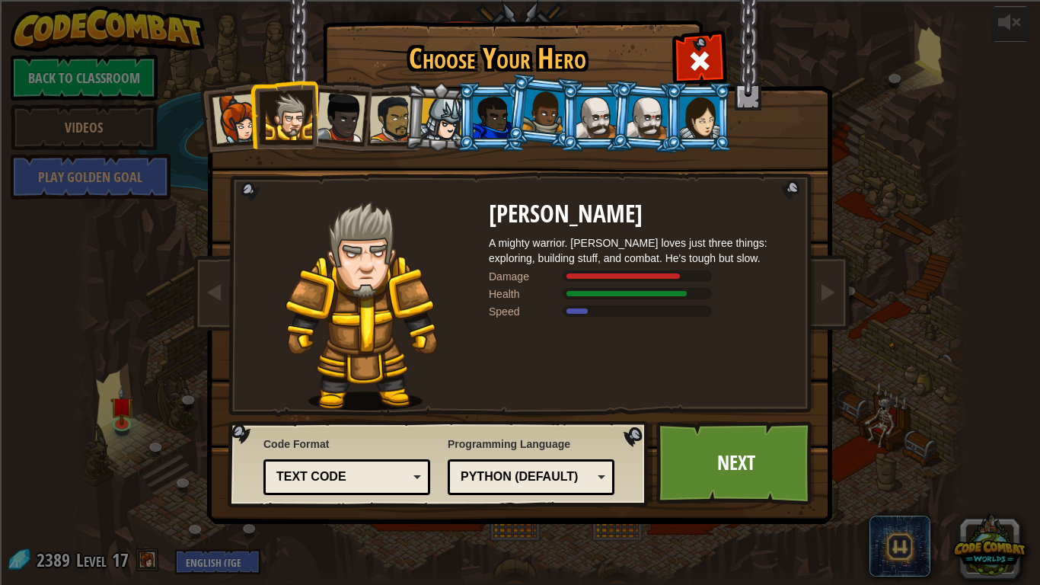
click at [331, 110] on div at bounding box center [340, 117] width 50 height 50
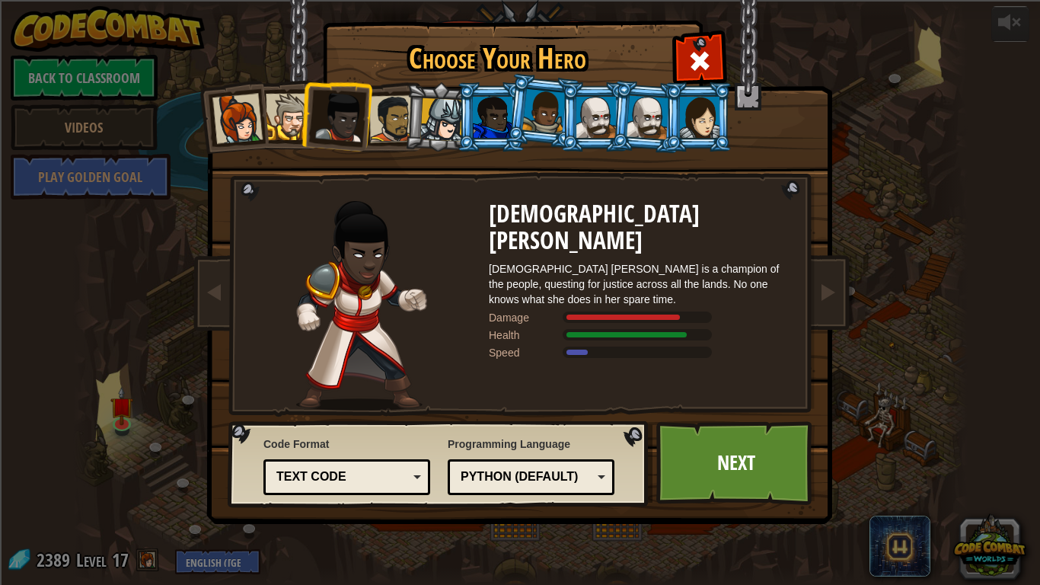
click at [538, 97] on div at bounding box center [543, 111] width 43 height 45
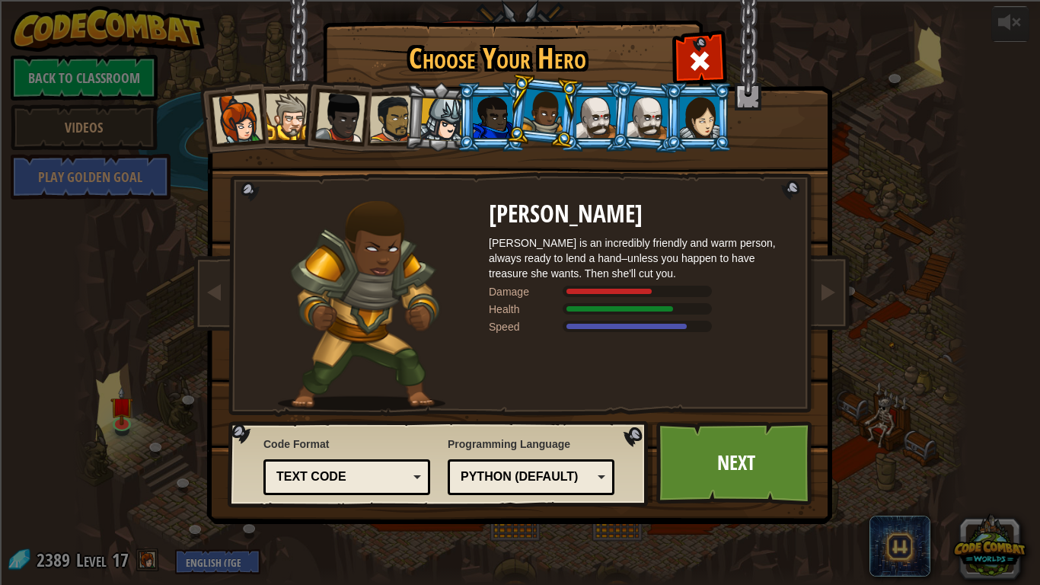
click at [589, 120] on div at bounding box center [596, 117] width 40 height 41
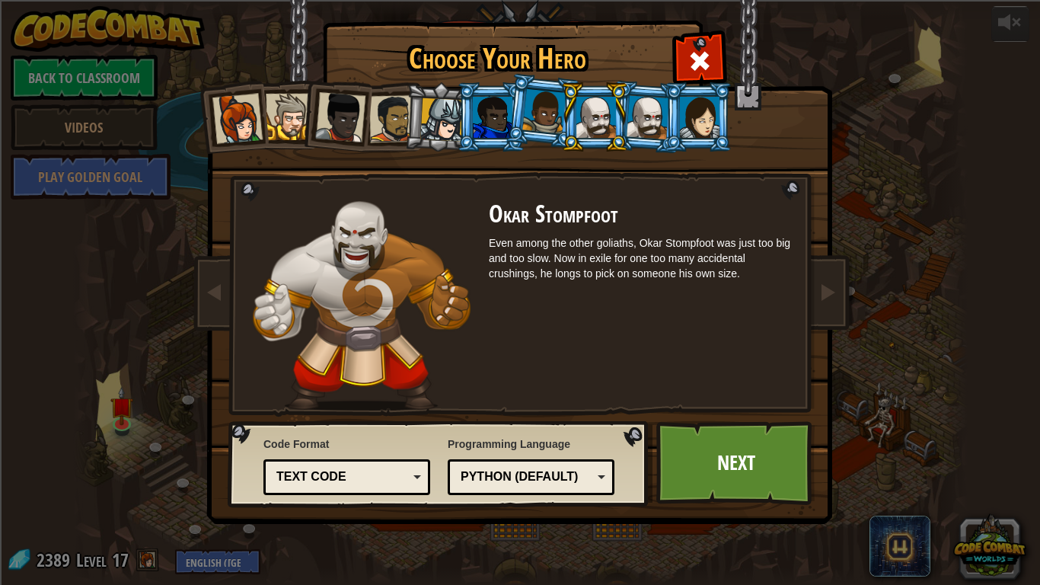
click at [633, 123] on div at bounding box center [648, 116] width 43 height 43
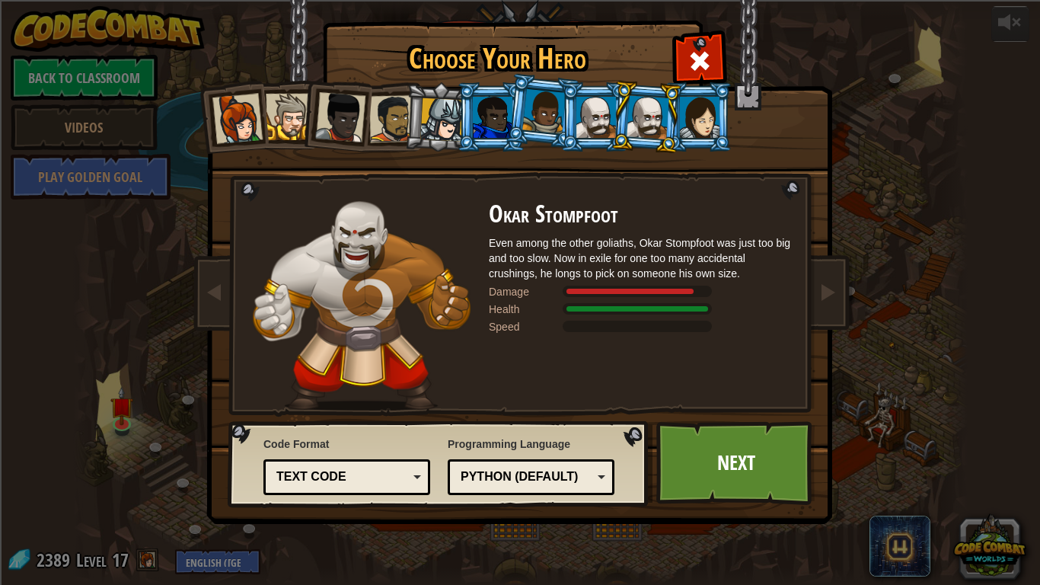
click at [601, 126] on div at bounding box center [596, 117] width 40 height 41
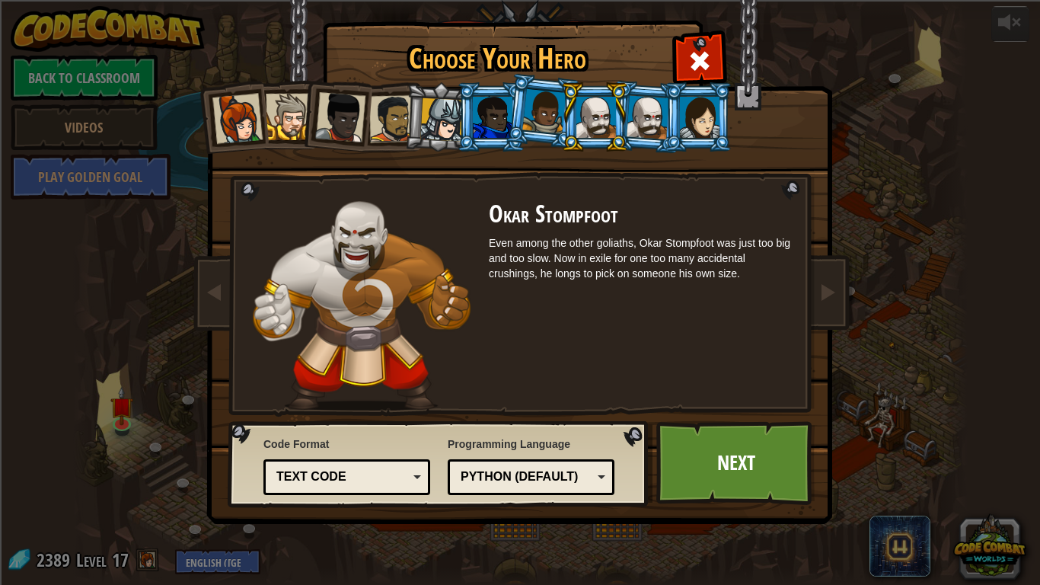
click at [643, 129] on div at bounding box center [648, 116] width 43 height 43
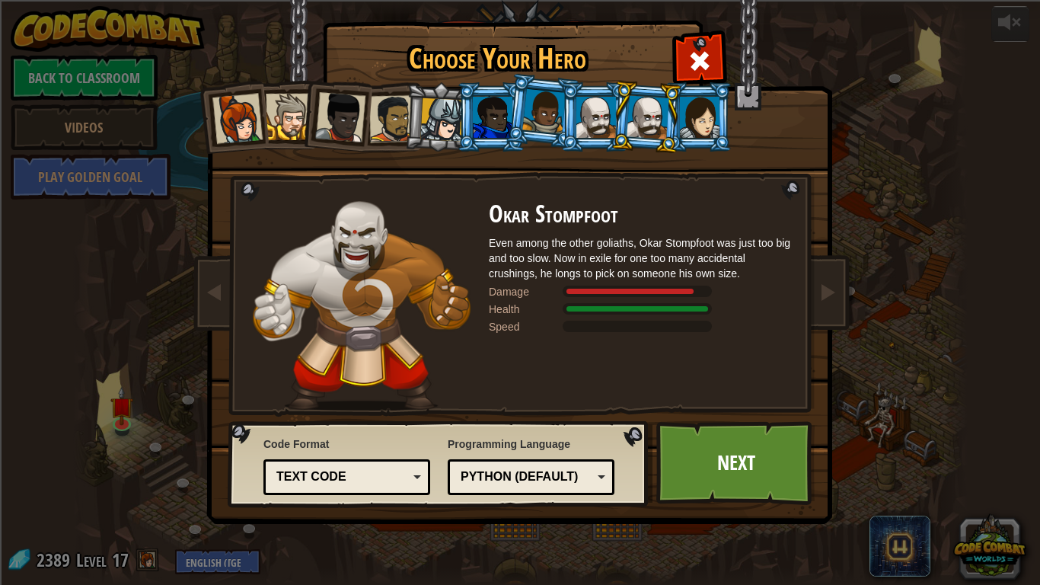
click at [592, 118] on div at bounding box center [596, 117] width 40 height 41
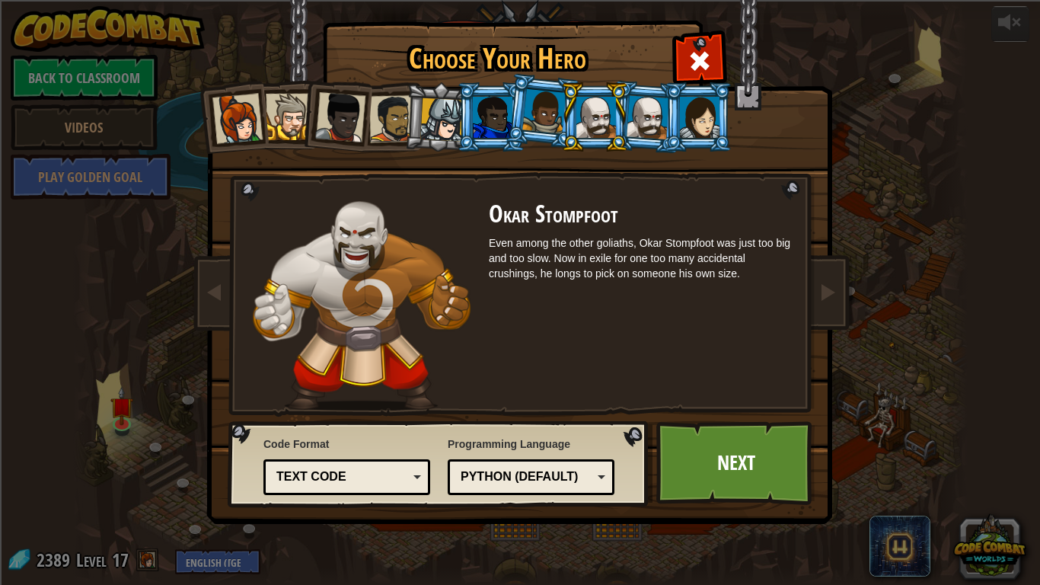
click at [676, 115] on li at bounding box center [698, 116] width 69 height 69
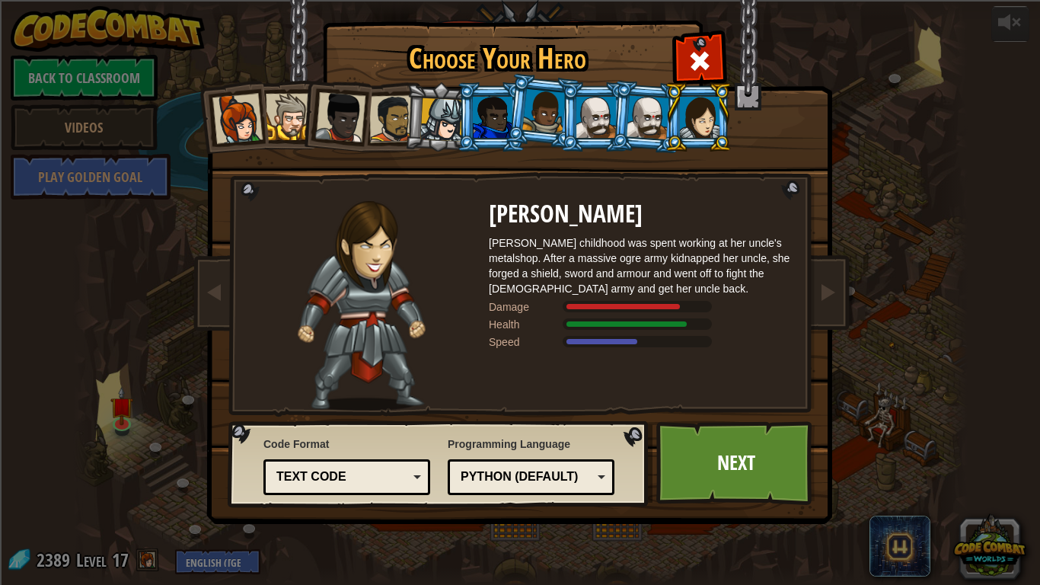
click at [652, 136] on div at bounding box center [648, 116] width 43 height 43
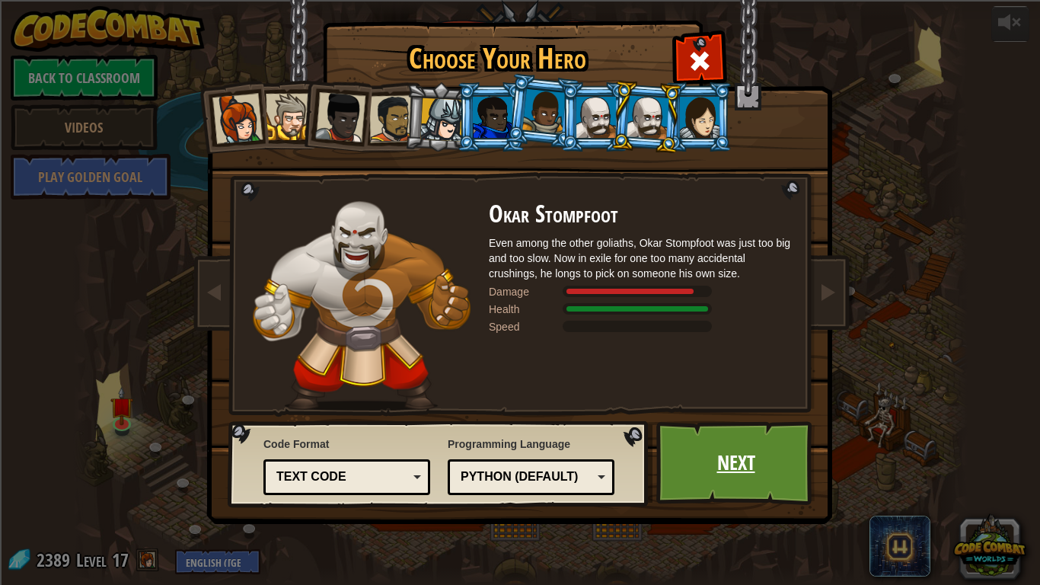
click at [719, 458] on link "Next" at bounding box center [735, 463] width 159 height 84
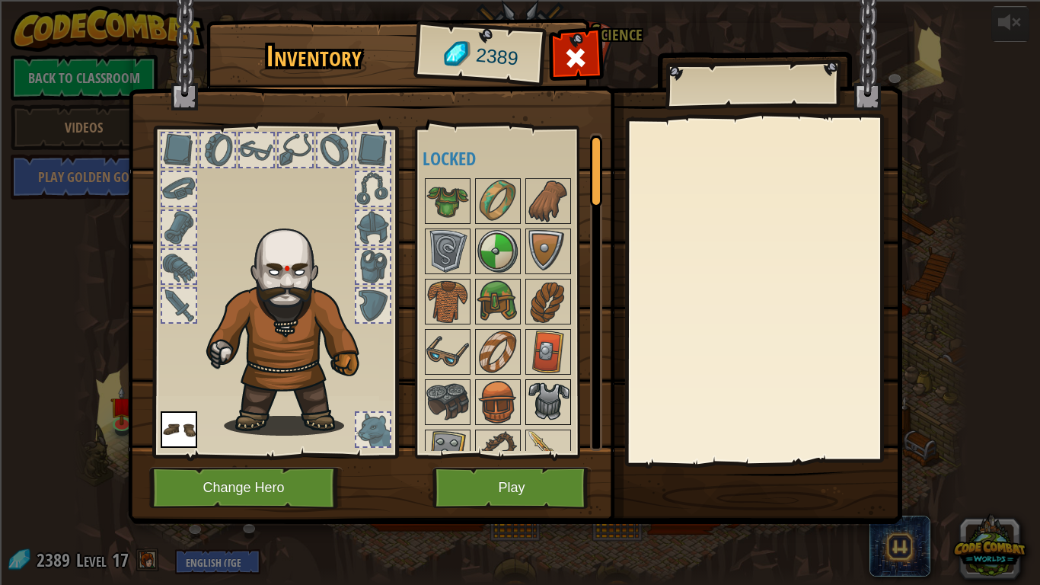
click at [544, 404] on img at bounding box center [548, 402] width 43 height 43
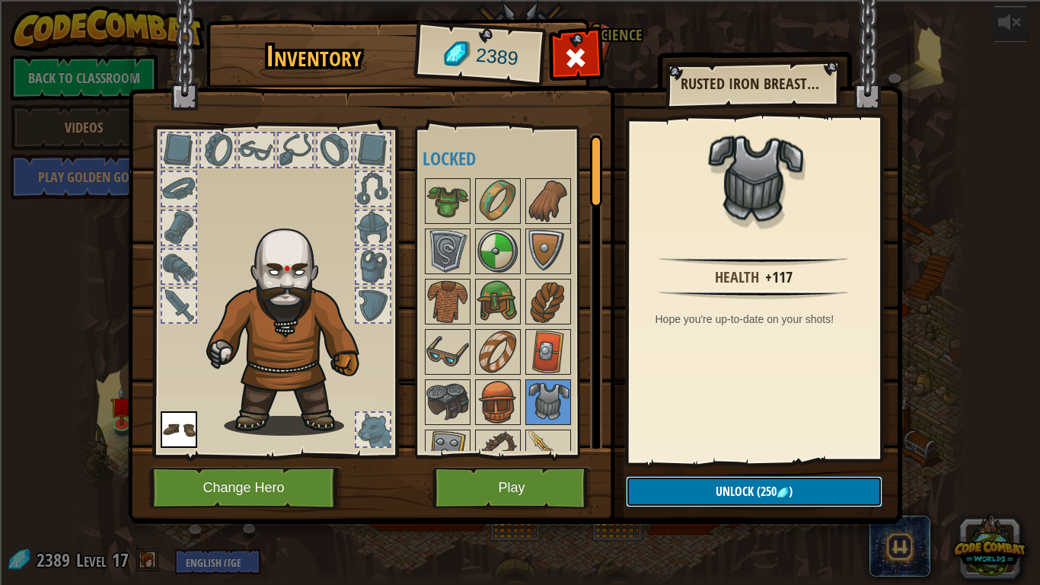
click at [743, 490] on span "Unlock" at bounding box center [735, 491] width 38 height 17
click at [745, 490] on button "Confirm" at bounding box center [754, 491] width 257 height 31
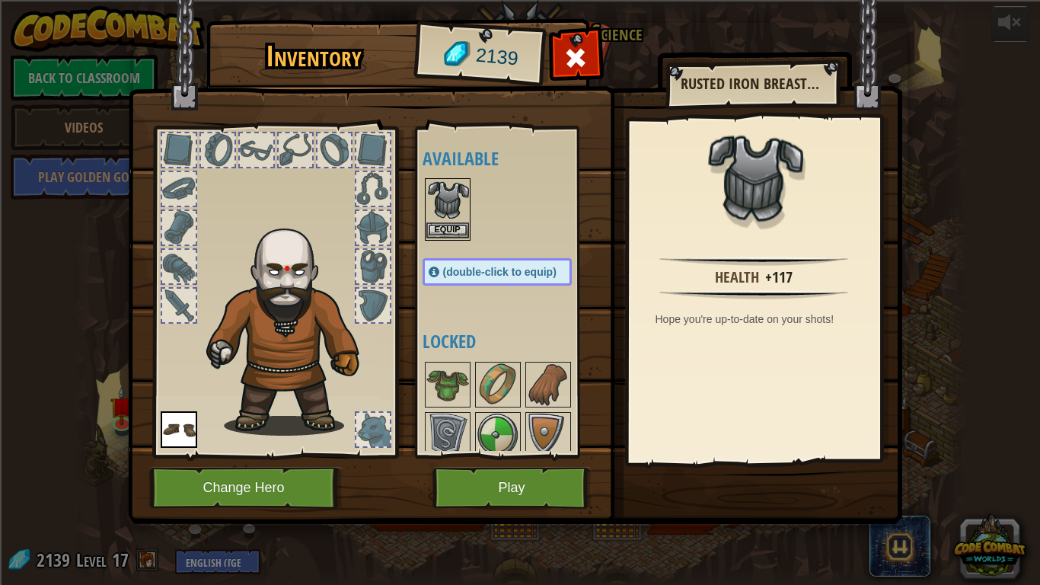
click at [440, 219] on img at bounding box center [447, 201] width 43 height 43
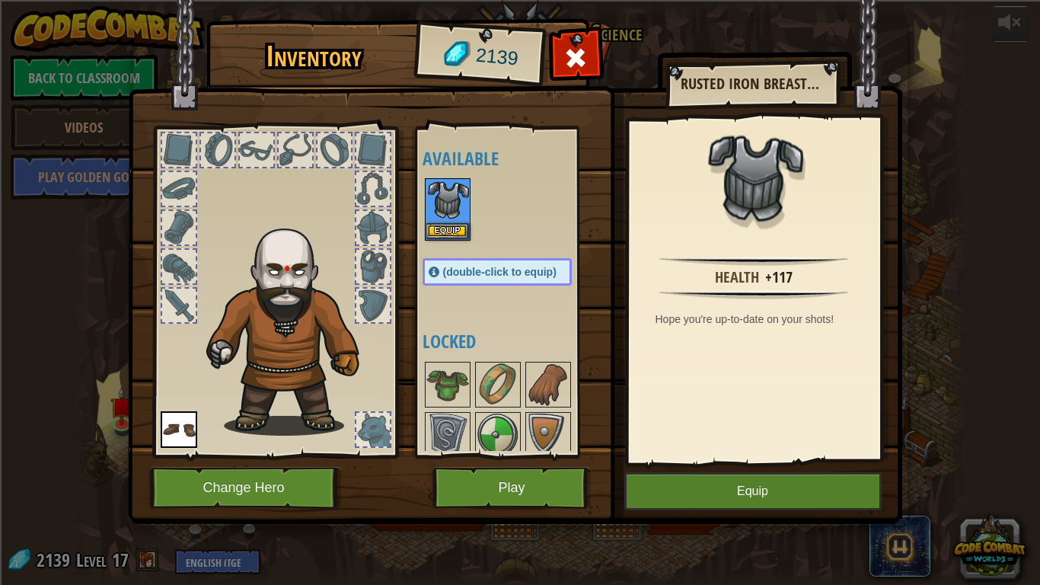
click at [500, 345] on h4 "Locked" at bounding box center [513, 341] width 180 height 20
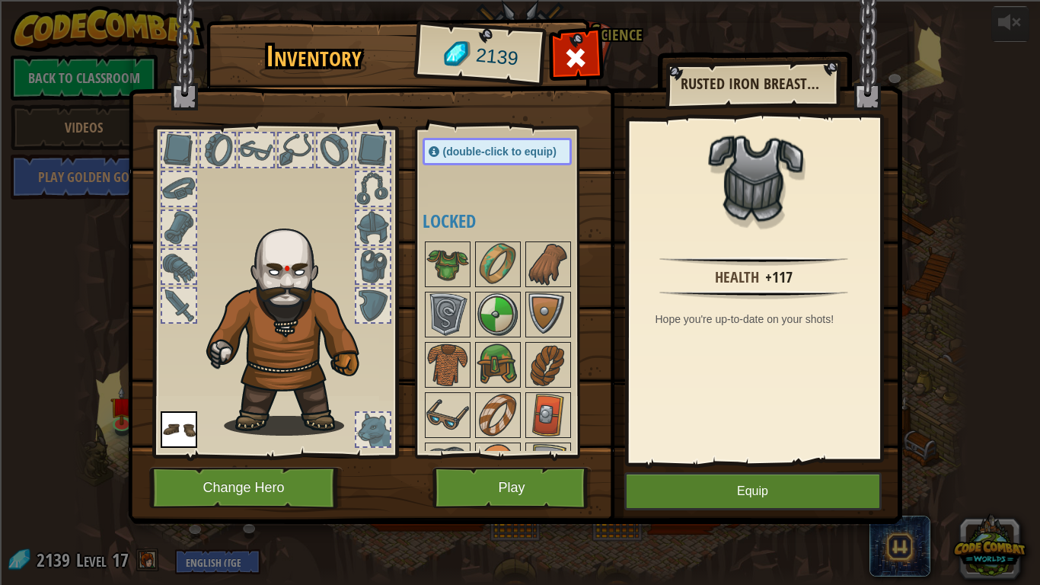
scroll to position [122, 0]
click at [439, 275] on img at bounding box center [447, 262] width 43 height 43
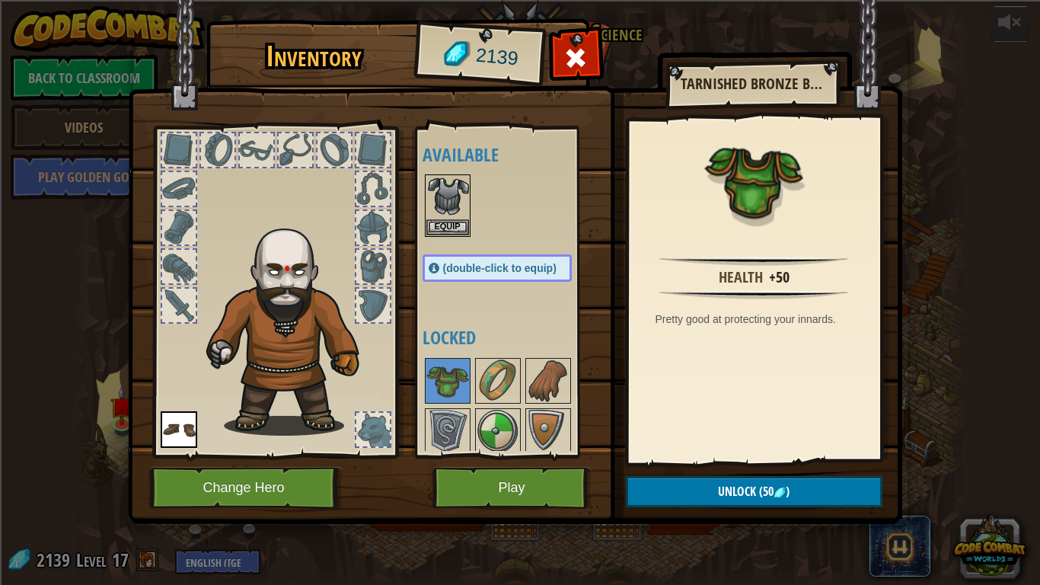
scroll to position [0, 0]
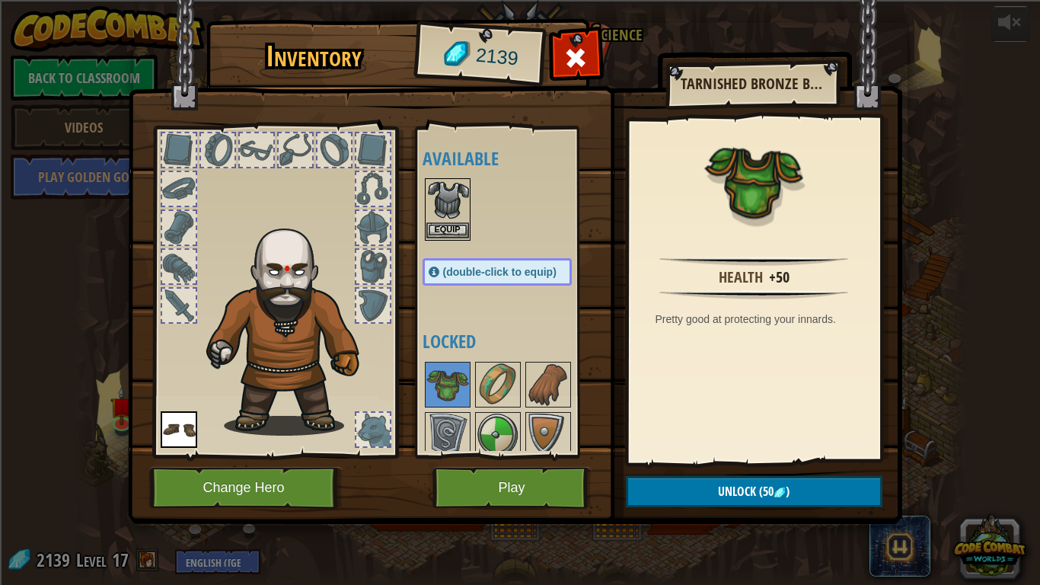
click at [458, 210] on img at bounding box center [447, 201] width 43 height 43
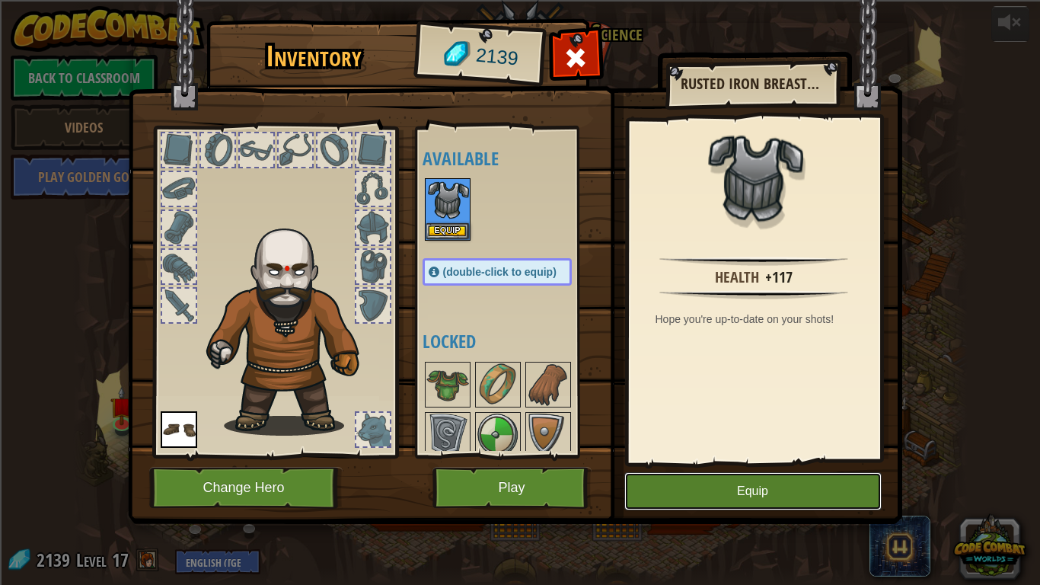
click at [742, 499] on button "Equip" at bounding box center [752, 491] width 257 height 38
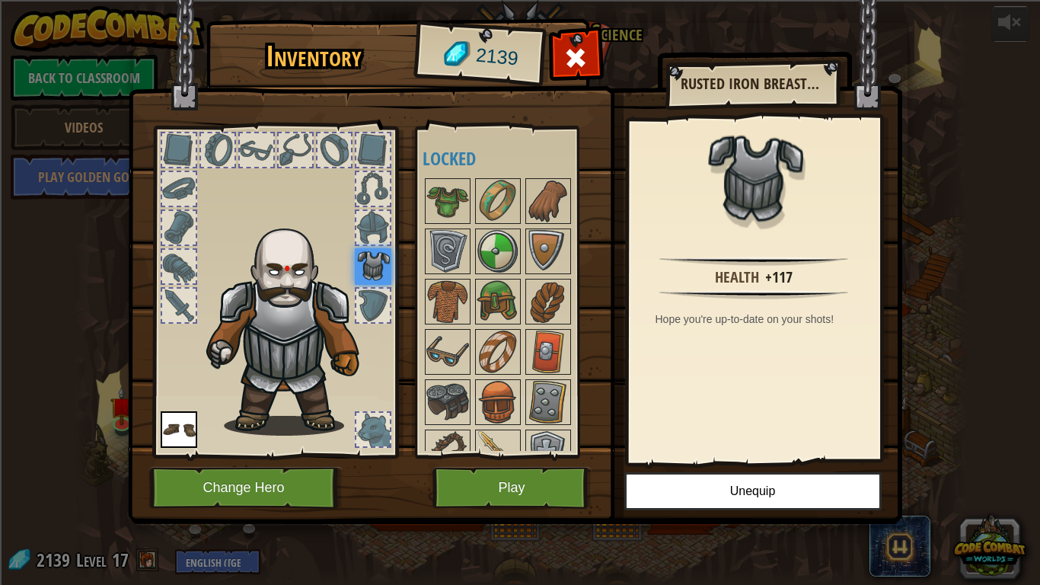
click at [377, 225] on div at bounding box center [373, 228] width 34 height 34
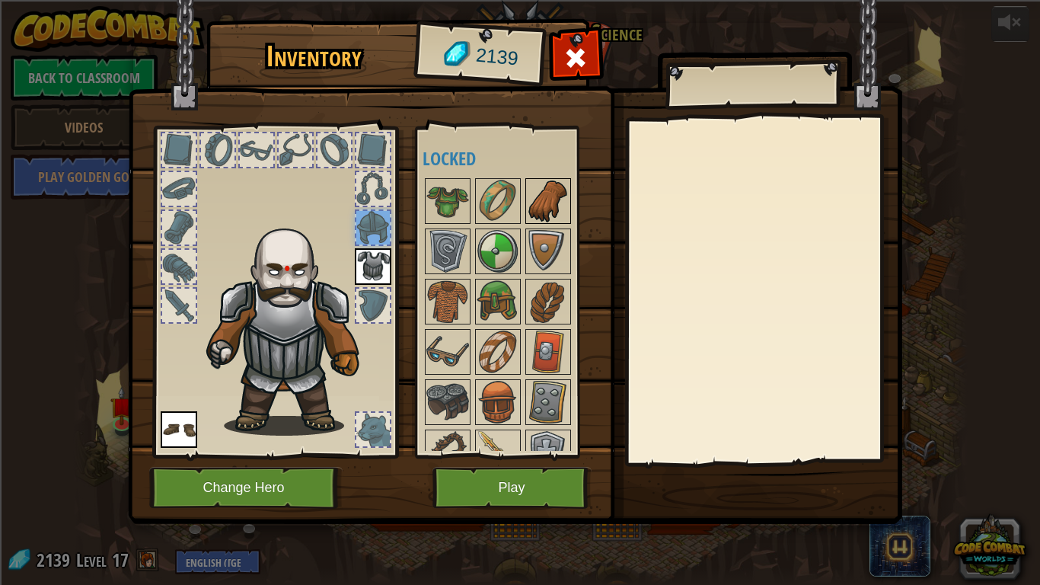
click at [541, 206] on img at bounding box center [548, 201] width 43 height 43
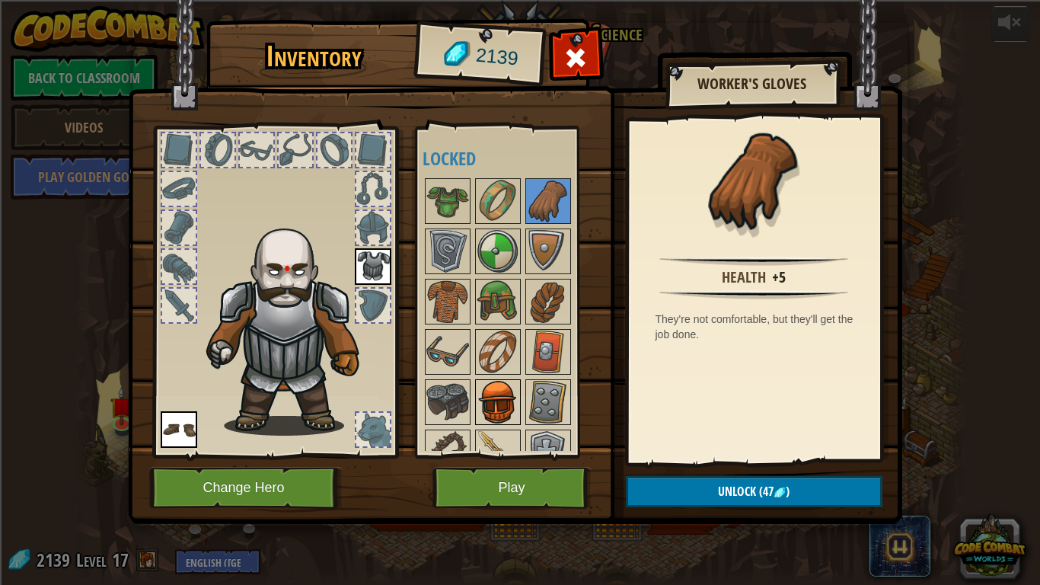
click at [512, 400] on img at bounding box center [498, 402] width 43 height 43
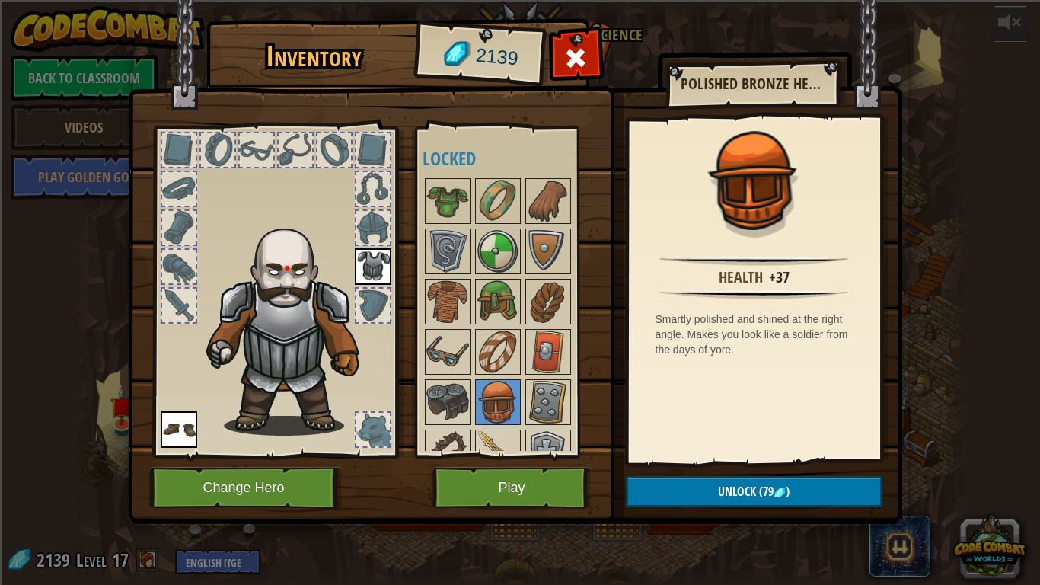
click at [462, 404] on img at bounding box center [447, 402] width 43 height 43
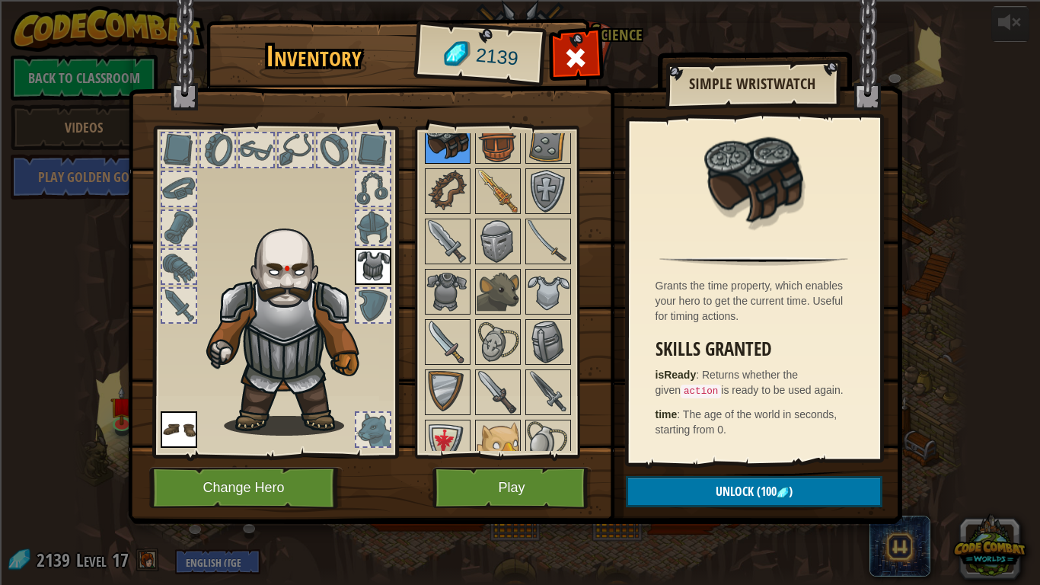
scroll to position [274, 0]
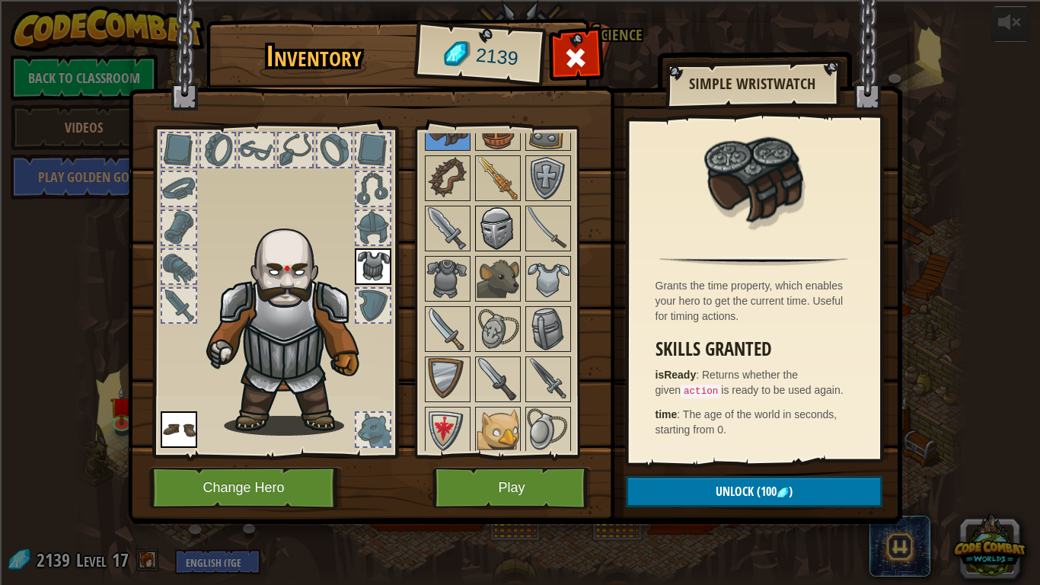
click at [486, 223] on img at bounding box center [498, 228] width 43 height 43
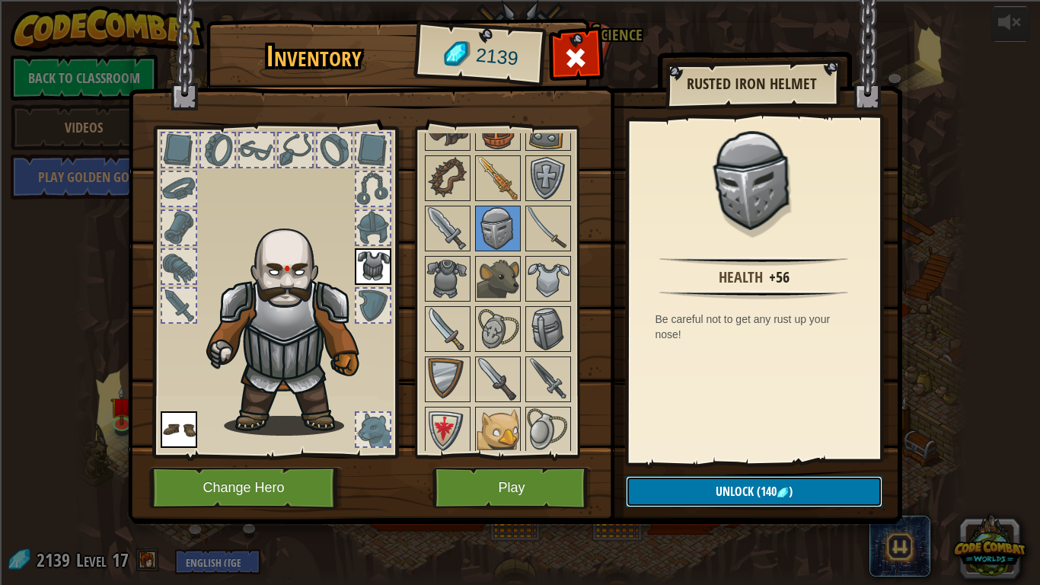
click at [732, 493] on span "Unlock" at bounding box center [735, 491] width 38 height 17
click at [732, 493] on button "Confirm" at bounding box center [754, 491] width 257 height 31
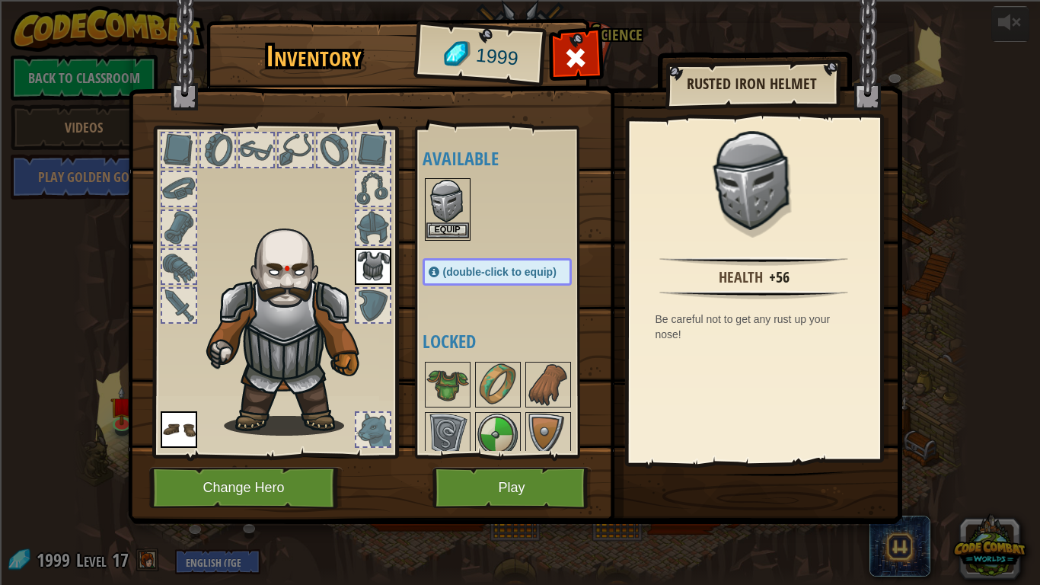
click at [441, 208] on img at bounding box center [447, 201] width 43 height 43
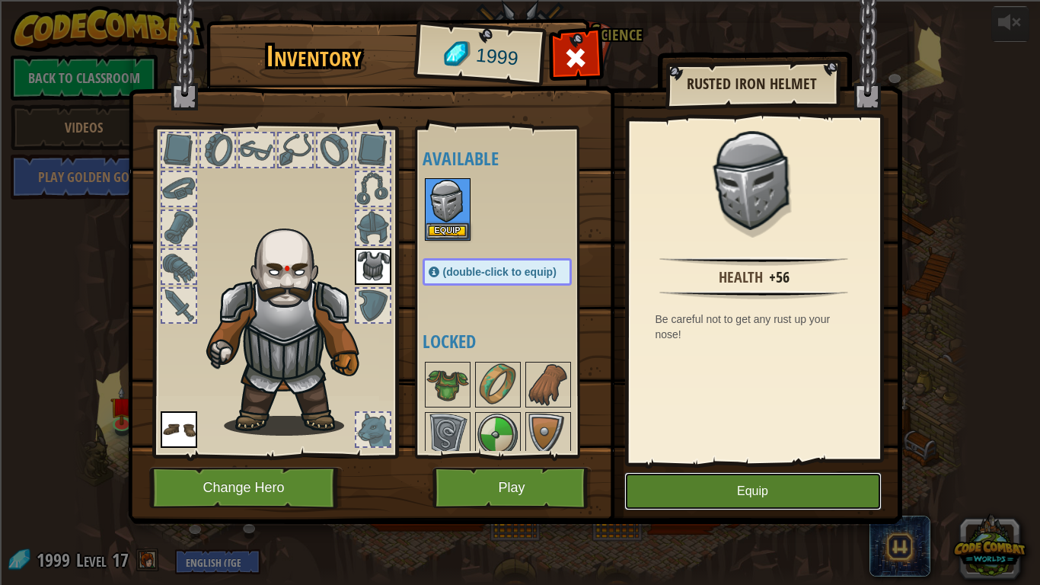
click at [726, 506] on button "Equip" at bounding box center [752, 491] width 257 height 38
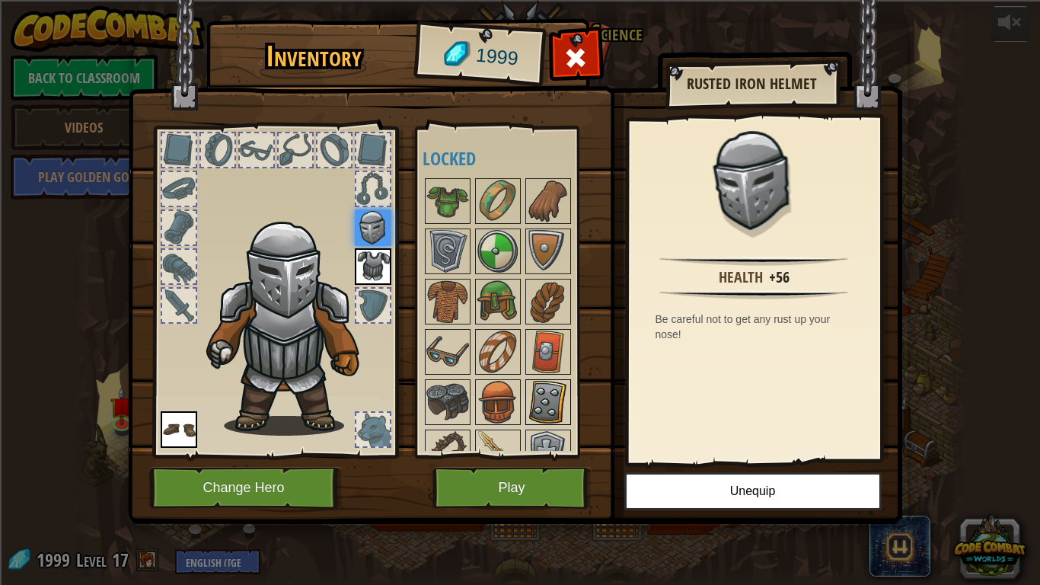
click at [547, 407] on img at bounding box center [548, 402] width 43 height 43
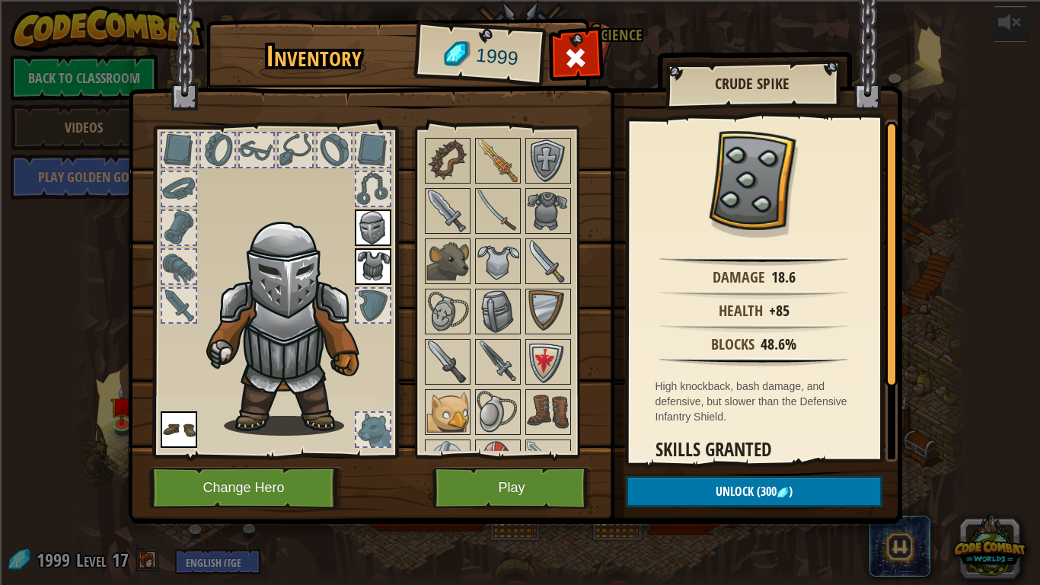
scroll to position [305, 0]
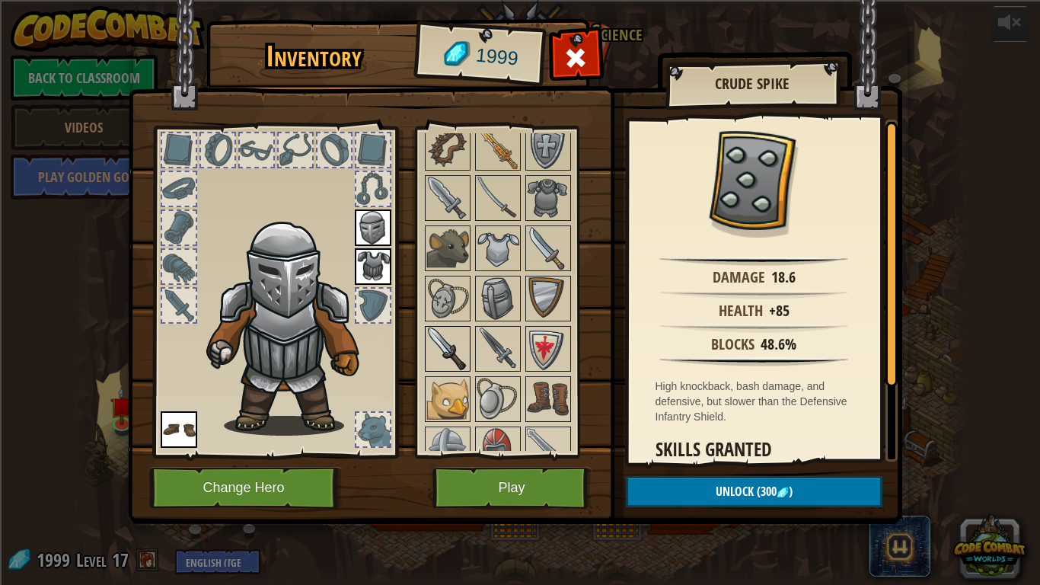
click at [434, 356] on img at bounding box center [447, 348] width 43 height 43
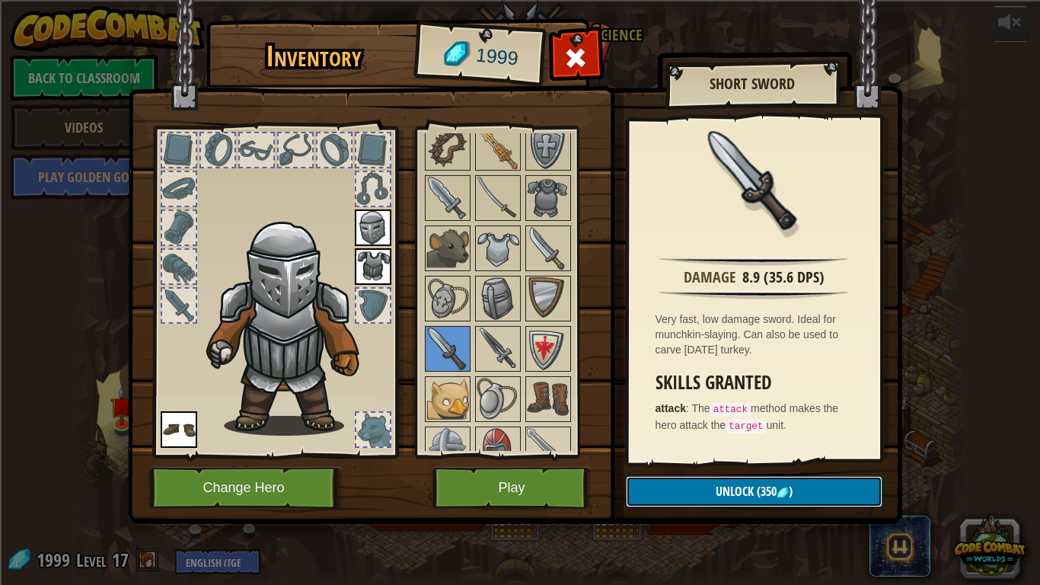
click at [751, 497] on span "Unlock" at bounding box center [735, 491] width 38 height 17
click at [754, 491] on button "Confirm" at bounding box center [754, 491] width 257 height 31
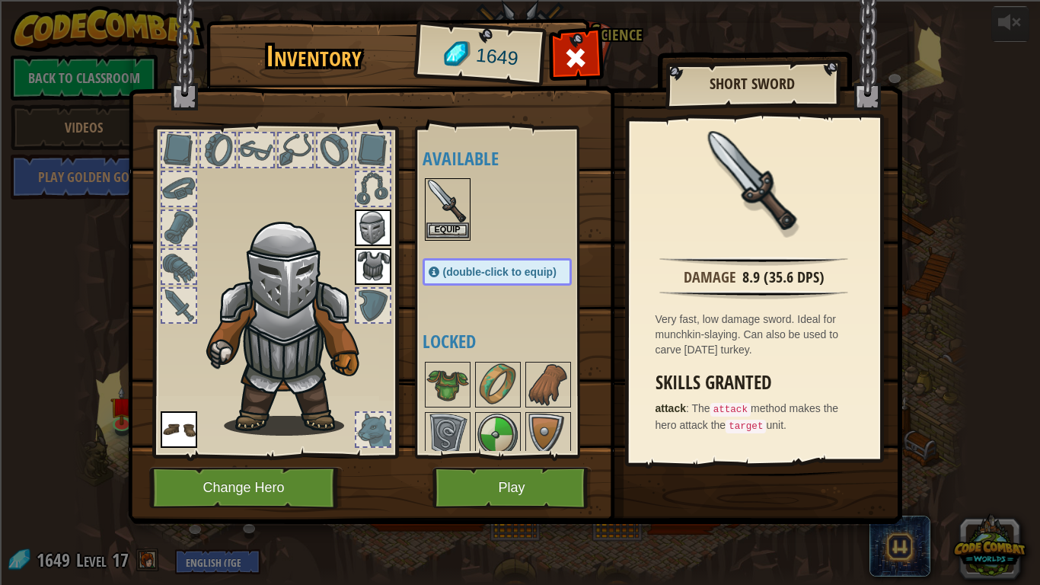
click at [452, 219] on img at bounding box center [447, 201] width 43 height 43
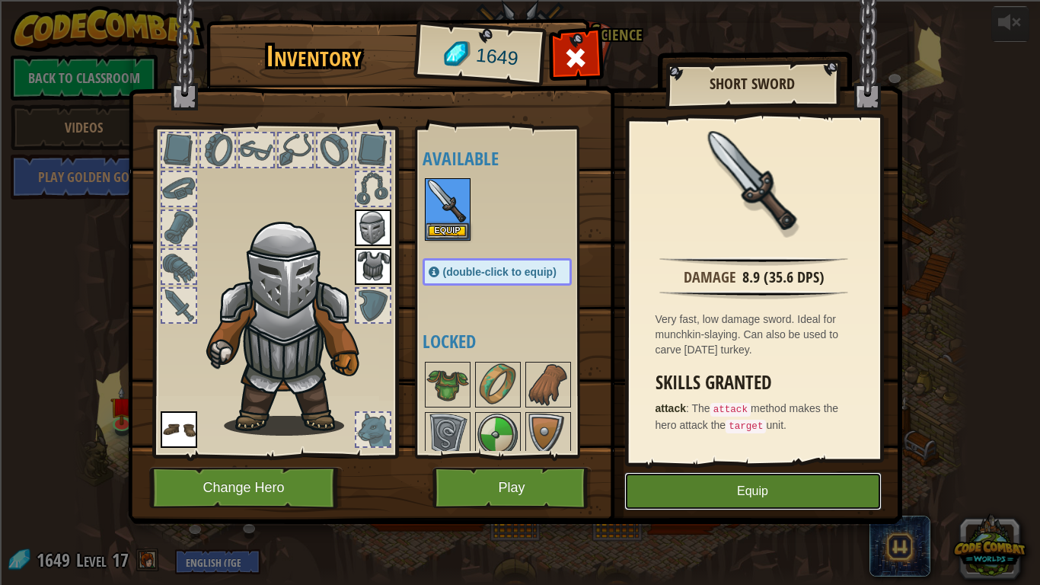
click at [717, 483] on button "Equip" at bounding box center [752, 491] width 257 height 38
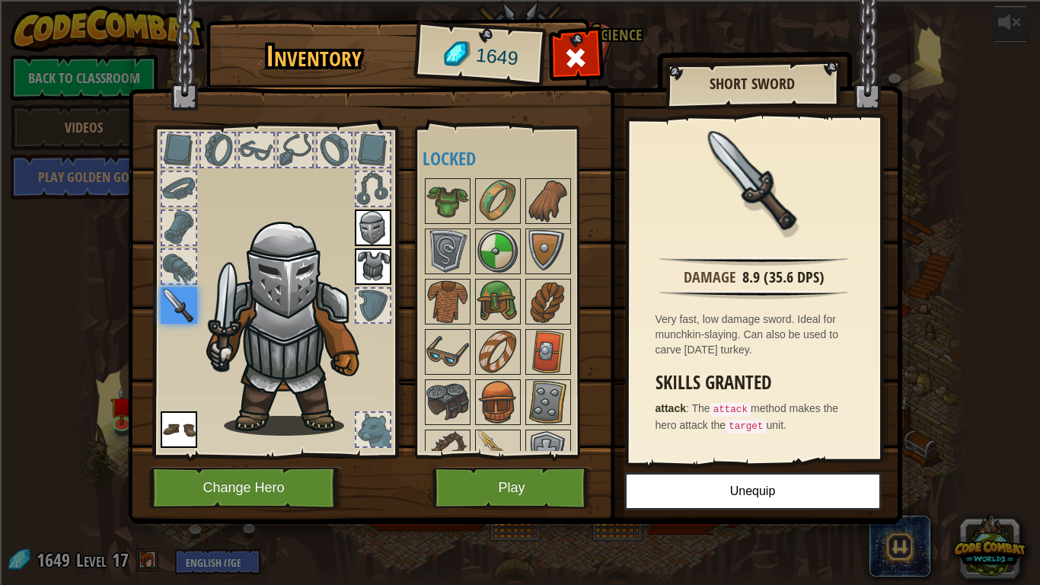
click at [184, 261] on div at bounding box center [179, 267] width 34 height 34
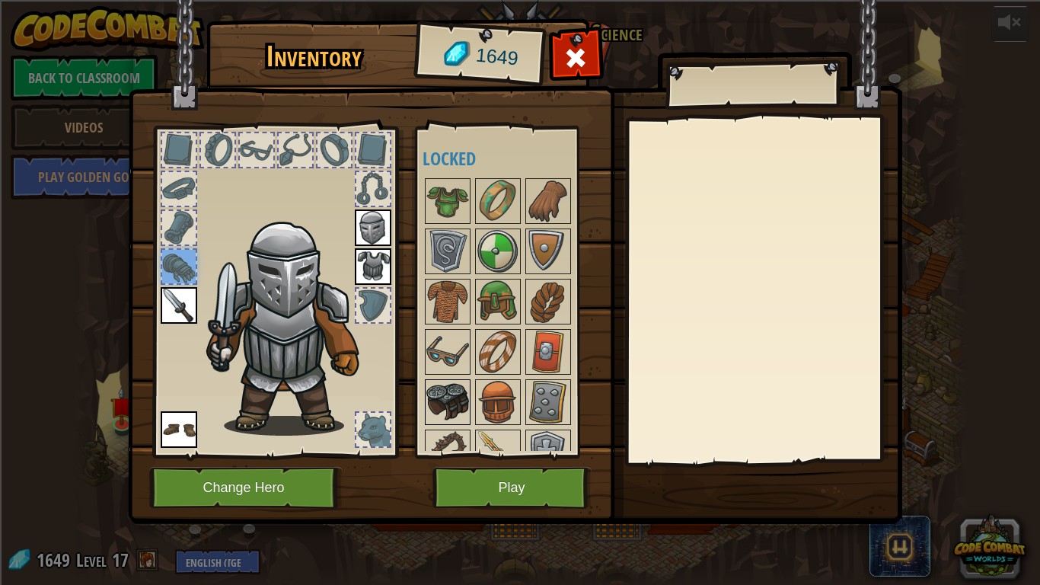
click at [454, 392] on img at bounding box center [447, 402] width 43 height 43
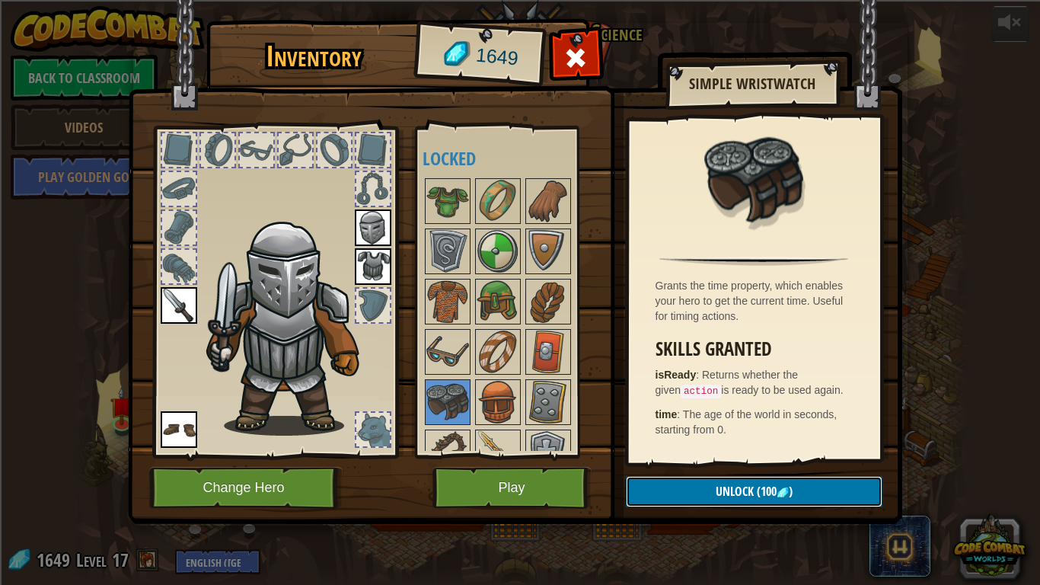
click at [720, 485] on span "Unlock" at bounding box center [735, 491] width 38 height 17
click at [720, 485] on button "Confirm" at bounding box center [754, 491] width 257 height 31
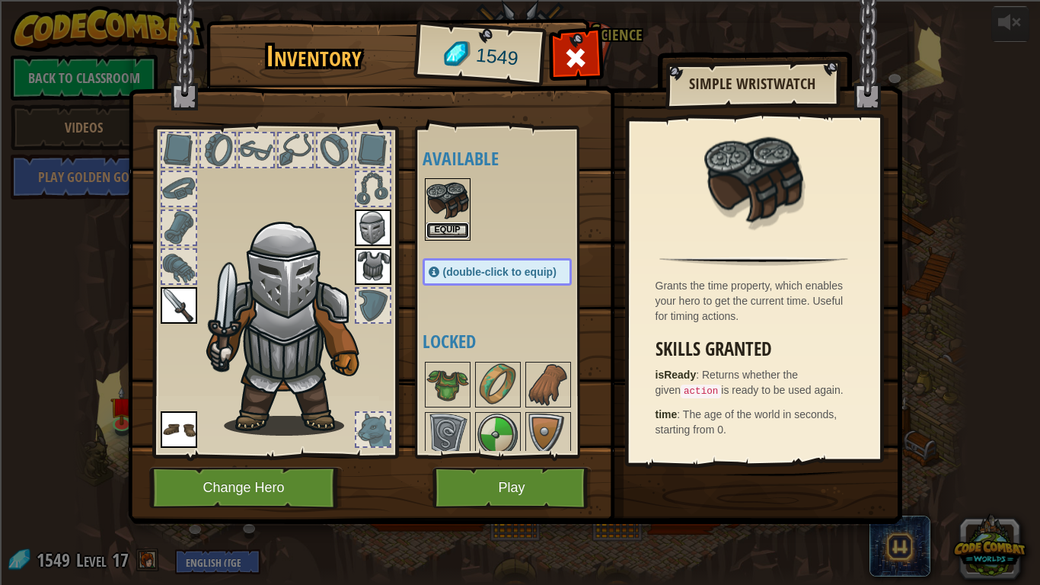
click at [458, 228] on button "Equip" at bounding box center [447, 230] width 43 height 16
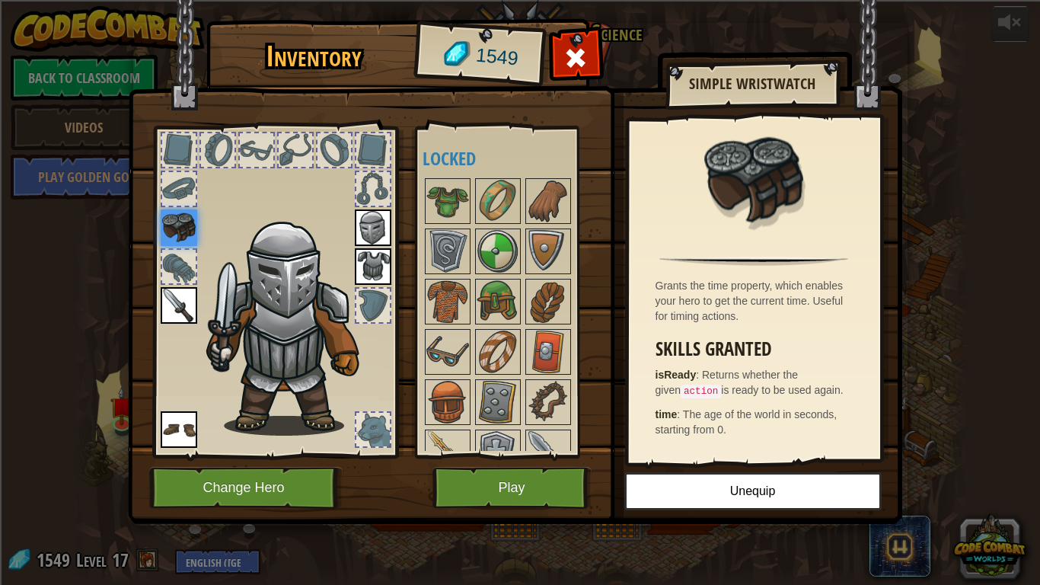
click at [375, 353] on img at bounding box center [292, 325] width 187 height 222
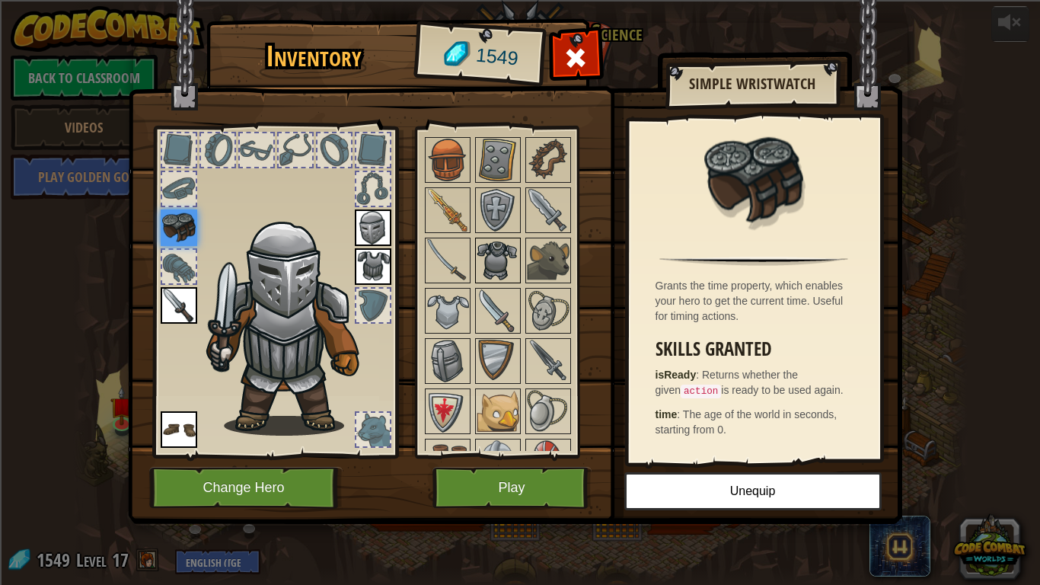
scroll to position [244, 0]
click at [554, 268] on img at bounding box center [548, 259] width 43 height 43
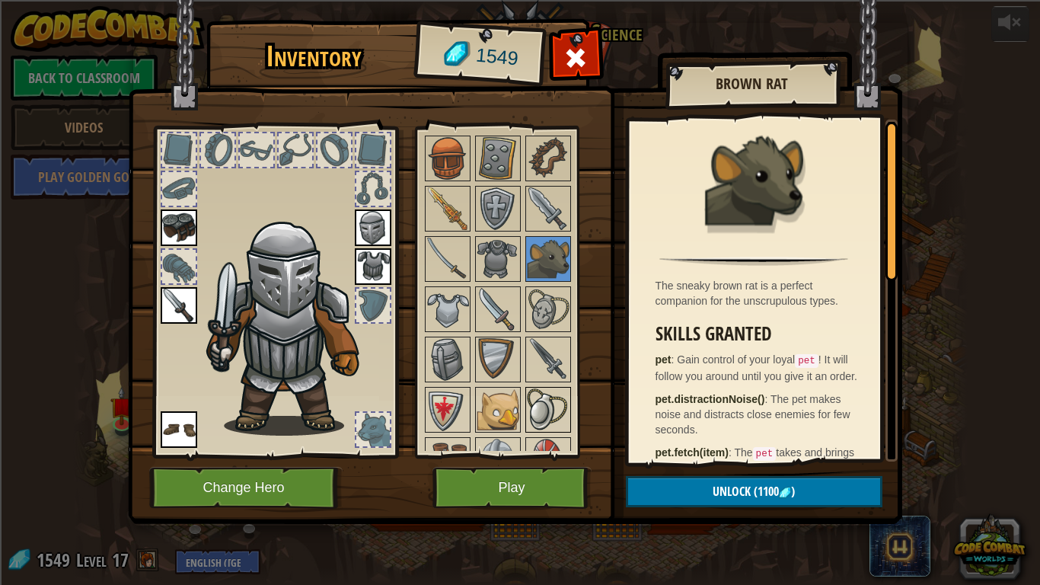
click at [554, 419] on img at bounding box center [548, 409] width 43 height 43
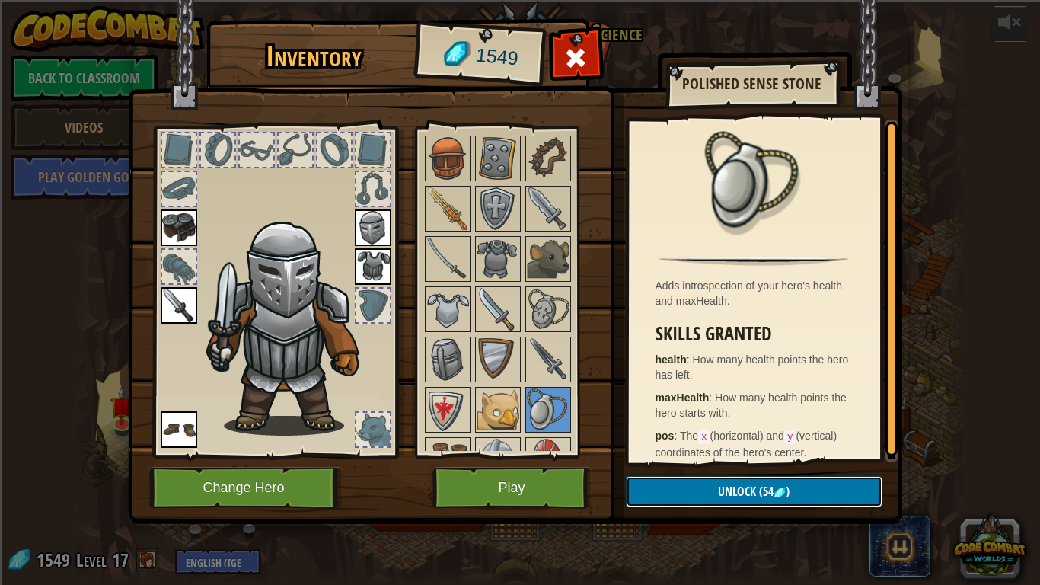
click at [751, 493] on span "Unlock" at bounding box center [737, 491] width 38 height 17
click at [752, 493] on button "Confirm" at bounding box center [754, 491] width 257 height 31
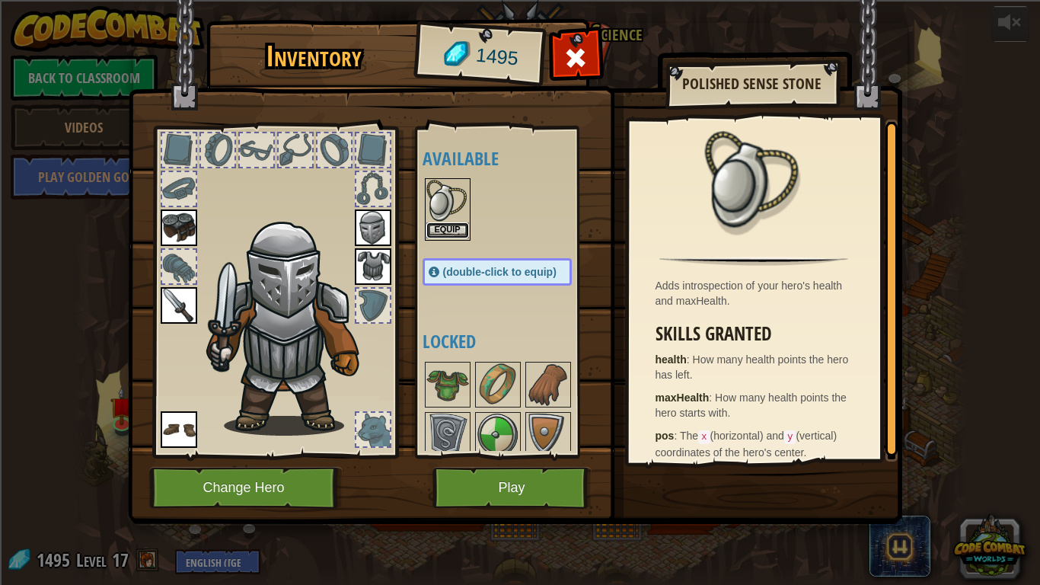
click at [455, 230] on button "Equip" at bounding box center [447, 230] width 43 height 16
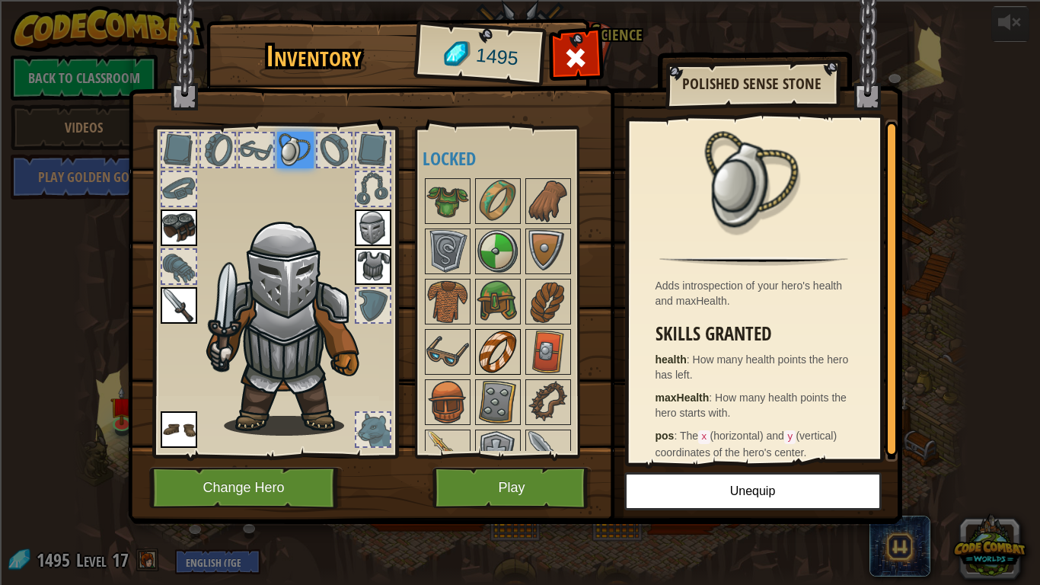
click at [497, 348] on img at bounding box center [498, 351] width 43 height 43
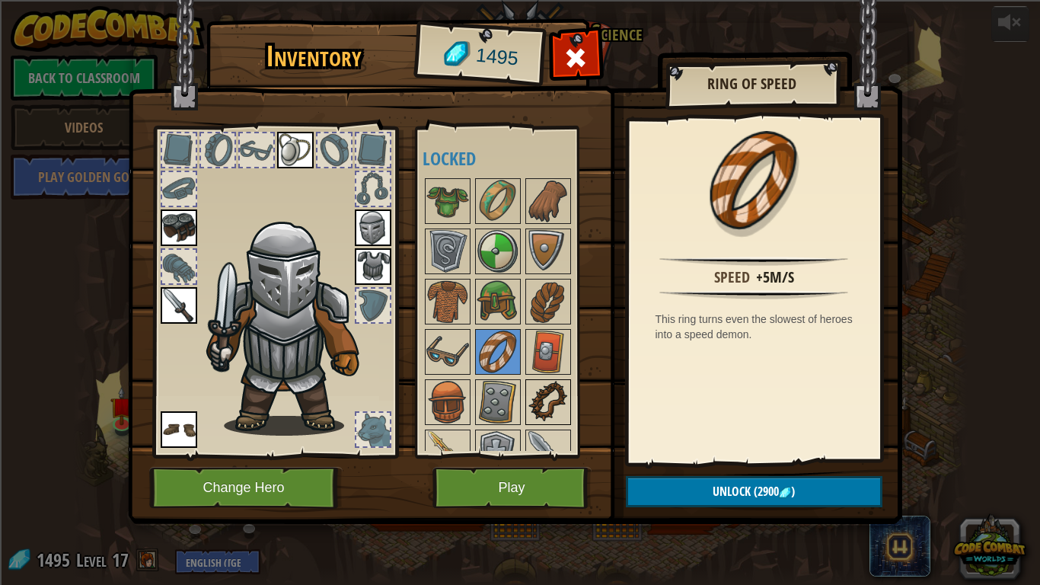
click at [570, 394] on div at bounding box center [548, 402] width 46 height 46
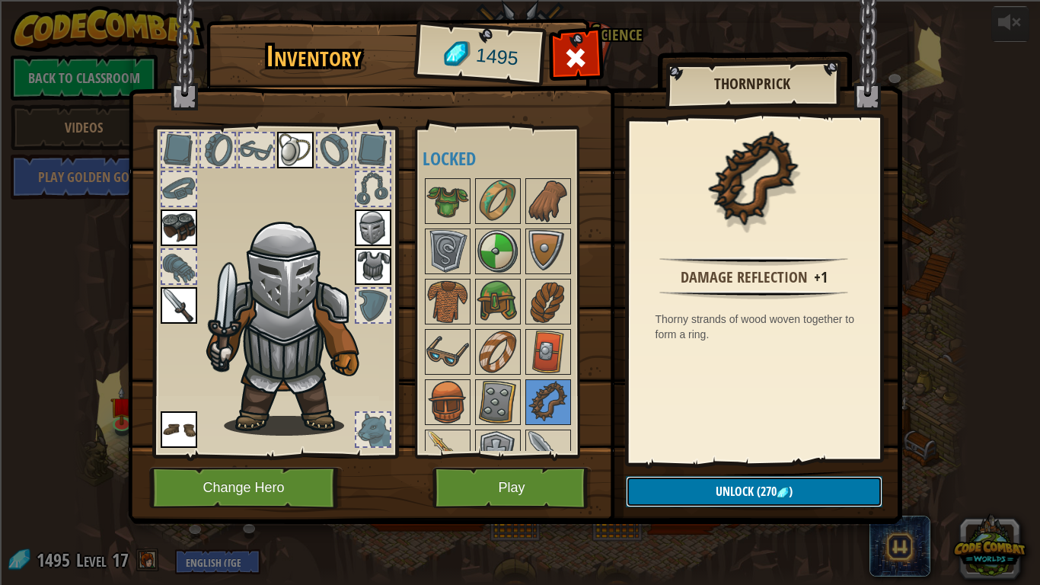
click at [741, 496] on span "Unlock" at bounding box center [735, 491] width 38 height 17
click at [743, 493] on button "Confirm" at bounding box center [754, 491] width 257 height 31
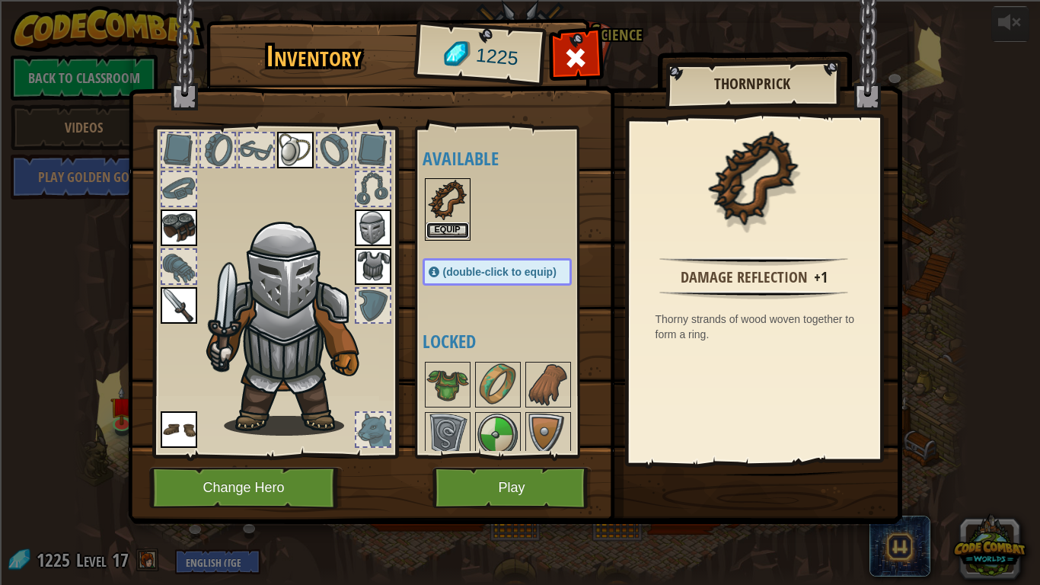
click at [436, 233] on button "Equip" at bounding box center [447, 230] width 43 height 16
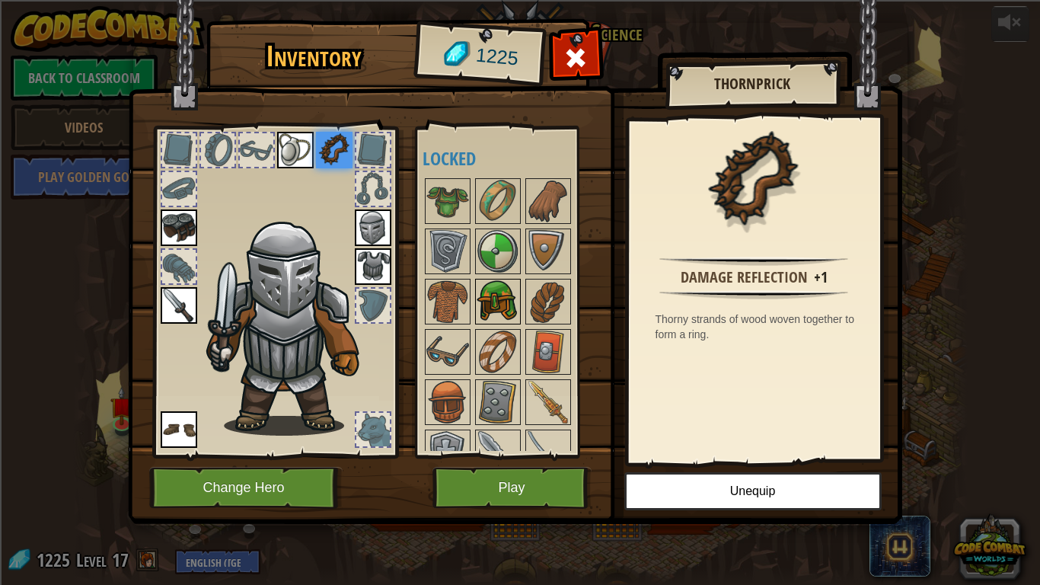
click at [496, 286] on img at bounding box center [498, 301] width 43 height 43
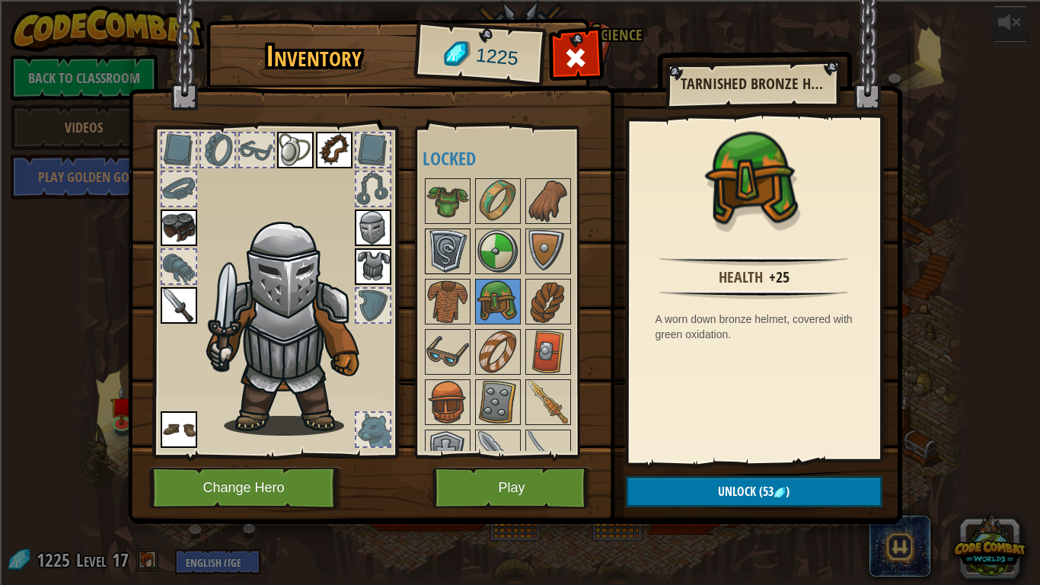
click at [464, 260] on img at bounding box center [447, 251] width 43 height 43
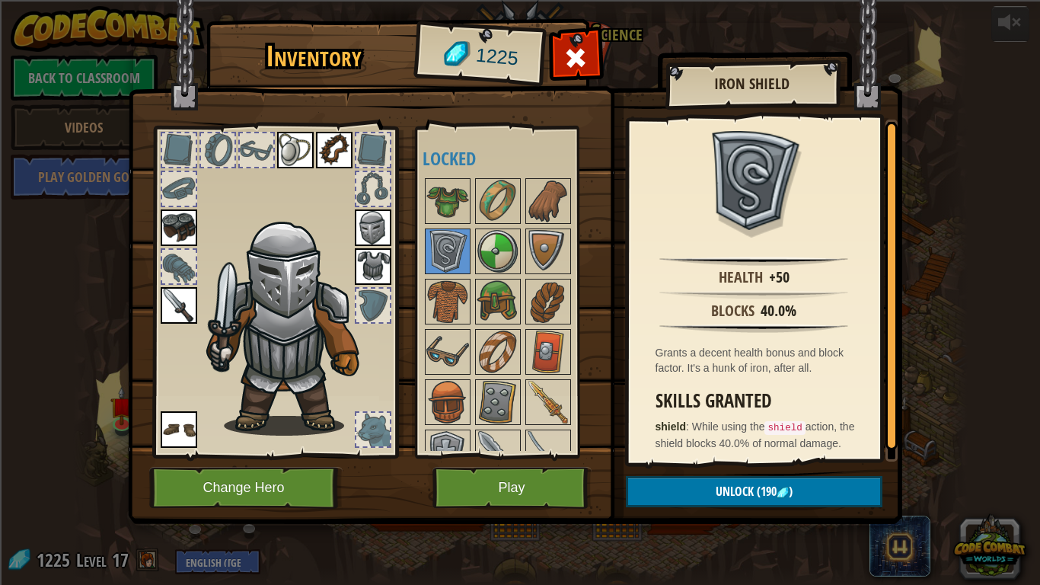
click at [765, 474] on img at bounding box center [515, 247] width 774 height 553
click at [767, 484] on span "(190" at bounding box center [765, 491] width 23 height 17
click at [767, 484] on button "Confirm" at bounding box center [754, 491] width 257 height 31
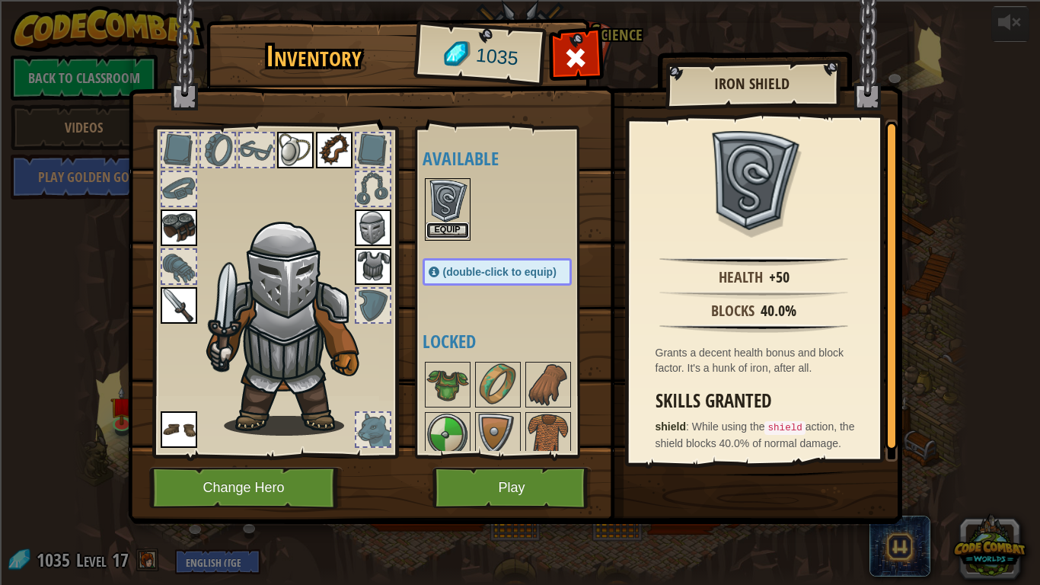
click at [439, 225] on button "Equip" at bounding box center [447, 230] width 43 height 16
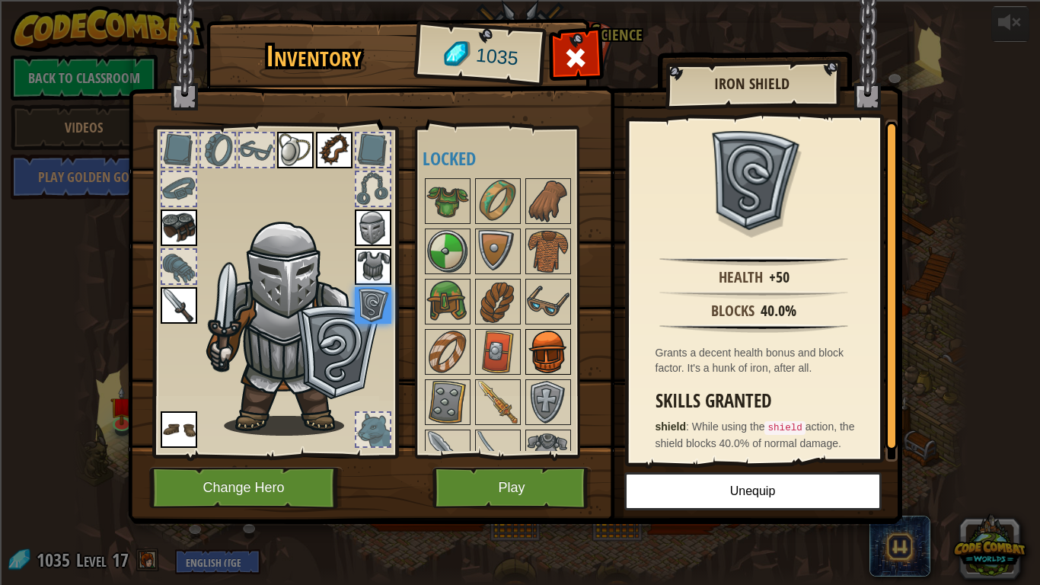
click at [556, 362] on img at bounding box center [548, 351] width 43 height 43
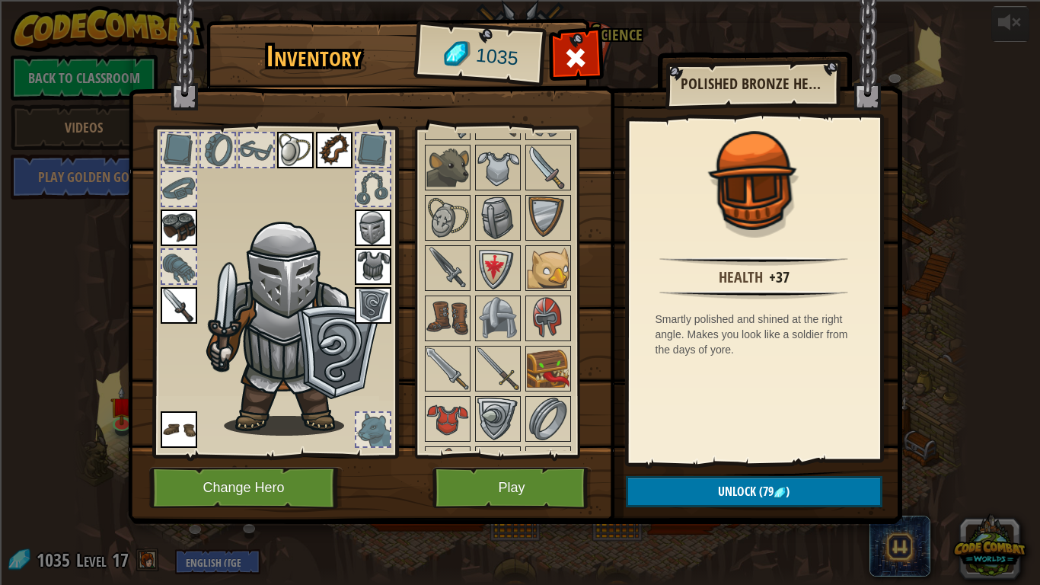
scroll to position [365, 0]
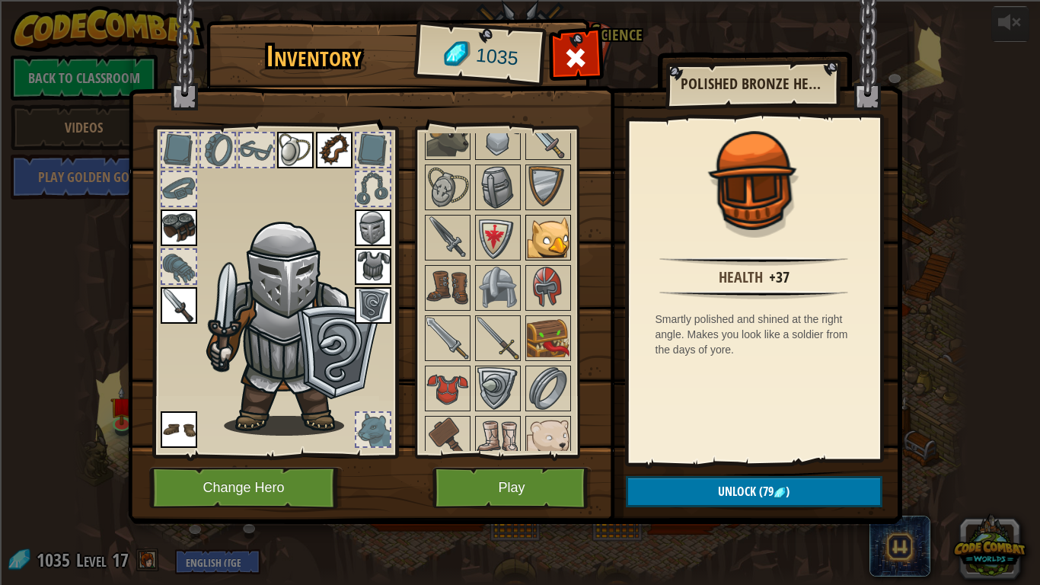
click at [557, 256] on img at bounding box center [548, 237] width 43 height 43
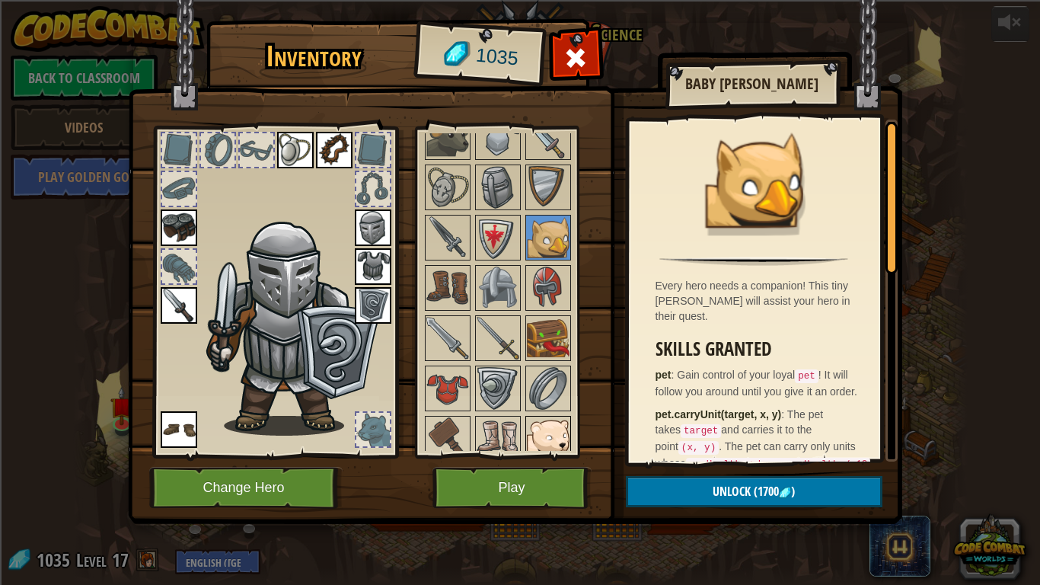
click at [565, 422] on img at bounding box center [548, 438] width 43 height 43
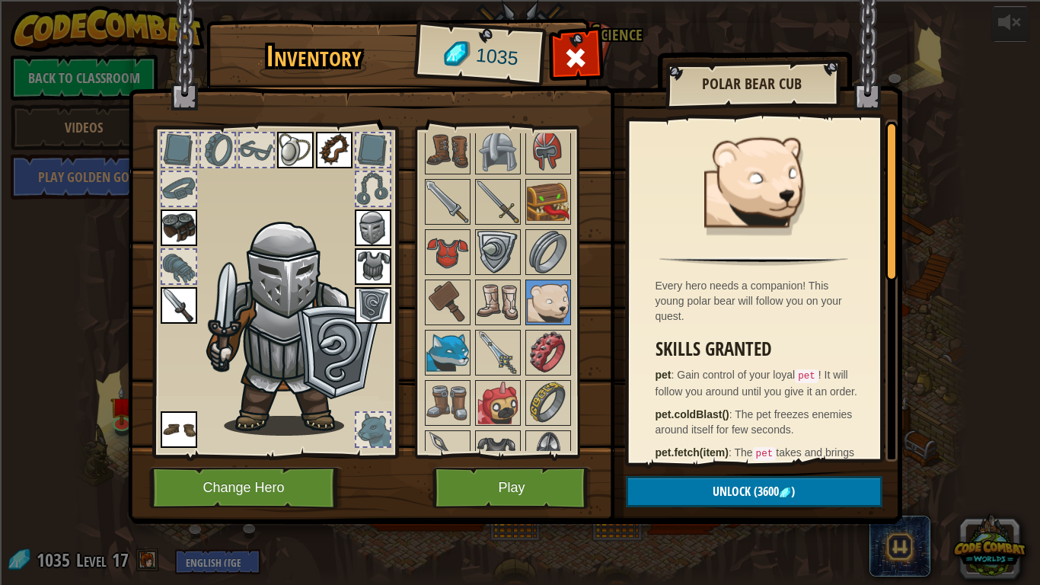
scroll to position [518, 0]
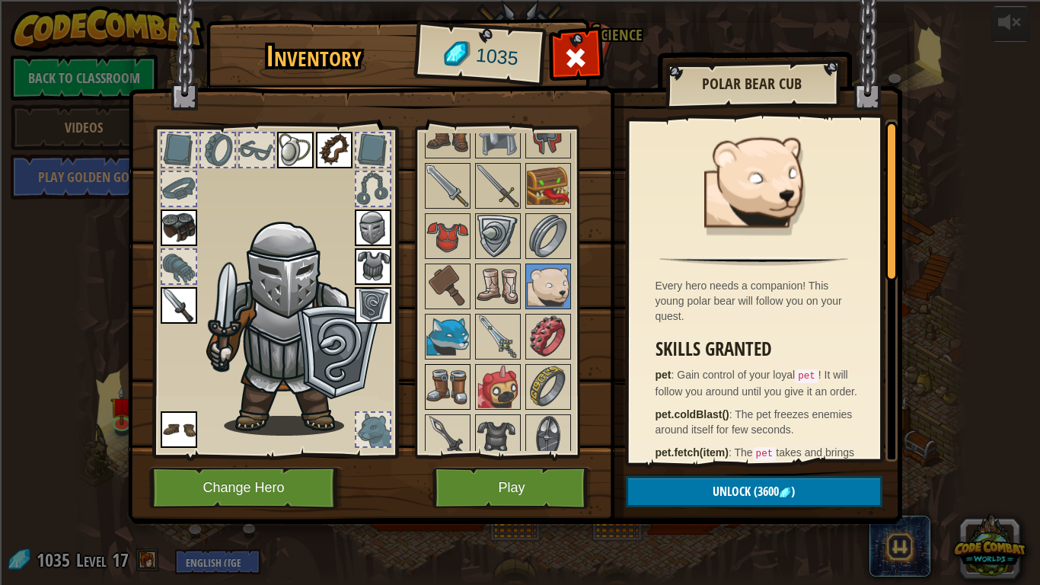
click at [450, 380] on img at bounding box center [447, 386] width 43 height 43
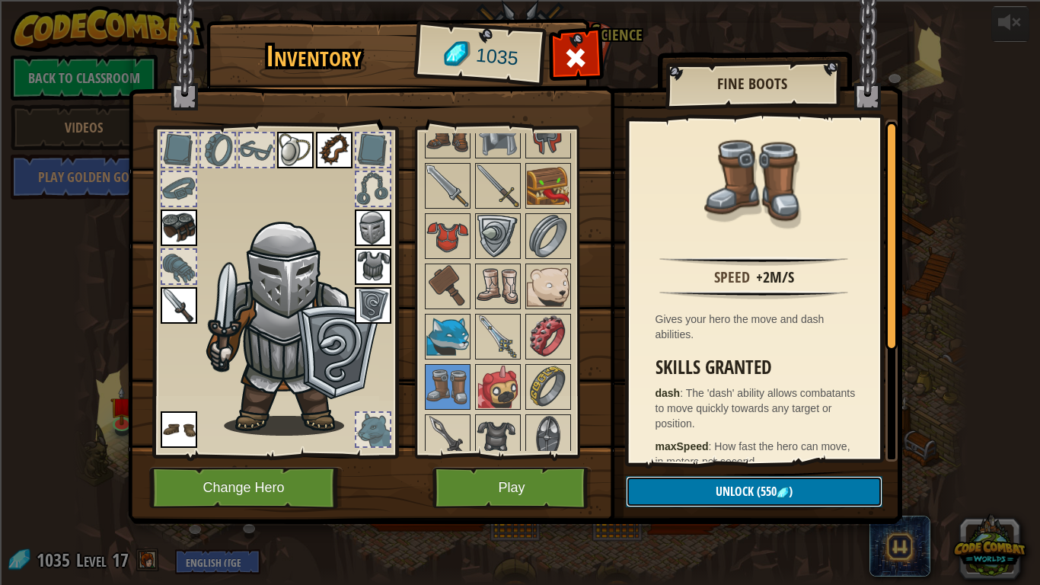
click at [723, 491] on span "Unlock" at bounding box center [735, 491] width 38 height 17
click at [723, 491] on button "Confirm" at bounding box center [754, 491] width 257 height 31
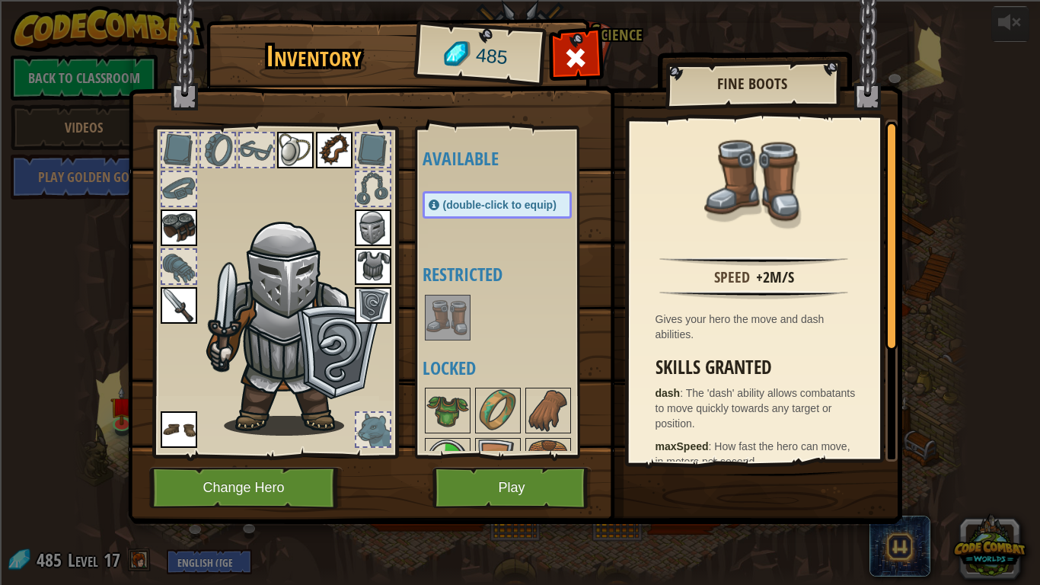
click at [450, 331] on img at bounding box center [447, 317] width 43 height 43
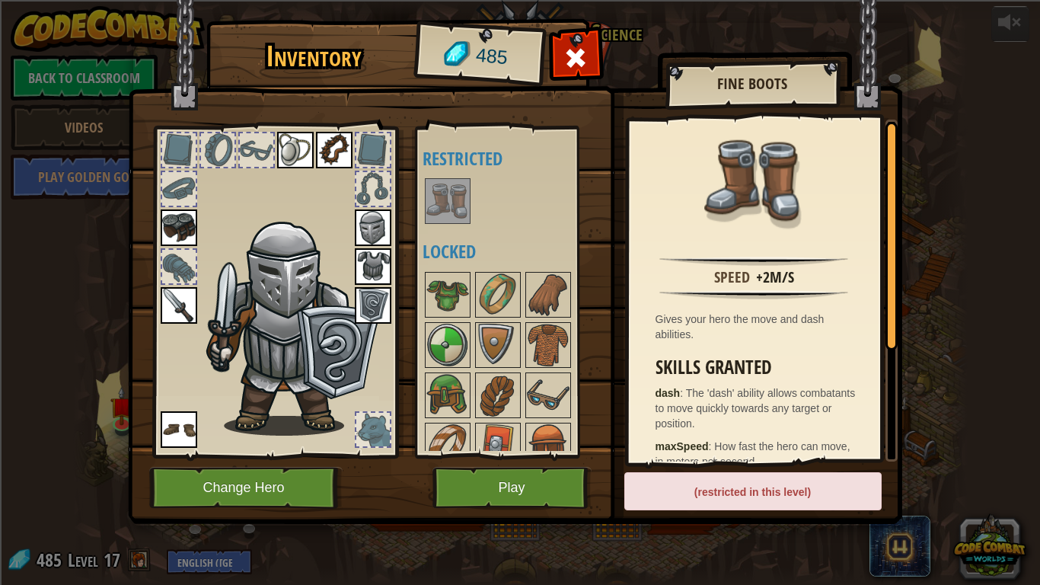
click at [431, 194] on img at bounding box center [447, 201] width 43 height 43
click at [434, 199] on img at bounding box center [447, 201] width 43 height 43
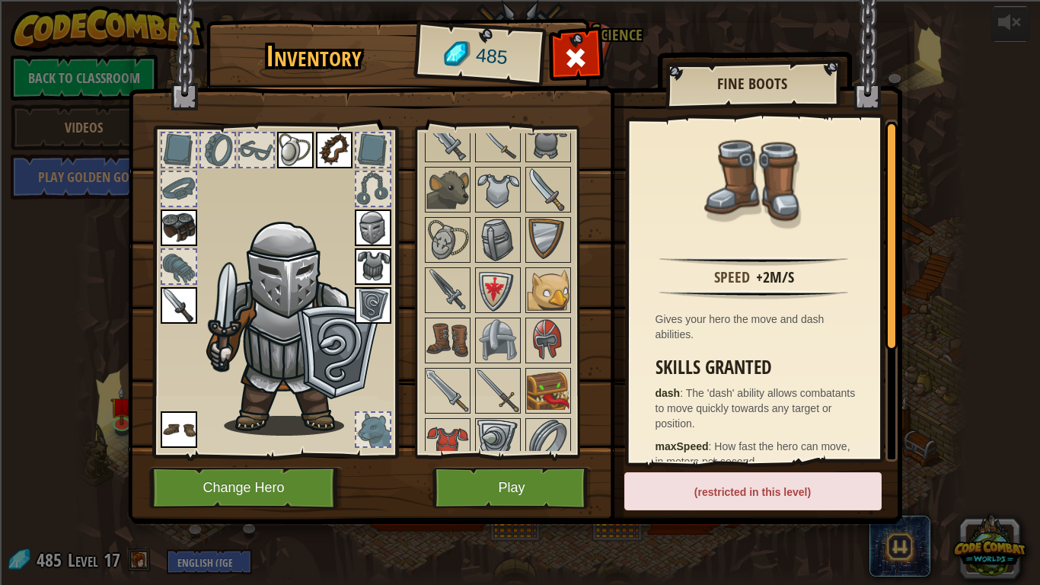
scroll to position [426, 0]
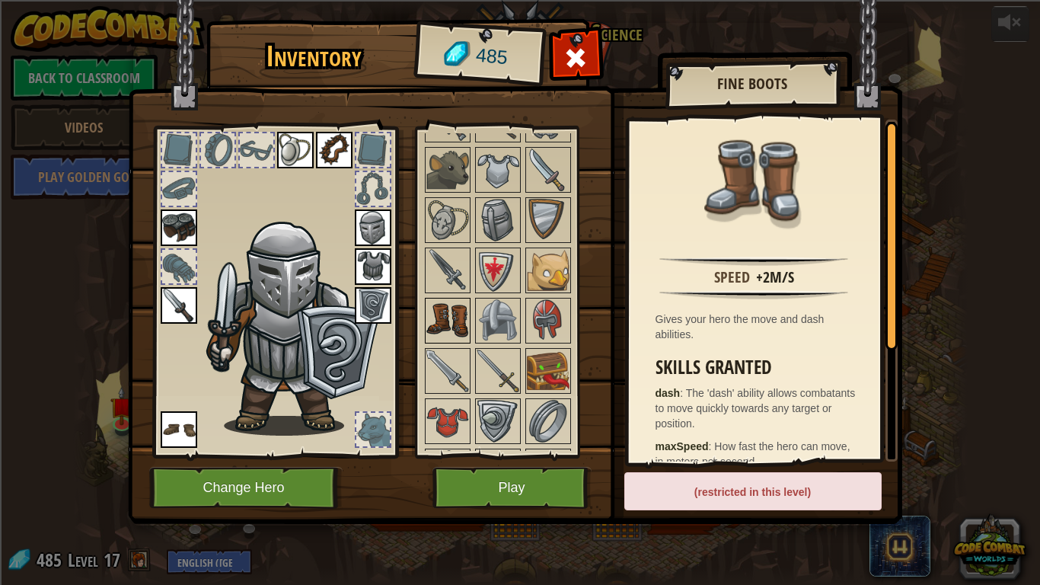
click at [439, 339] on img at bounding box center [447, 320] width 43 height 43
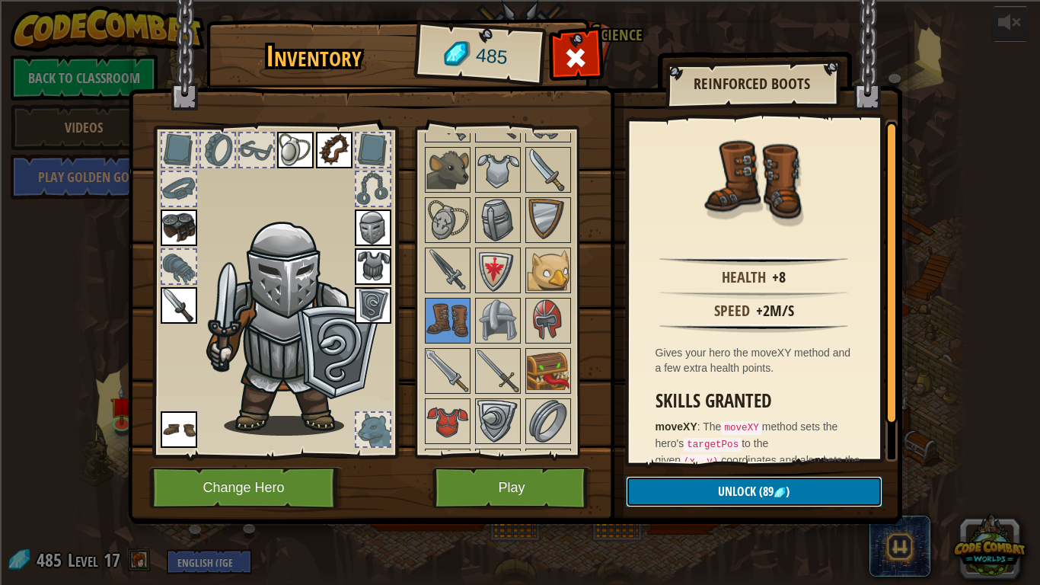
click at [701, 498] on button "Unlock (89 )" at bounding box center [754, 491] width 257 height 31
click at [739, 486] on button "Confirm" at bounding box center [754, 491] width 257 height 31
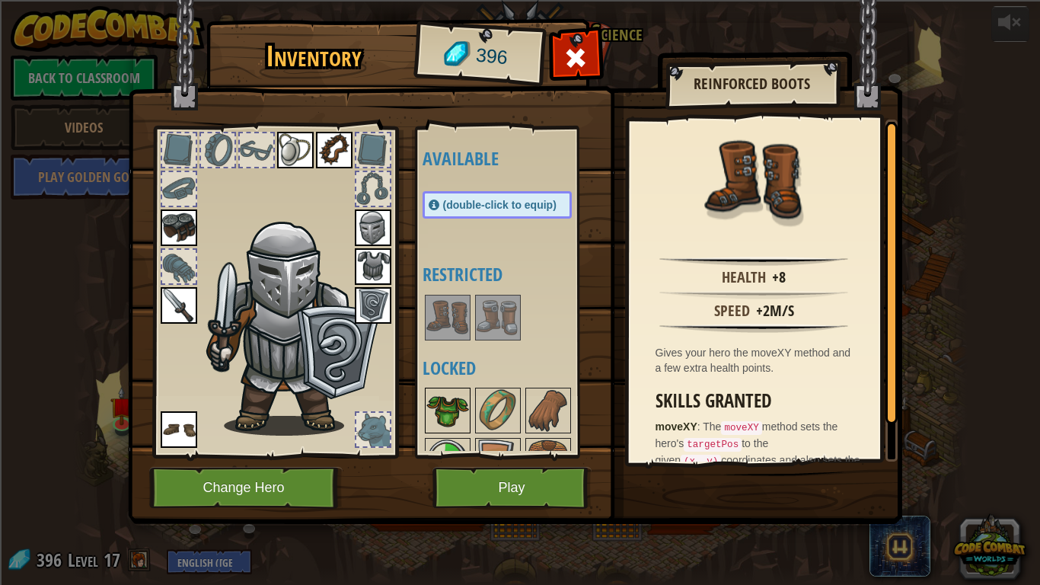
click at [454, 389] on img at bounding box center [447, 410] width 43 height 43
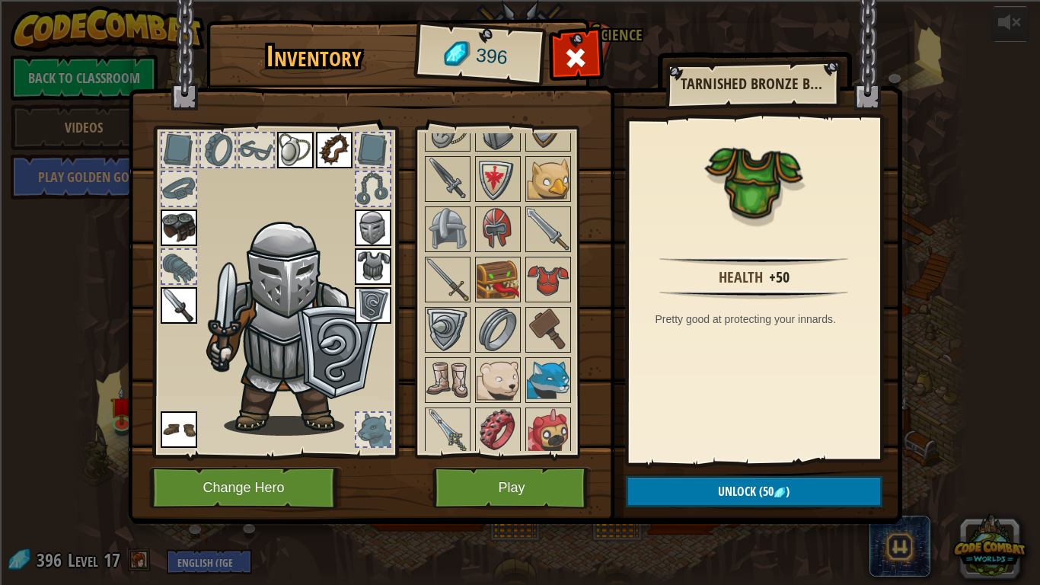
scroll to position [487, 0]
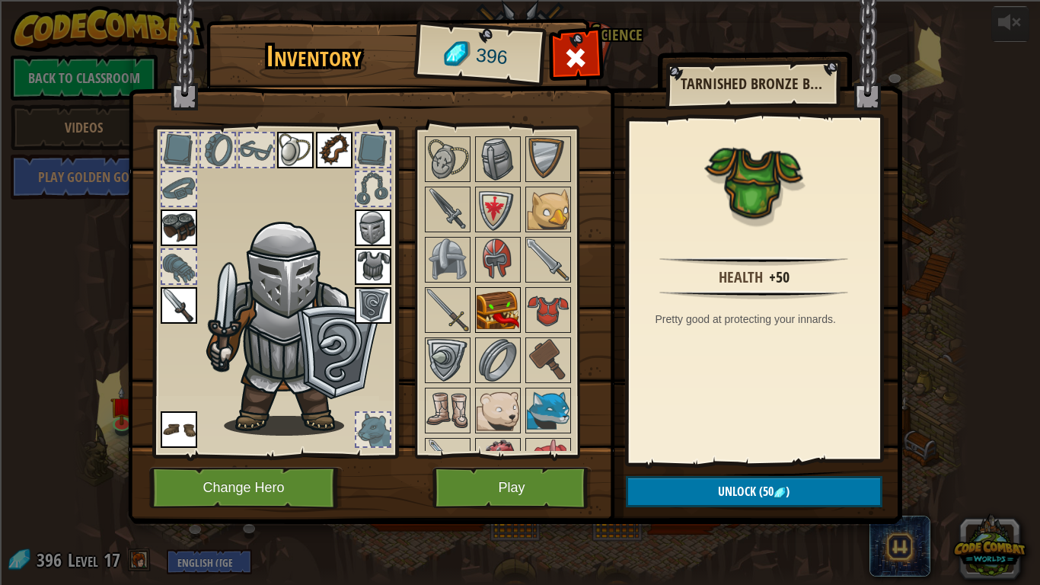
click at [495, 308] on img at bounding box center [498, 310] width 43 height 43
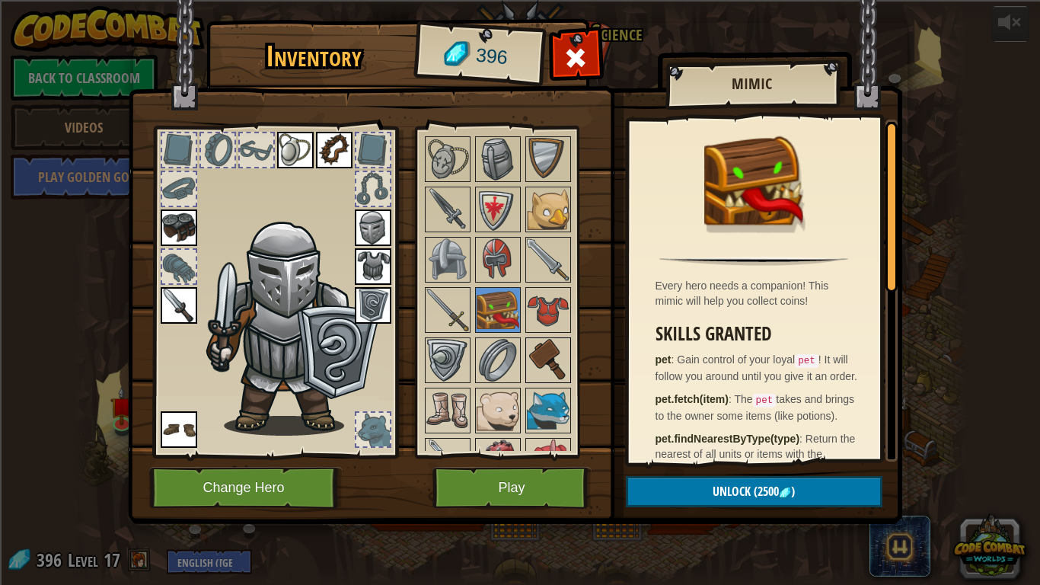
click at [541, 352] on img at bounding box center [548, 360] width 43 height 43
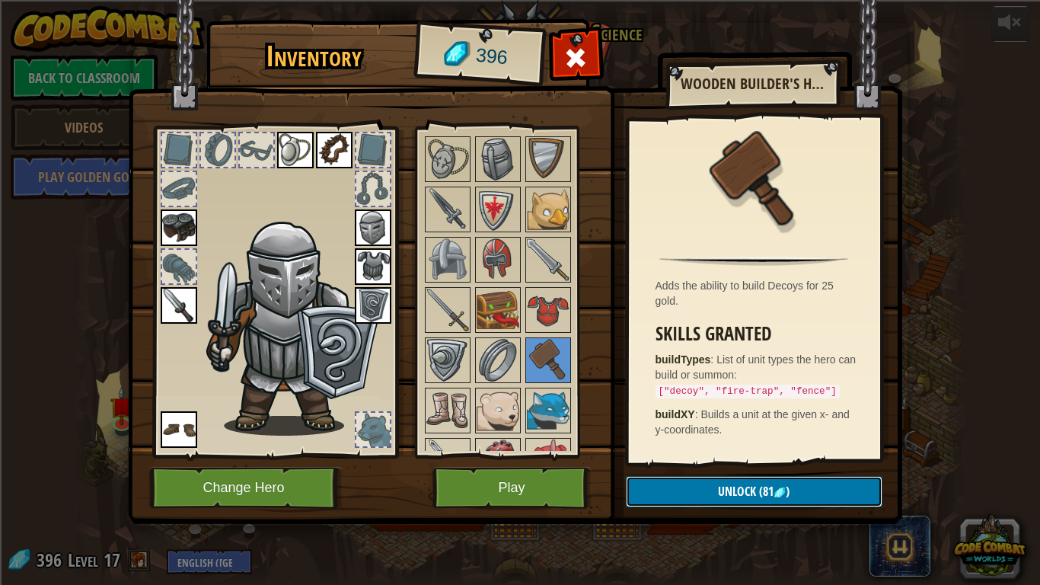
click at [688, 491] on button "Unlock (81 )" at bounding box center [754, 491] width 257 height 31
click at [739, 490] on button "Confirm" at bounding box center [754, 491] width 257 height 31
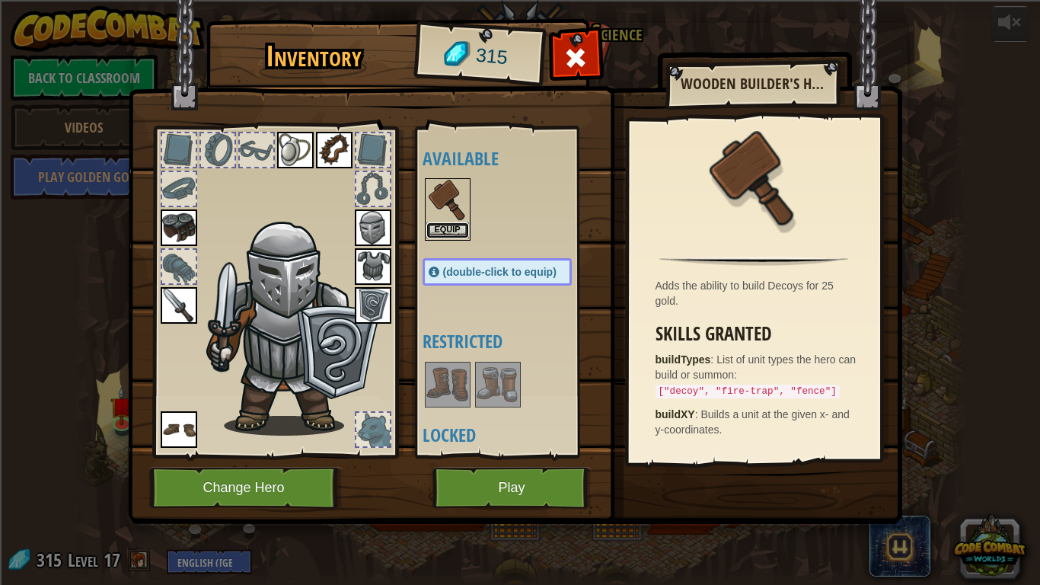
click at [443, 227] on button "Equip" at bounding box center [447, 230] width 43 height 16
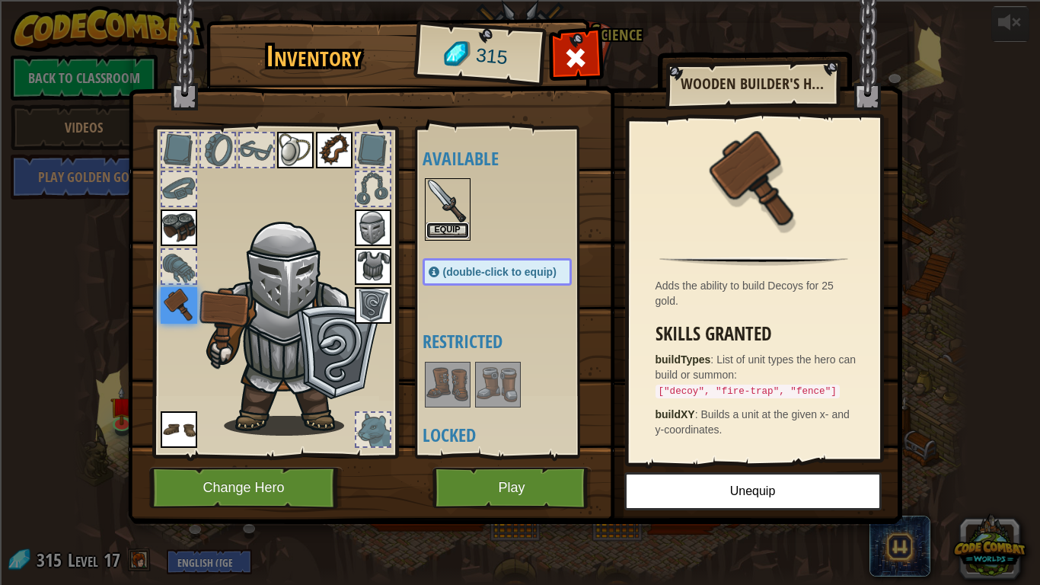
click at [452, 231] on button "Equip" at bounding box center [447, 230] width 43 height 16
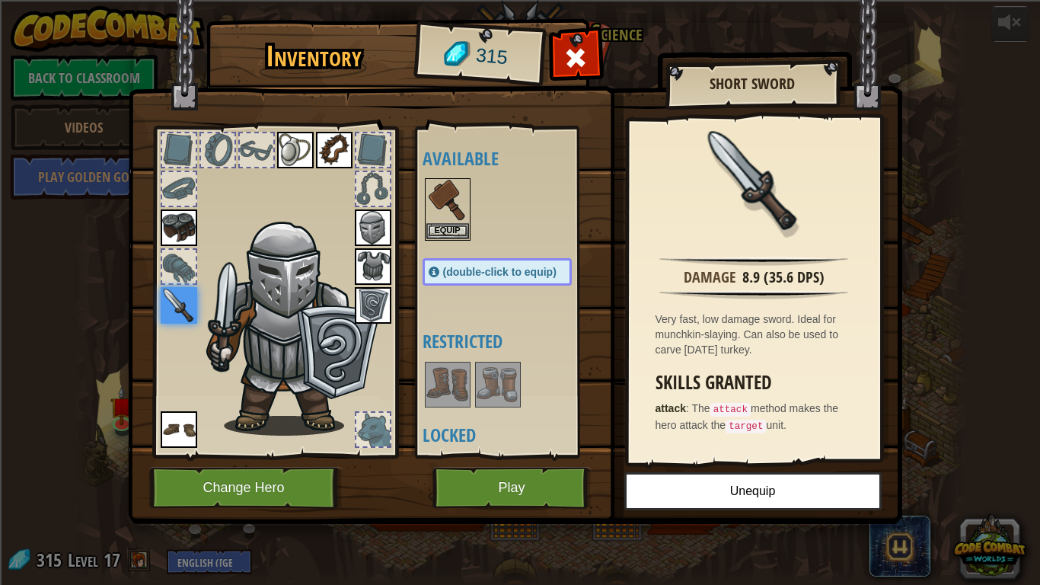
click at [927, 260] on div "Inventory 315 Available Equip Equip Equip Equip Equip Equip Equip Equip Equip (…" at bounding box center [520, 292] width 1040 height 585
click at [563, 483] on button "Play" at bounding box center [511, 488] width 159 height 42
